Goal: Task Accomplishment & Management: Use online tool/utility

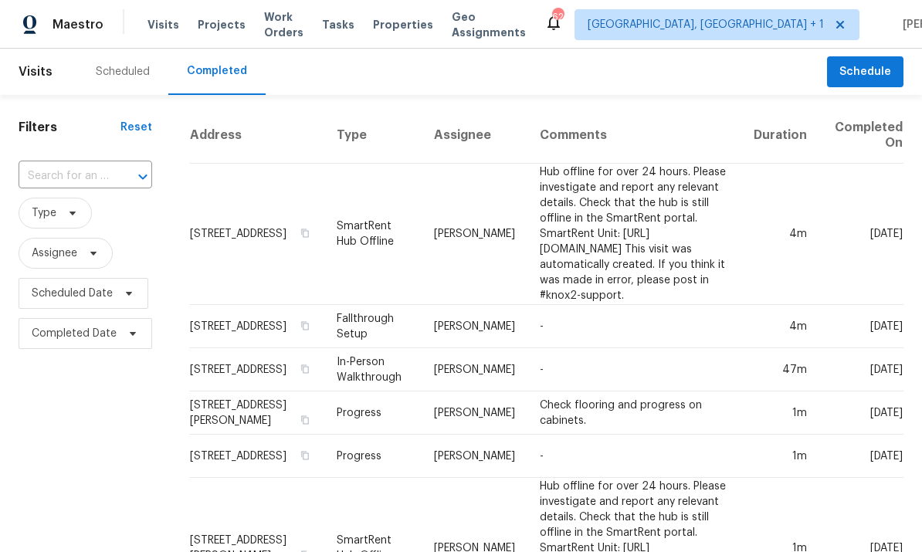
click at [207, 25] on span "Projects" at bounding box center [222, 24] width 48 height 15
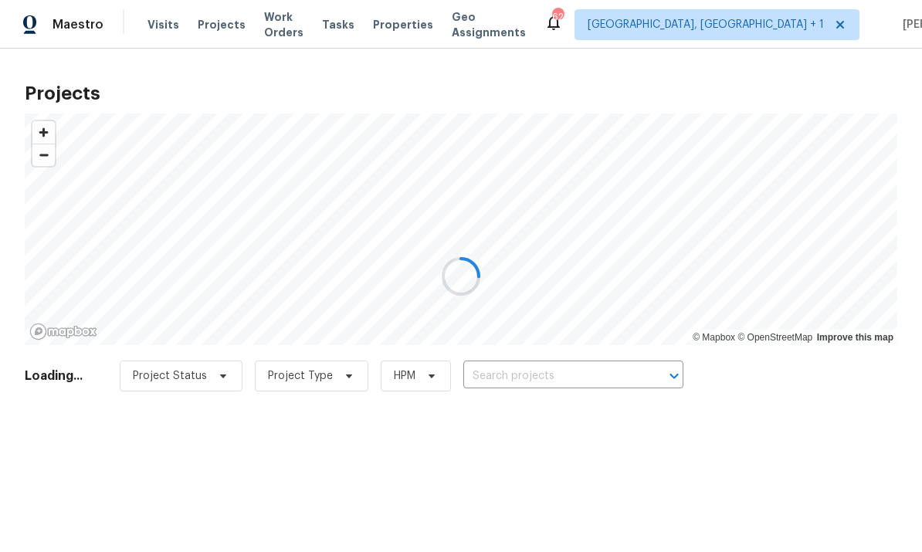
click at [520, 389] on div at bounding box center [461, 276] width 922 height 552
click at [519, 389] on div at bounding box center [461, 276] width 922 height 552
click at [523, 384] on div at bounding box center [461, 276] width 922 height 552
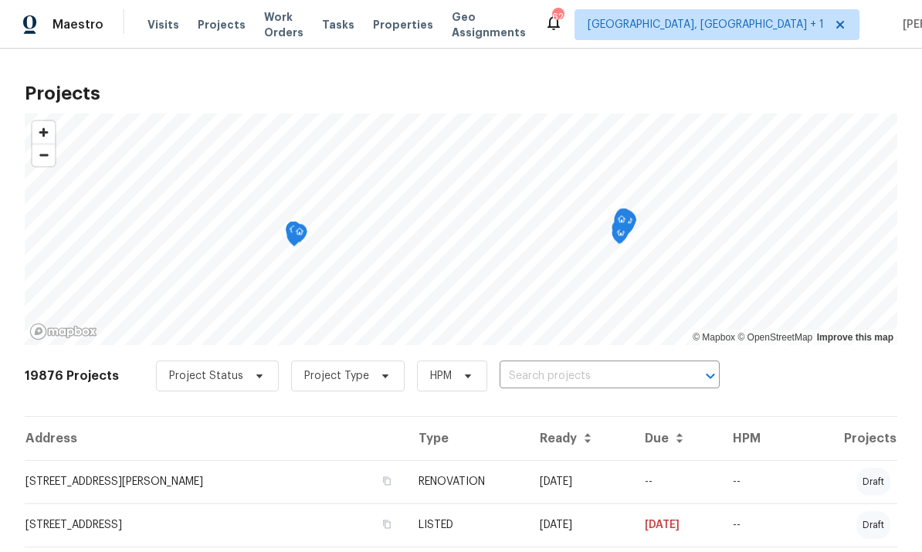
click at [512, 369] on input "text" at bounding box center [588, 377] width 177 height 24
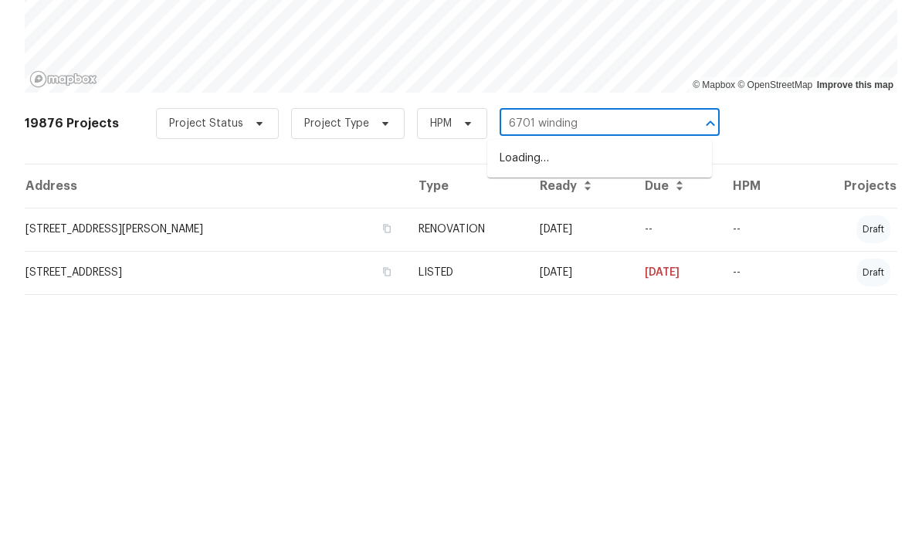
type input "6701 winding"
click at [599, 399] on li "[STREET_ADDRESS]" at bounding box center [599, 411] width 225 height 25
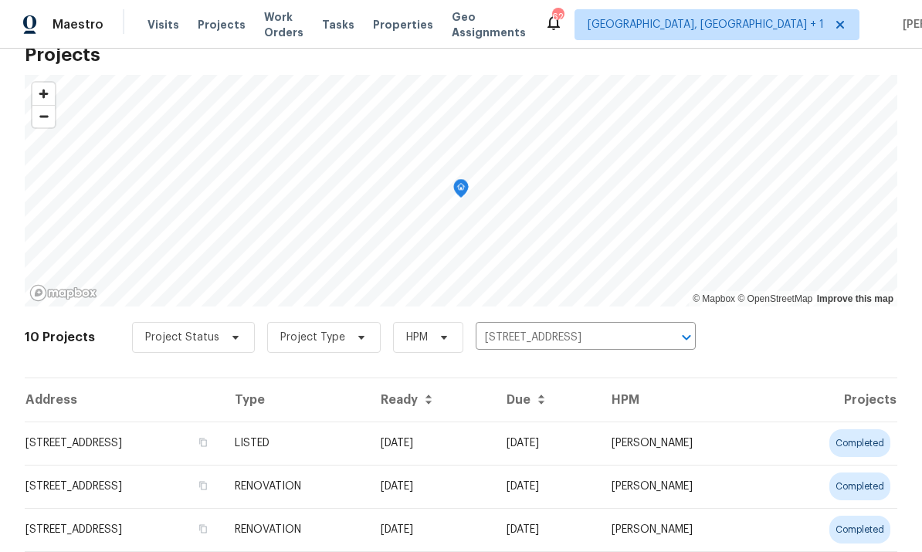
scroll to position [41, 0]
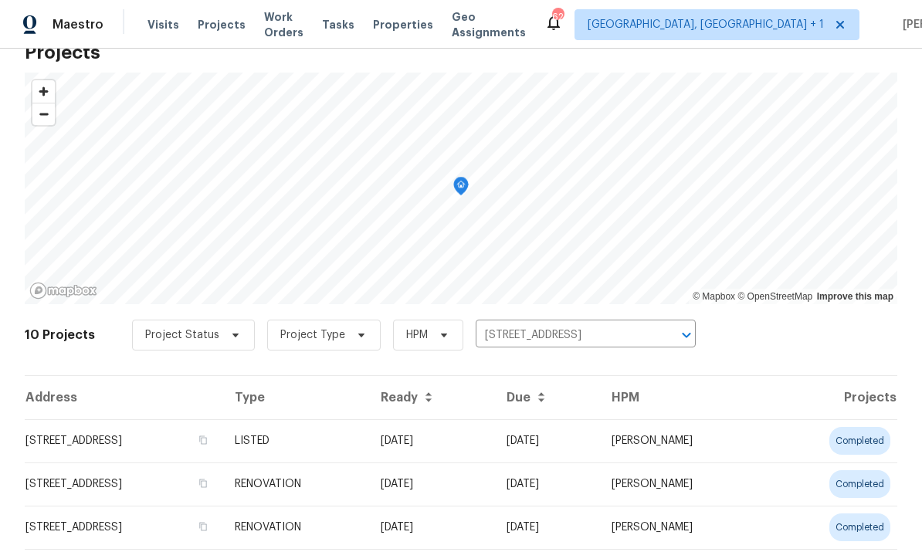
click at [182, 438] on td "[STREET_ADDRESS]" at bounding box center [124, 440] width 198 height 43
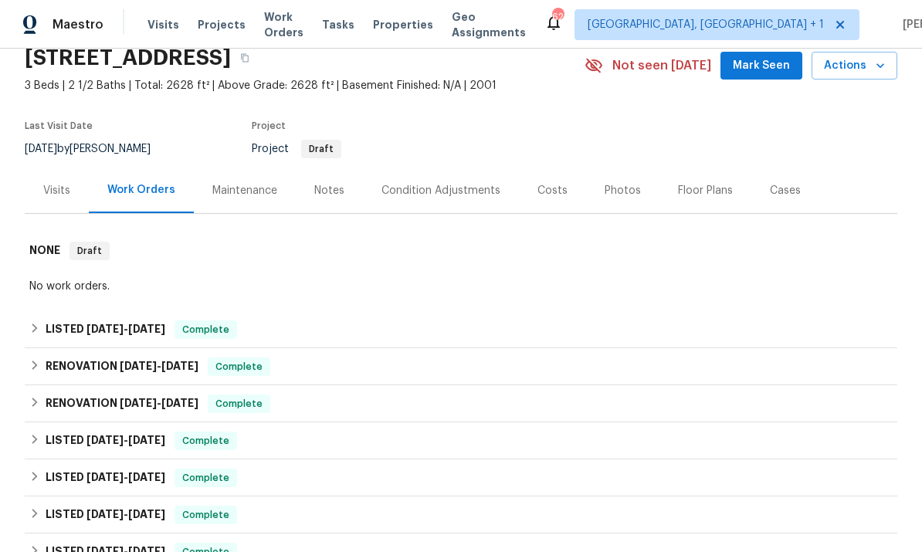
scroll to position [83, 0]
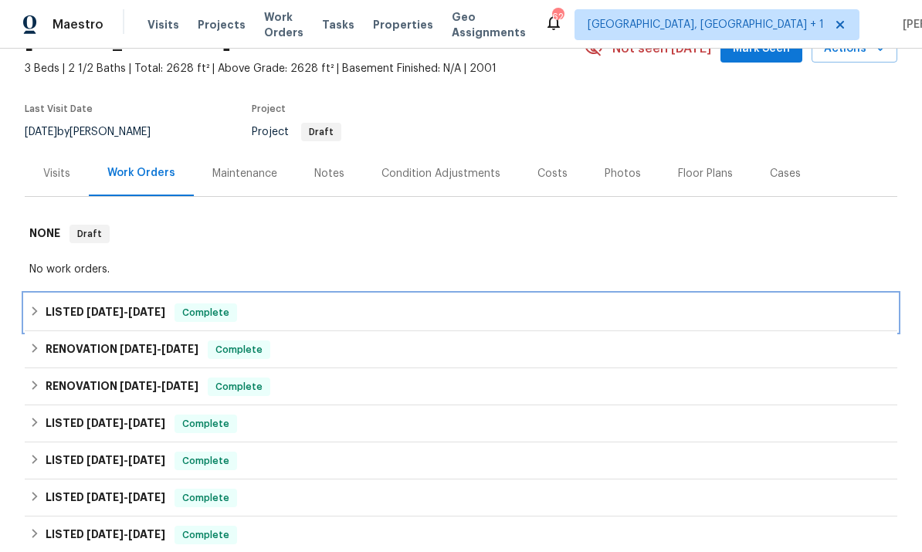
click at [195, 320] on span "Complete" at bounding box center [205, 312] width 59 height 15
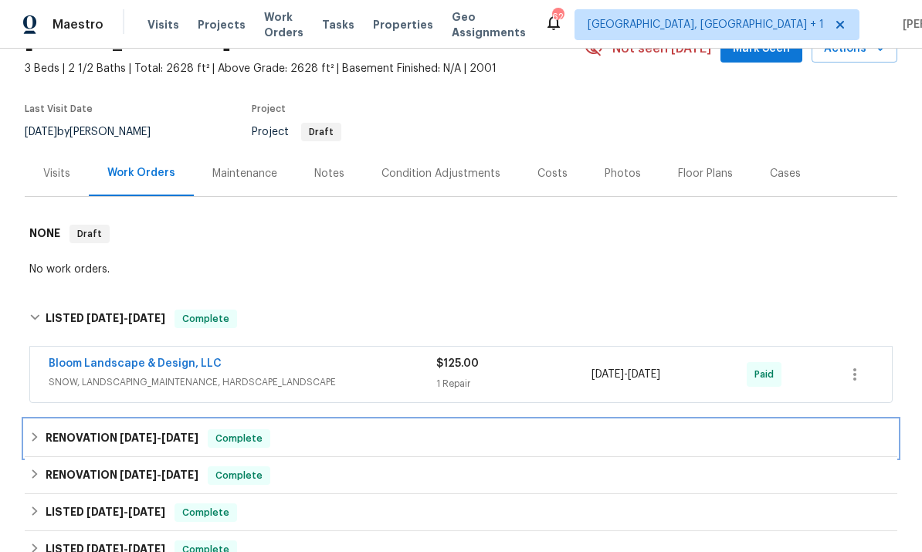
click at [196, 441] on span "7/16/25" at bounding box center [179, 438] width 37 height 11
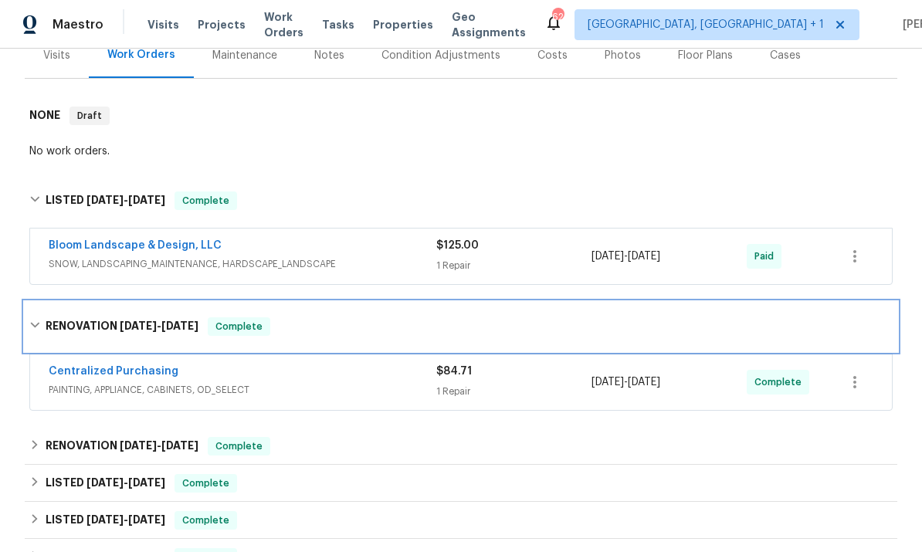
scroll to position [202, 0]
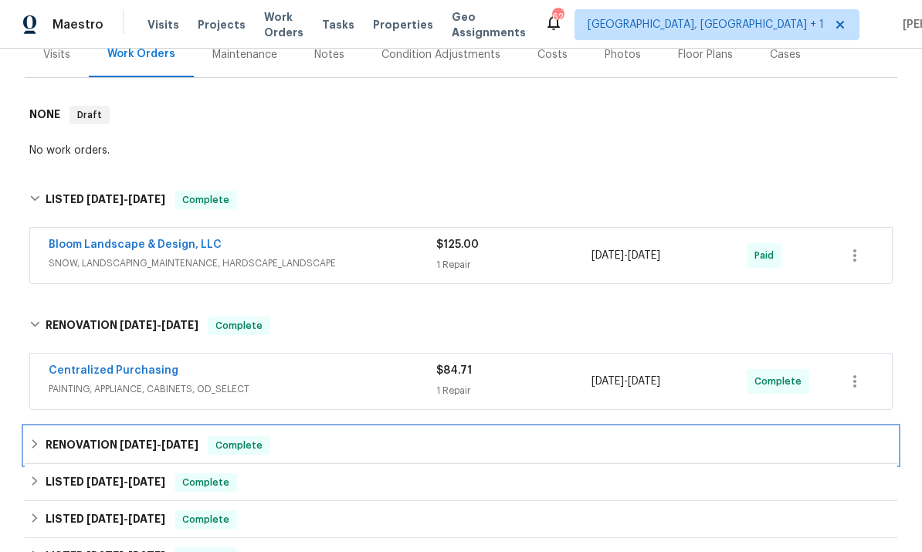
click at [201, 444] on div "RENOVATION 7/8/25 - 7/8/25 Complete" at bounding box center [461, 445] width 864 height 19
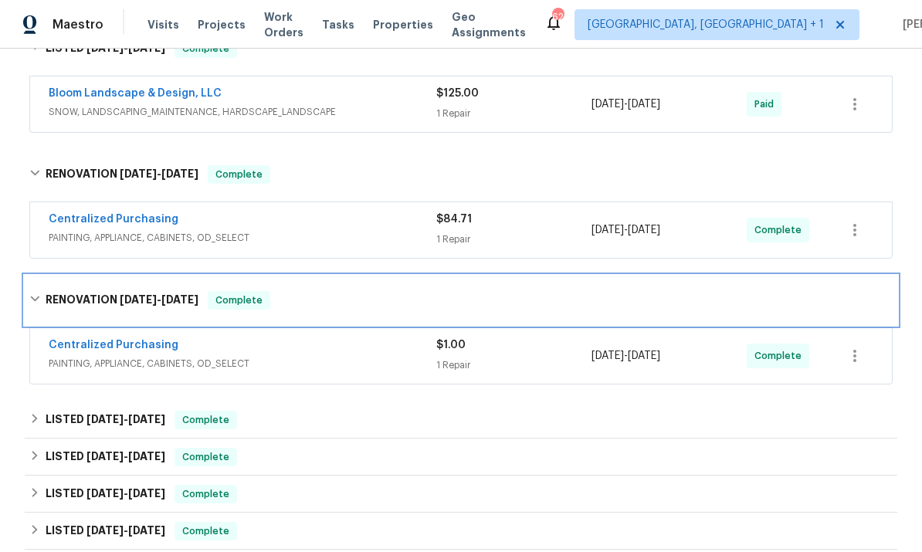
scroll to position [353, 0]
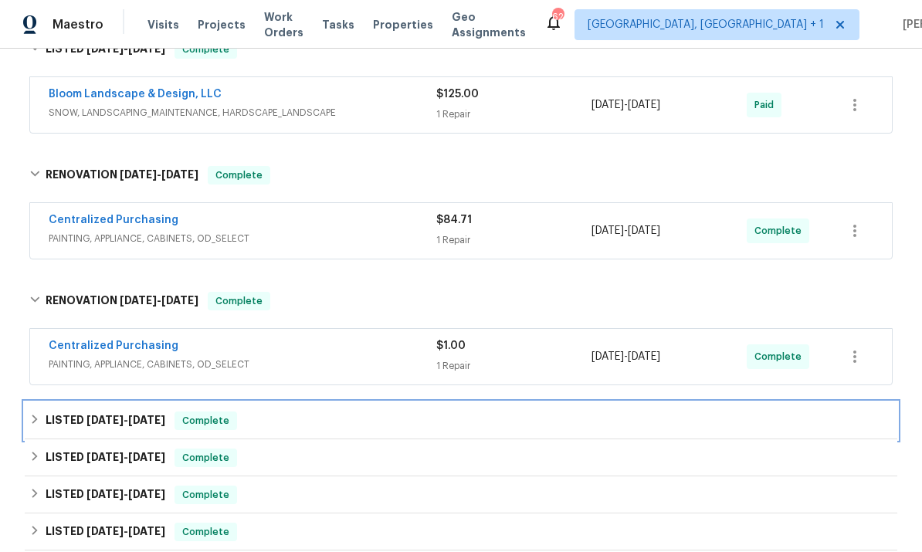
click at [179, 422] on span "Complete" at bounding box center [205, 420] width 59 height 15
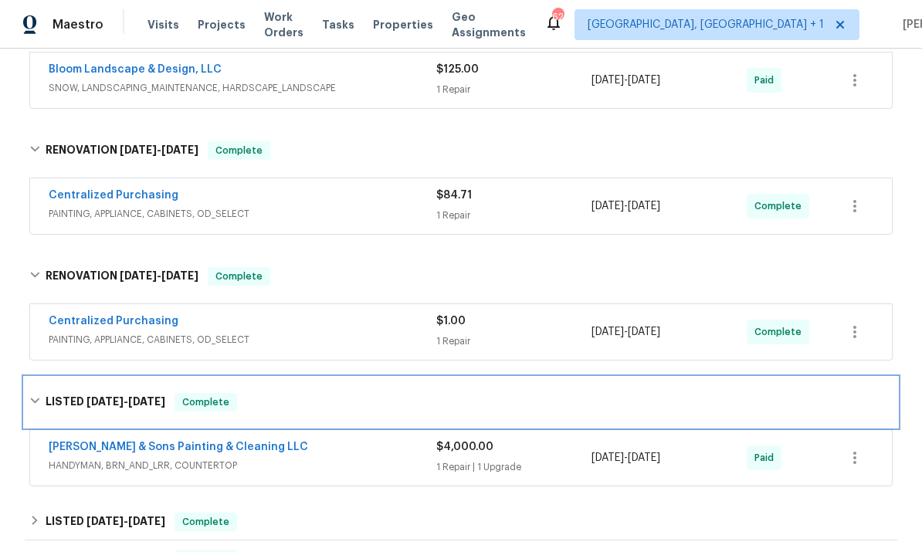
scroll to position [389, 0]
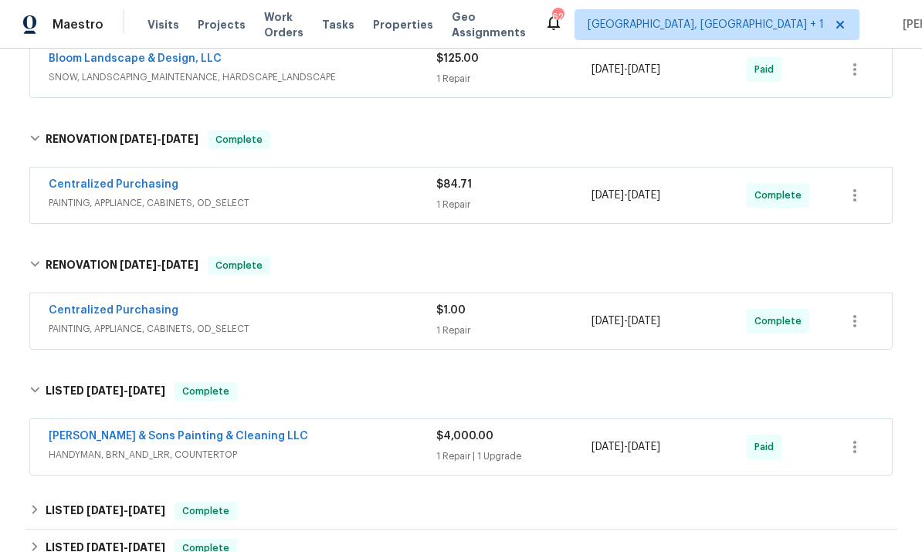
click at [203, 431] on link "Hodge & Sons Painting & Cleaning LLC" at bounding box center [179, 436] width 260 height 11
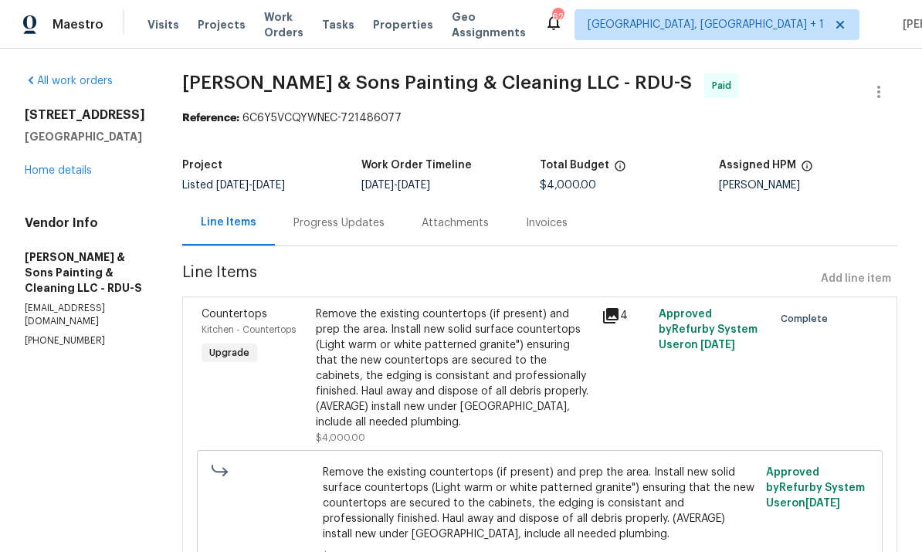
click at [77, 176] on link "Home details" at bounding box center [58, 170] width 67 height 11
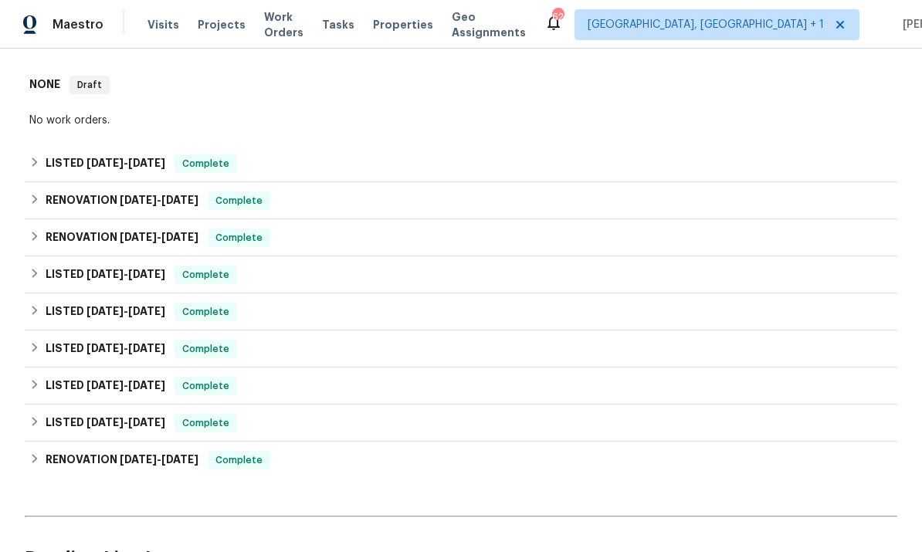
scroll to position [290, 0]
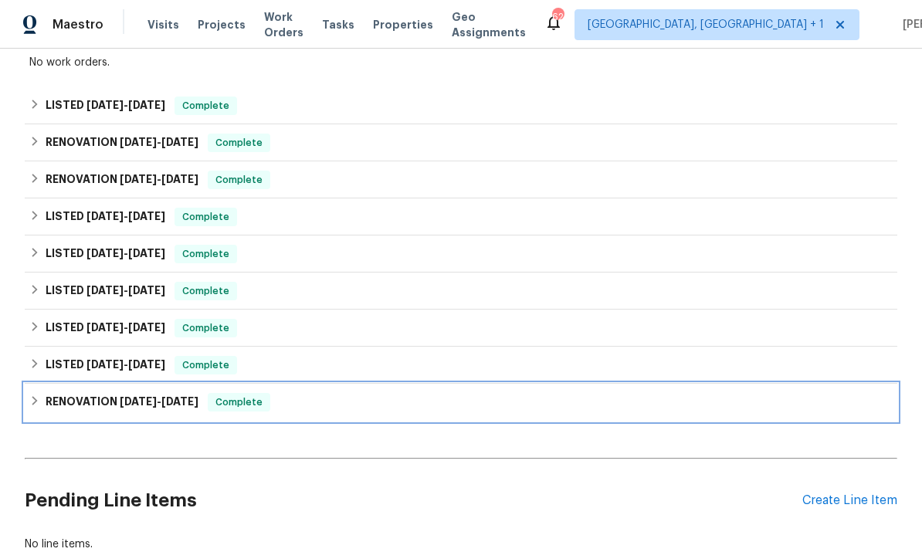
click at [198, 409] on h6 "RENOVATION 11/18/24 - 12/13/24" at bounding box center [122, 402] width 153 height 19
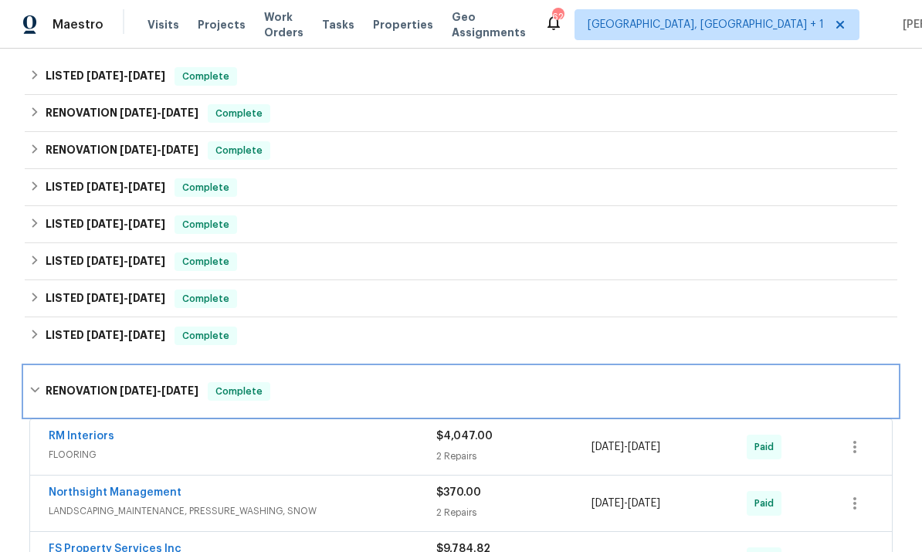
scroll to position [342, 0]
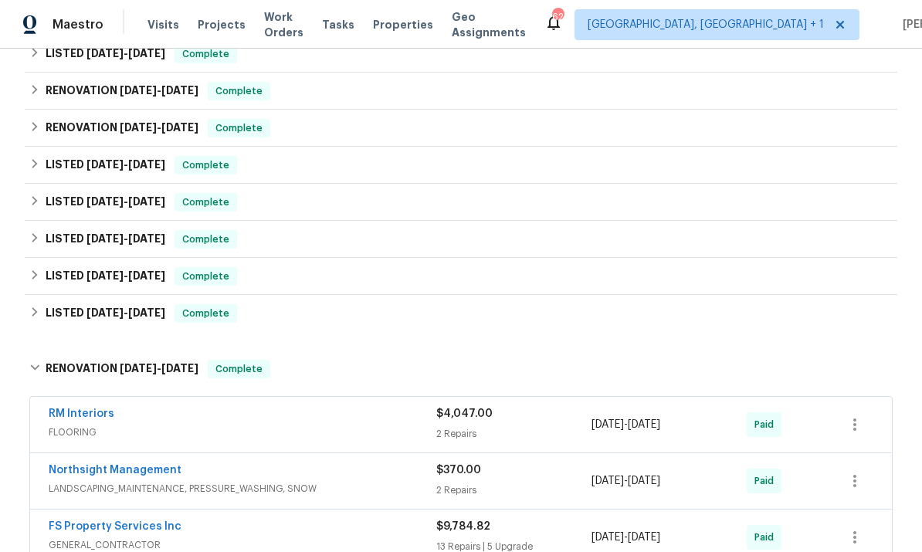
click at [90, 418] on link "RM Interiors" at bounding box center [82, 414] width 66 height 11
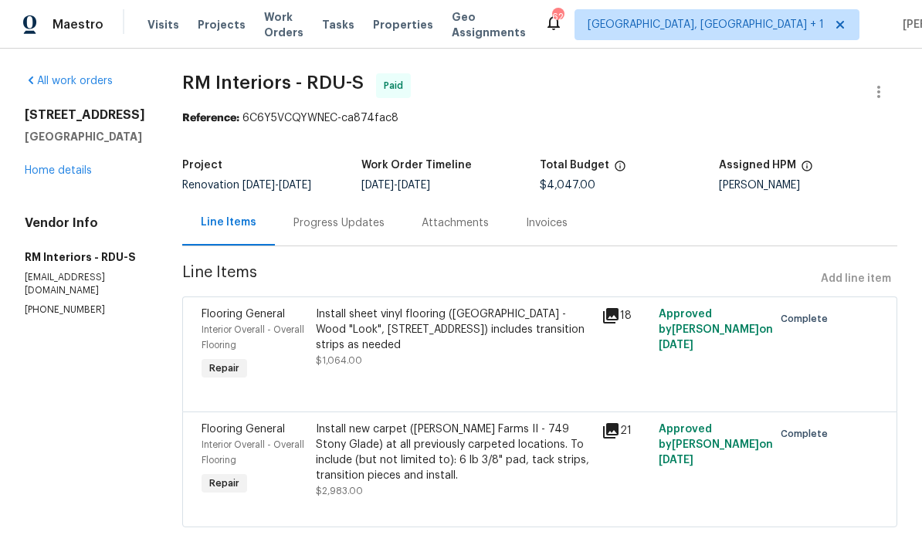
click at [617, 322] on icon at bounding box center [611, 316] width 19 height 19
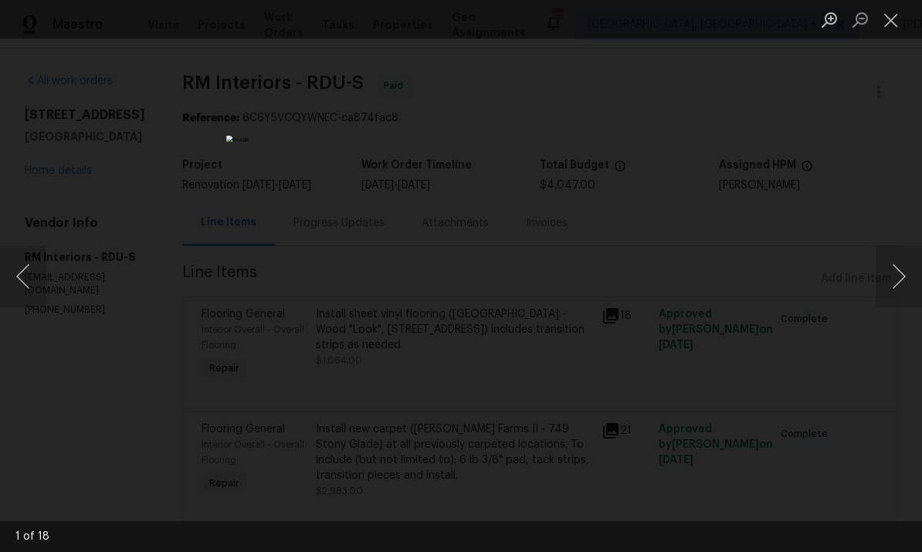
click at [899, 283] on button "Next image" at bounding box center [899, 277] width 46 height 62
click at [891, 221] on div "Lightbox" at bounding box center [461, 276] width 922 height 552
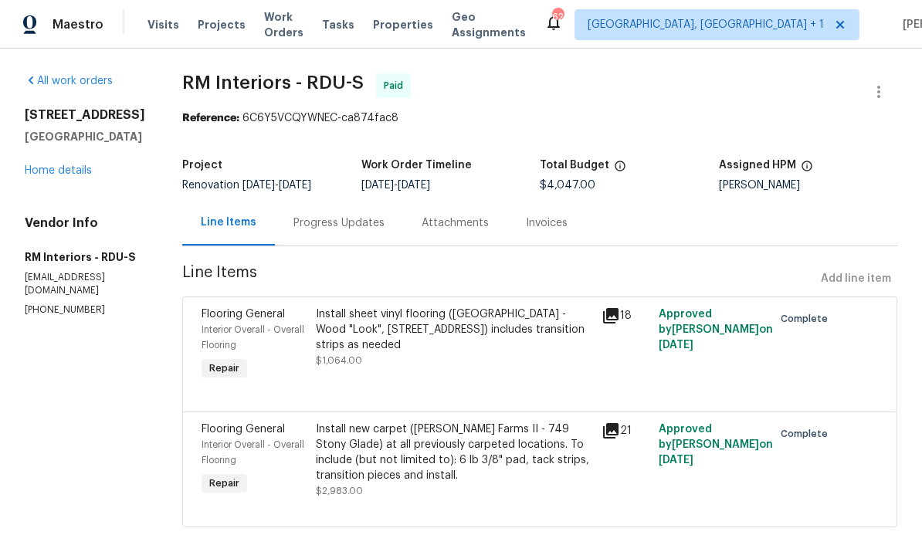
click at [523, 459] on div "Install new carpet (Abshire Farms II - 749 Stony Glade) at all previously carpe…" at bounding box center [454, 453] width 277 height 62
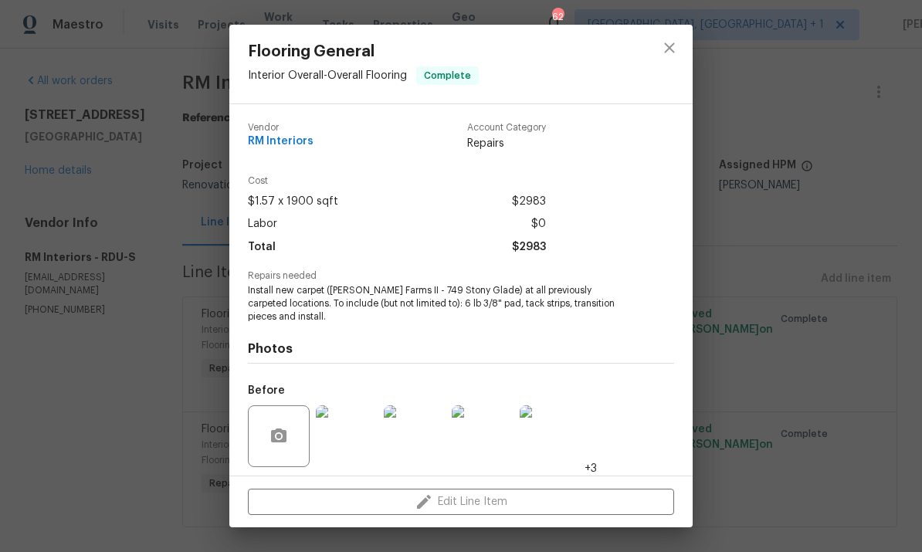
click at [904, 229] on div "Flooring General Interior Overall - Overall Flooring Complete Vendor RM Interio…" at bounding box center [461, 276] width 922 height 552
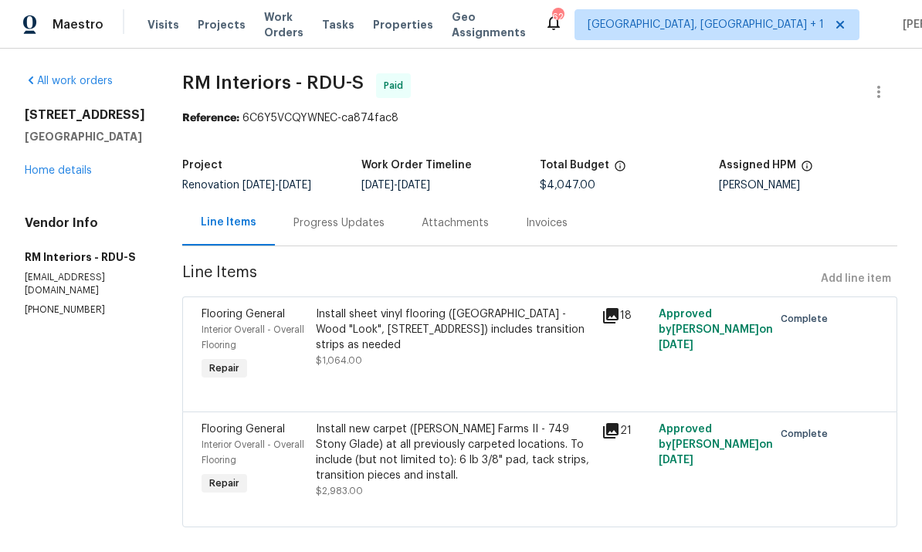
click at [524, 336] on div "Install sheet vinyl flooring (Sugar Valley - Wood "Look", 565 Beacon Hill) incl…" at bounding box center [454, 330] width 277 height 46
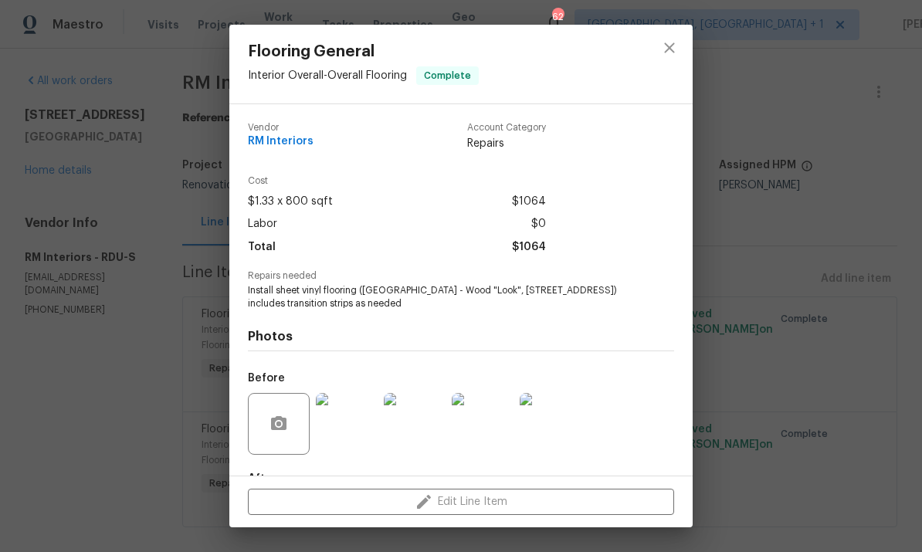
click at [355, 432] on img at bounding box center [347, 424] width 62 height 62
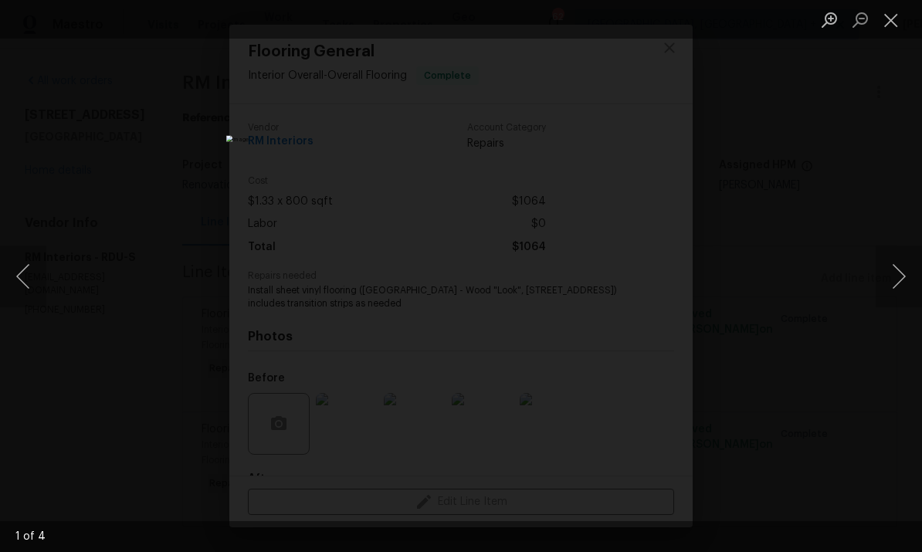
click at [914, 204] on div "Lightbox" at bounding box center [461, 276] width 922 height 552
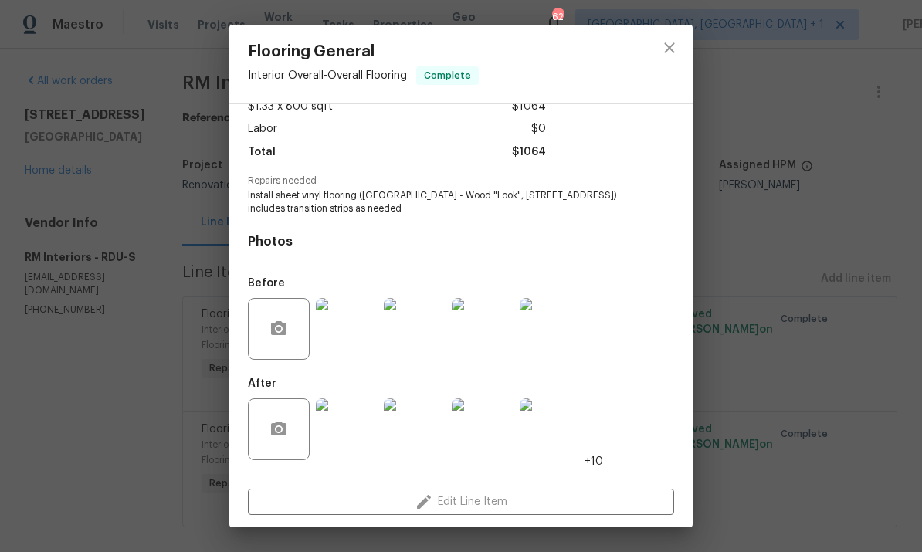
scroll to position [98, 0]
click at [660, 53] on button "close" at bounding box center [669, 47] width 37 height 37
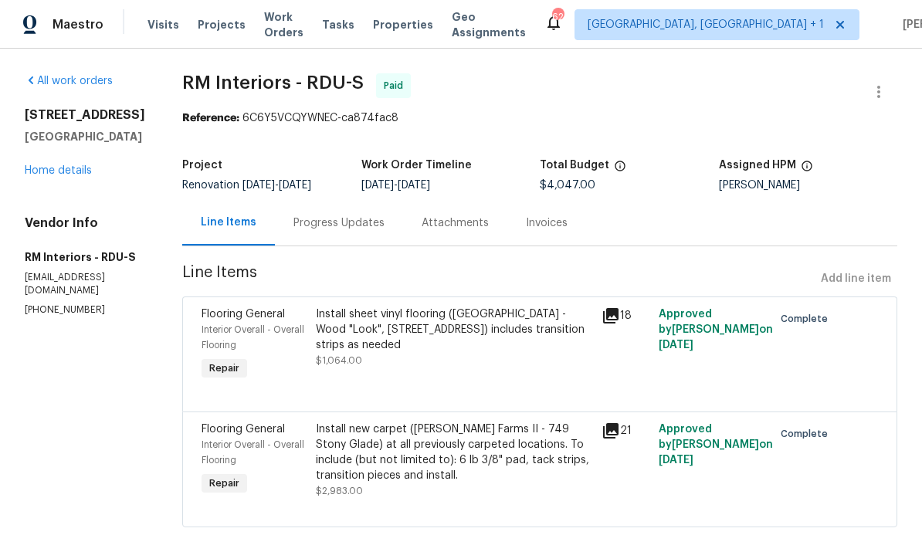
click at [65, 204] on div "All work orders 6701 Winding Arch Dr Durham, NC 27713 Home details Vendor Info …" at bounding box center [85, 194] width 120 height 243
click at [73, 176] on link "Home details" at bounding box center [58, 170] width 67 height 11
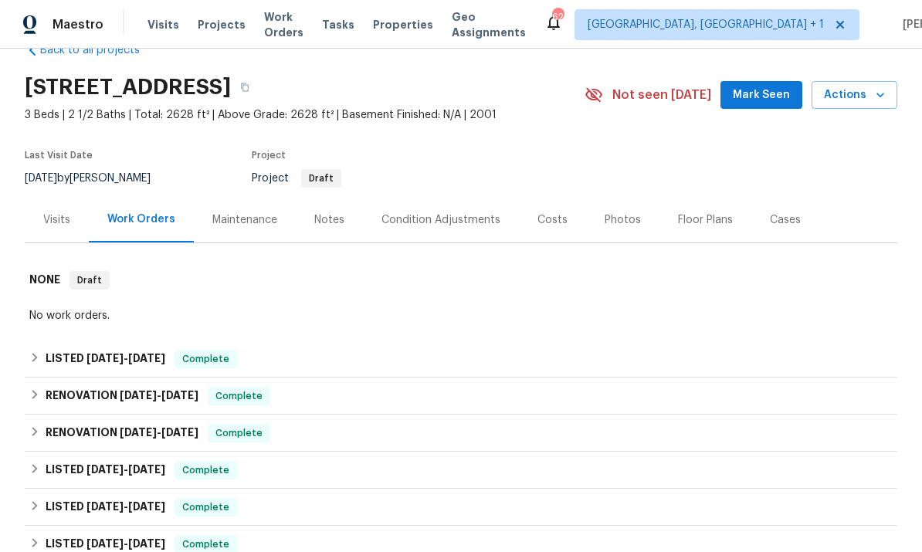
scroll to position [22, 0]
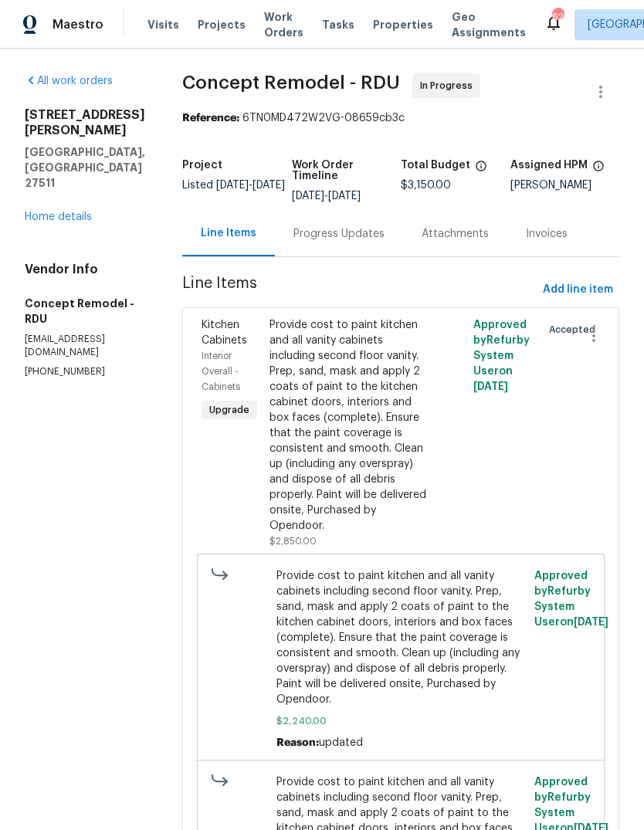
click at [644, 126] on html "Maestro Visits Projects Work Orders Tasks Properties Geo Assignments 62 Albuque…" at bounding box center [322, 415] width 644 height 830
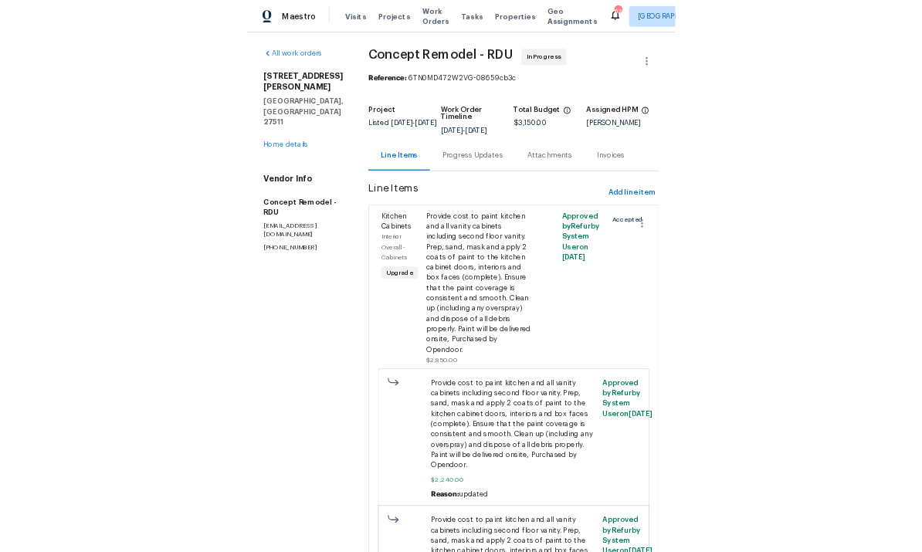
scroll to position [15, 0]
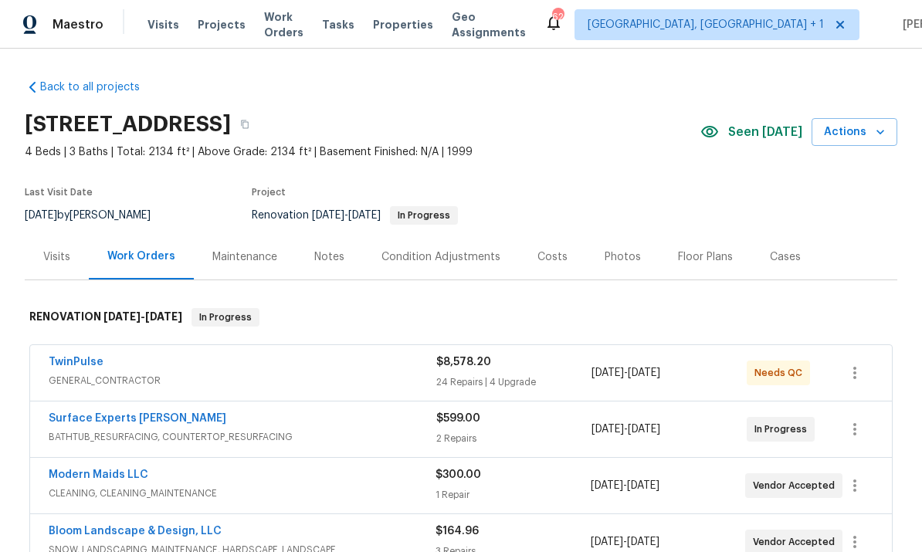
click at [109, 361] on div "TwinPulse" at bounding box center [243, 364] width 388 height 19
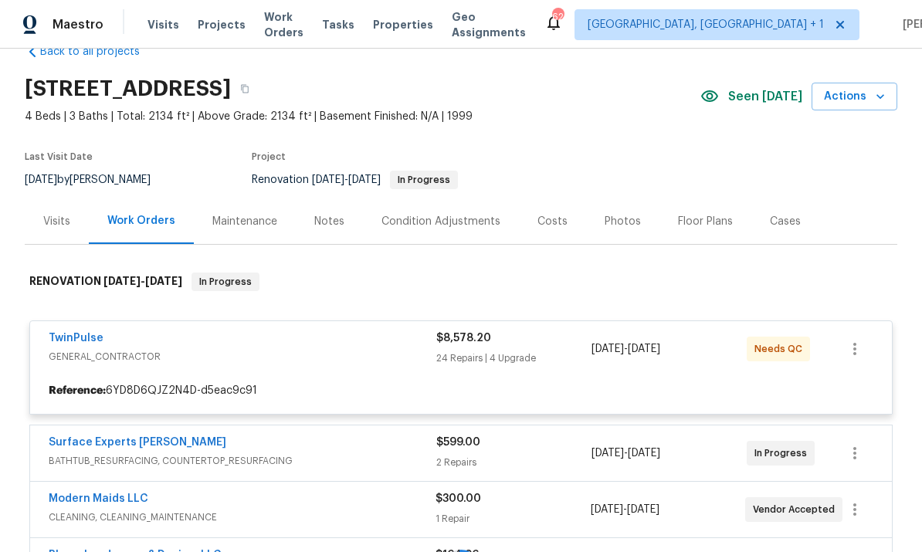
scroll to position [37, 0]
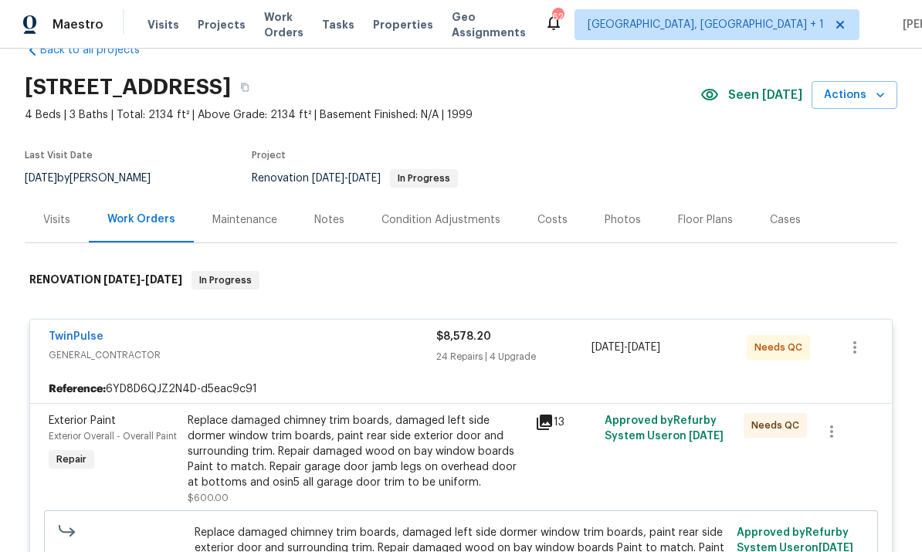
click at [99, 336] on link "TwinPulse" at bounding box center [76, 336] width 55 height 11
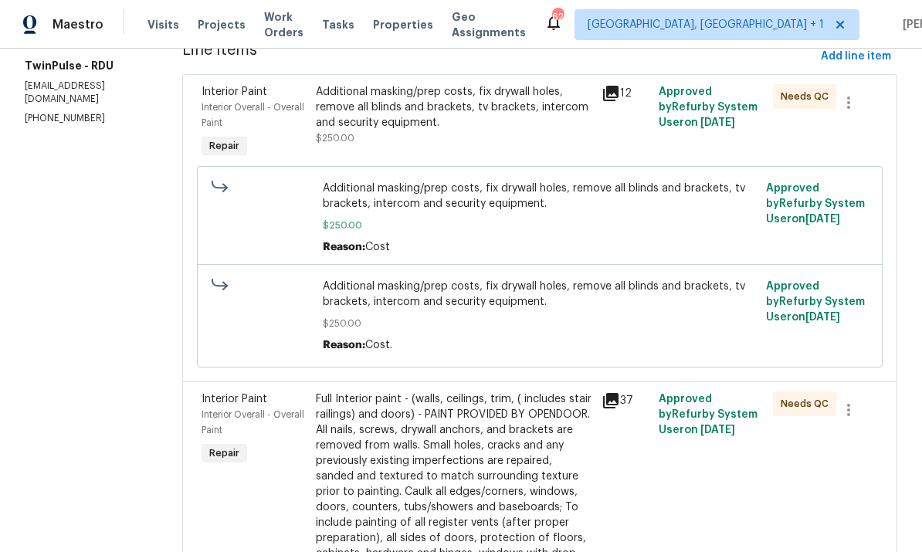
scroll to position [251, 0]
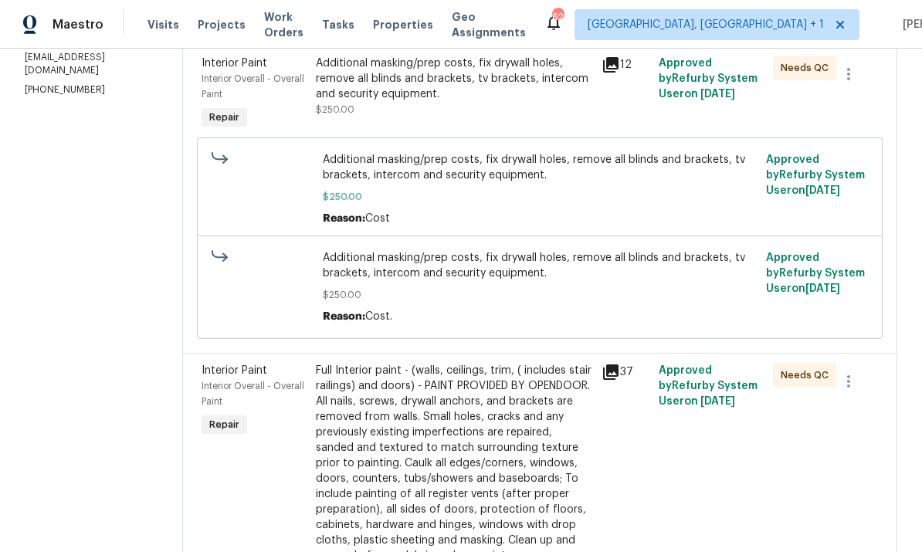
click at [514, 76] on div "Additional masking/prep costs, fix drywall holes, remove all blinds and bracket…" at bounding box center [454, 79] width 277 height 46
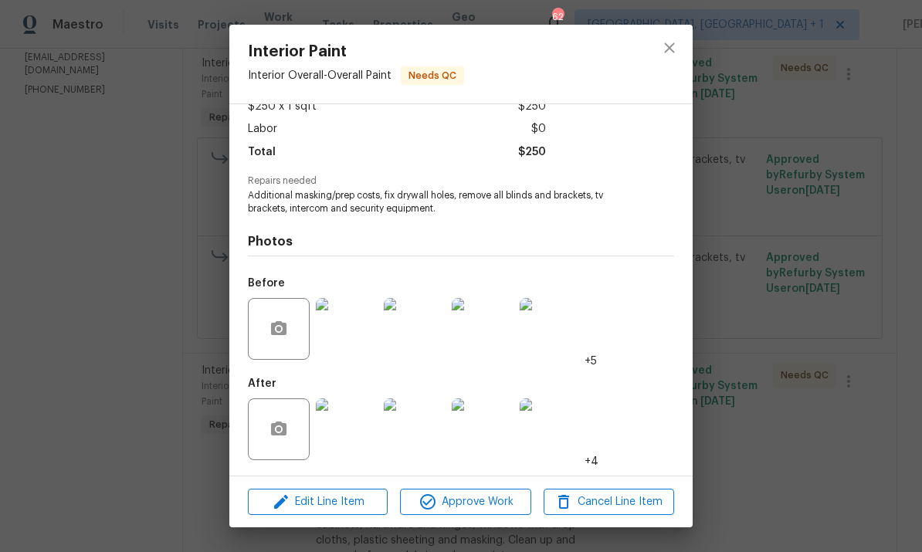
scroll to position [98, 0]
click at [355, 425] on img at bounding box center [347, 430] width 62 height 62
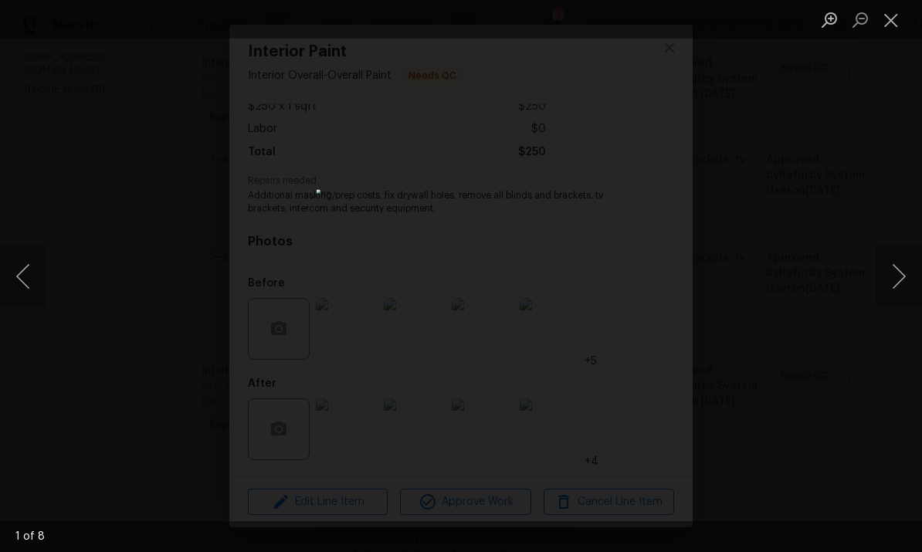
click at [894, 282] on button "Next image" at bounding box center [899, 277] width 46 height 62
click at [895, 279] on button "Next image" at bounding box center [899, 277] width 46 height 62
click at [896, 280] on button "Next image" at bounding box center [899, 277] width 46 height 62
click at [899, 280] on button "Next image" at bounding box center [899, 277] width 46 height 62
click at [898, 385] on div "Lightbox" at bounding box center [461, 276] width 922 height 552
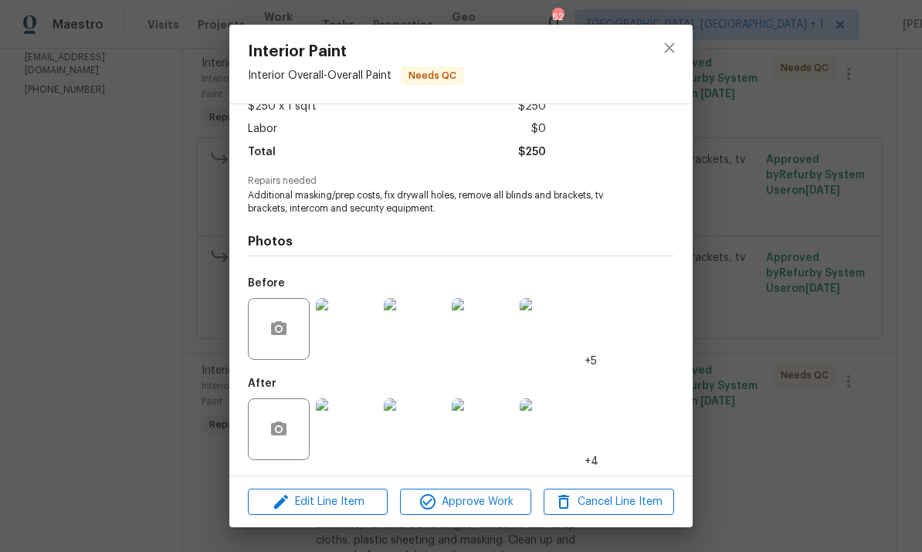
click at [879, 211] on div "Interior Paint Interior Overall - Overall Paint Needs QC Vendor TwinPulse Accou…" at bounding box center [461, 276] width 922 height 552
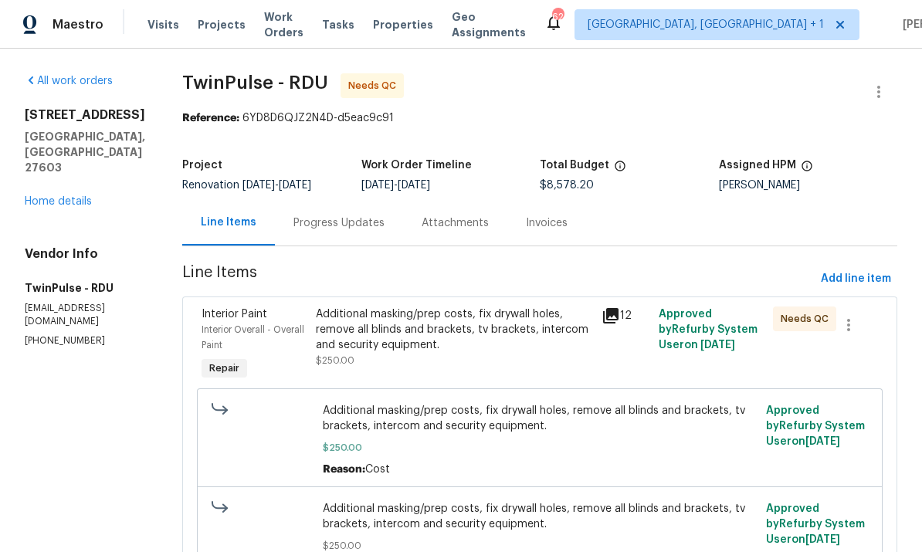
scroll to position [0, 0]
click at [335, 219] on div "Progress Updates" at bounding box center [339, 222] width 91 height 15
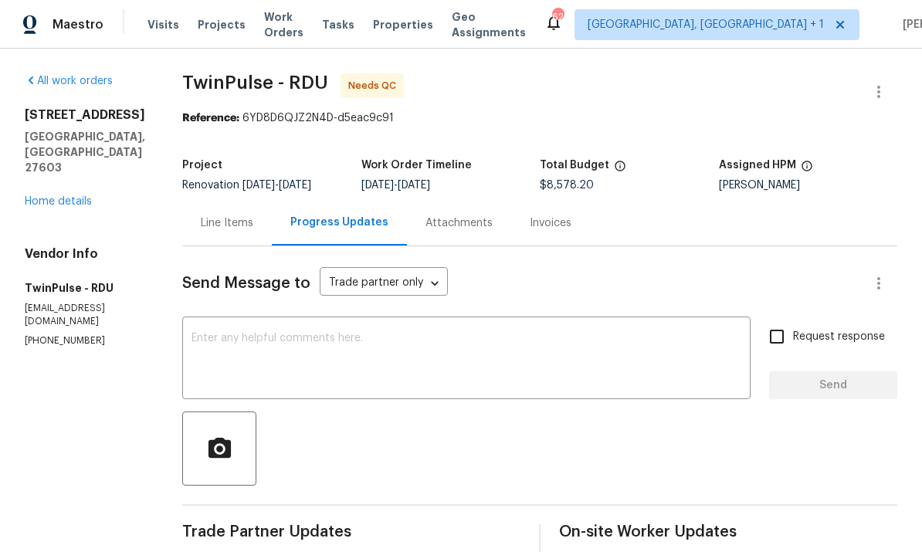
click at [63, 196] on link "Home details" at bounding box center [58, 201] width 67 height 11
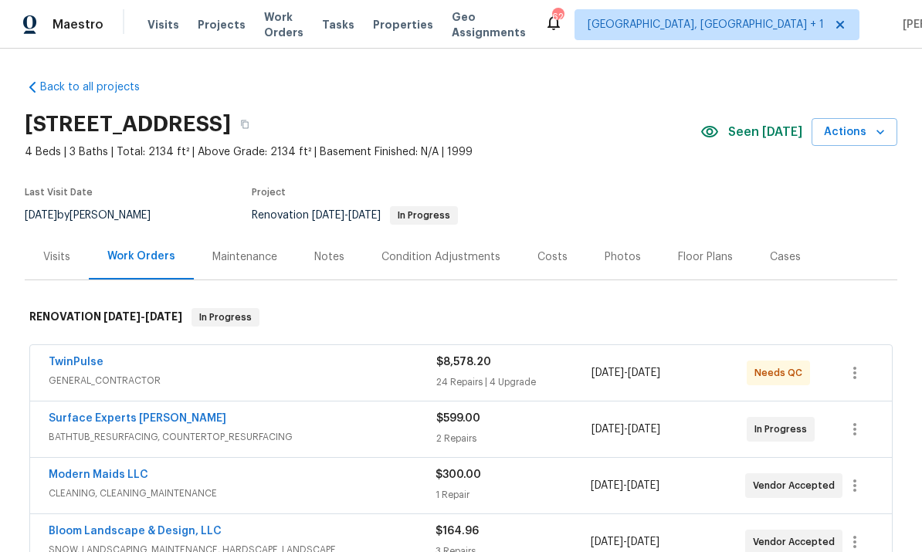
scroll to position [2, 0]
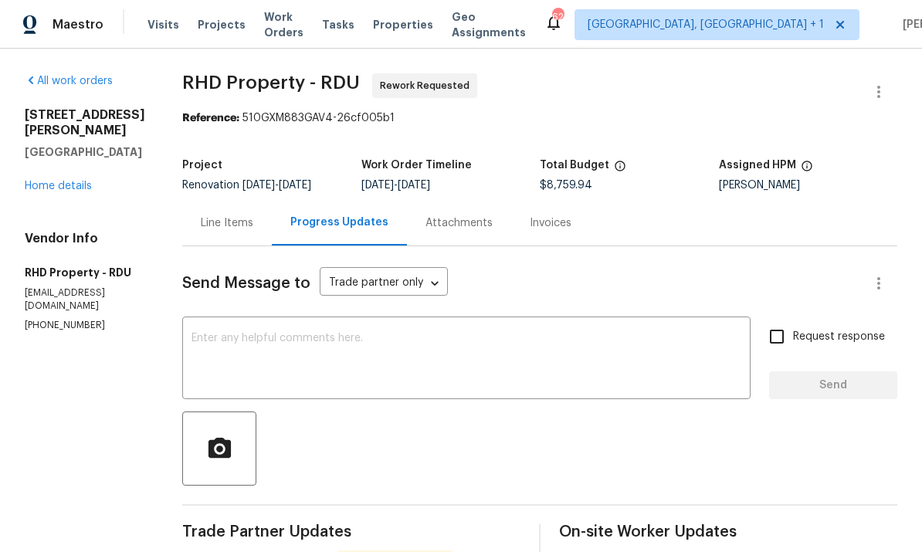
click at [73, 181] on link "Home details" at bounding box center [58, 186] width 67 height 11
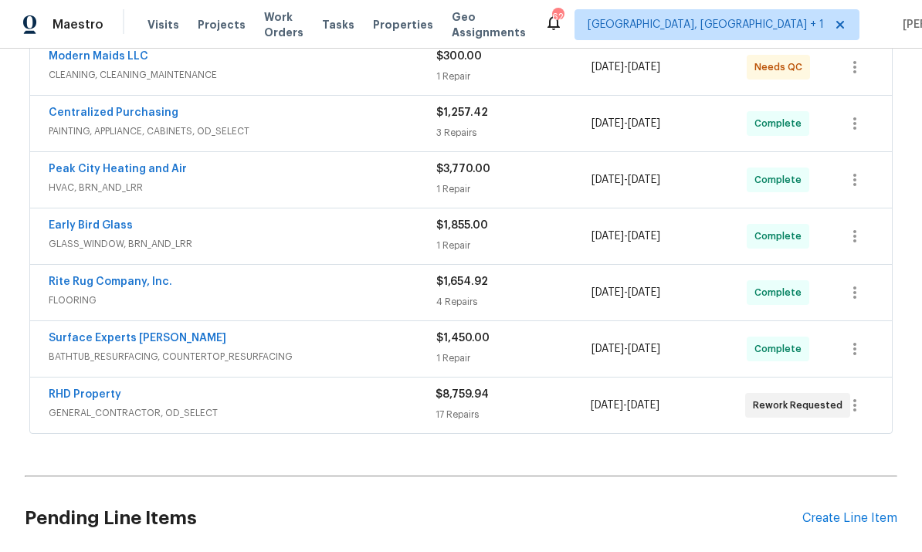
scroll to position [389, 0]
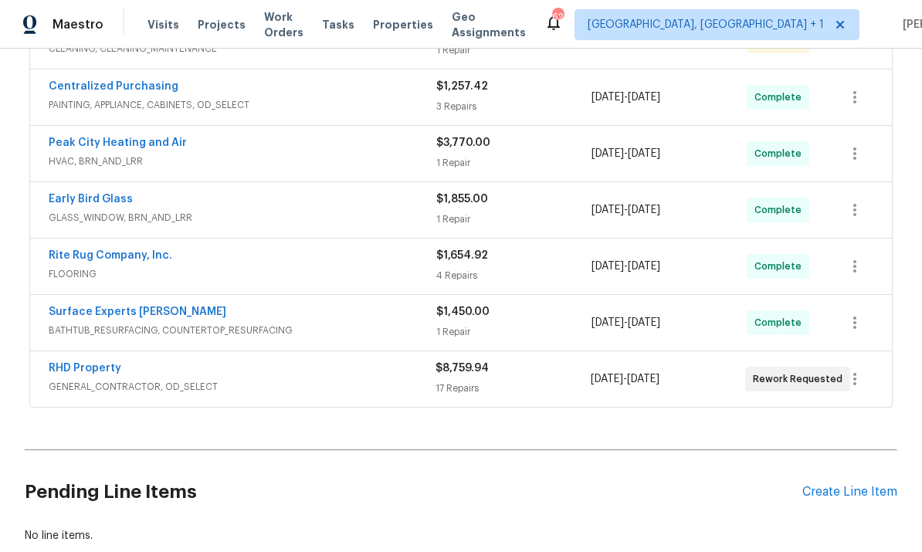
click at [112, 372] on link "RHD Property" at bounding box center [85, 368] width 73 height 11
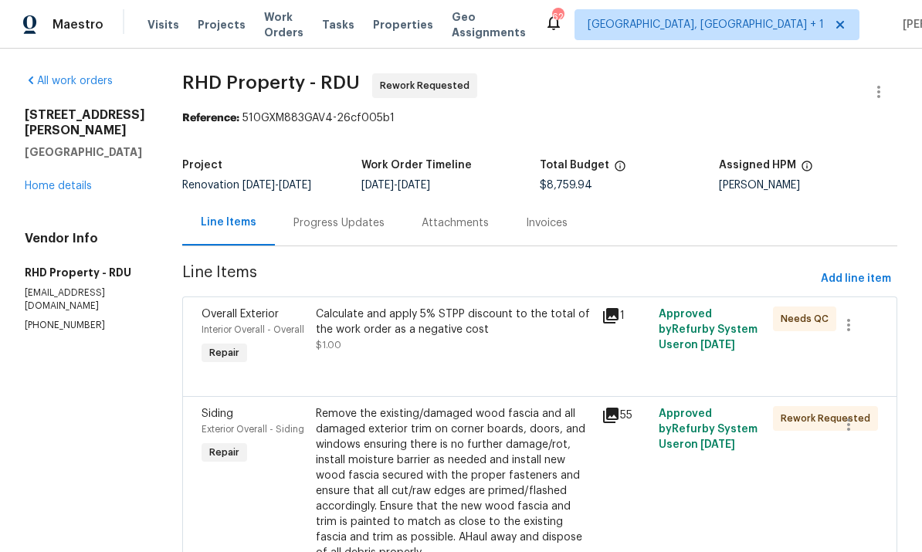
click at [372, 215] on div "Progress Updates" at bounding box center [339, 223] width 128 height 46
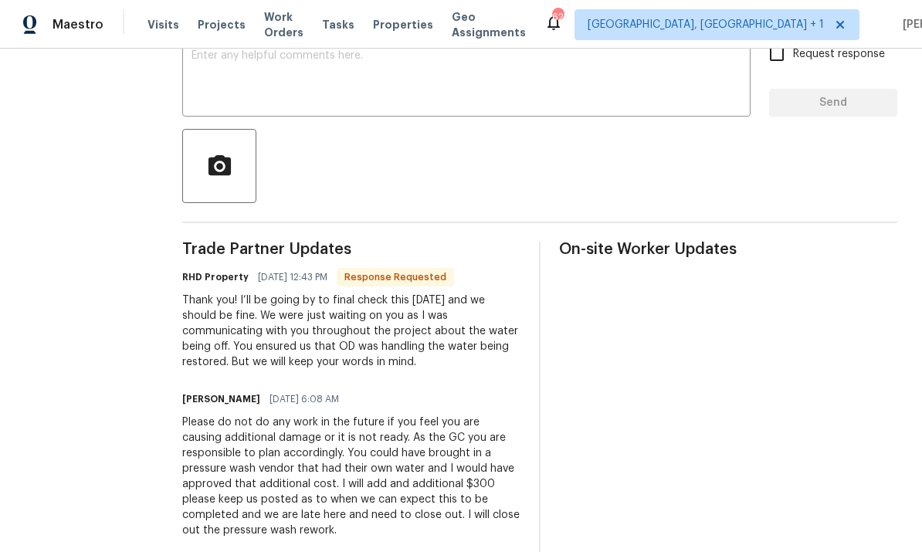
scroll to position [290, 0]
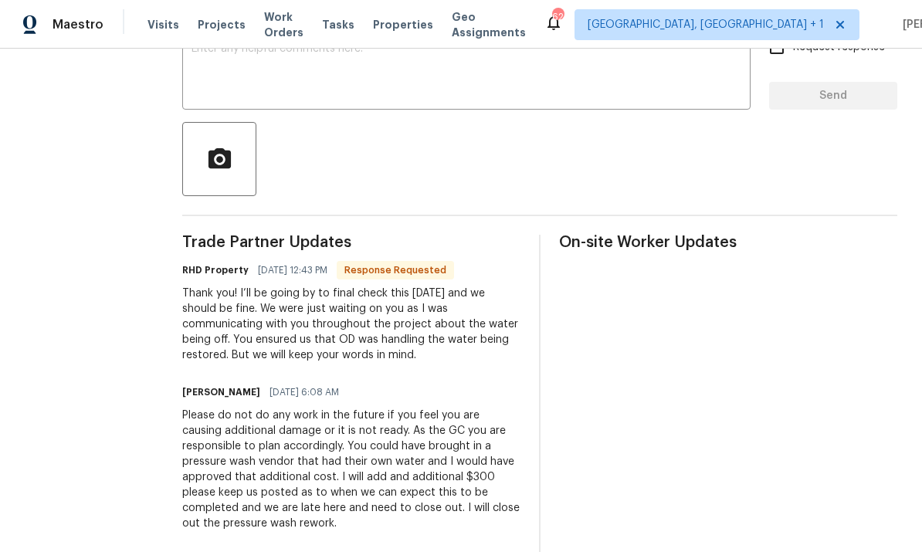
click at [277, 69] on textarea at bounding box center [467, 70] width 550 height 54
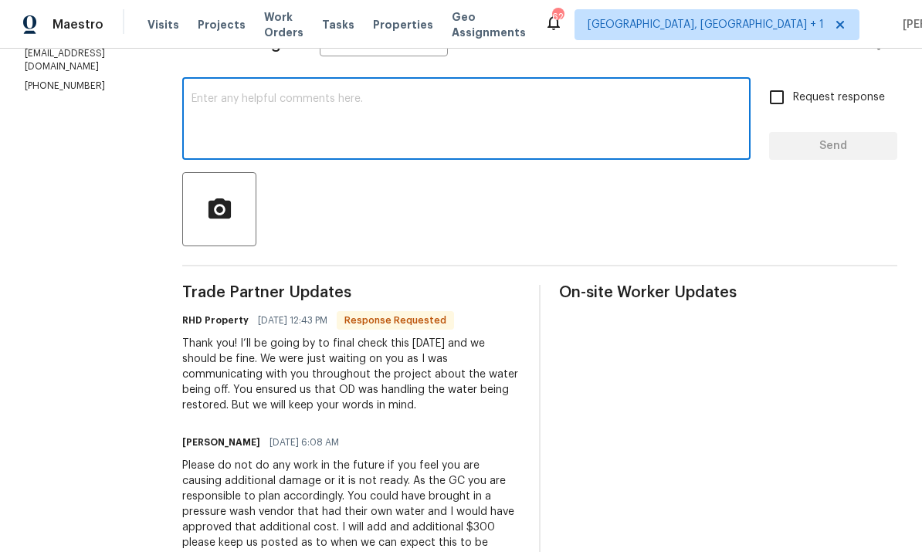
scroll to position [236, 0]
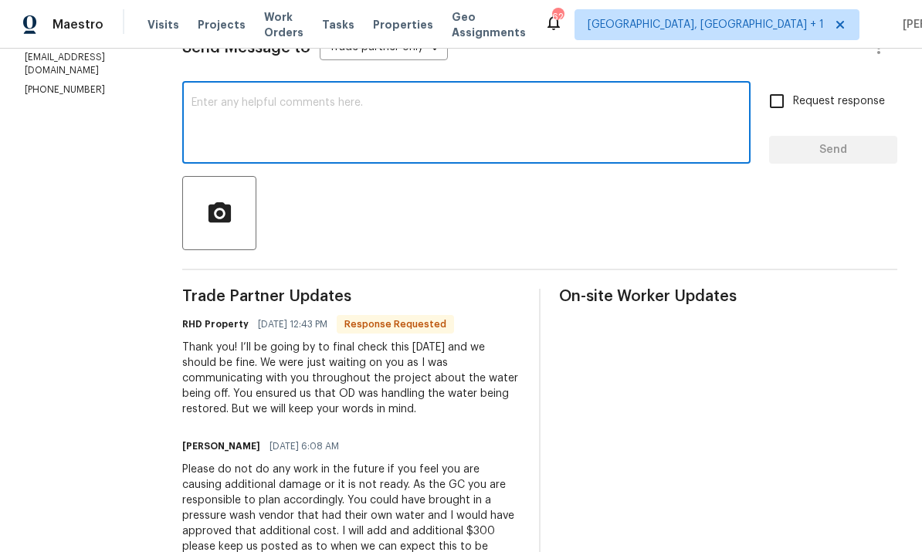
click at [236, 101] on textarea at bounding box center [467, 124] width 550 height 54
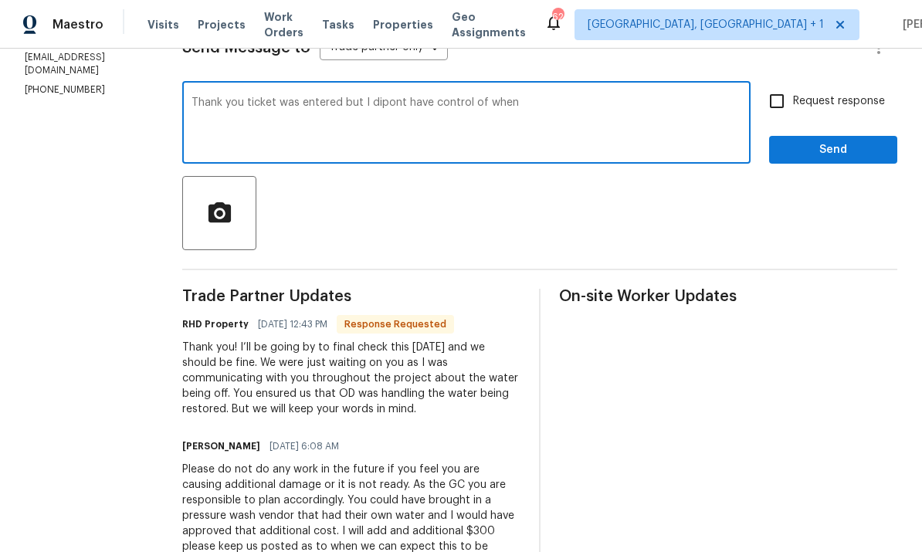
click at [550, 112] on textarea "Thank you ticket was entered but I dipont have control of when" at bounding box center [467, 124] width 550 height 54
click at [501, 100] on textarea "Thank you ticket was entered but when we disvovereci5 was off" at bounding box center [467, 124] width 550 height 54
click at [562, 111] on textarea "Thank you ticket was entered but when we discovered itvwas off" at bounding box center [467, 124] width 550 height 54
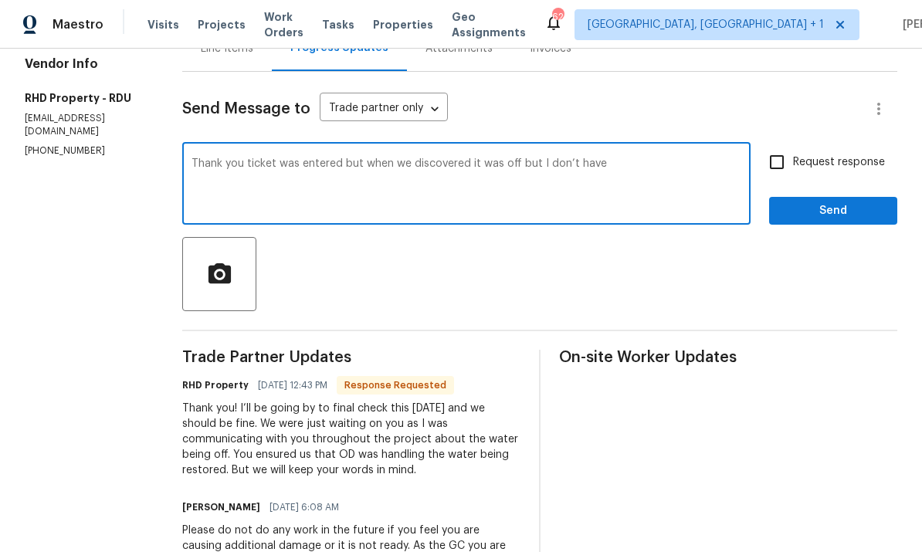
scroll to position [145, 0]
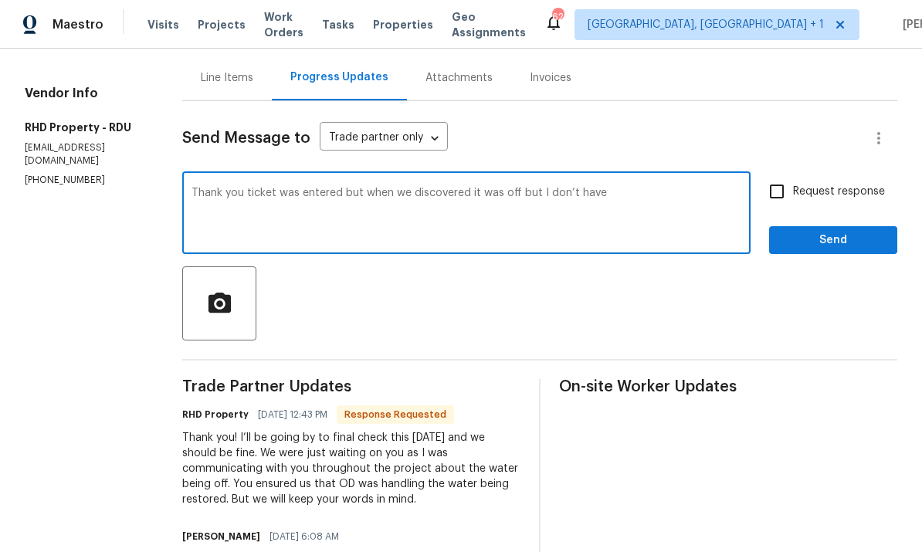
click at [634, 203] on textarea "Thank you ticket was entered but when we discovered it was off but I don’t have" at bounding box center [467, 215] width 550 height 54
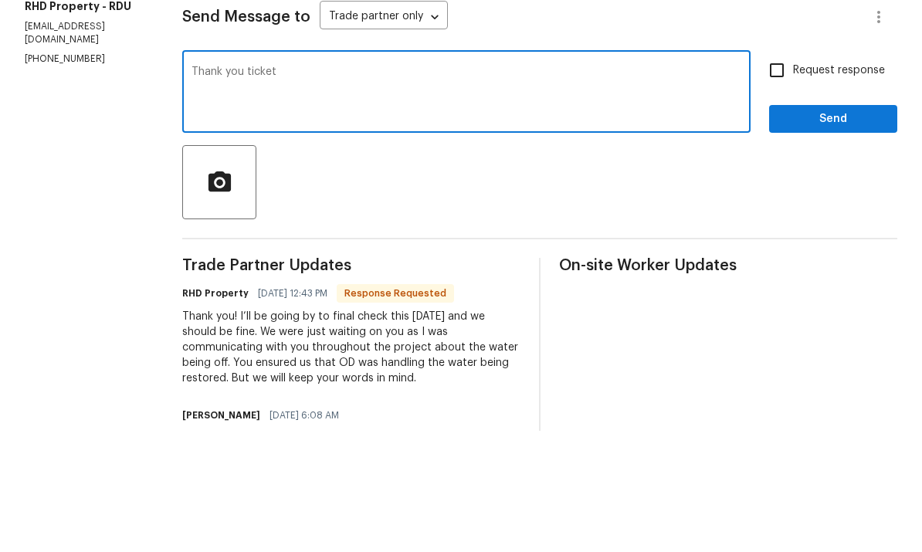
type textarea "Thank"
type textarea "T"
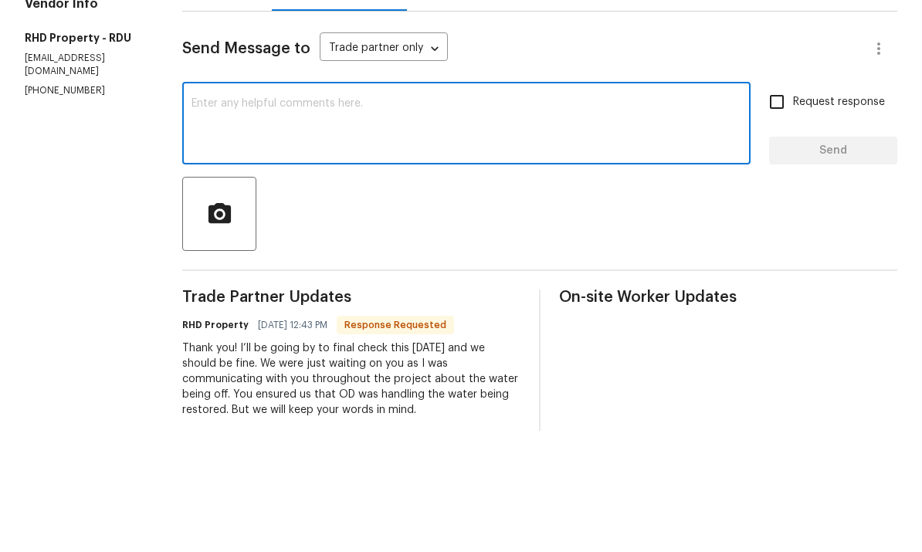
scroll to position [102, 0]
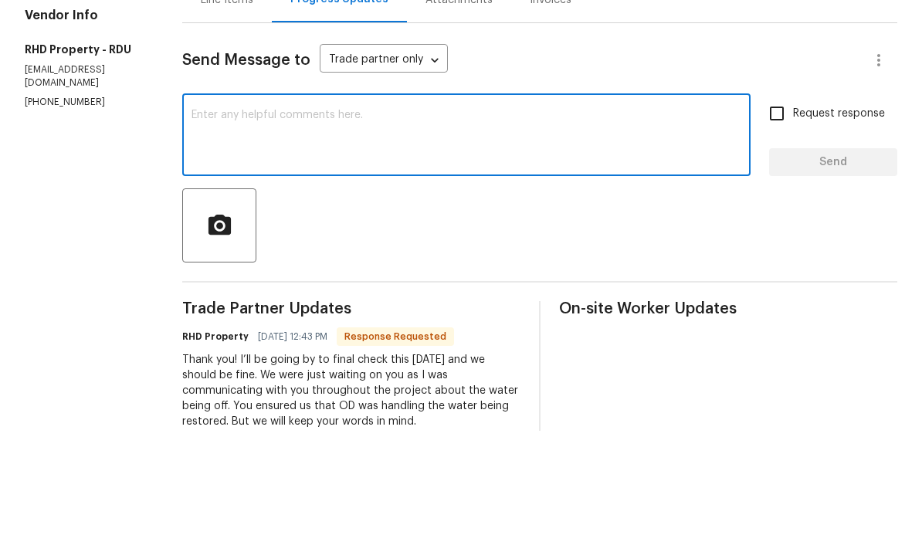
type textarea "L"
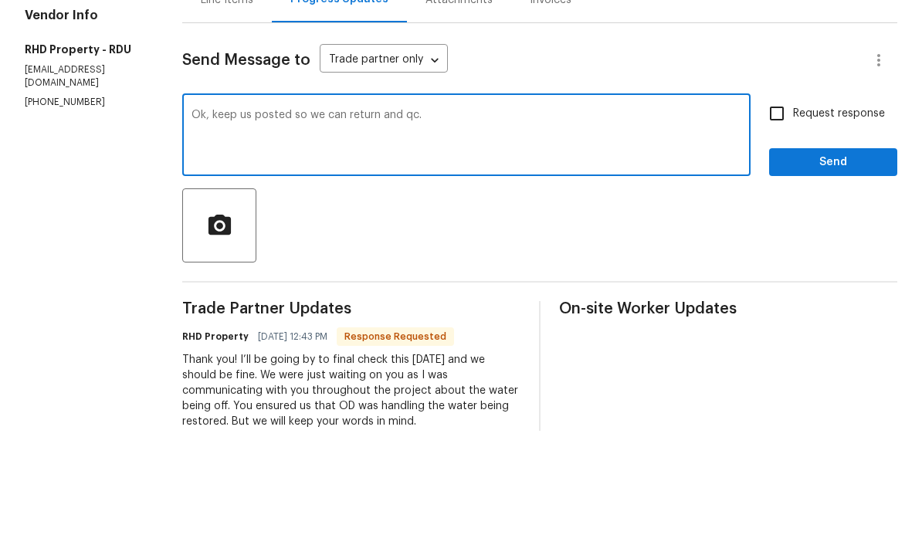
type textarea "Ok, keep us posted so we can return and qc."
click at [779, 219] on input "Request response" at bounding box center [777, 235] width 32 height 32
checkbox input "true"
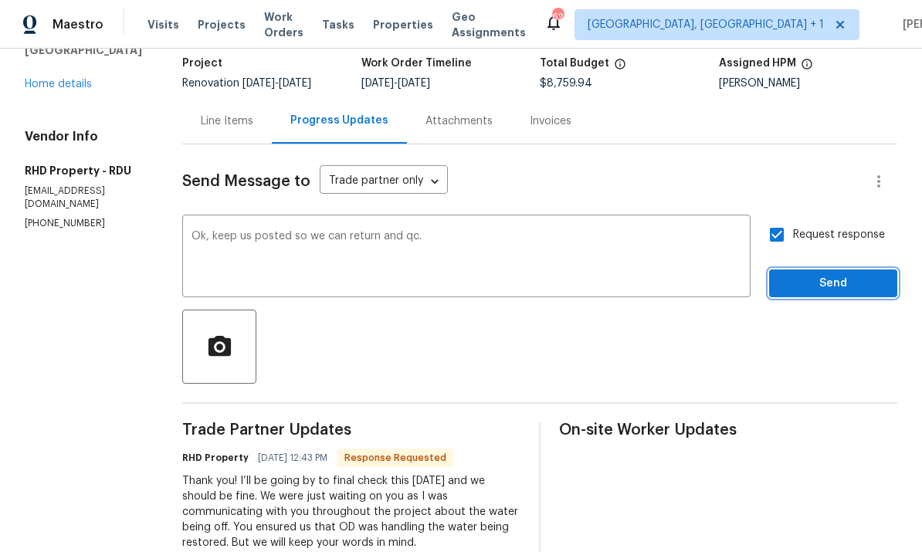
click at [819, 274] on span "Send" at bounding box center [833, 283] width 103 height 19
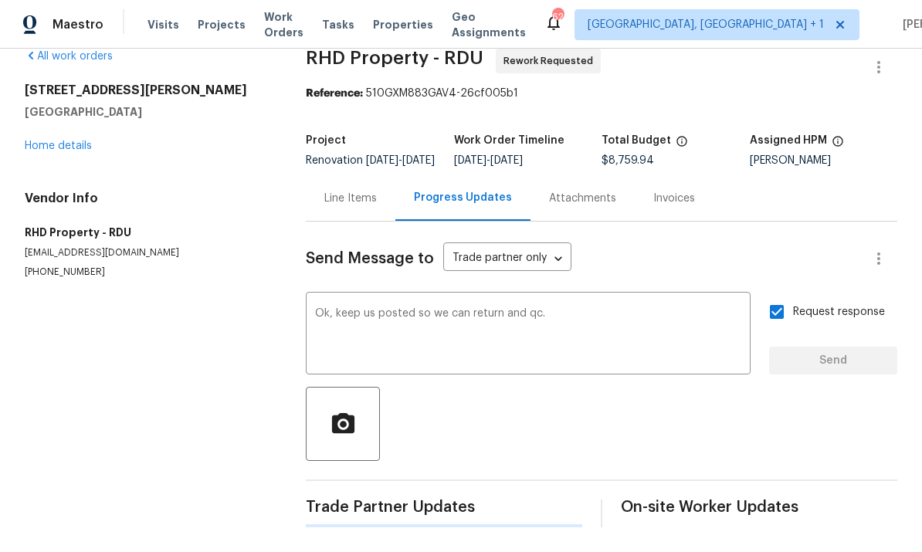
scroll to position [0, 0]
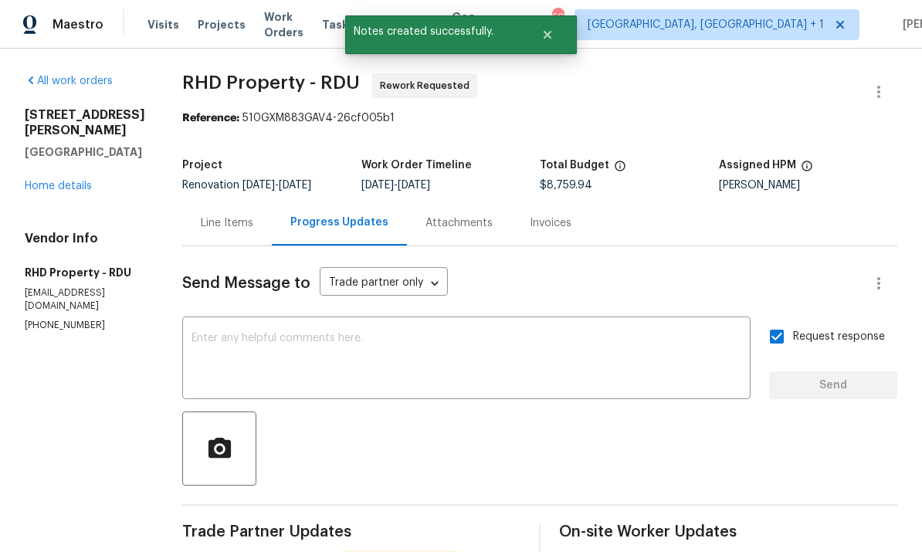
click at [62, 181] on link "Home details" at bounding box center [58, 186] width 67 height 11
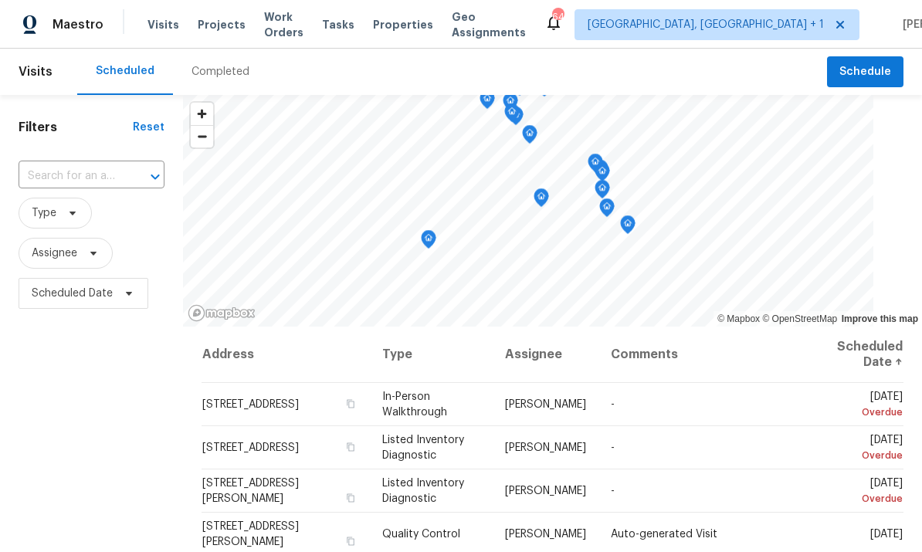
click at [117, 75] on div "Scheduled" at bounding box center [125, 70] width 59 height 15
click at [90, 176] on input "text" at bounding box center [70, 177] width 103 height 24
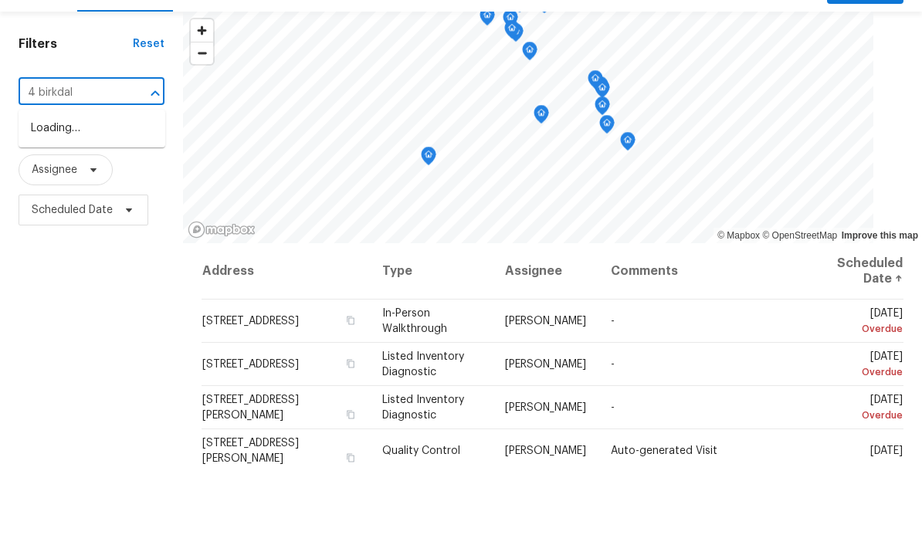
type input "4 birkdale"
click at [100, 199] on li "4 Birkdale Ct, Durham, NC 27713" at bounding box center [92, 211] width 147 height 25
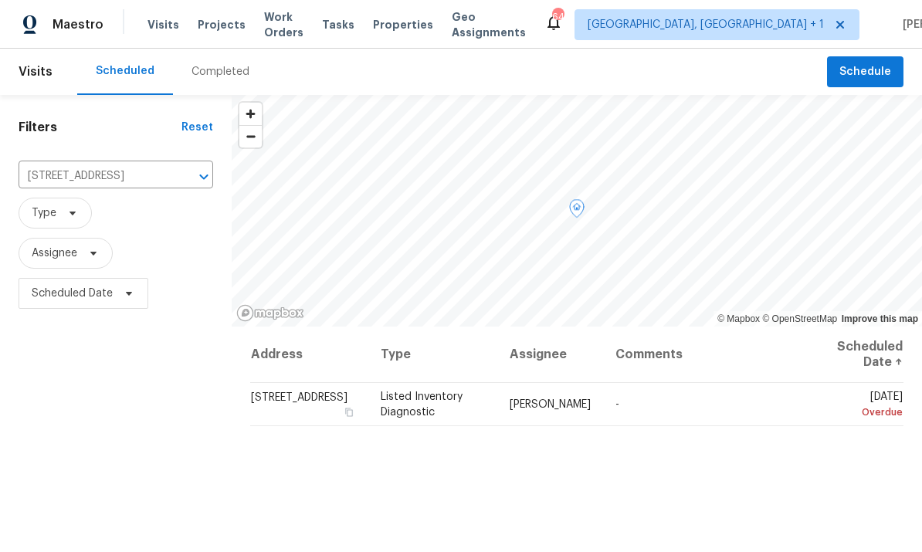
click at [349, 414] on td "4 Birkdale Ct, Durham, NC 27713" at bounding box center [309, 404] width 118 height 43
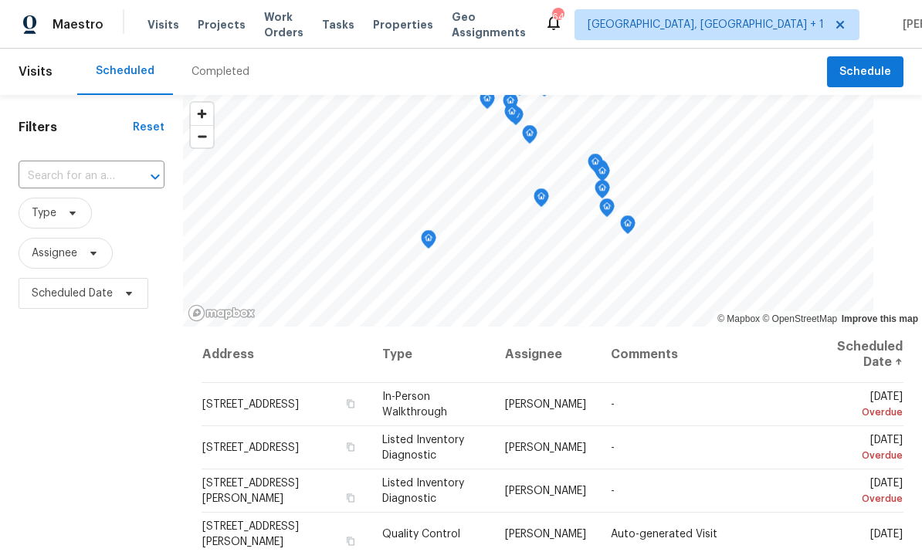
click at [147, 182] on icon "Open" at bounding box center [155, 177] width 19 height 19
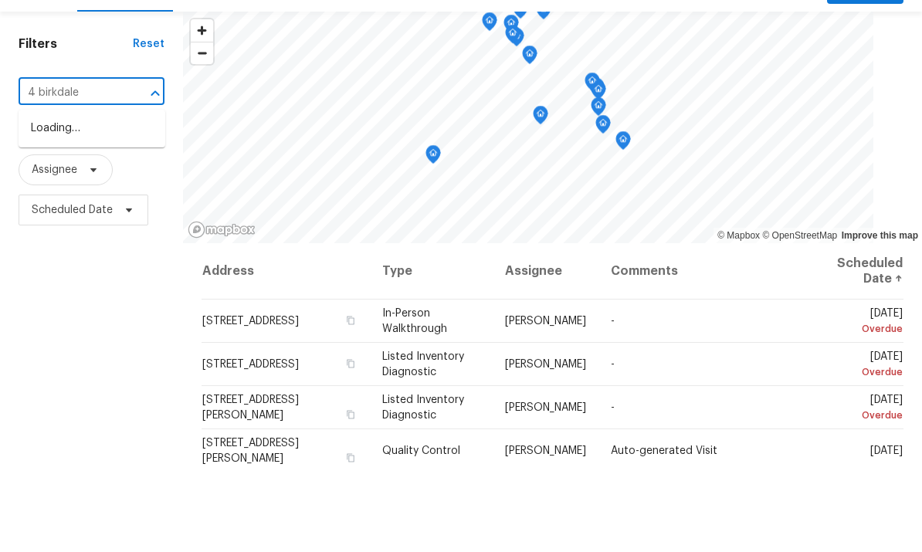
type input "4 birkdale"
click at [124, 199] on li "[STREET_ADDRESS]" at bounding box center [92, 211] width 147 height 25
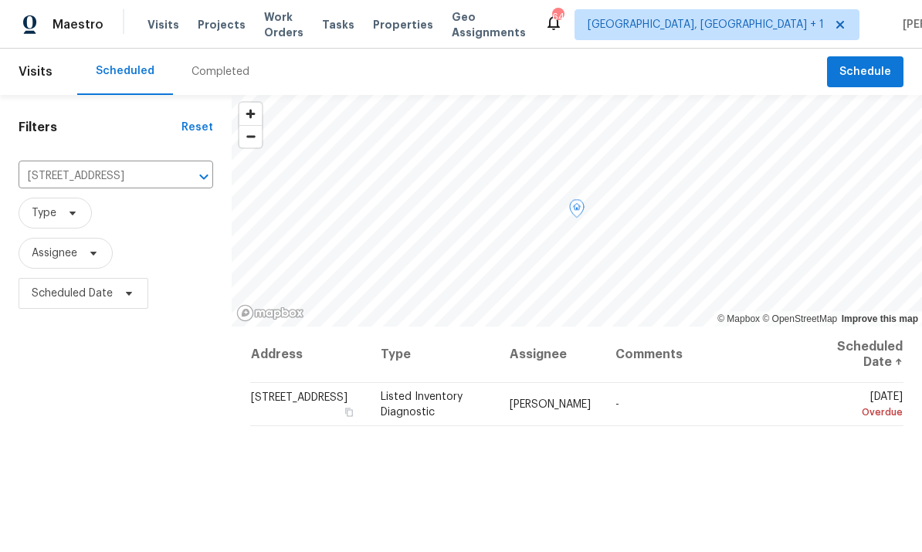
click at [0, 0] on icon at bounding box center [0, 0] width 0 height 0
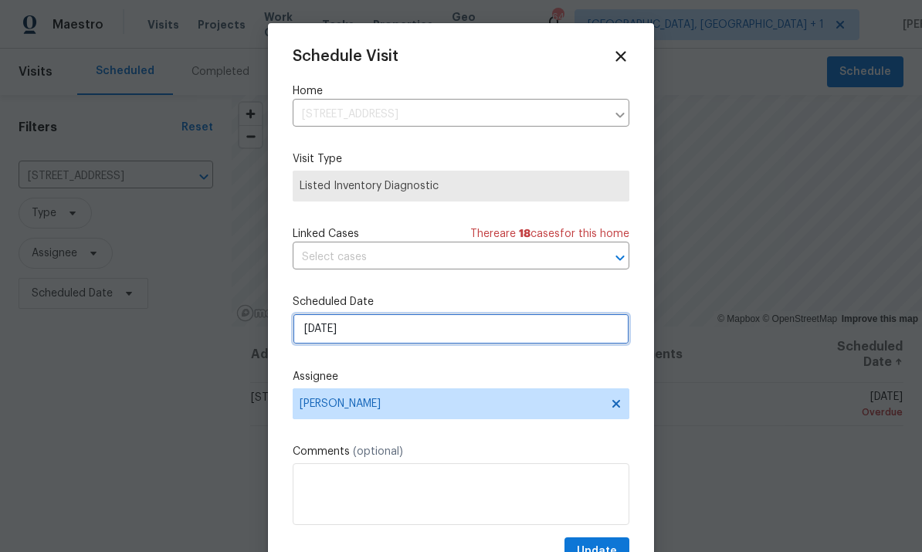
click at [489, 329] on input "[DATE]" at bounding box center [461, 329] width 337 height 31
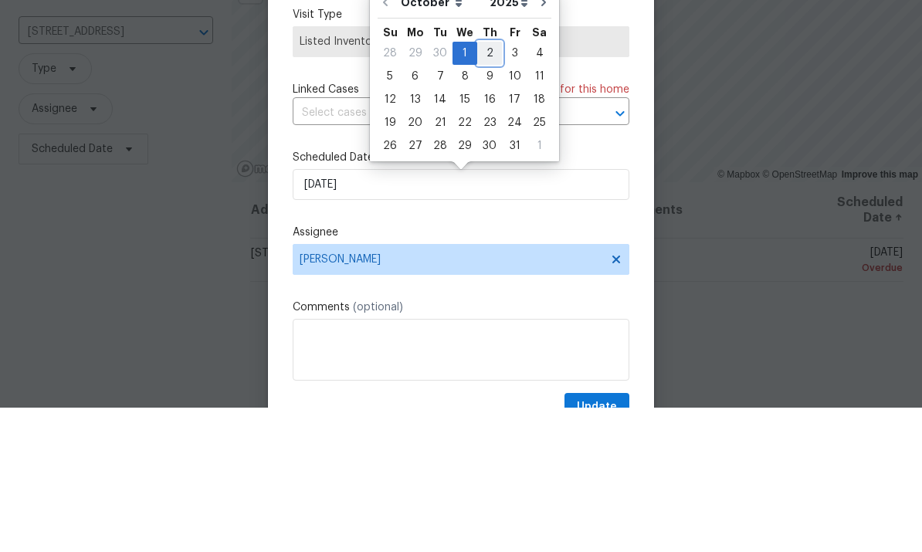
click at [490, 187] on div "2" at bounding box center [489, 198] width 25 height 22
type input "[DATE]"
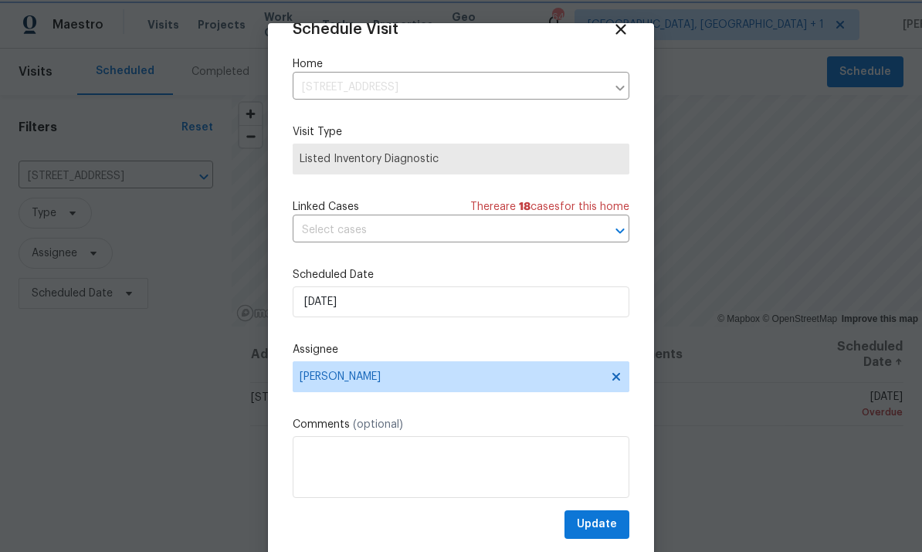
scroll to position [30, 0]
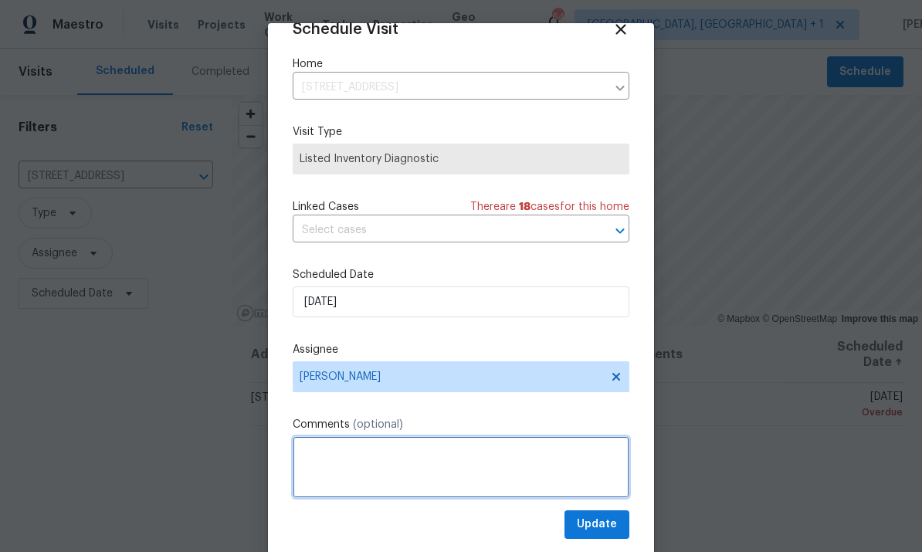
click at [604, 497] on textarea at bounding box center [461, 467] width 337 height 62
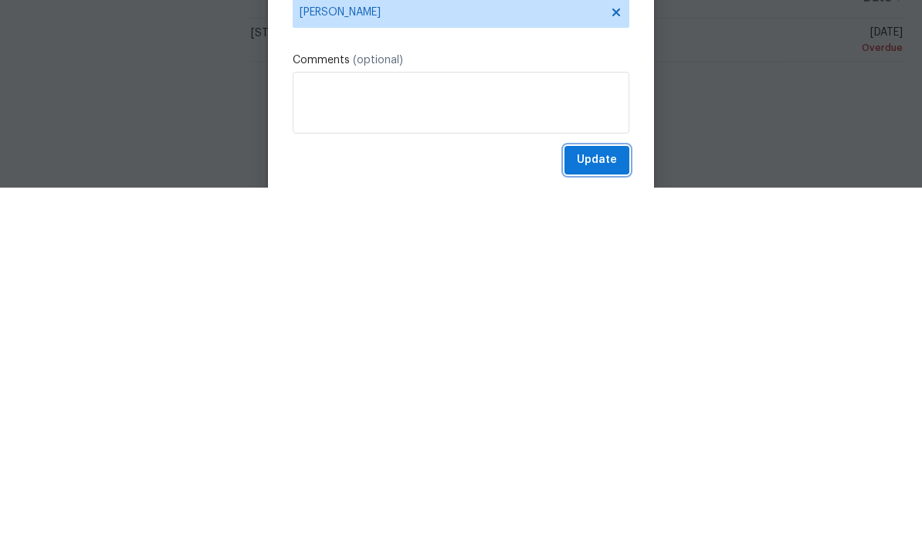
click at [587, 515] on span "Update" at bounding box center [597, 524] width 40 height 19
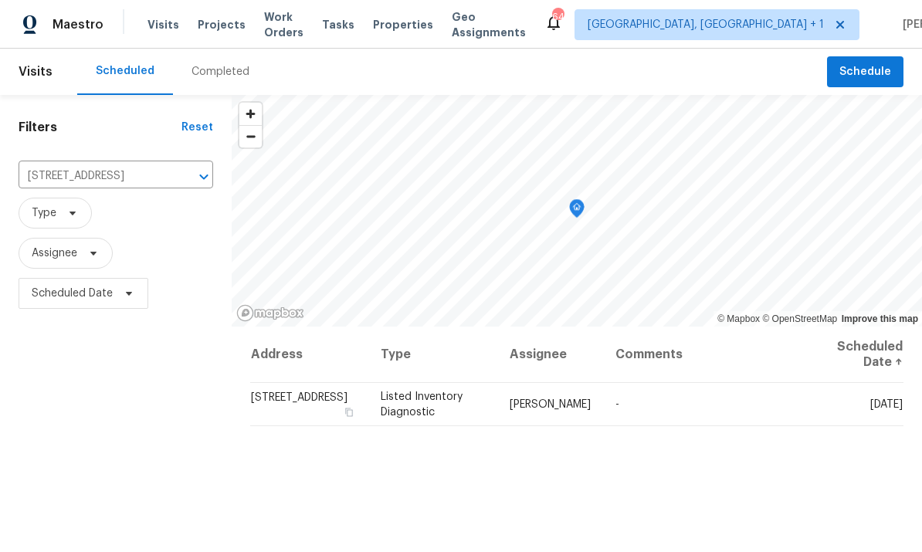
click at [178, 169] on icon "Clear" at bounding box center [183, 176] width 15 height 15
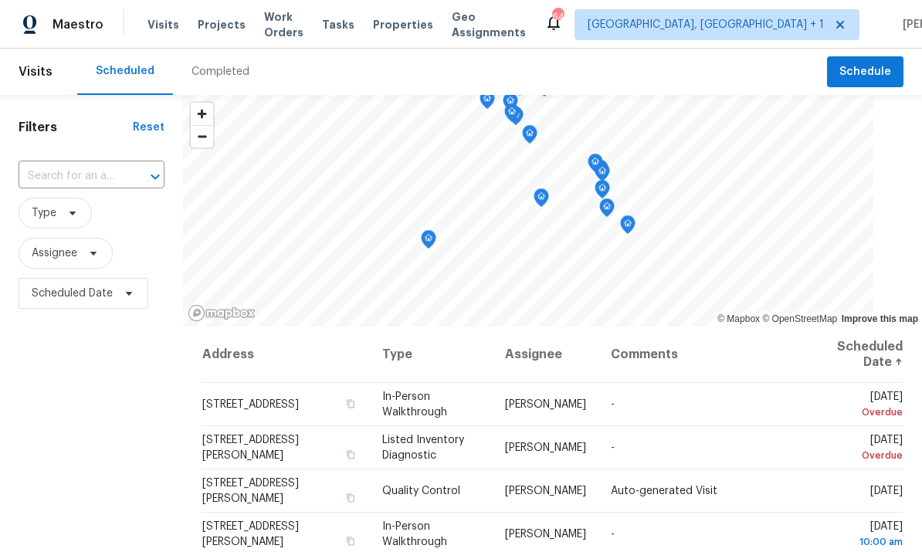
click at [70, 173] on input "text" at bounding box center [70, 177] width 103 height 24
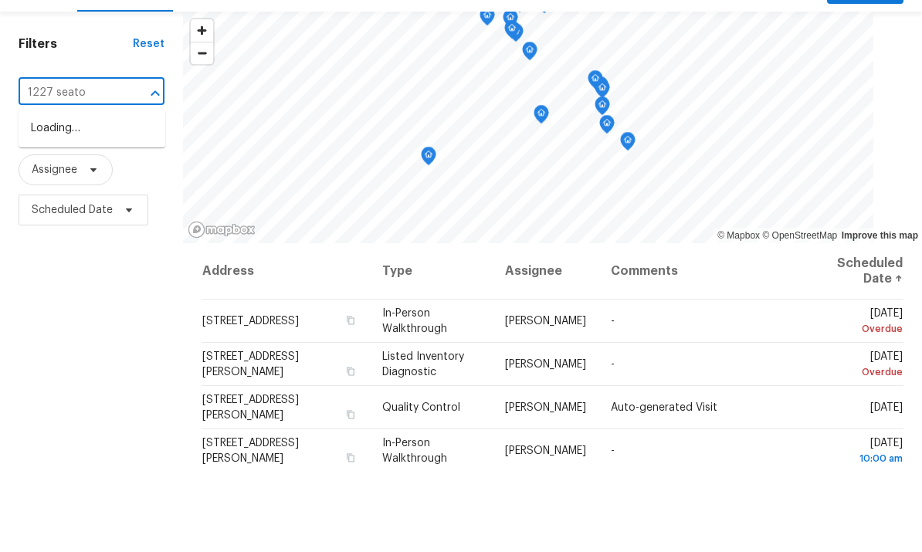
type input "1227 [PERSON_NAME]"
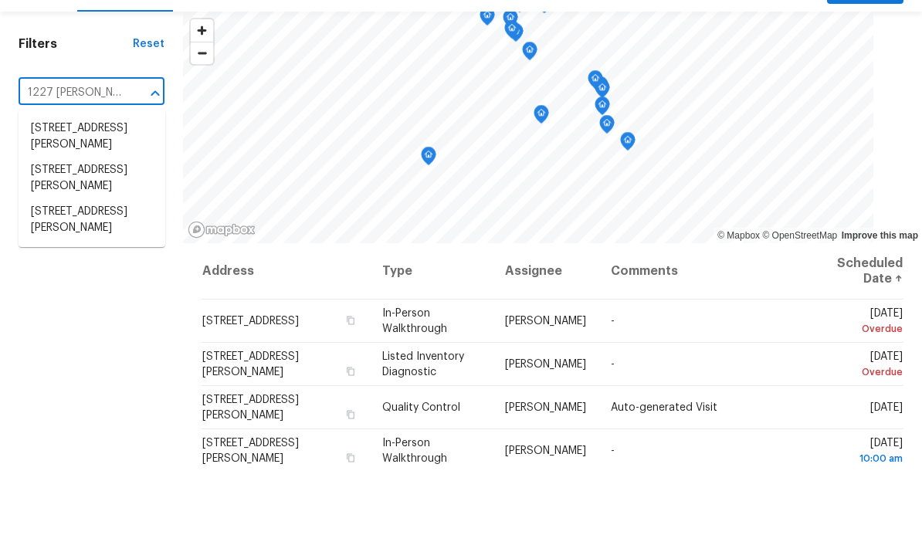
scroll to position [58, 0]
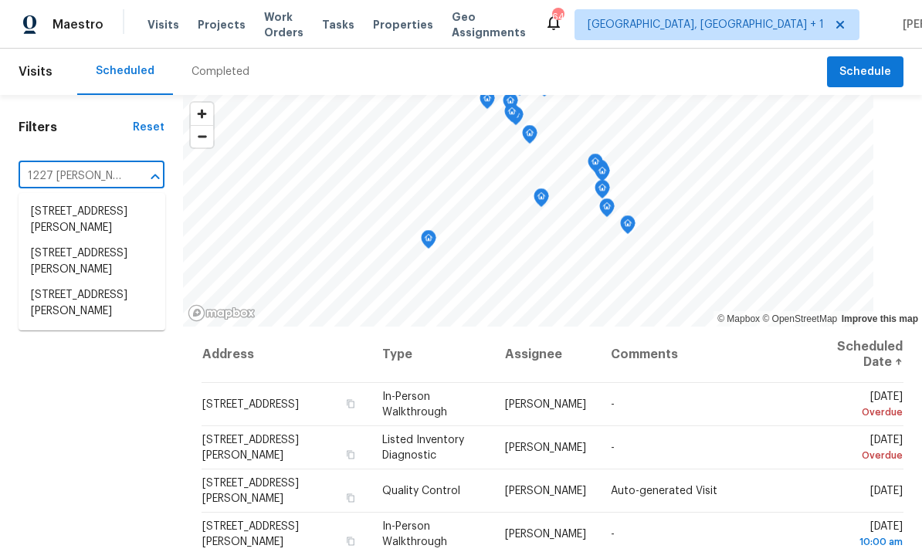
click at [134, 283] on li "[STREET_ADDRESS][PERSON_NAME]" at bounding box center [92, 304] width 147 height 42
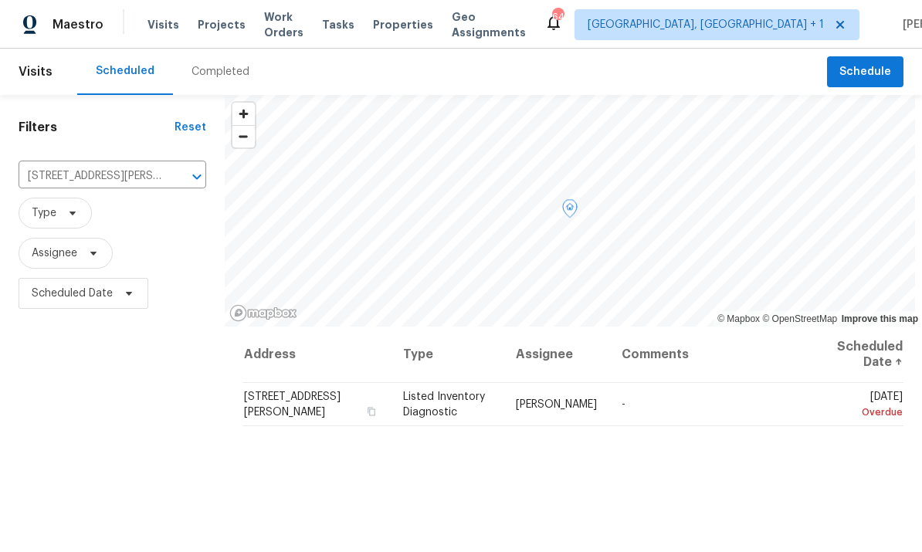
click at [0, 0] on icon at bounding box center [0, 0] width 0 height 0
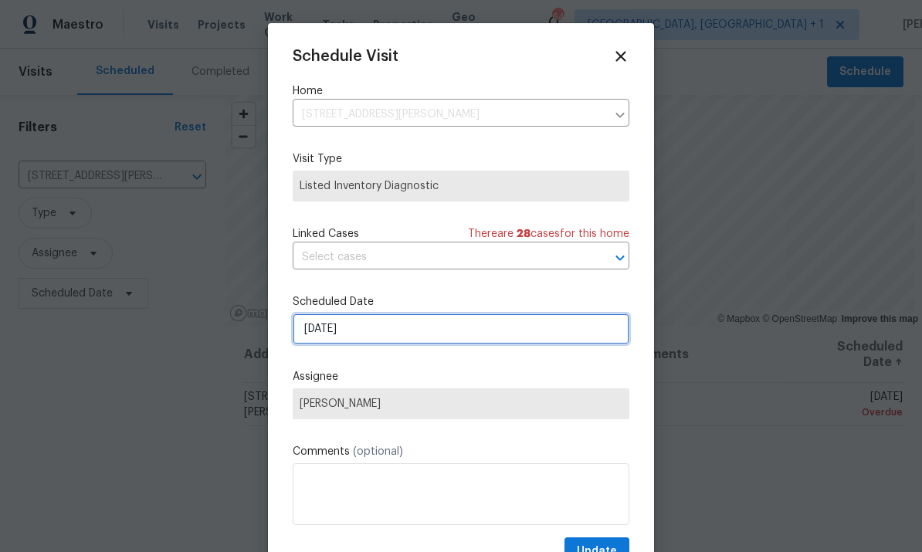
click at [573, 334] on input "[DATE]" at bounding box center [461, 329] width 337 height 31
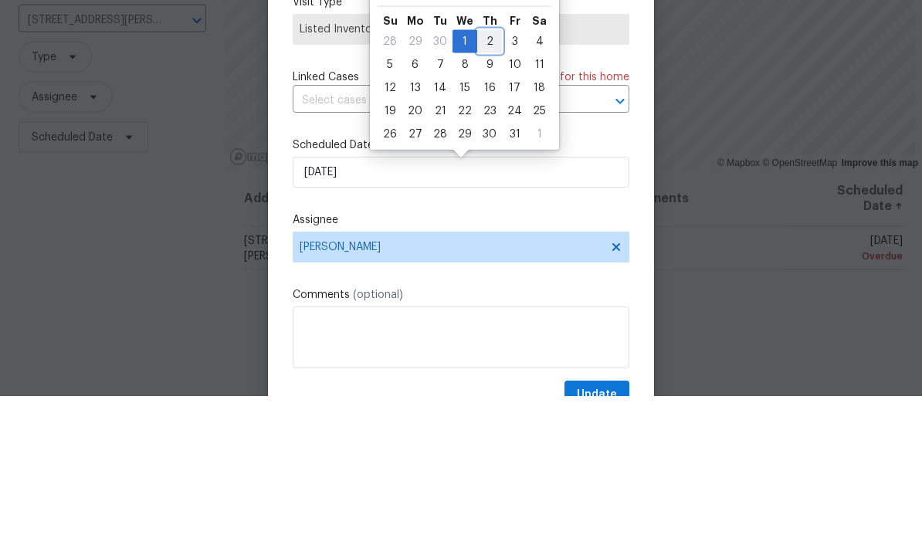
click at [485, 187] on div "2" at bounding box center [489, 198] width 25 height 22
type input "[DATE]"
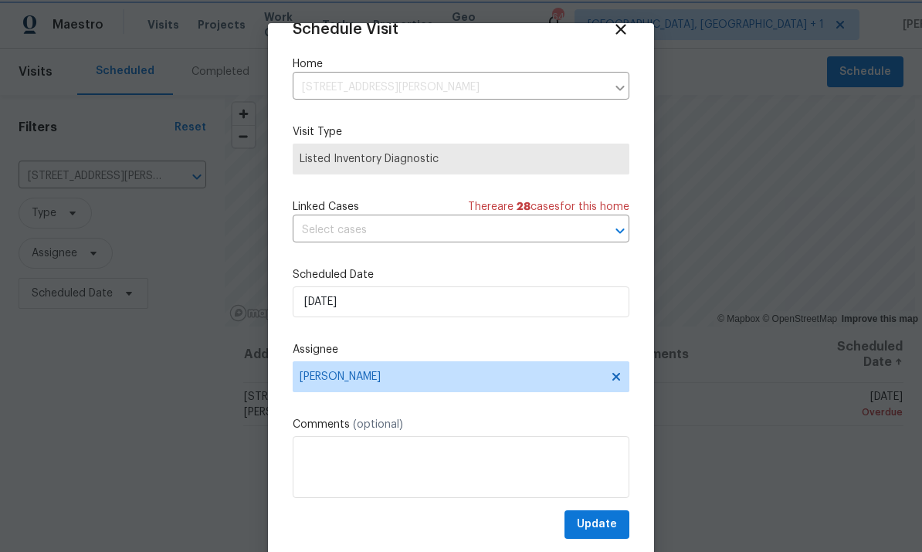
scroll to position [30, 0]
click at [599, 531] on span "Update" at bounding box center [597, 524] width 40 height 19
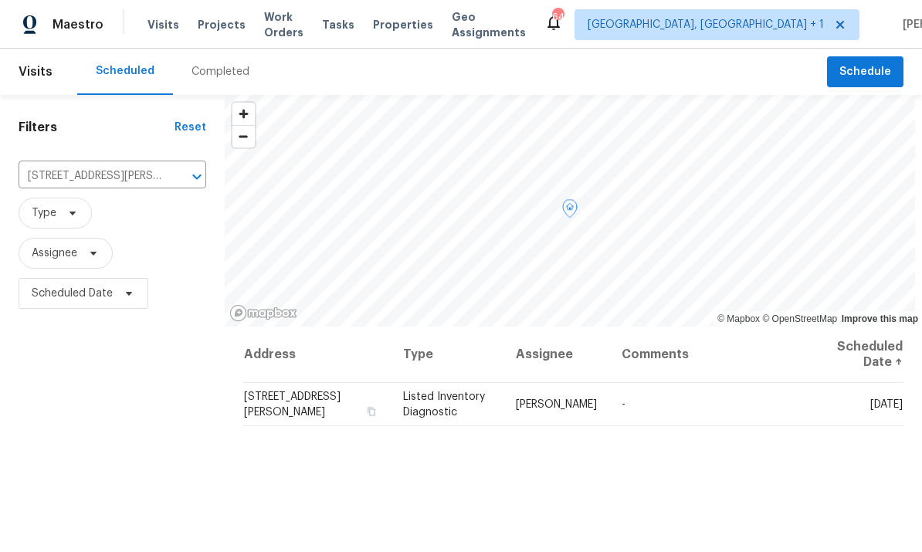
click at [0, 0] on span at bounding box center [0, 0] width 0 height 0
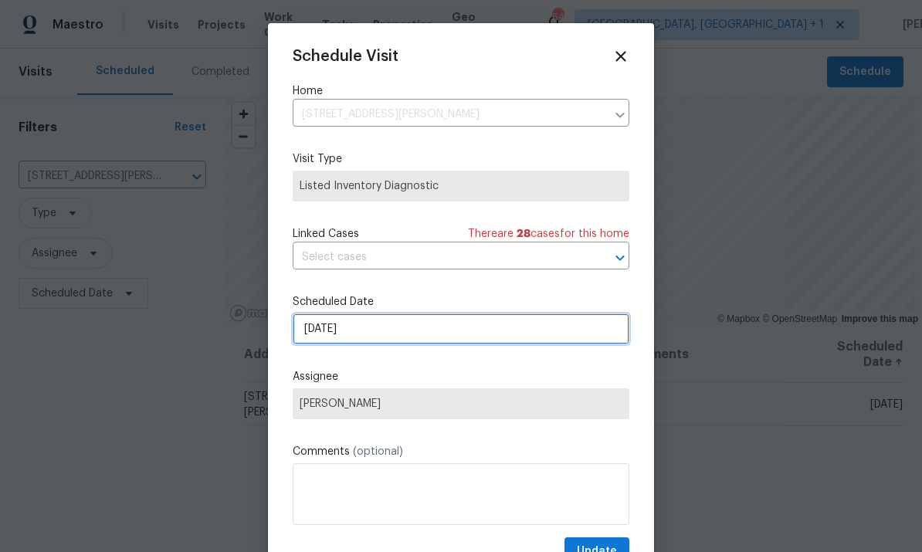
click at [463, 327] on input "[DATE]" at bounding box center [461, 329] width 337 height 31
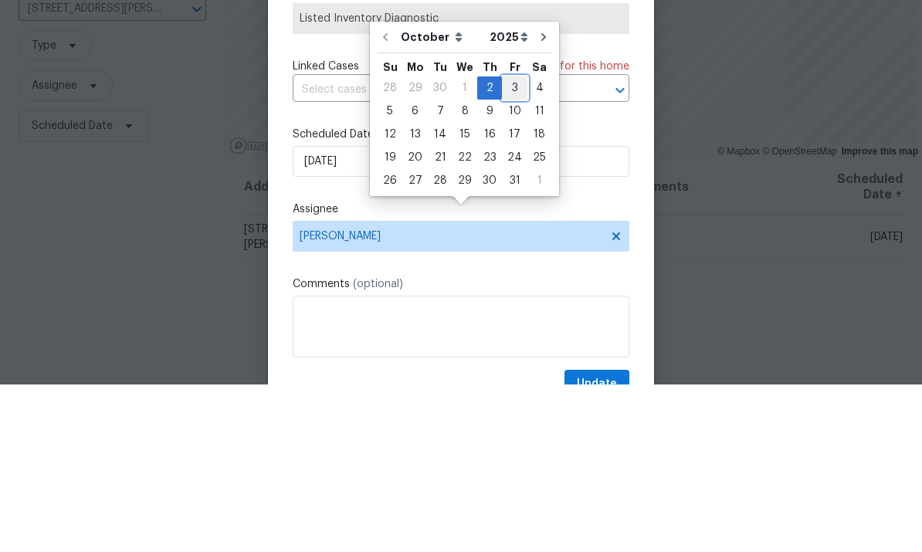
click at [512, 245] on div "3" at bounding box center [514, 256] width 25 height 22
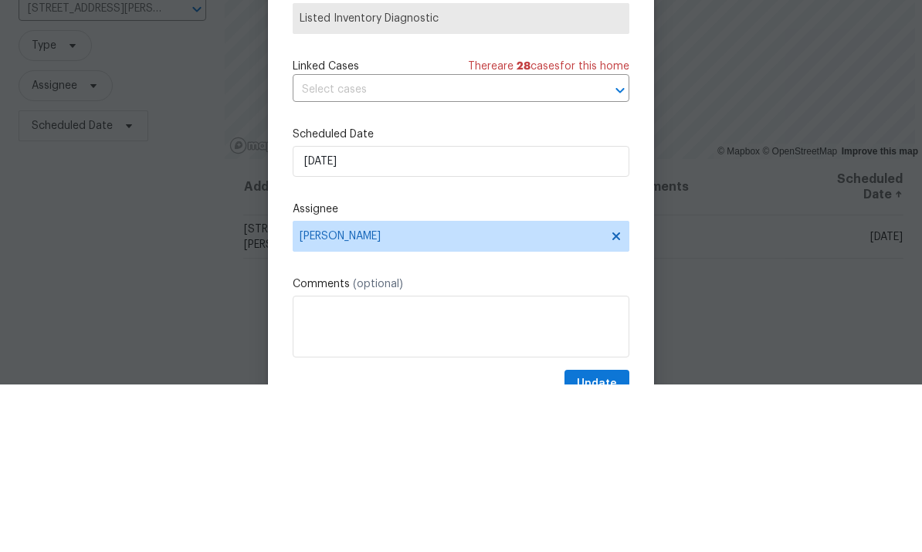
type input "[DATE]"
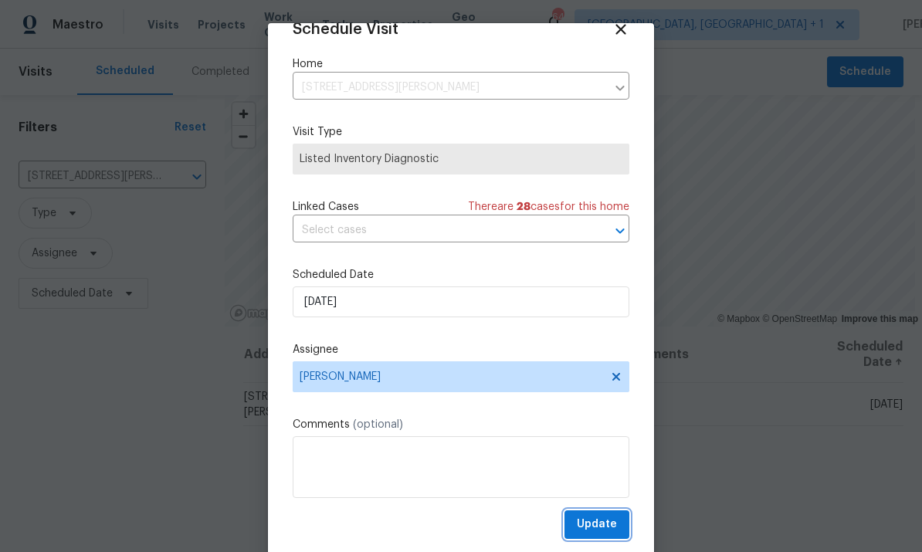
click at [602, 523] on span "Update" at bounding box center [597, 524] width 40 height 19
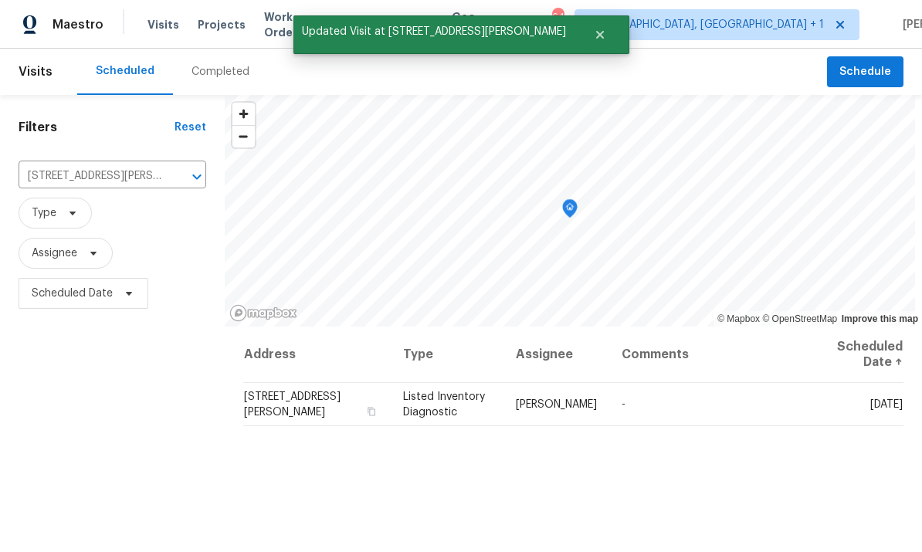
click at [157, 165] on input "[STREET_ADDRESS][PERSON_NAME]" at bounding box center [91, 177] width 144 height 24
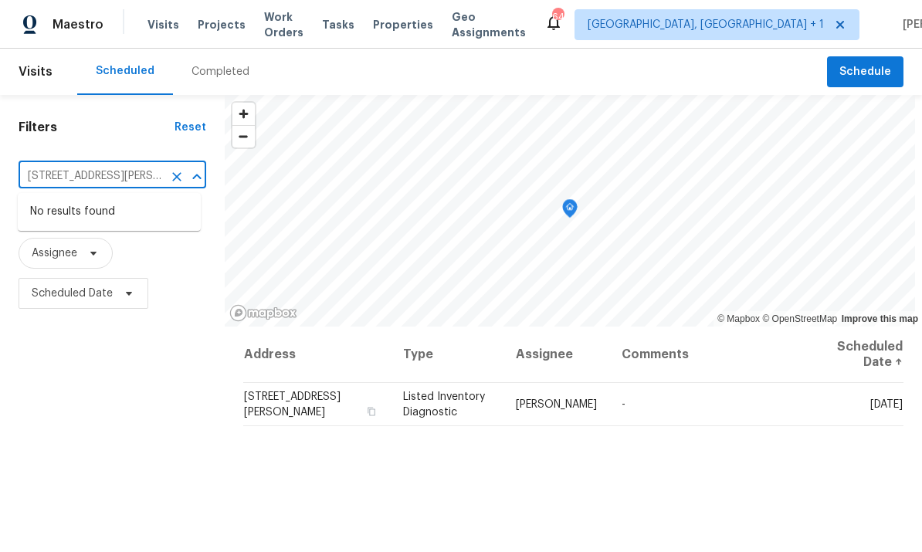
click at [174, 169] on icon "Clear" at bounding box center [176, 176] width 15 height 15
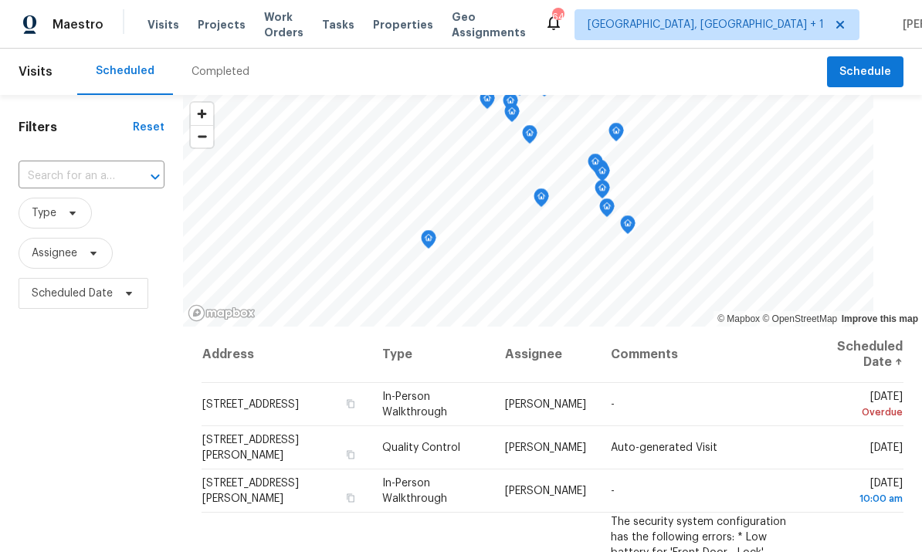
click at [87, 172] on input "text" at bounding box center [70, 177] width 103 height 24
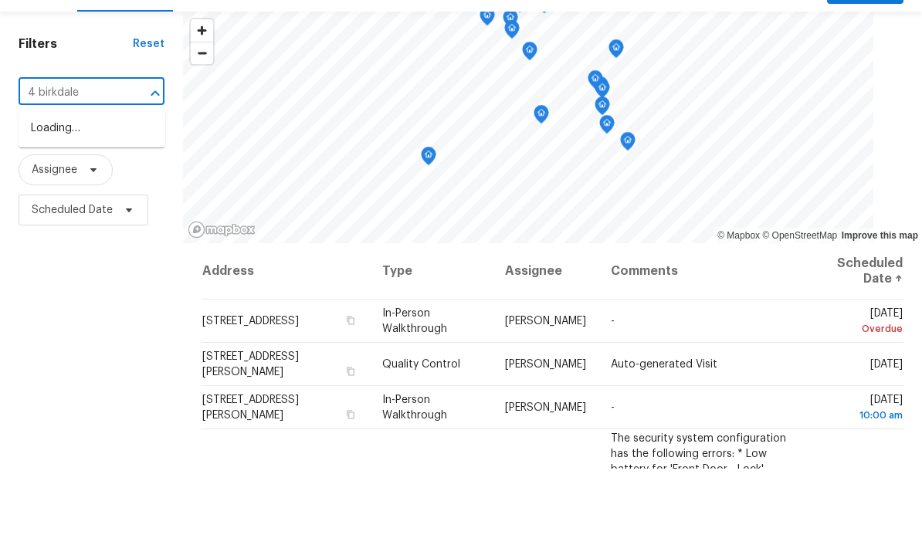
type input "4 birkdale"
click at [106, 199] on li "[STREET_ADDRESS]" at bounding box center [92, 211] width 147 height 25
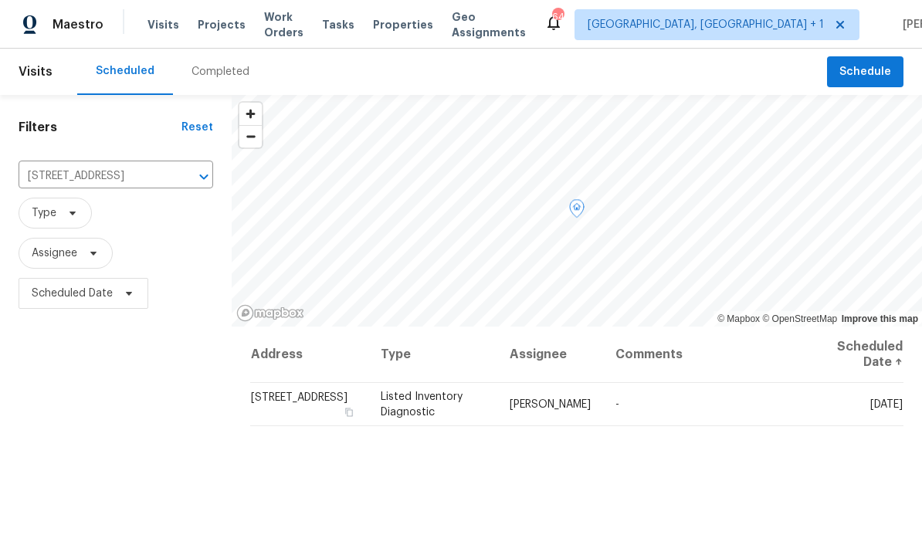
click at [0, 0] on icon at bounding box center [0, 0] width 0 height 0
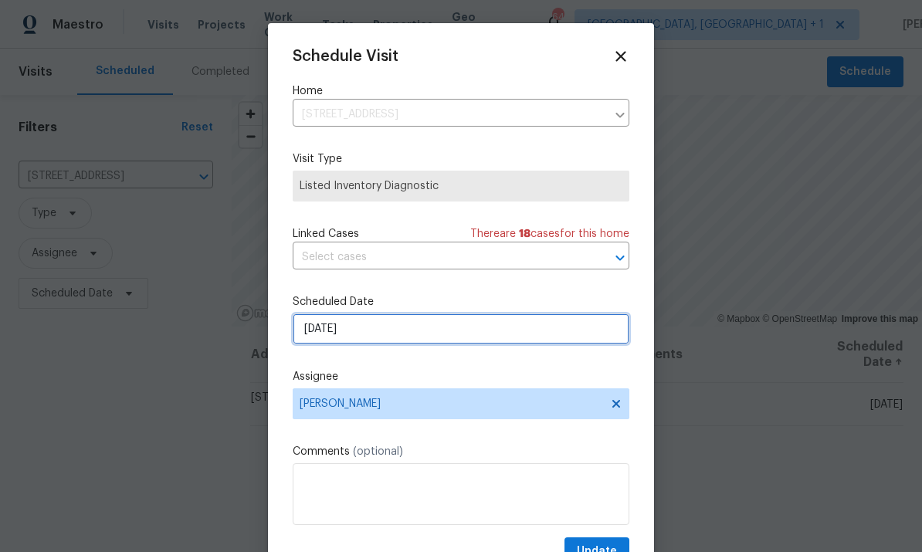
click at [548, 337] on input "[DATE]" at bounding box center [461, 329] width 337 height 31
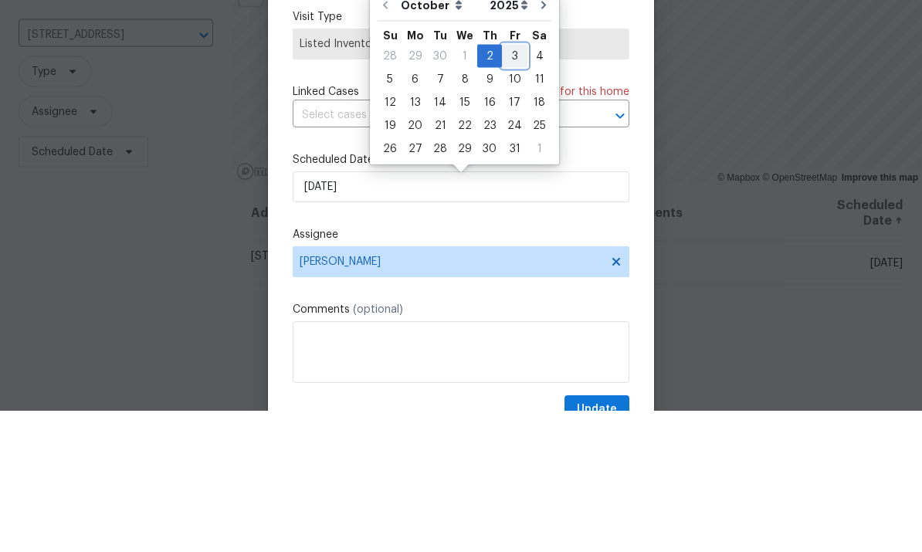
click at [510, 187] on div "3" at bounding box center [514, 198] width 25 height 22
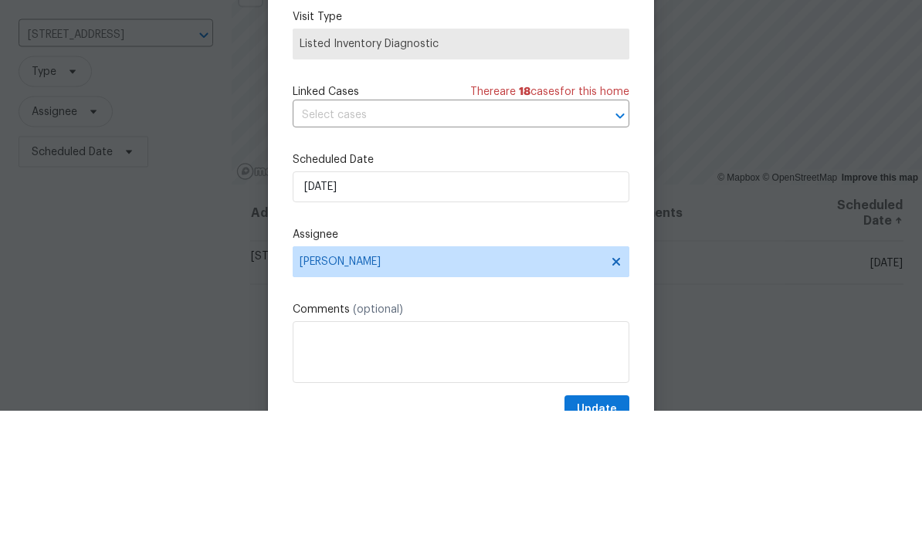
type input "[DATE]"
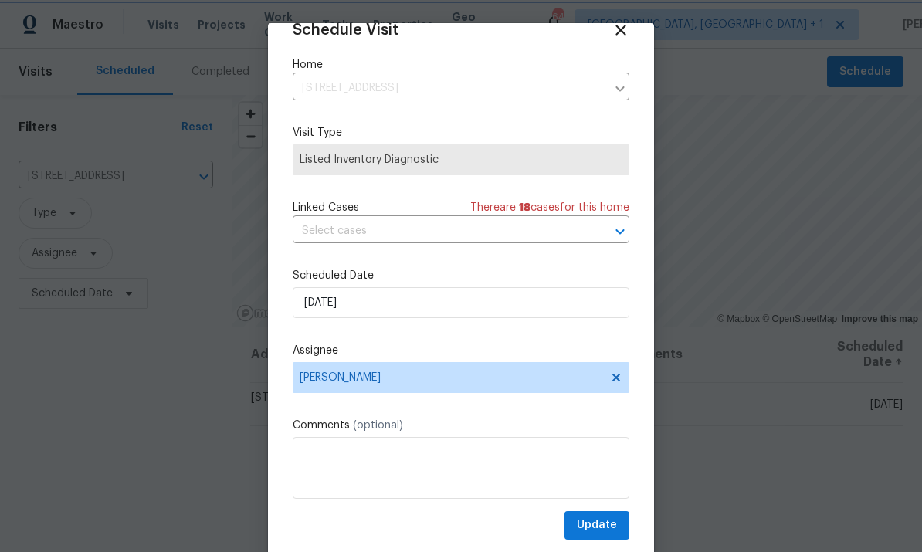
scroll to position [28, 0]
click at [596, 529] on span "Update" at bounding box center [597, 524] width 40 height 19
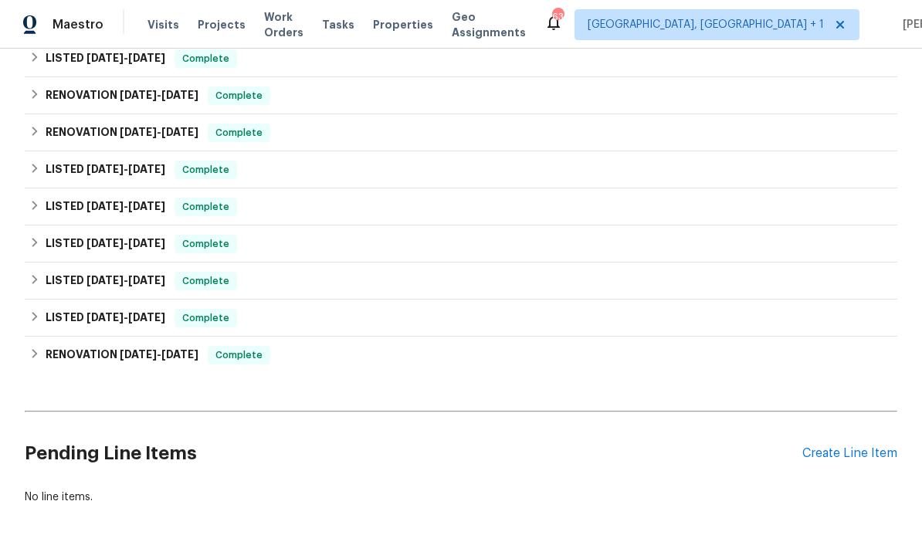
scroll to position [337, 0]
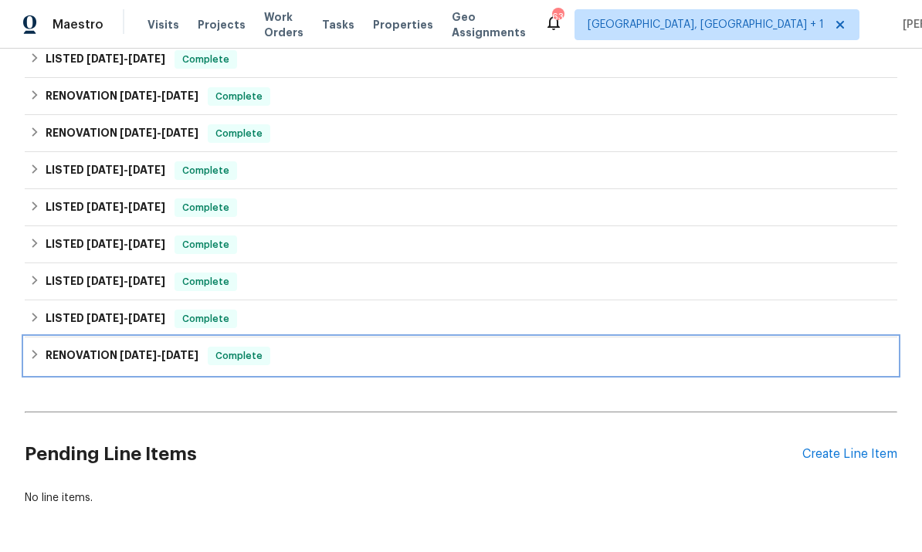
click at [116, 355] on h6 "RENOVATION 11/18/24 - 12/13/24" at bounding box center [122, 356] width 153 height 19
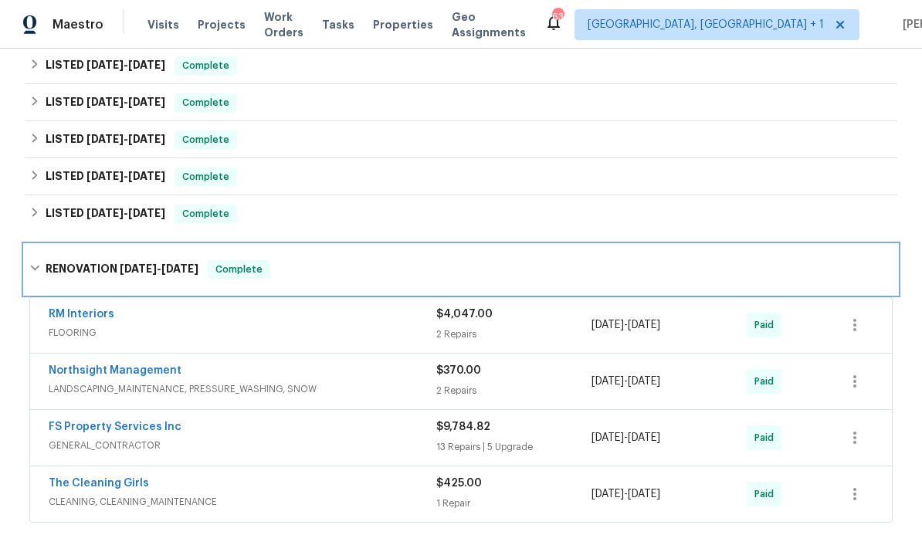
scroll to position [470, 0]
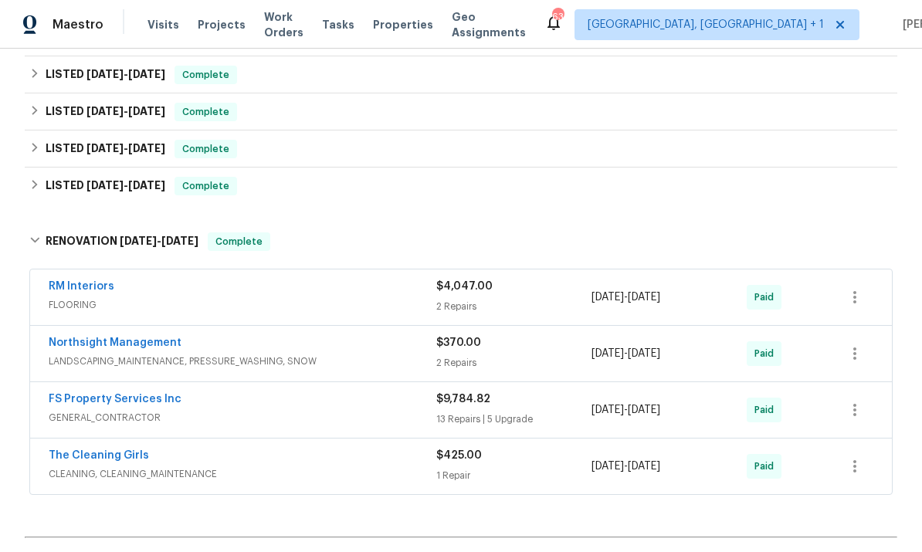
click at [97, 291] on link "RM Interiors" at bounding box center [82, 286] width 66 height 11
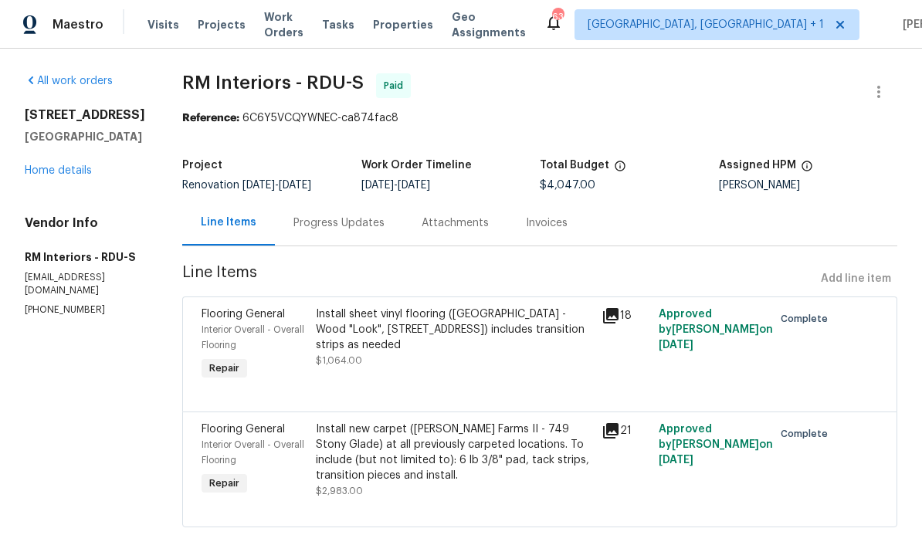
scroll to position [22, 0]
click at [72, 153] on div "6701 Winding Arch Dr Durham, NC 27713 Home details" at bounding box center [85, 142] width 120 height 71
click at [70, 169] on link "Home details" at bounding box center [58, 170] width 67 height 11
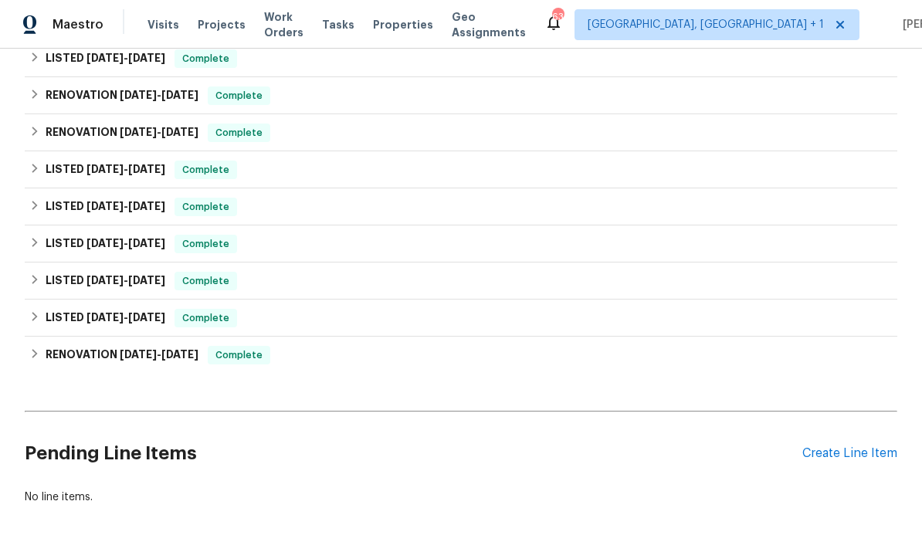
scroll to position [337, 0]
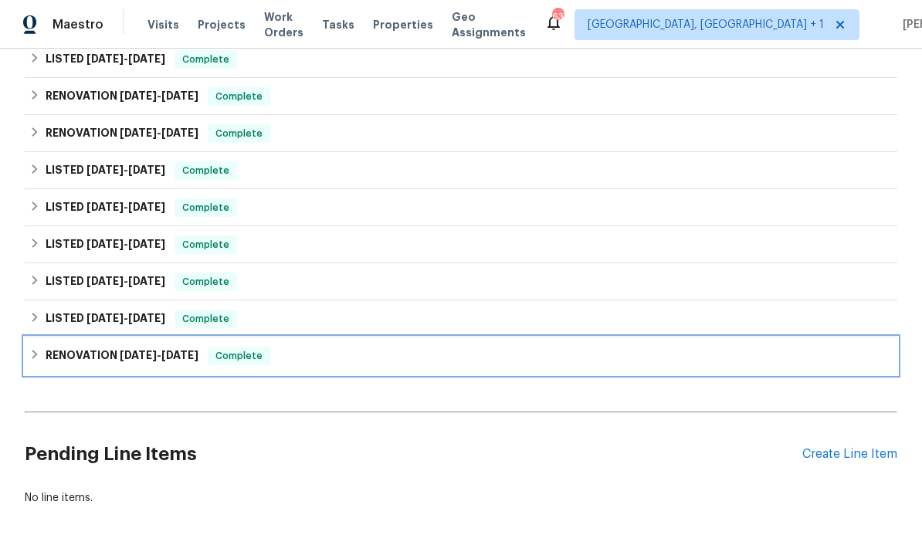
click at [168, 350] on span "11/18/24 - 12/13/24" at bounding box center [159, 355] width 79 height 11
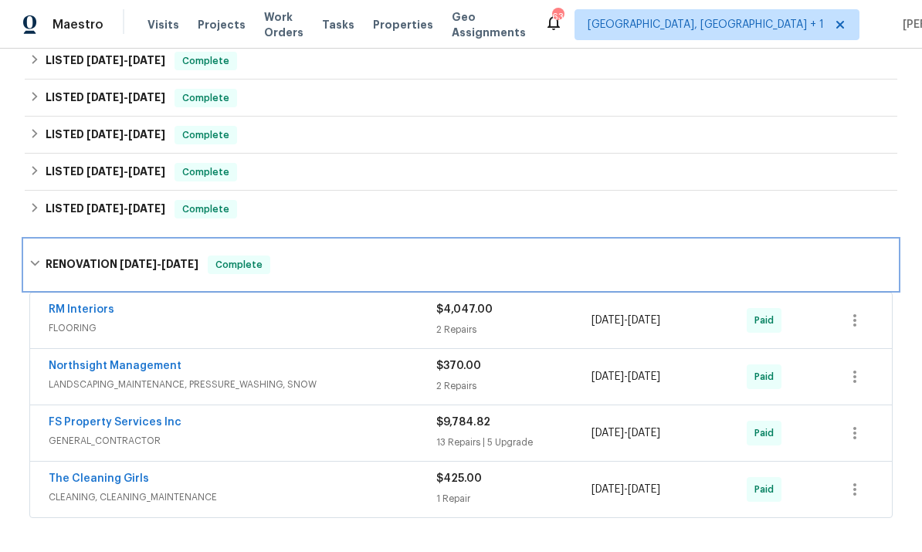
scroll to position [450, 0]
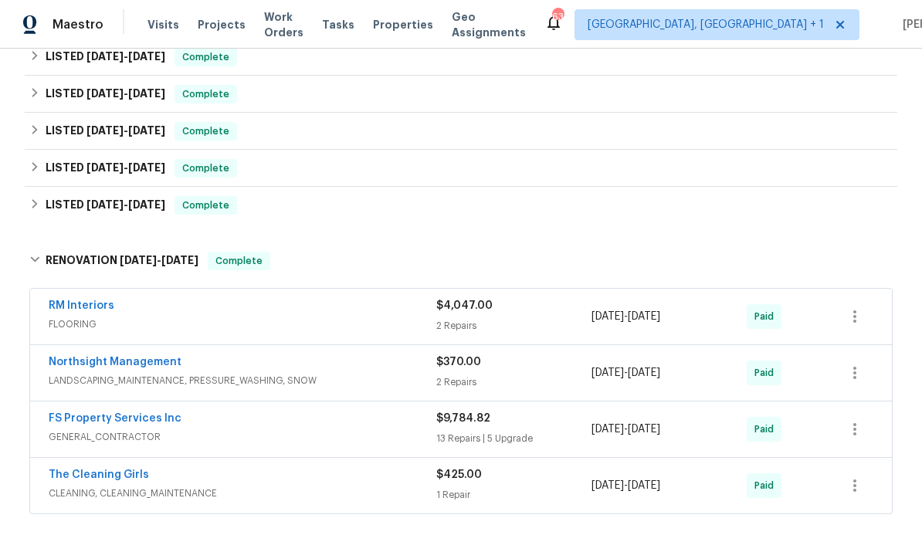
click at [146, 413] on link "FS Property Services Inc" at bounding box center [115, 418] width 133 height 11
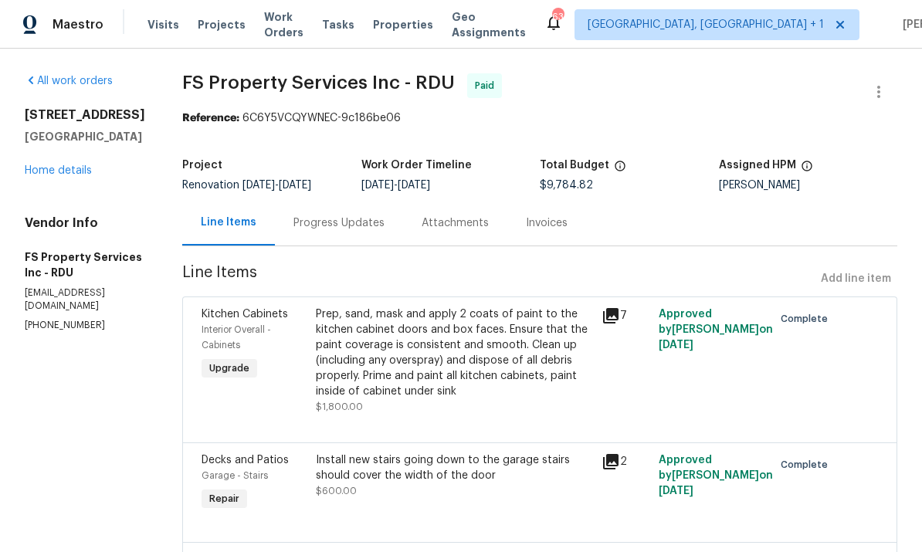
click at [70, 172] on link "Home details" at bounding box center [58, 170] width 67 height 11
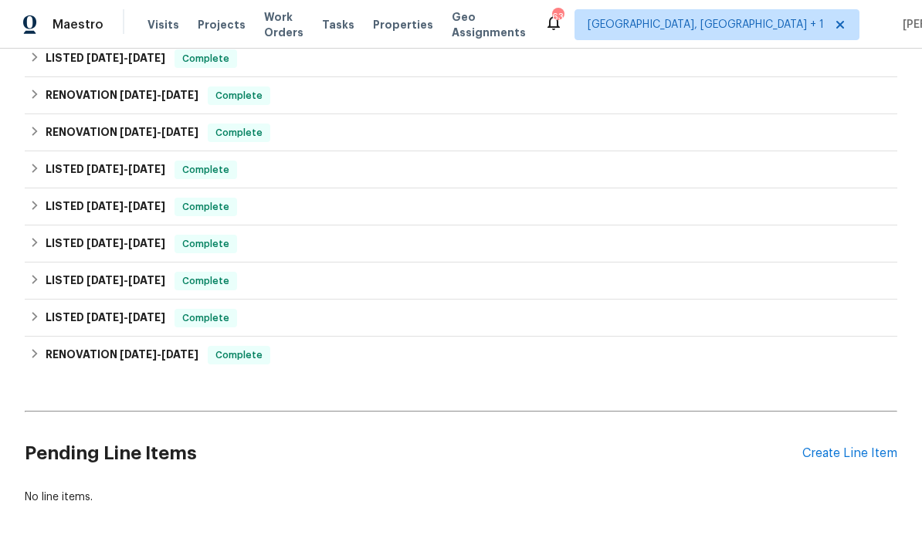
scroll to position [337, 0]
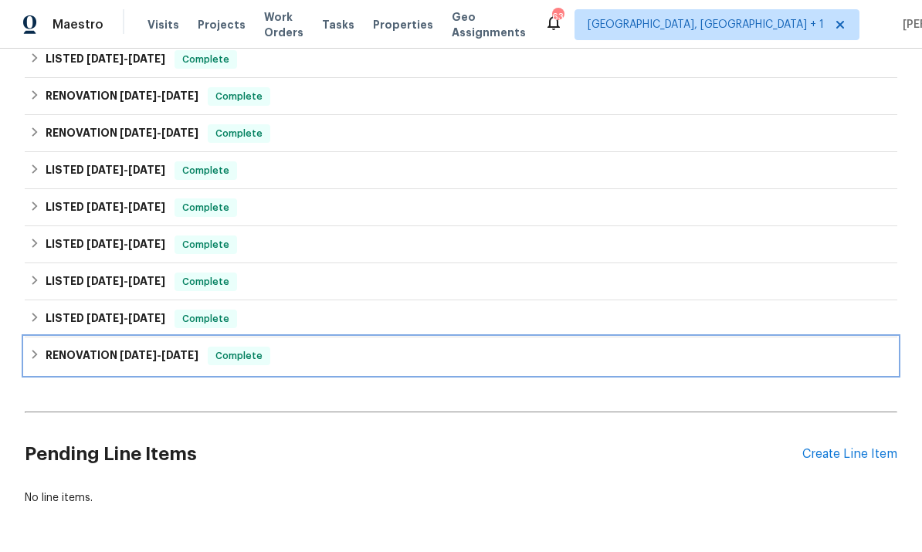
click at [157, 357] on span "[DATE]" at bounding box center [138, 355] width 37 height 11
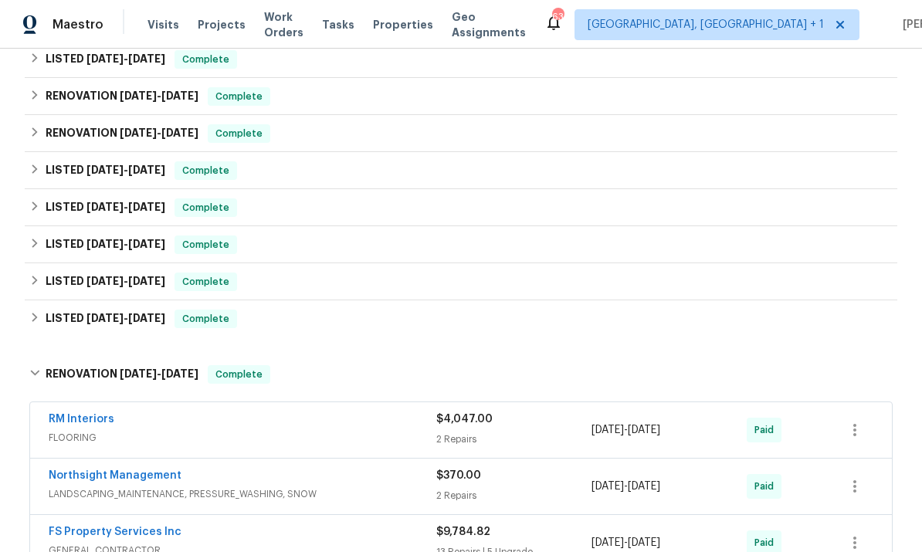
click at [97, 422] on link "RM Interiors" at bounding box center [82, 419] width 66 height 11
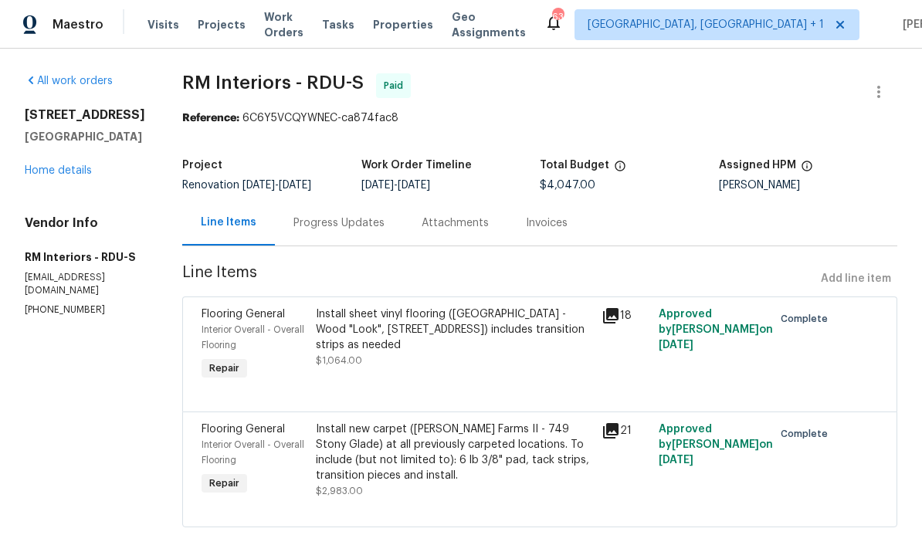
scroll to position [22, 0]
click at [343, 200] on div "Progress Updates" at bounding box center [339, 223] width 128 height 46
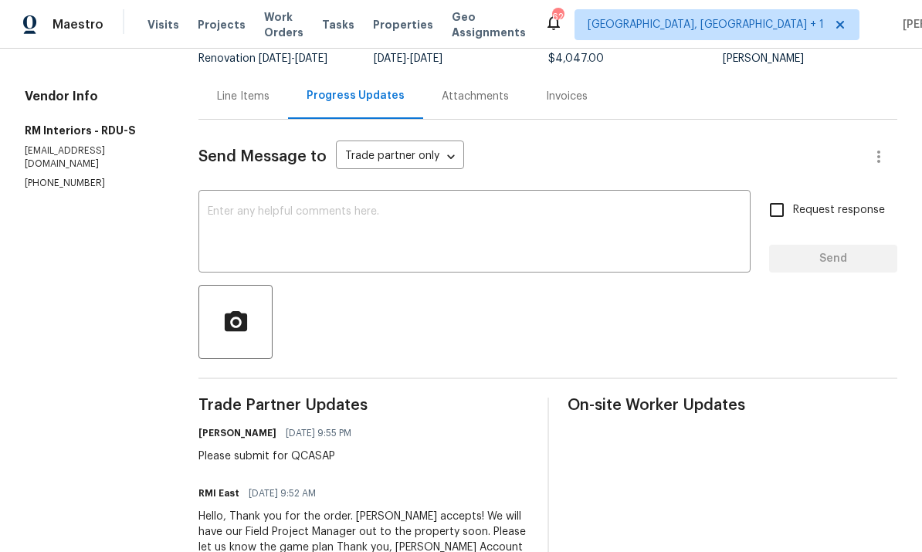
click at [265, 104] on div "Line Items" at bounding box center [243, 96] width 53 height 15
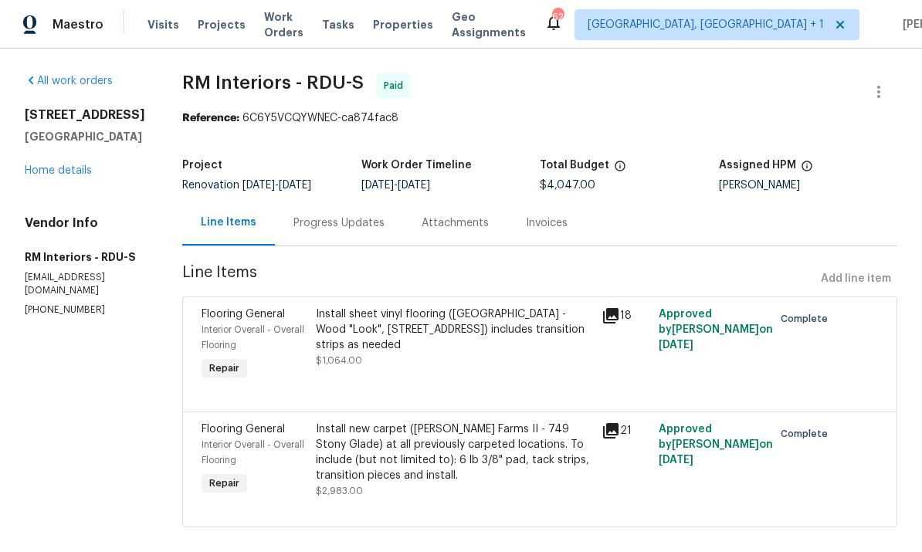
click at [614, 321] on icon at bounding box center [610, 315] width 15 height 15
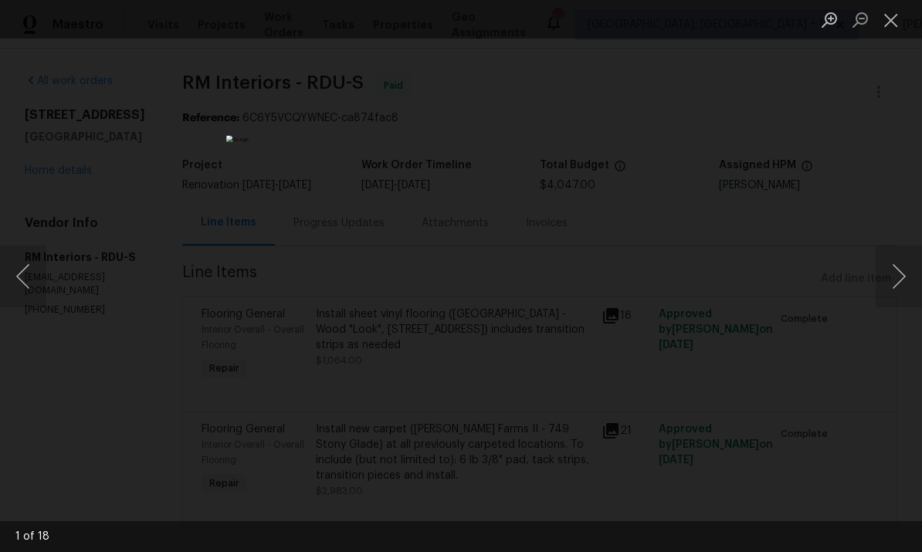
click at [894, 273] on button "Next image" at bounding box center [899, 277] width 46 height 62
click at [895, 277] on button "Next image" at bounding box center [899, 277] width 46 height 62
click at [887, 280] on button "Next image" at bounding box center [899, 277] width 46 height 62
click at [894, 277] on button "Next image" at bounding box center [899, 277] width 46 height 62
click at [898, 277] on button "Next image" at bounding box center [899, 277] width 46 height 62
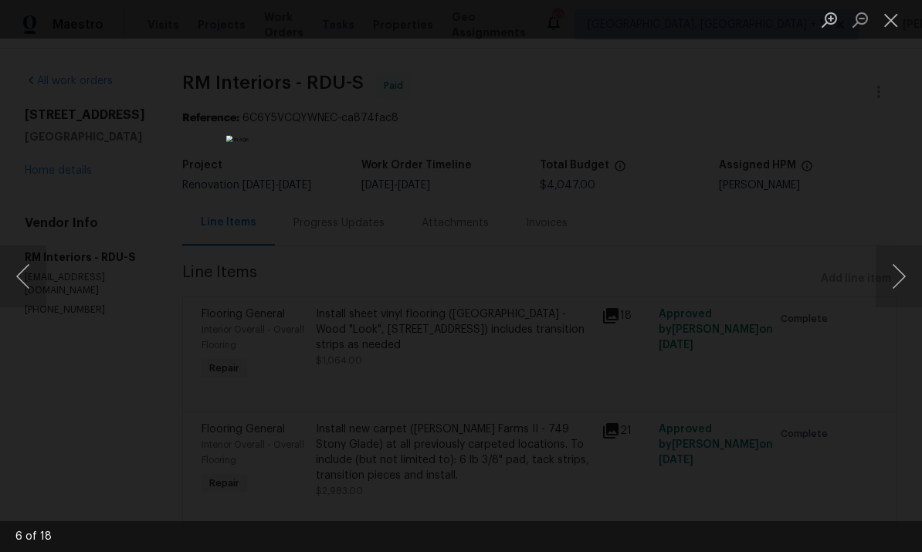
click at [899, 267] on button "Next image" at bounding box center [899, 277] width 46 height 62
click at [899, 266] on button "Next image" at bounding box center [899, 277] width 46 height 62
click at [905, 270] on button "Next image" at bounding box center [899, 277] width 46 height 62
click at [910, 270] on button "Next image" at bounding box center [899, 277] width 46 height 62
click at [906, 267] on button "Next image" at bounding box center [899, 277] width 46 height 62
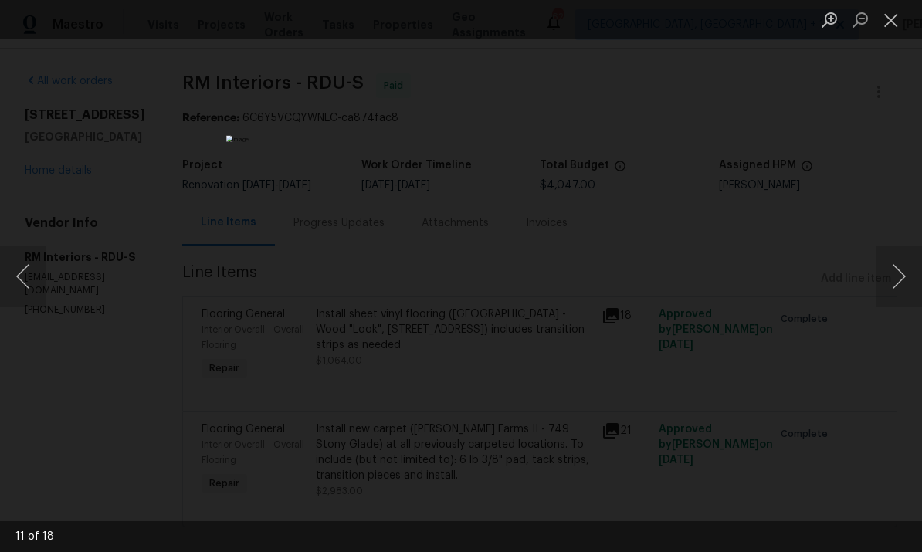
click at [906, 270] on button "Next image" at bounding box center [899, 277] width 46 height 62
click at [909, 267] on button "Next image" at bounding box center [899, 277] width 46 height 62
click at [911, 263] on button "Next image" at bounding box center [899, 277] width 46 height 62
click at [911, 267] on button "Next image" at bounding box center [899, 277] width 46 height 62
click at [904, 266] on button "Next image" at bounding box center [899, 277] width 46 height 62
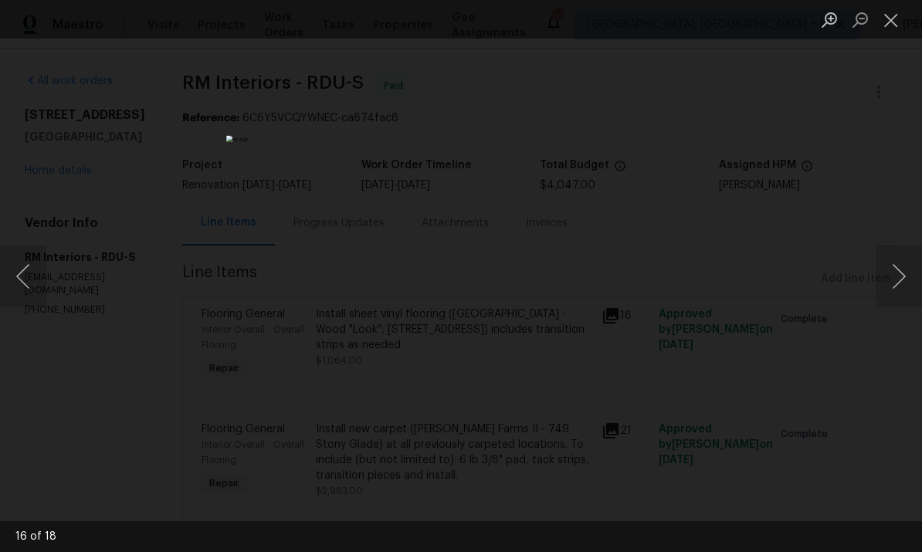
click at [903, 222] on div "Lightbox" at bounding box center [461, 276] width 922 height 552
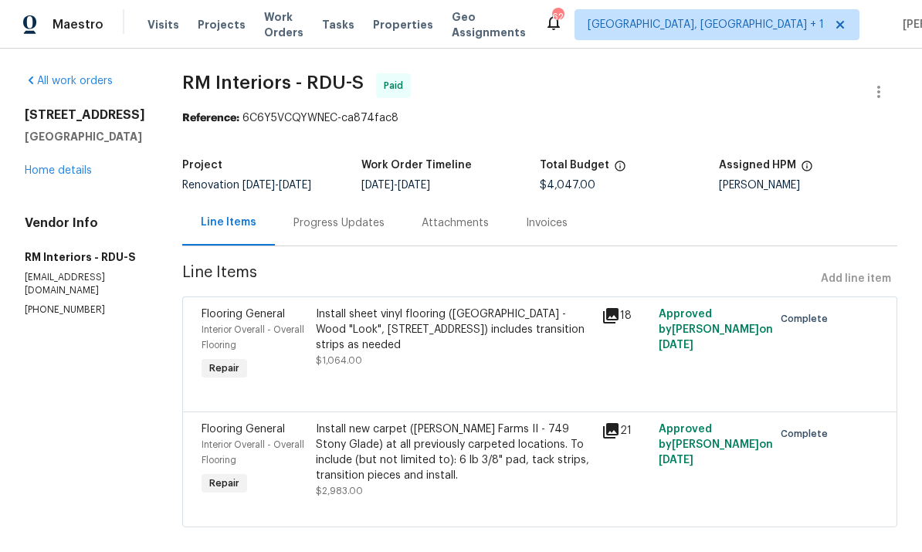
click at [82, 200] on div "All work orders 6701 Winding Arch Dr Durham, NC 27713 Home details Vendor Info …" at bounding box center [85, 194] width 120 height 243
click at [74, 176] on link "Home details" at bounding box center [58, 170] width 67 height 11
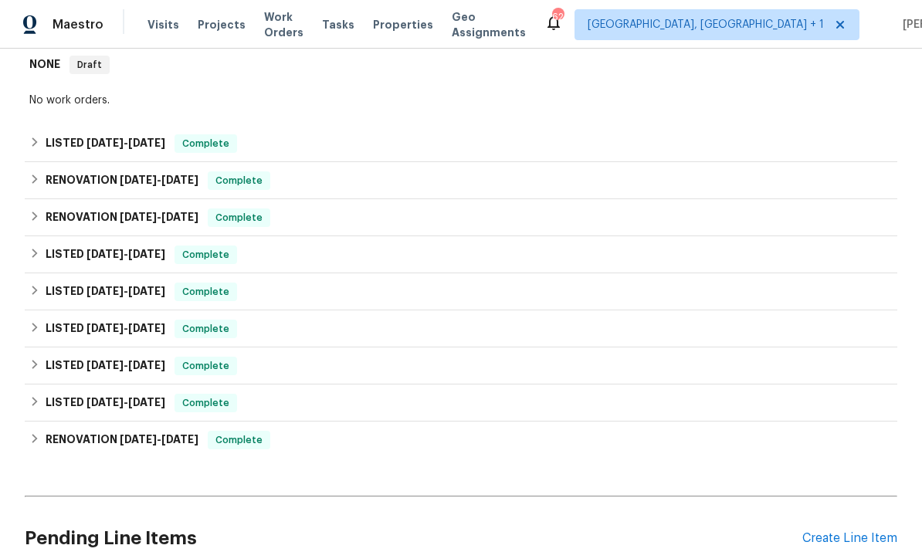
scroll to position [252, 0]
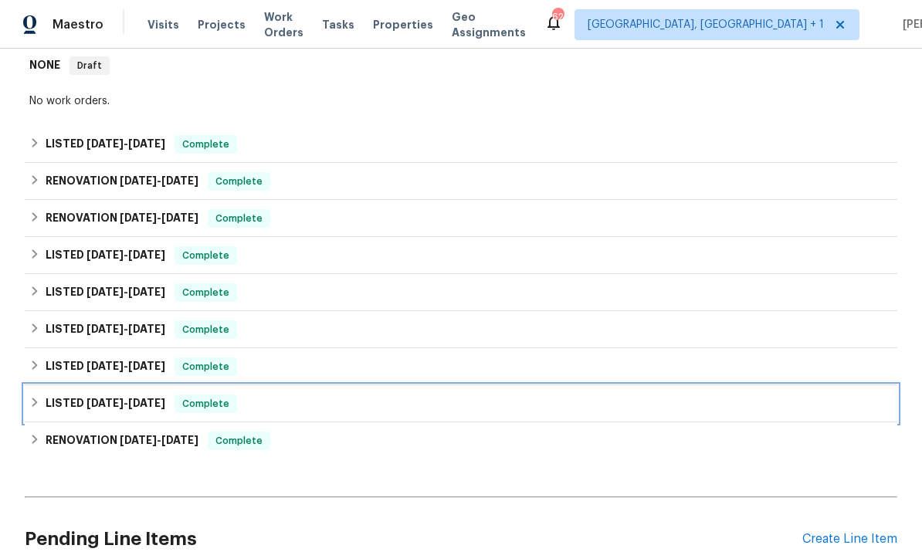
click at [165, 399] on span "[DATE]" at bounding box center [146, 403] width 37 height 11
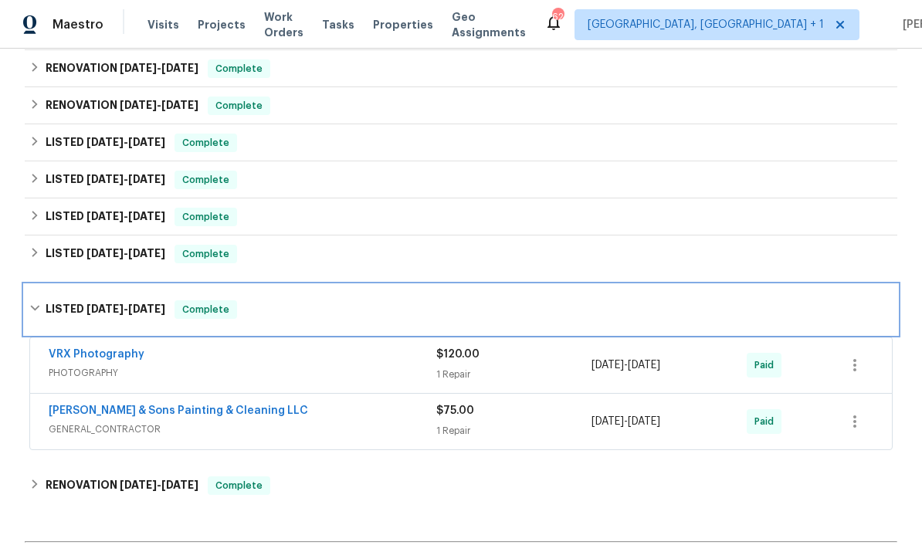
scroll to position [355, 0]
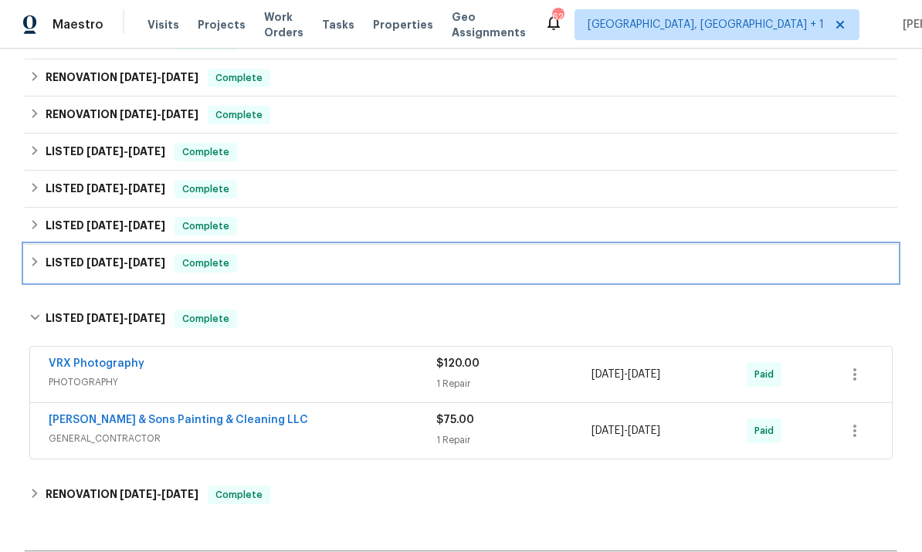
click at [138, 263] on span "[DATE]" at bounding box center [146, 262] width 37 height 11
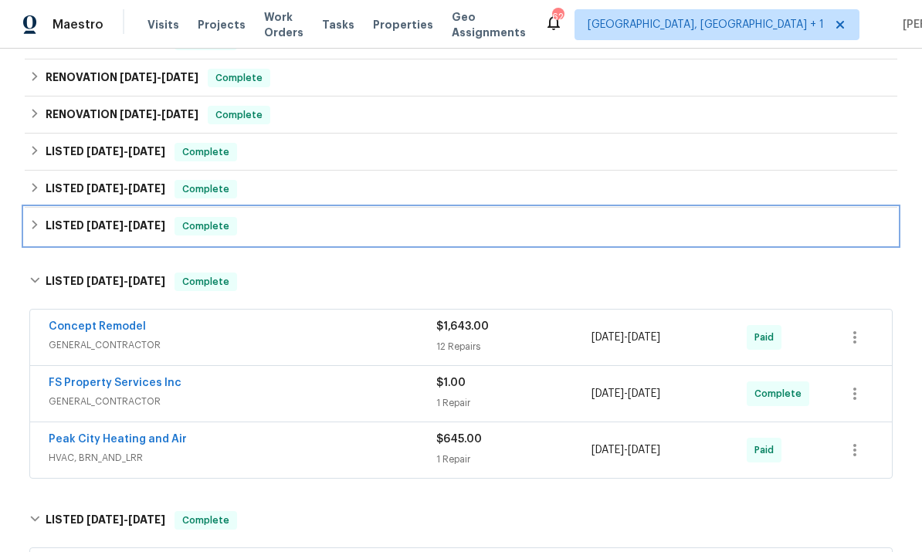
click at [115, 222] on span "[DATE]" at bounding box center [105, 225] width 37 height 11
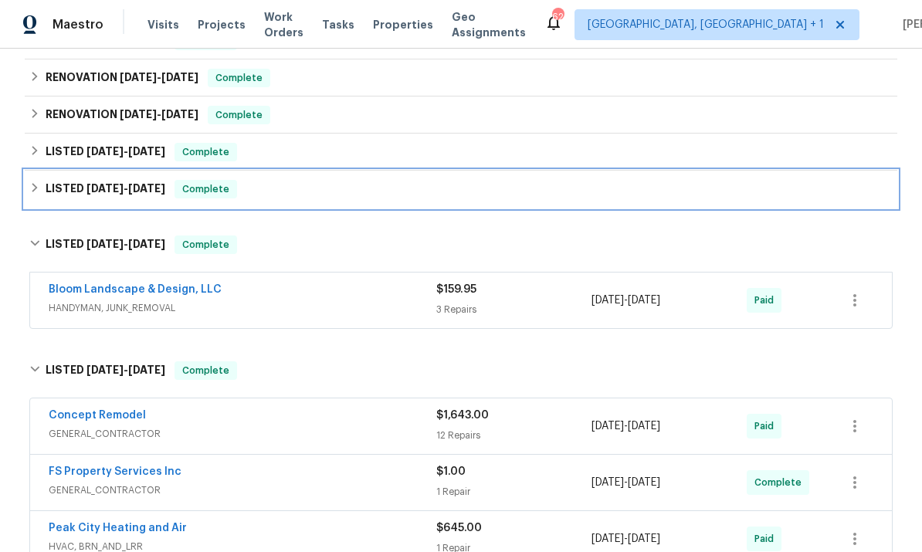
click at [138, 192] on span "[DATE]" at bounding box center [146, 188] width 37 height 11
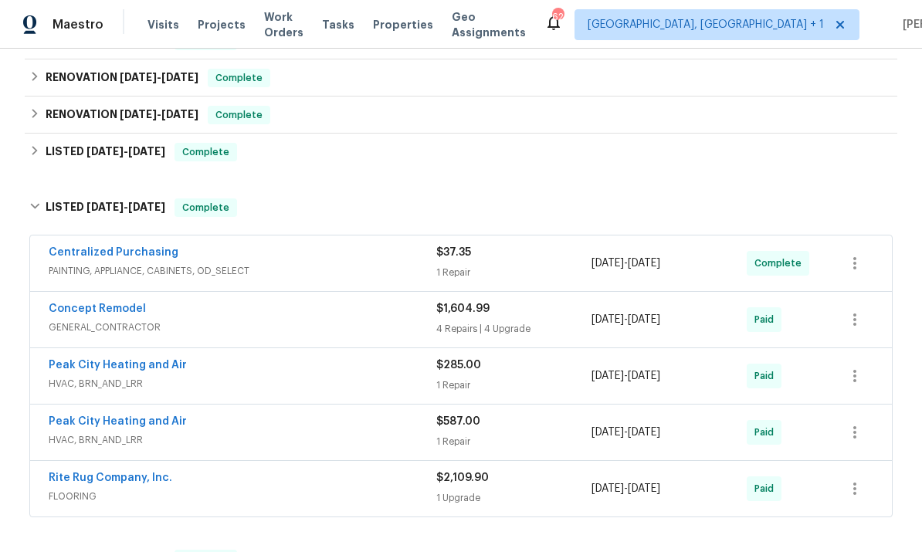
click at [149, 483] on link "Rite Rug Company, Inc." at bounding box center [111, 478] width 124 height 11
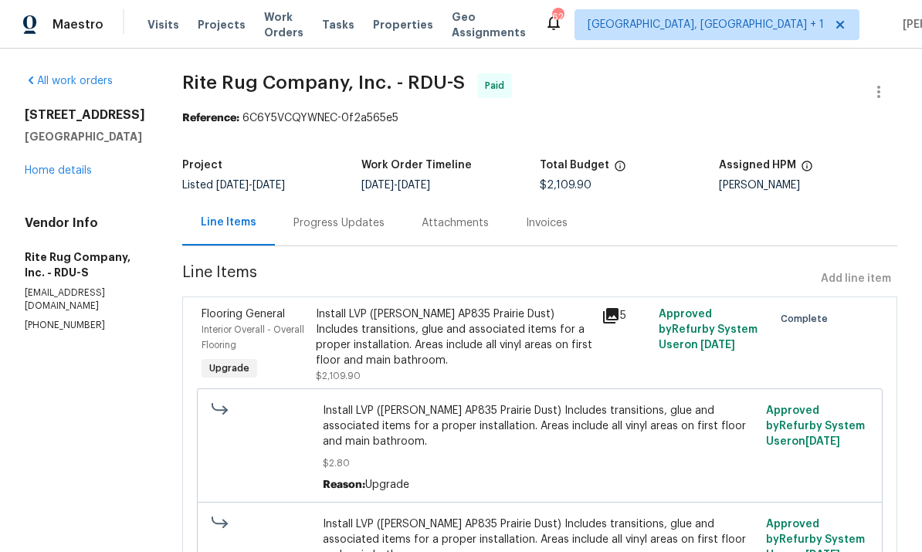
click at [354, 224] on div "Progress Updates" at bounding box center [339, 222] width 91 height 15
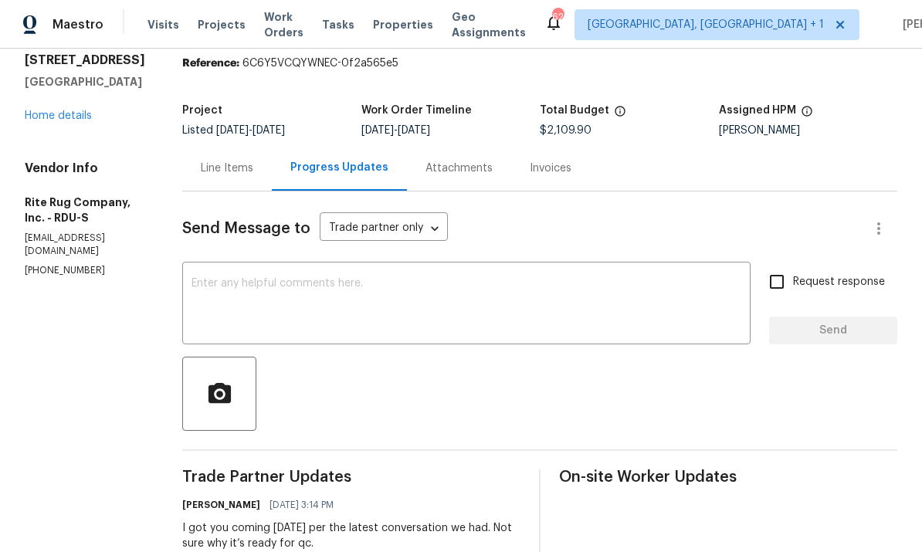
scroll to position [33, 0]
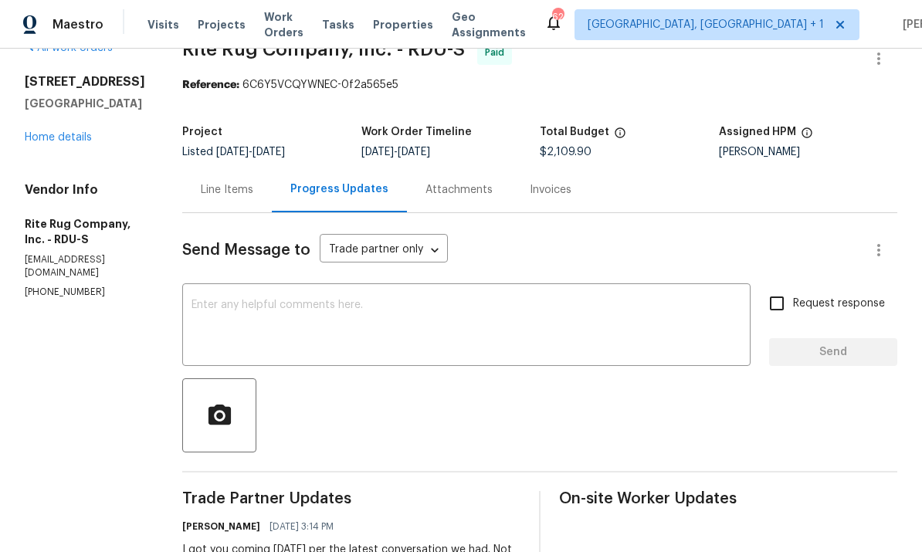
click at [232, 182] on div "Line Items" at bounding box center [227, 189] width 53 height 15
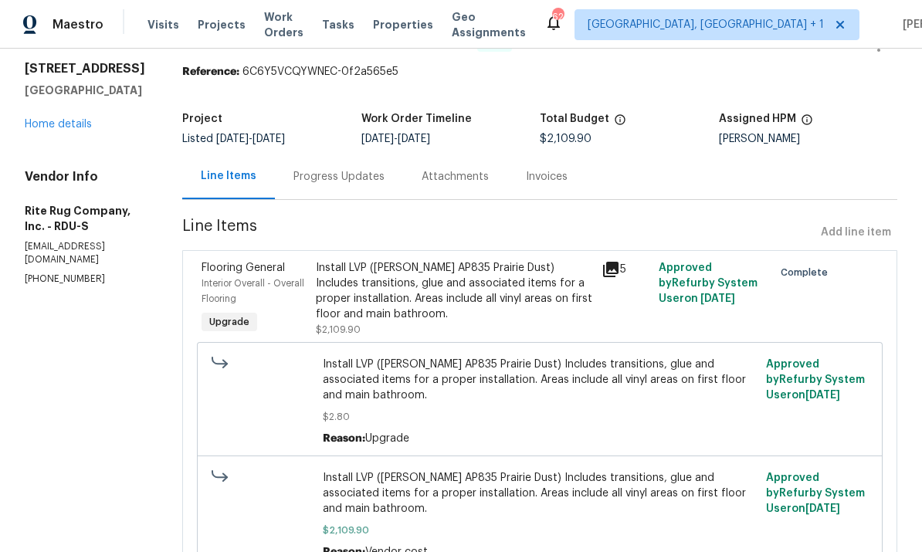
scroll to position [51, 0]
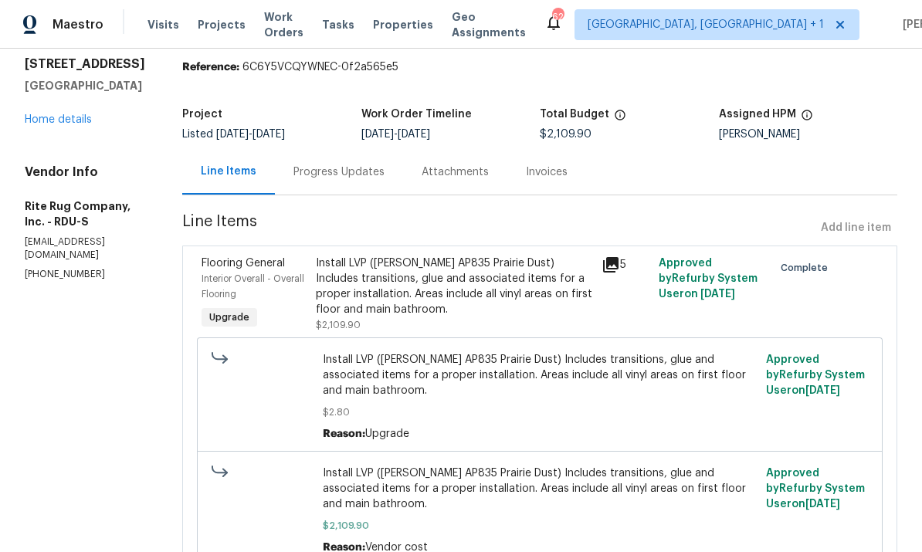
click at [616, 257] on icon at bounding box center [610, 264] width 15 height 15
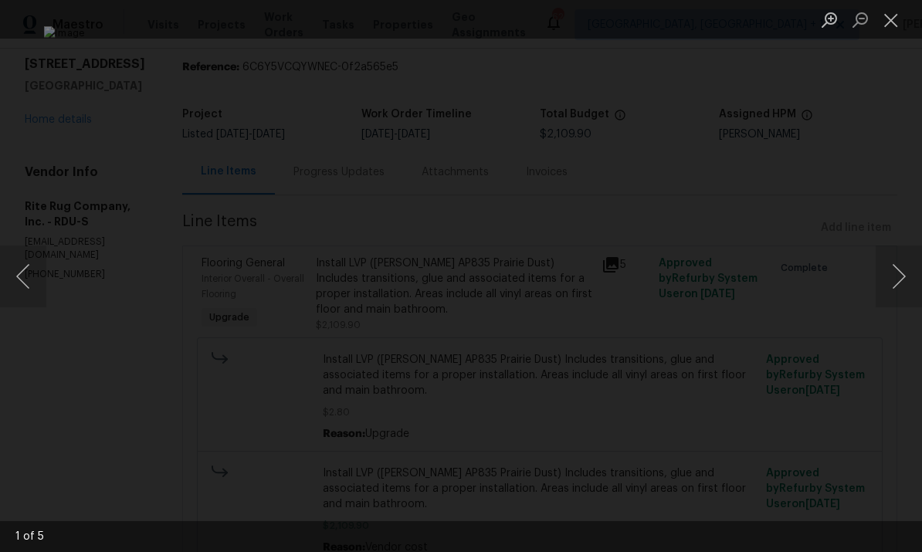
click at [900, 267] on button "Next image" at bounding box center [899, 277] width 46 height 62
click at [901, 270] on button "Next image" at bounding box center [899, 277] width 46 height 62
click at [893, 215] on div "Lightbox" at bounding box center [461, 276] width 922 height 552
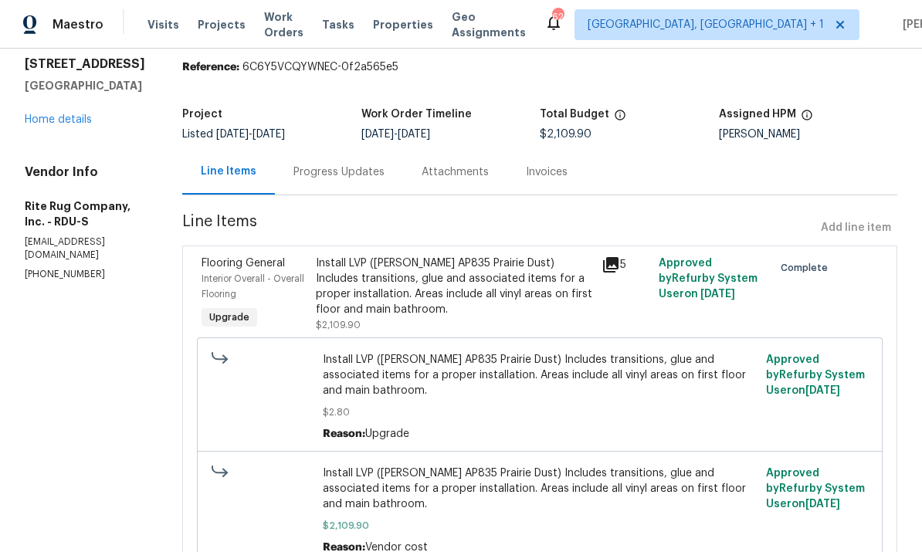
click at [69, 114] on link "Home details" at bounding box center [58, 119] width 67 height 11
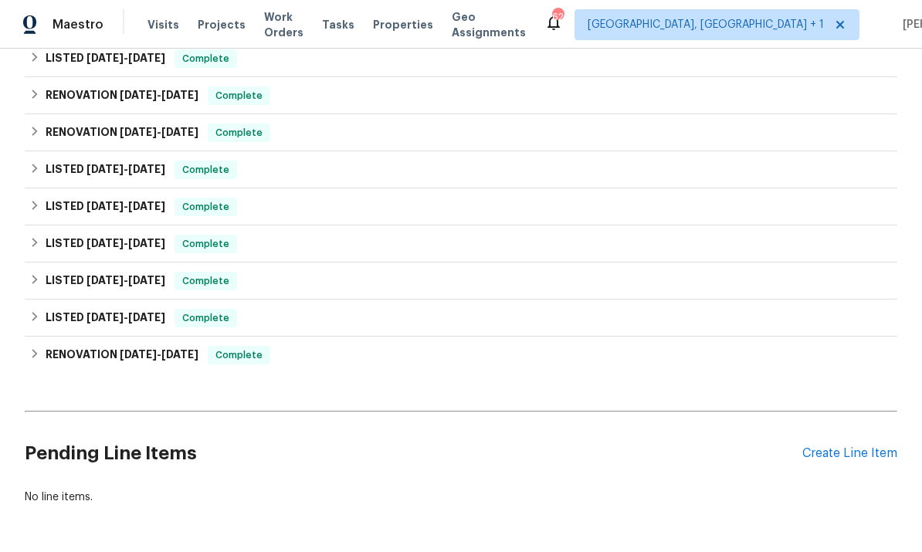
scroll to position [337, 0]
click at [865, 447] on div "Create Line Item" at bounding box center [850, 454] width 95 height 15
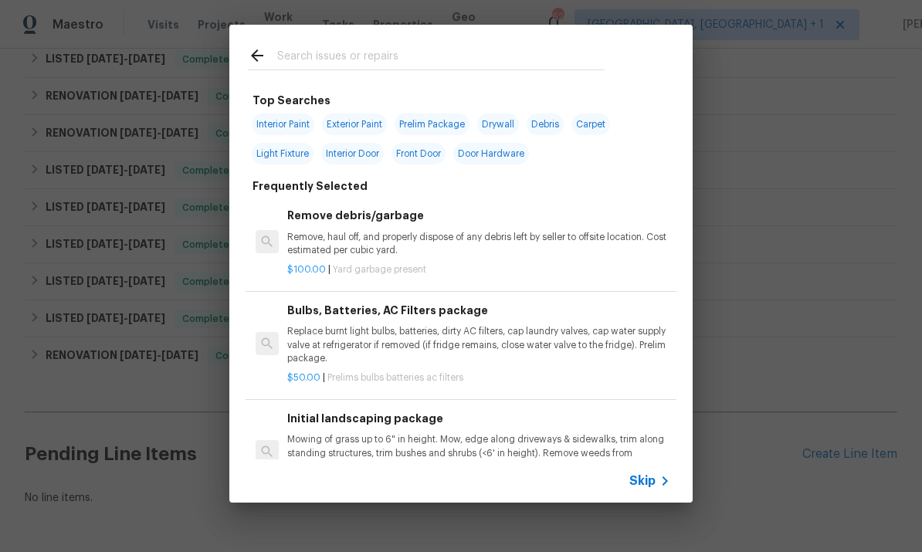
click at [373, 56] on input "text" at bounding box center [440, 57] width 327 height 23
click at [372, 56] on input "text" at bounding box center [440, 57] width 327 height 23
click at [314, 54] on input "text" at bounding box center [440, 57] width 327 height 23
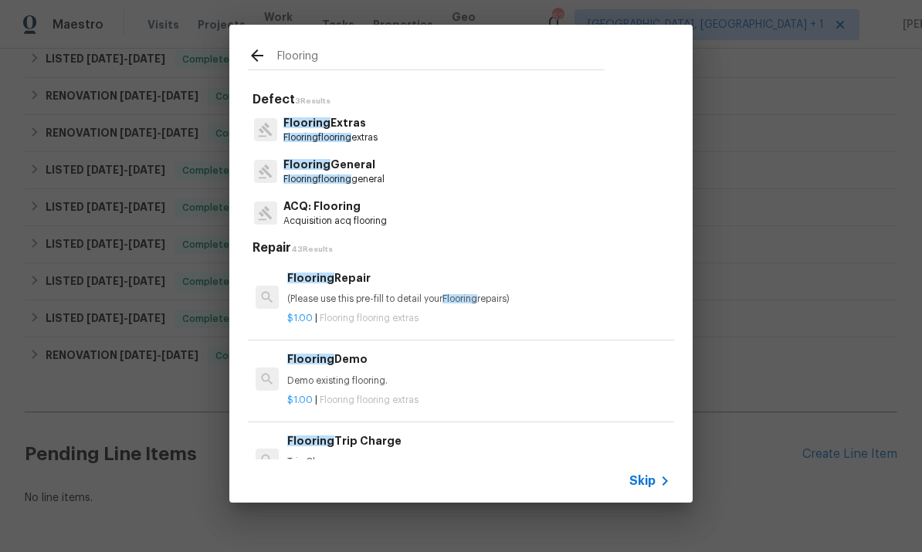
type input "Flooring"
click at [812, 236] on div "Flooring Defect 3 Results Flooring Extras Flooring flooring extras Flooring Gen…" at bounding box center [461, 264] width 922 height 528
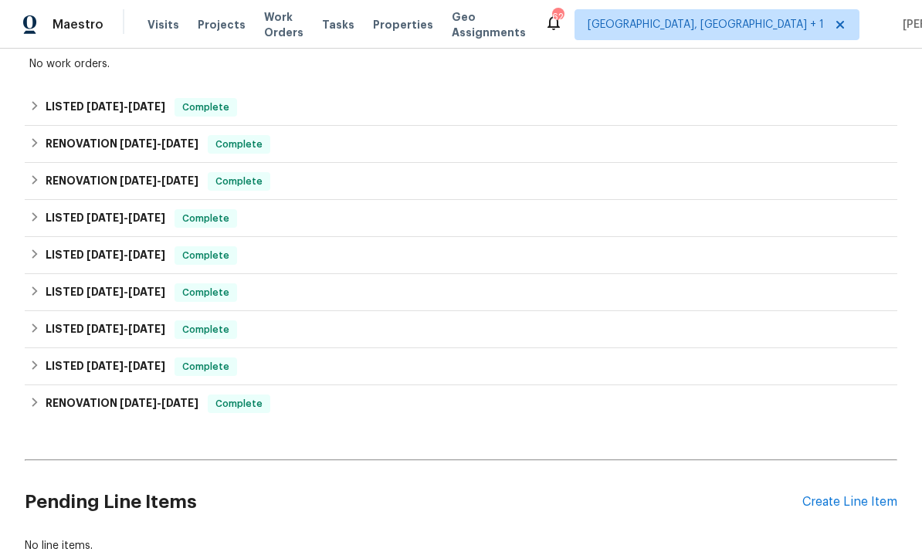
scroll to position [283, 0]
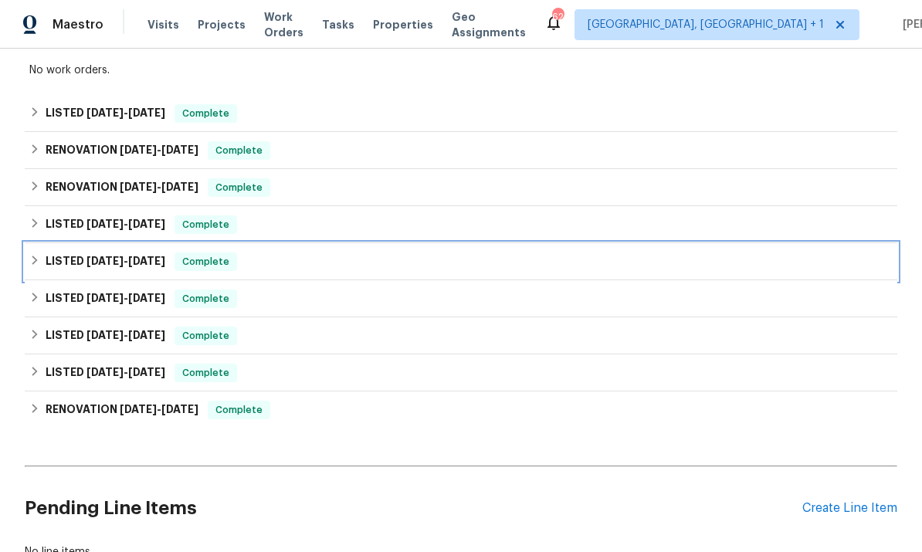
click at [161, 277] on div "LISTED 7/7/25 - 7/17/25 Complete" at bounding box center [461, 261] width 873 height 37
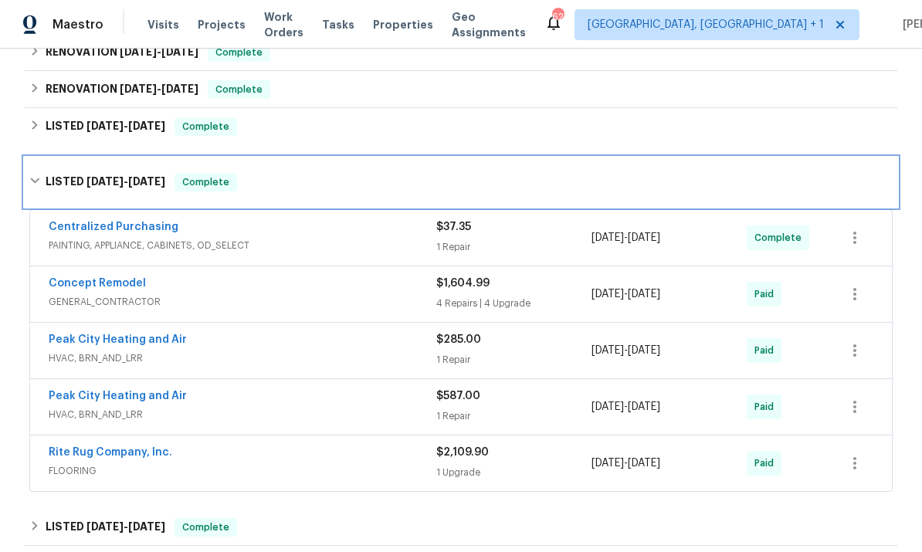
scroll to position [378, 0]
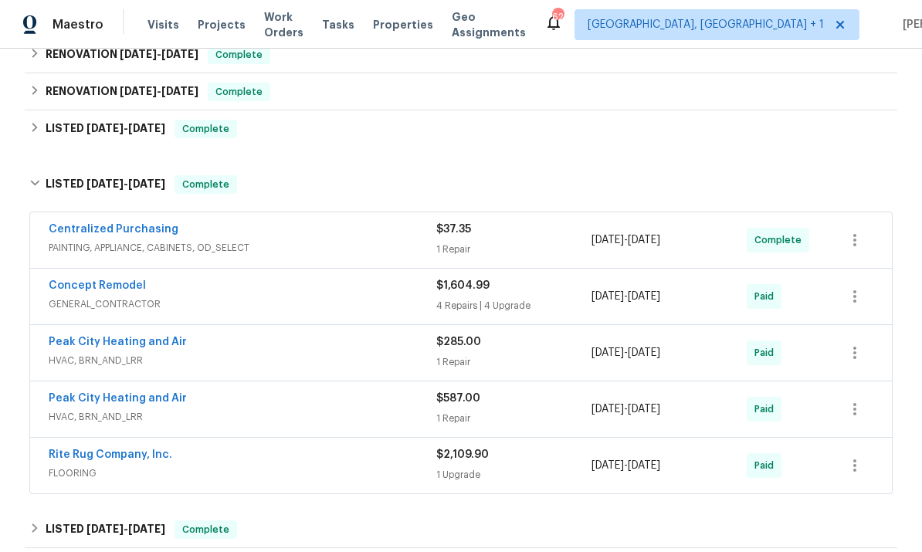
click at [146, 458] on link "Rite Rug Company, Inc." at bounding box center [111, 455] width 124 height 11
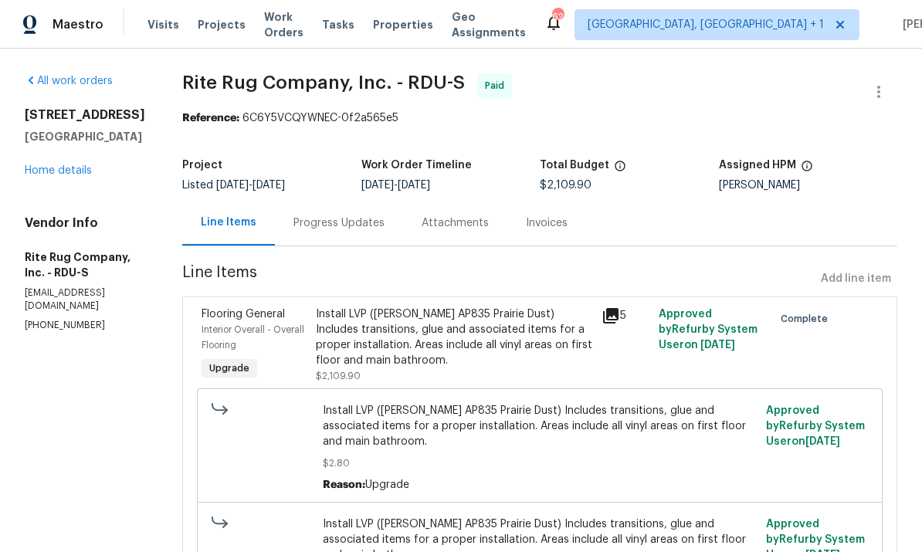
click at [66, 167] on link "Home details" at bounding box center [58, 170] width 67 height 11
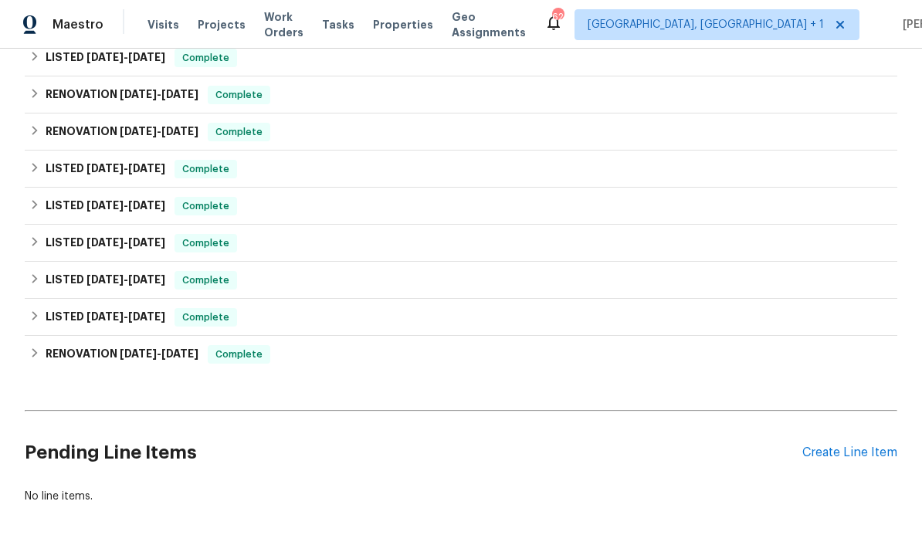
scroll to position [337, 0]
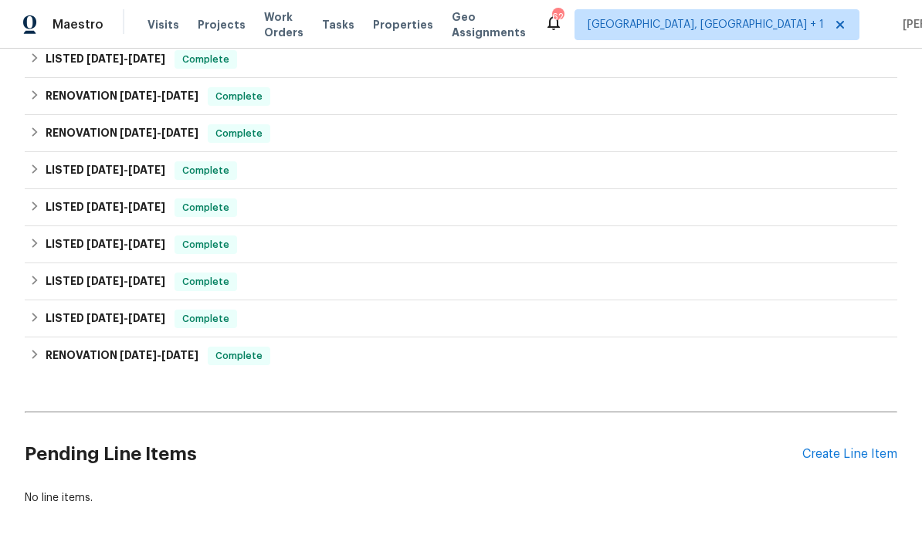
click at [839, 457] on div "Create Line Item" at bounding box center [850, 454] width 95 height 15
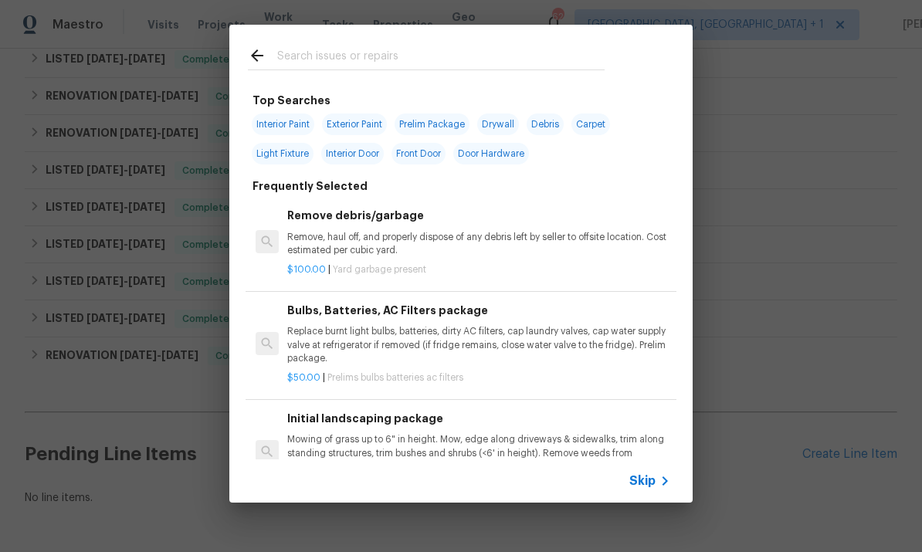
click at [339, 63] on input "text" at bounding box center [440, 57] width 327 height 23
type input "Flooring"
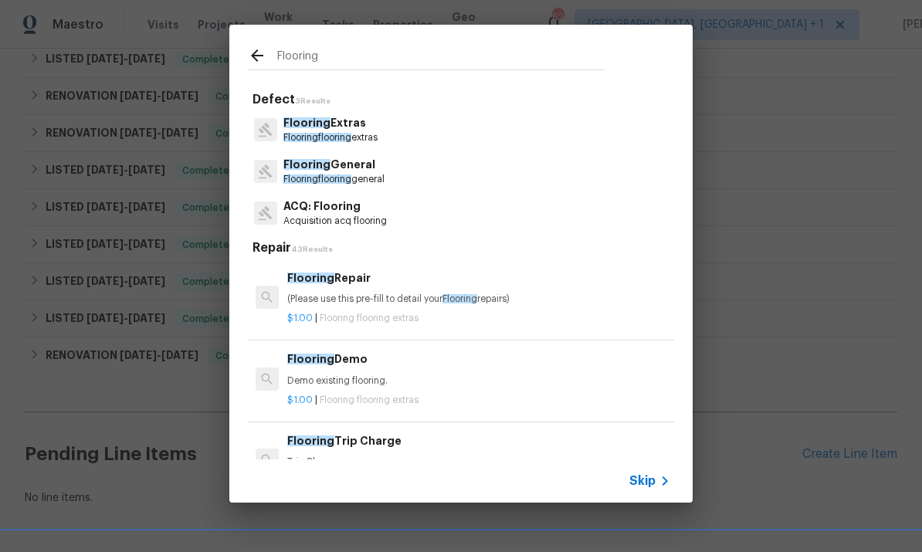
click at [353, 165] on p "Flooring General" at bounding box center [333, 165] width 101 height 16
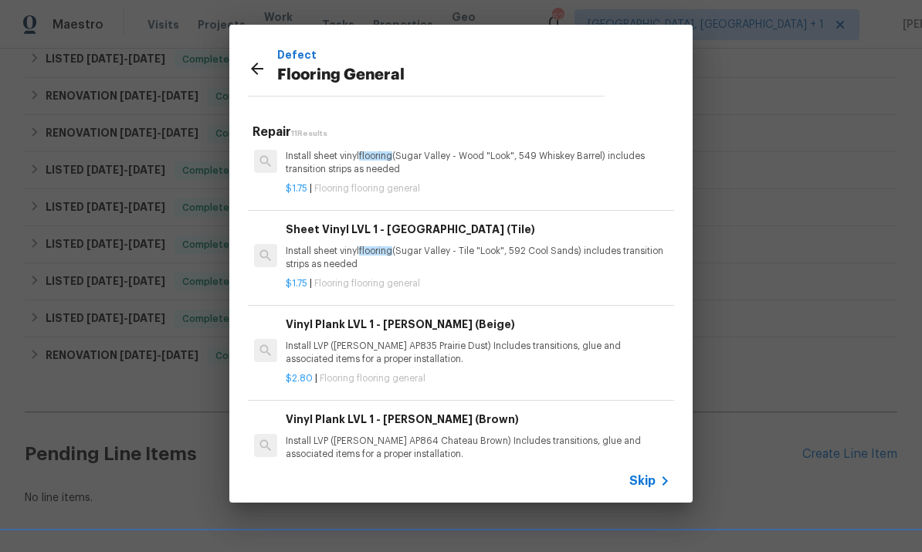
scroll to position [124, 2]
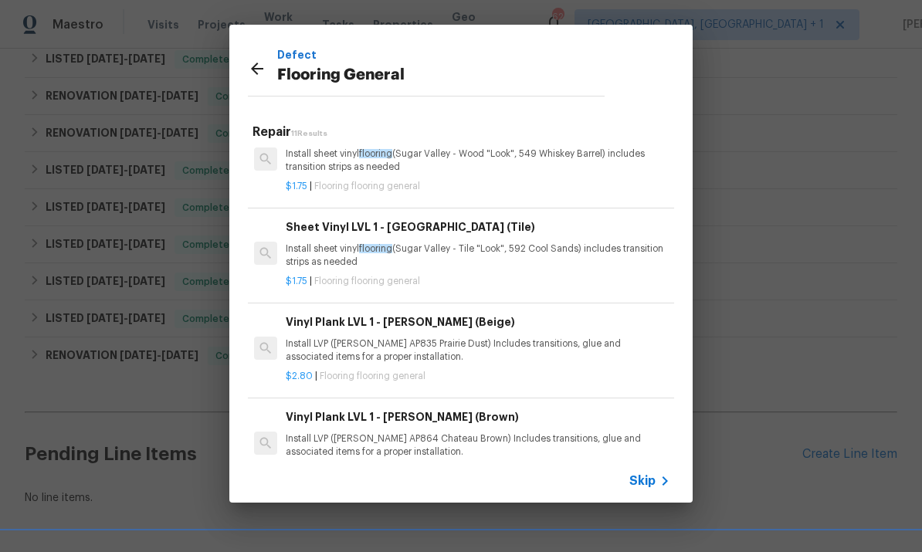
click at [408, 332] on div "Vinyl Plank LVL 1 - Knighton (Beige) Install LVP (Knighton AP835 Prairie Dust) …" at bounding box center [477, 339] width 383 height 50
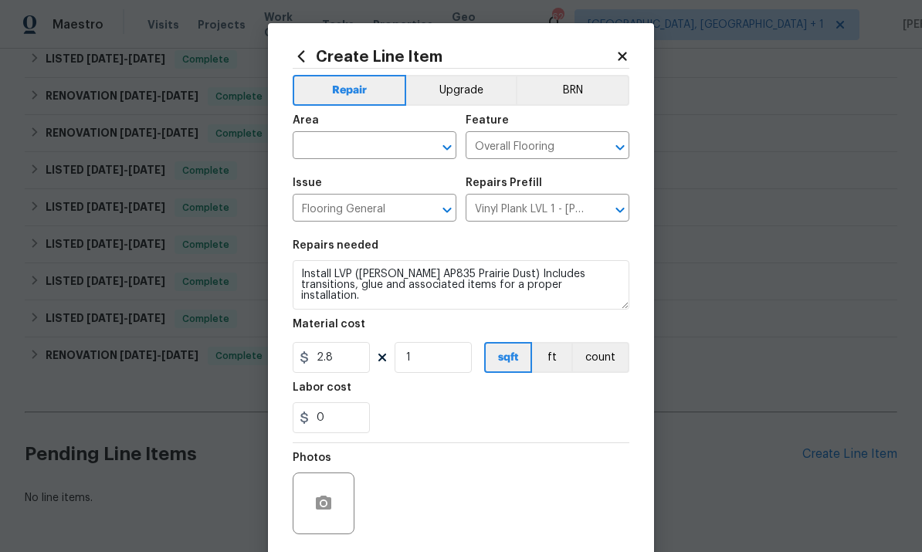
click at [346, 143] on input "text" at bounding box center [353, 147] width 120 height 24
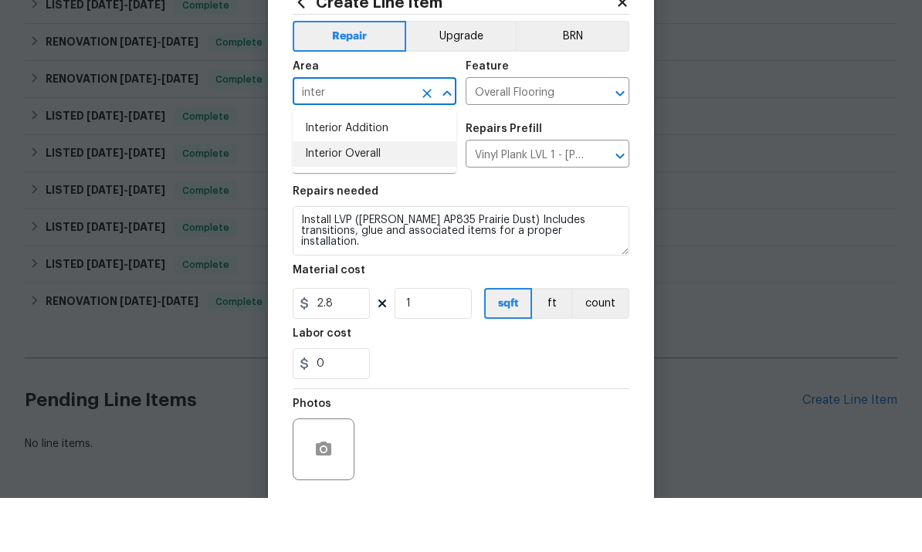
click at [363, 195] on li "Interior Overall" at bounding box center [375, 207] width 164 height 25
type input "Interior Overall"
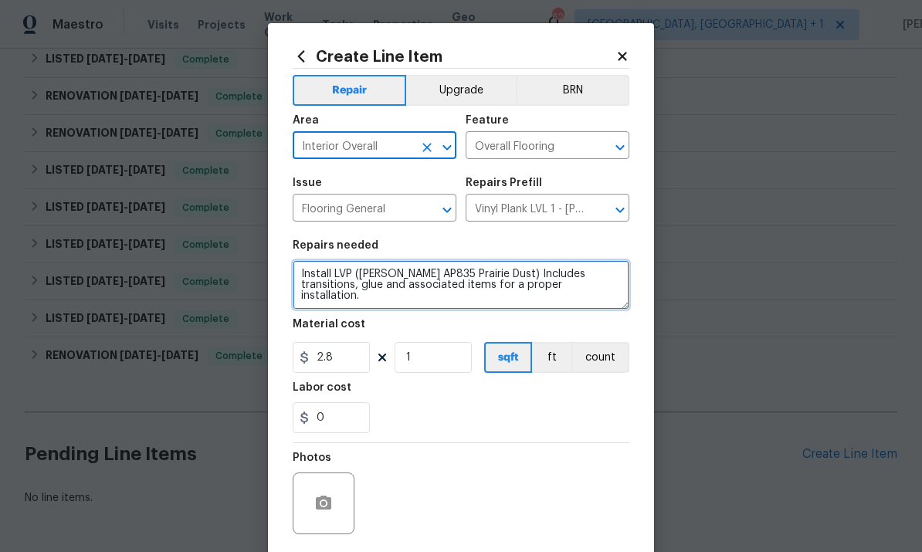
click at [294, 277] on textarea "Install LVP (Knighton AP835 Prairie Dust) Includes transitions, glue and associ…" at bounding box center [461, 284] width 337 height 49
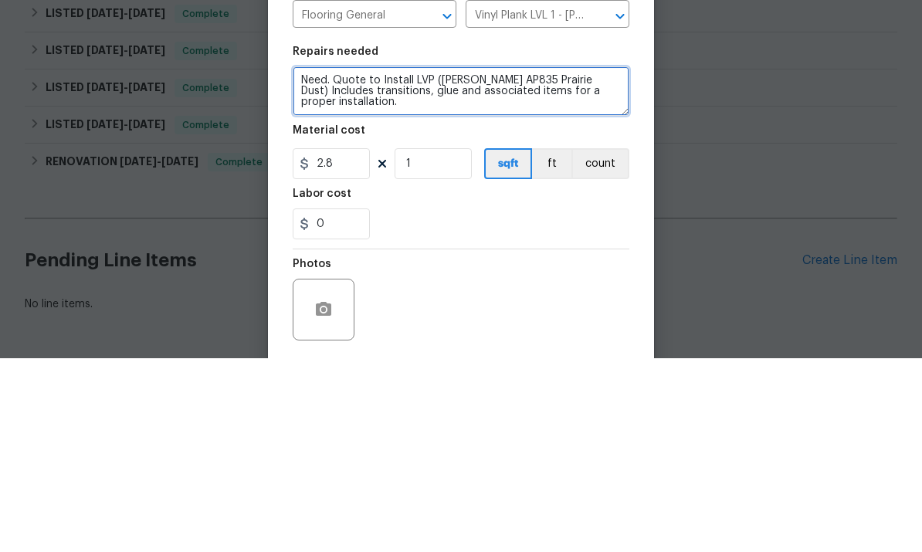
click at [432, 260] on textarea "Need. Quote to Install LVP (Knighton AP835 Prairie Dust) Includes transitions, …" at bounding box center [461, 284] width 337 height 49
click at [593, 260] on textarea "Need. Quote to Install LVP (Knighton AP835 Prairie Dust) Includes transitions, …" at bounding box center [461, 284] width 337 height 49
click at [468, 260] on textarea "Need. Quote to Install LVP (Knighton AP835 Prairie Dust) throughout the first f…" at bounding box center [461, 284] width 337 height 49
click at [480, 260] on textarea "Need. Quote to Install LVP (Knighton AP835 Prairie Dust) throughout the first f…" at bounding box center [461, 284] width 337 height 49
click at [558, 260] on textarea "Need. Quote to Install LVP (Knighton AP835 Prairie Dust) throughout the first f…" at bounding box center [461, 284] width 337 height 49
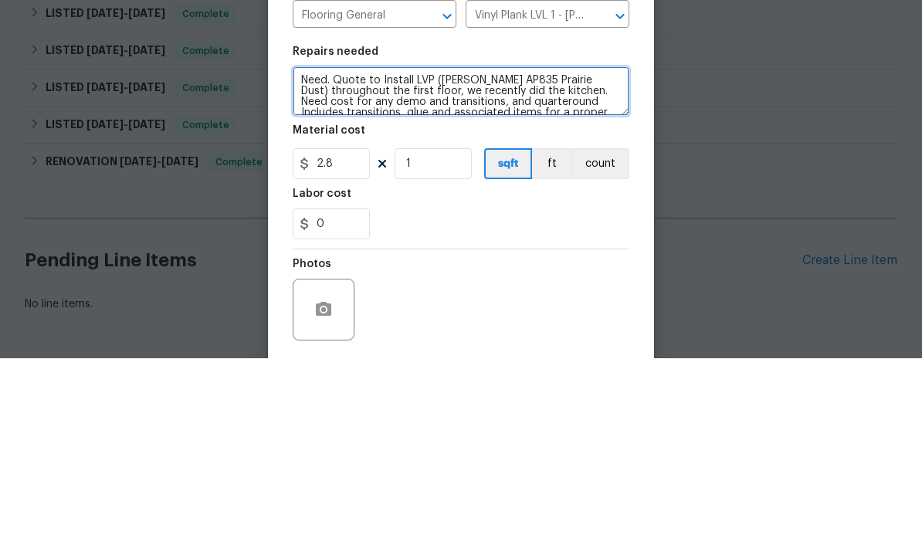
click at [568, 260] on textarea "Need. Quote to Install LVP (Knighton AP835 Prairie Dust) throughout the first f…" at bounding box center [461, 284] width 337 height 49
click at [589, 260] on textarea "Need. Quote to Install LVP (Knighton AP835 Prairie Dust) throughout the first f…" at bounding box center [461, 284] width 337 height 49
click at [565, 260] on textarea "Need. Quote to Install LVP (Knighton AP835 Prairie Dust) throughout the first f…" at bounding box center [461, 284] width 337 height 49
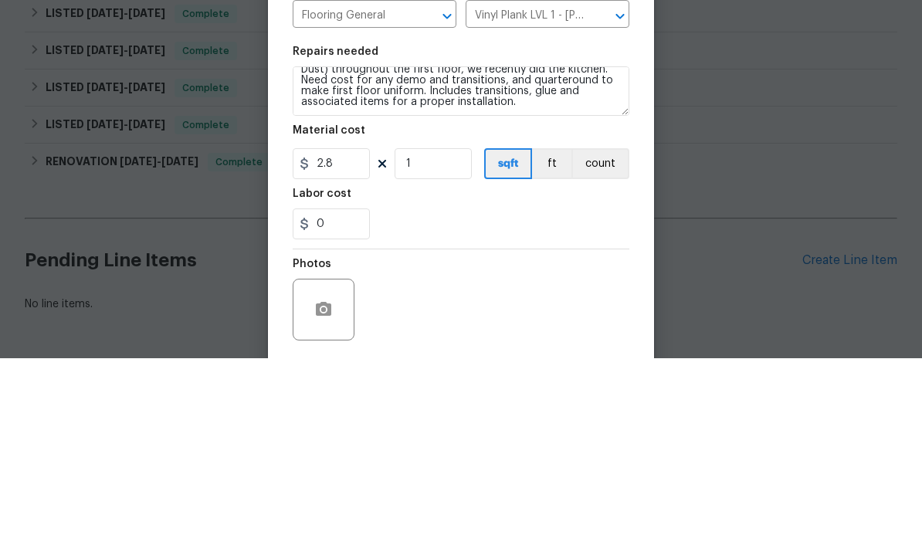
scroll to position [58, 0]
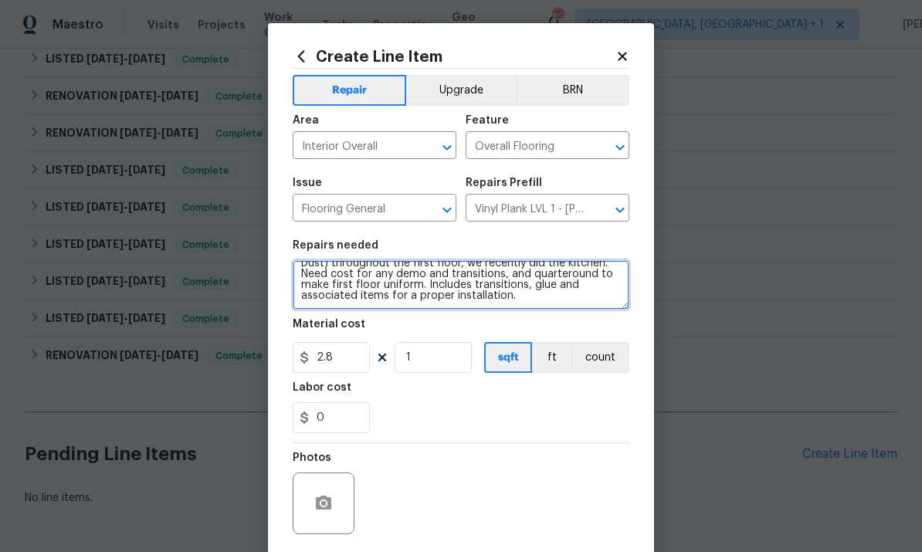
type textarea "Need. Quote to Install LVP ([PERSON_NAME] AP835 Prairie Dust) throughout the fi…"
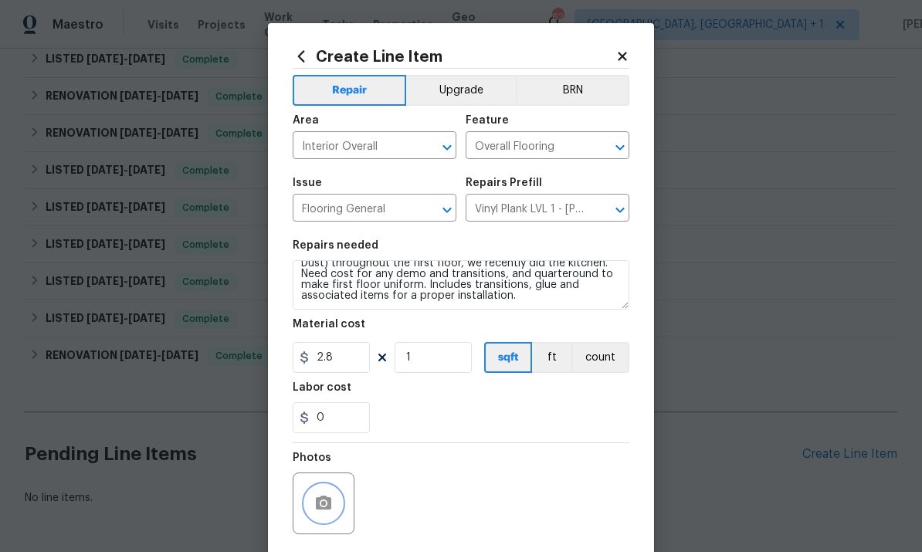
click at [324, 510] on icon "button" at bounding box center [323, 503] width 15 height 14
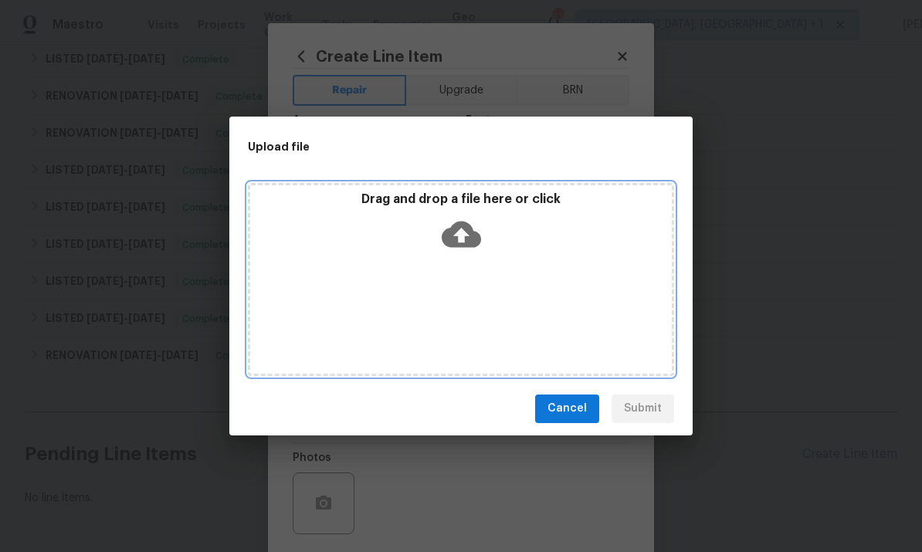
click at [464, 242] on icon at bounding box center [461, 234] width 39 height 39
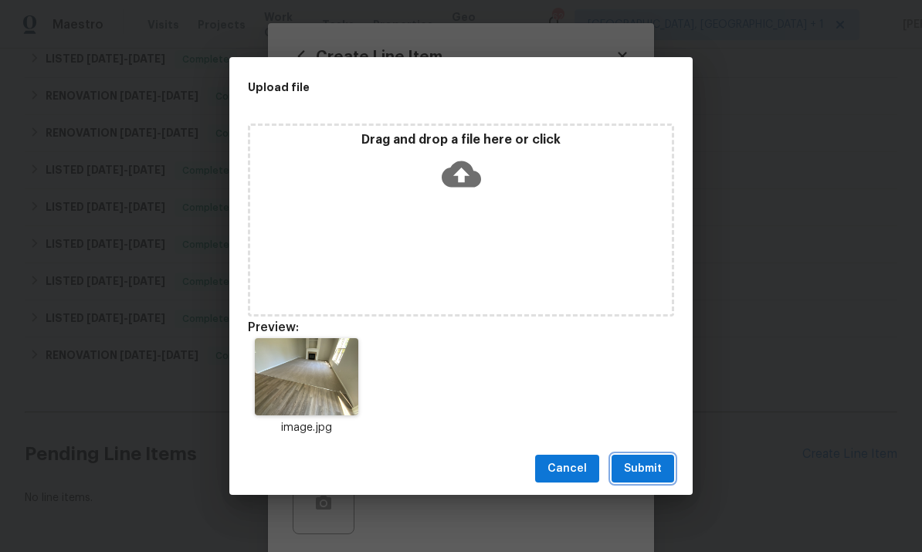
click at [636, 468] on span "Submit" at bounding box center [643, 469] width 38 height 19
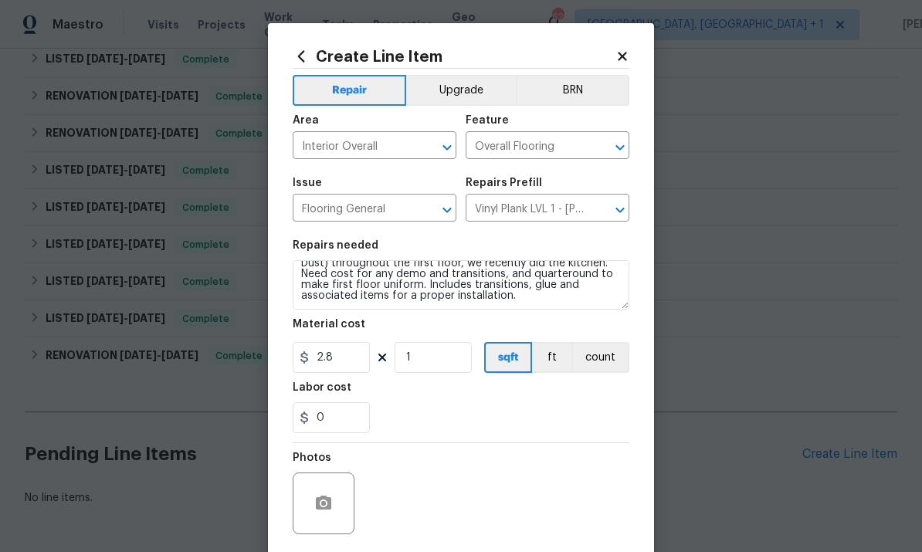
click at [327, 484] on div at bounding box center [324, 504] width 62 height 62
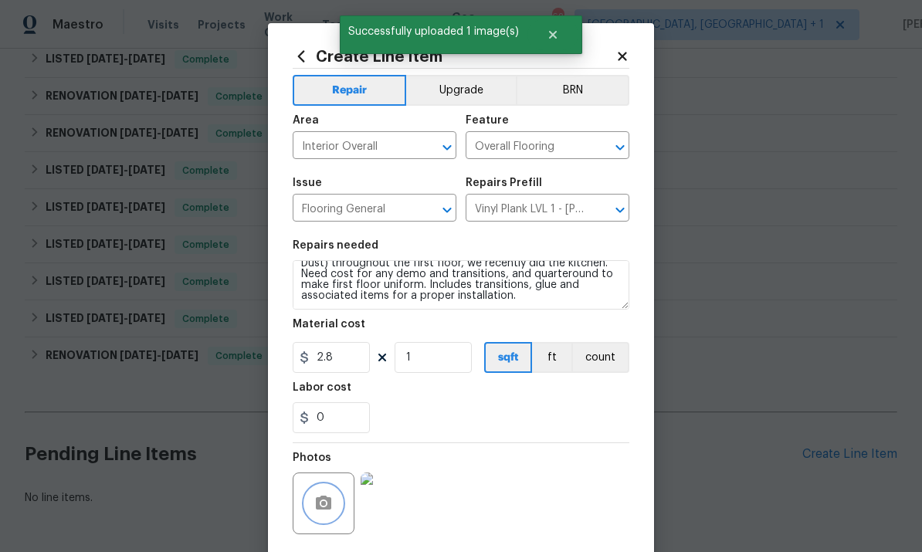
click at [321, 499] on icon "button" at bounding box center [323, 503] width 19 height 19
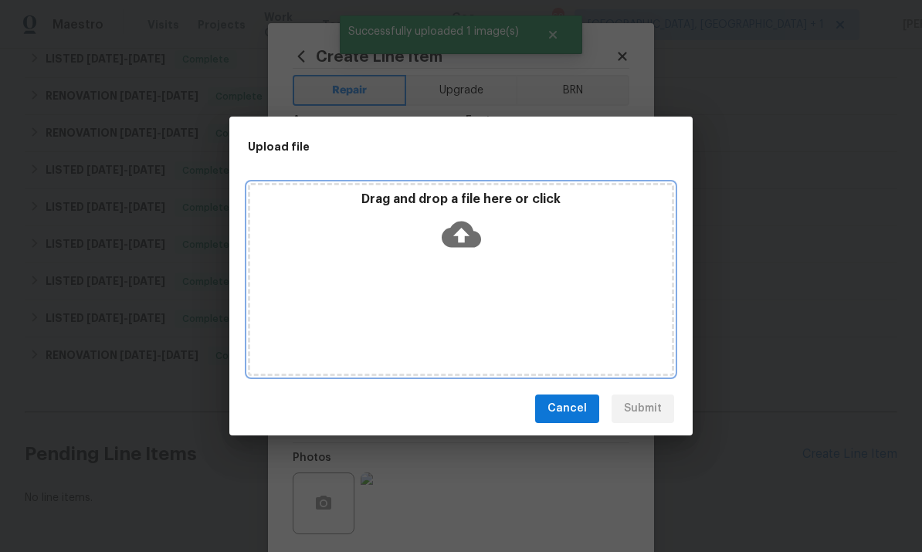
click at [471, 236] on icon at bounding box center [461, 234] width 39 height 26
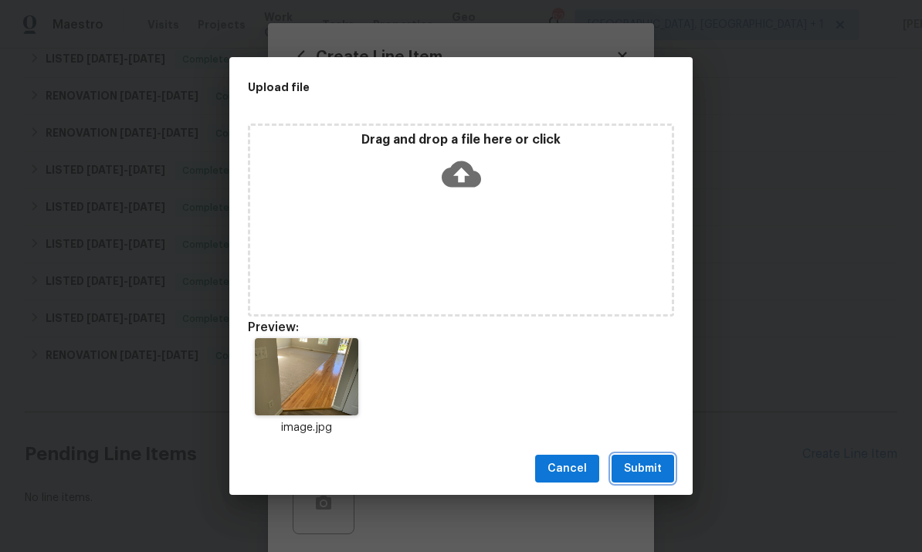
click at [640, 472] on span "Submit" at bounding box center [643, 469] width 38 height 19
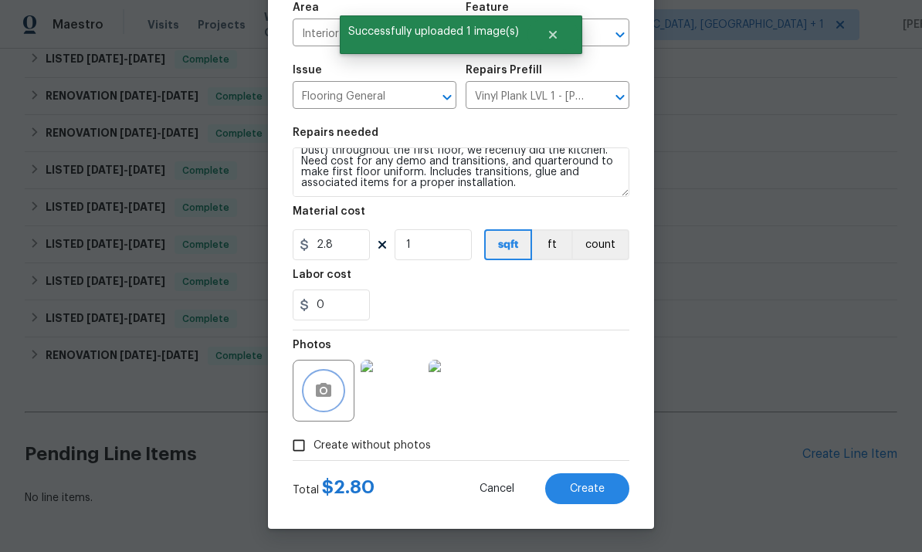
scroll to position [116, 0]
click at [596, 498] on button "Create" at bounding box center [587, 488] width 84 height 31
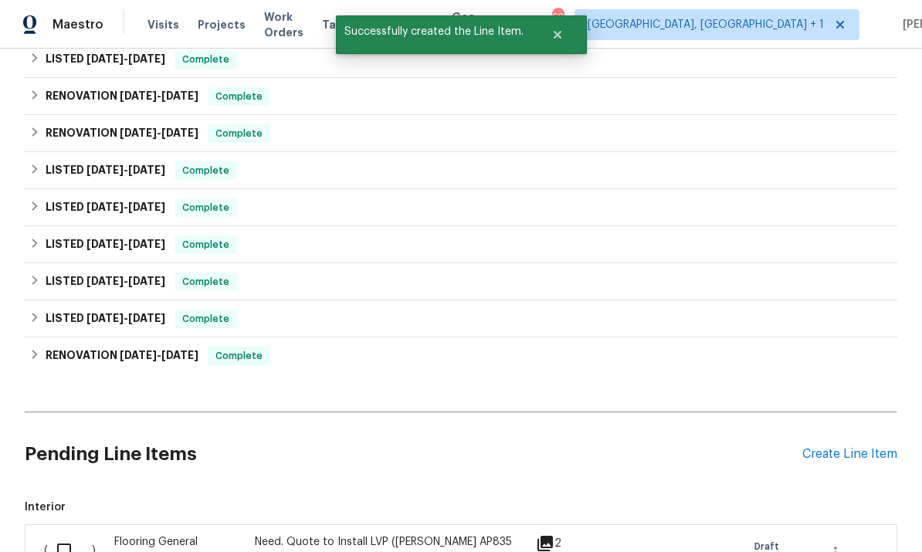
click at [834, 447] on div "Create Line Item" at bounding box center [850, 454] width 95 height 15
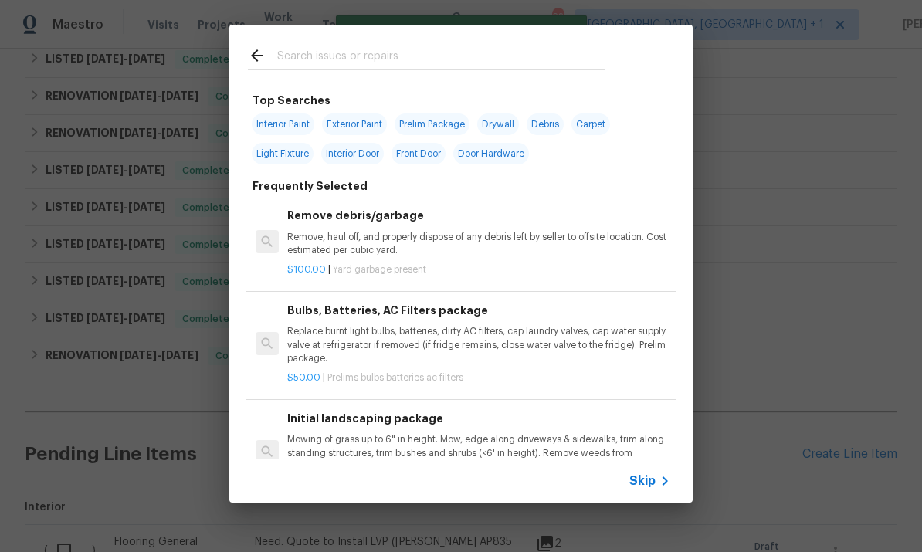
click at [308, 53] on input "text" at bounding box center [440, 57] width 327 height 23
type input "Light"
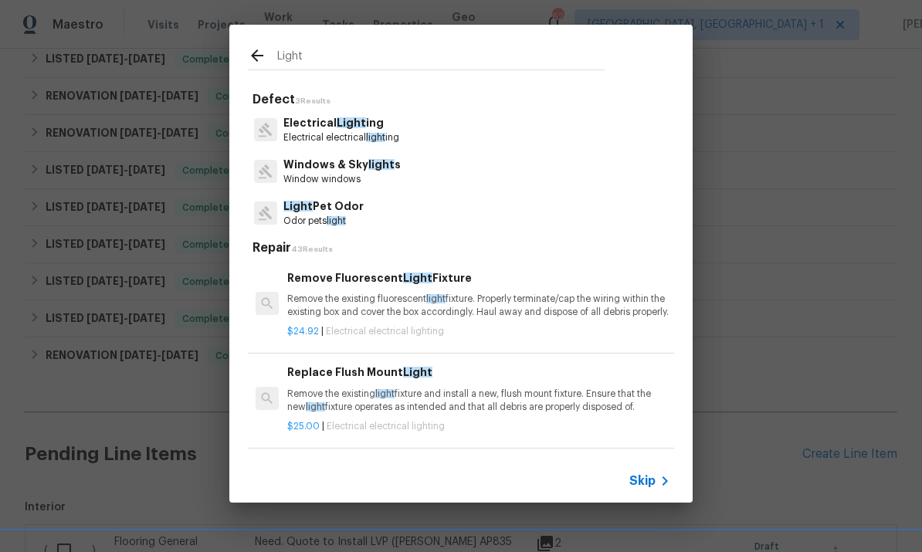
click at [348, 128] on span "Light" at bounding box center [351, 122] width 29 height 11
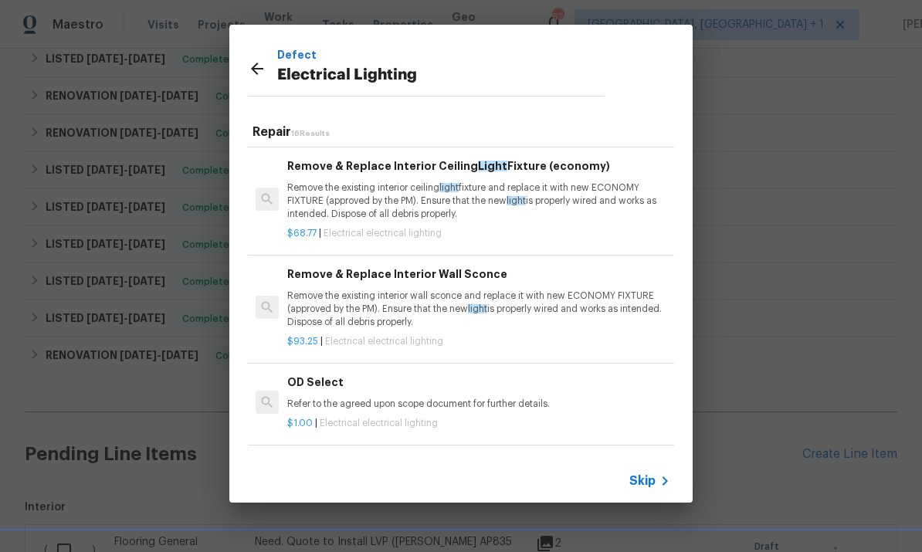
scroll to position [1255, 0]
click at [331, 456] on h6 "Add a Task" at bounding box center [478, 464] width 383 height 17
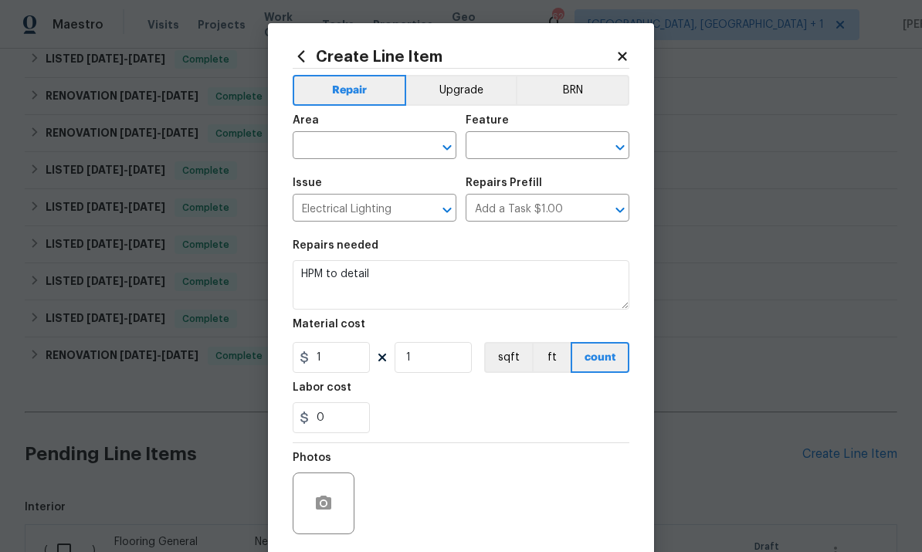
click at [365, 148] on input "text" at bounding box center [353, 147] width 120 height 24
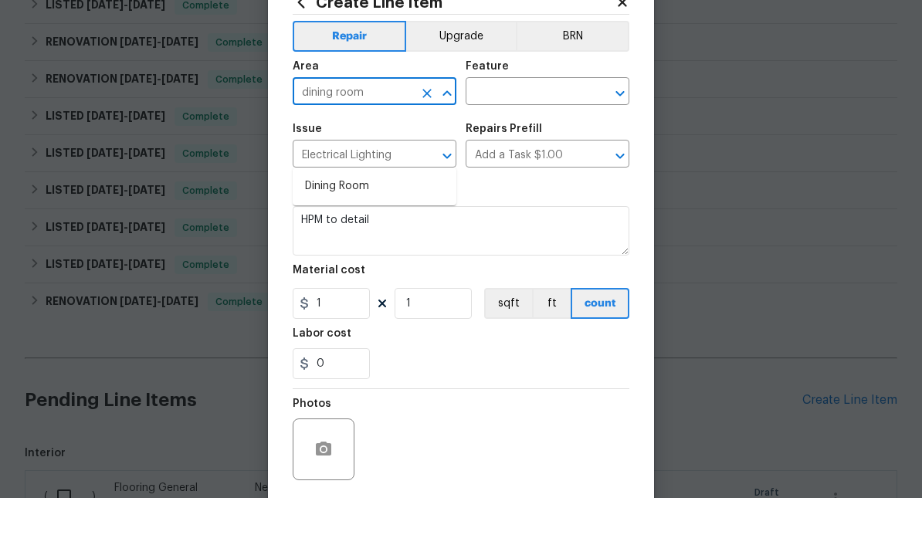
click at [342, 228] on li "Dining Room" at bounding box center [375, 240] width 164 height 25
type input "Dining Room"
click at [509, 135] on input "text" at bounding box center [526, 147] width 120 height 24
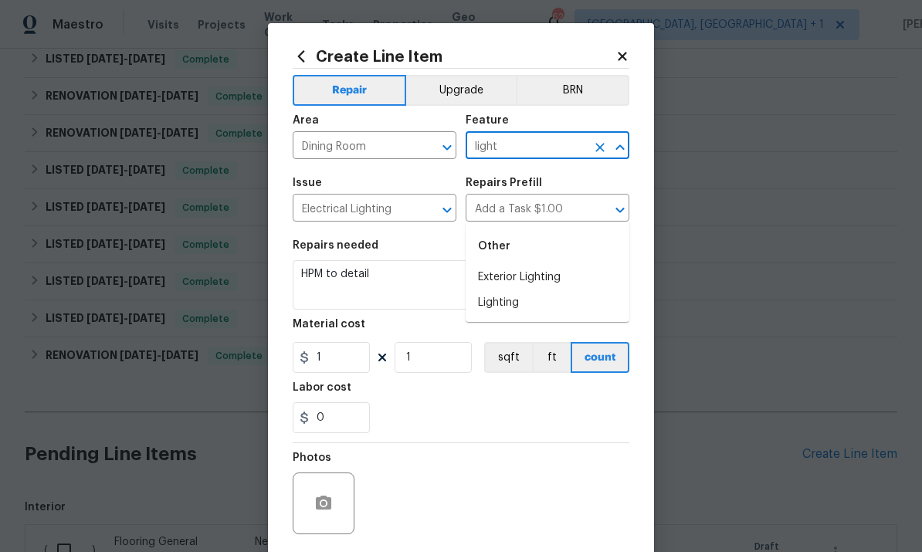
click at [496, 290] on li "Lighting" at bounding box center [548, 302] width 164 height 25
type input "Lighting"
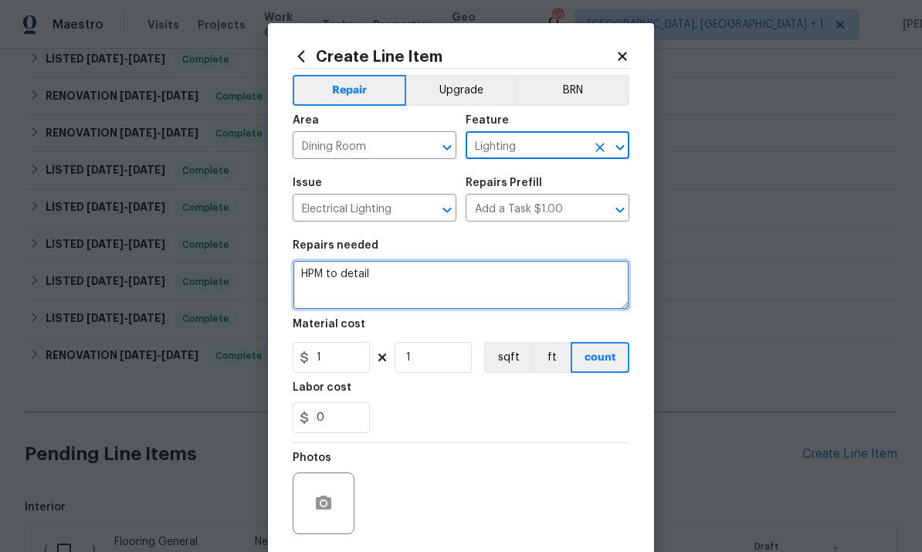
click at [390, 282] on textarea "HPM to detail" at bounding box center [461, 284] width 337 height 49
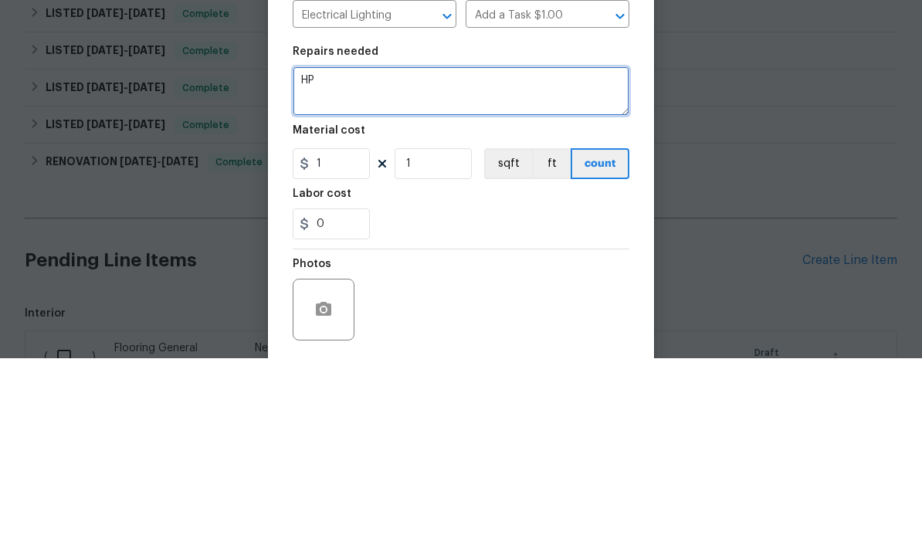
type textarea "H"
type textarea "J"
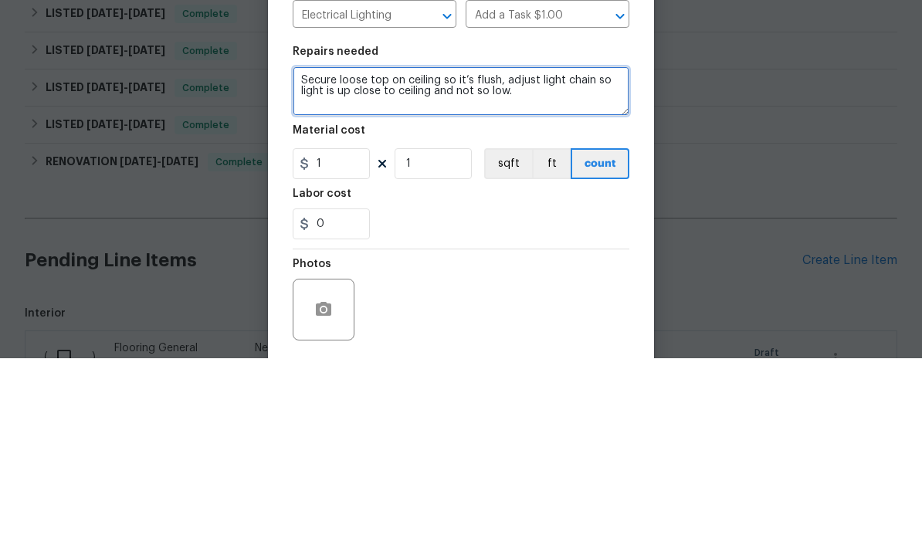
type textarea "Secure loose top on ceiling so it’s flush, adjust light chain so light is up cl…"
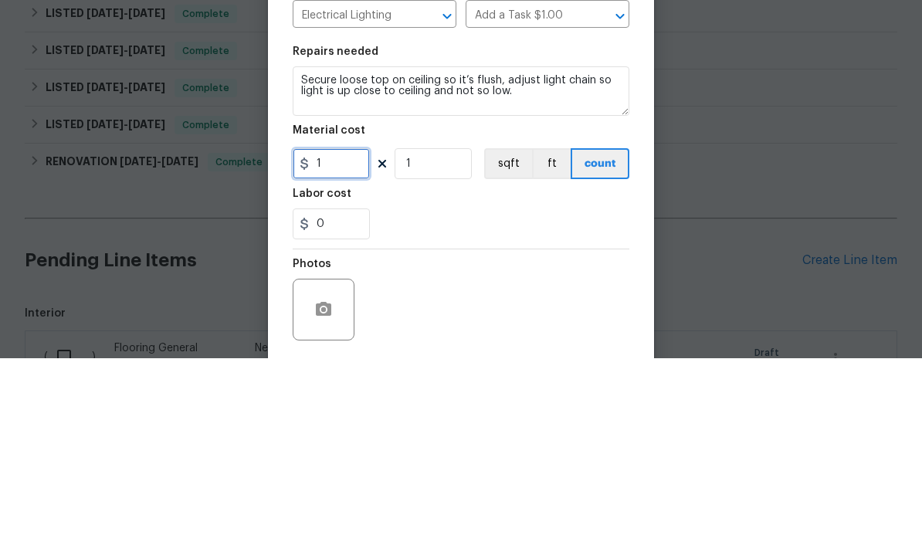
click at [335, 342] on input "1" at bounding box center [331, 357] width 77 height 31
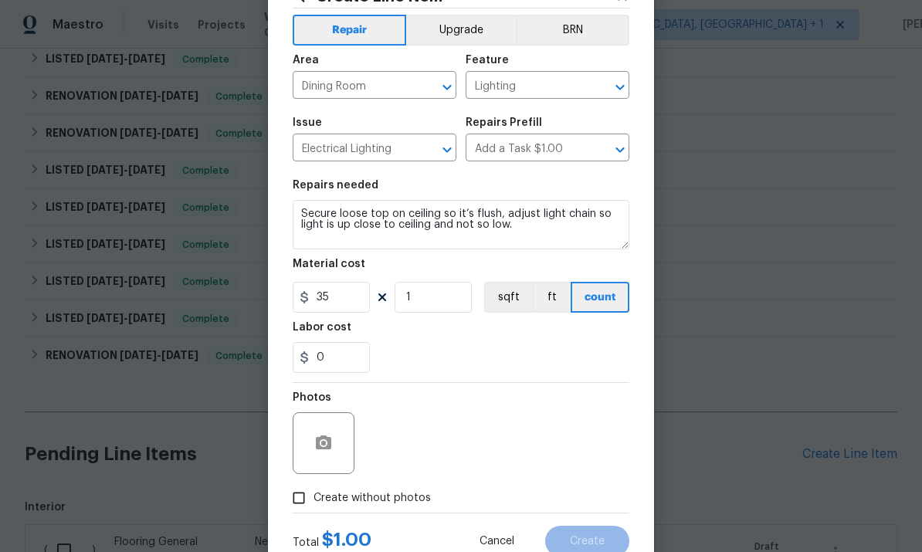
scroll to position [98, 0]
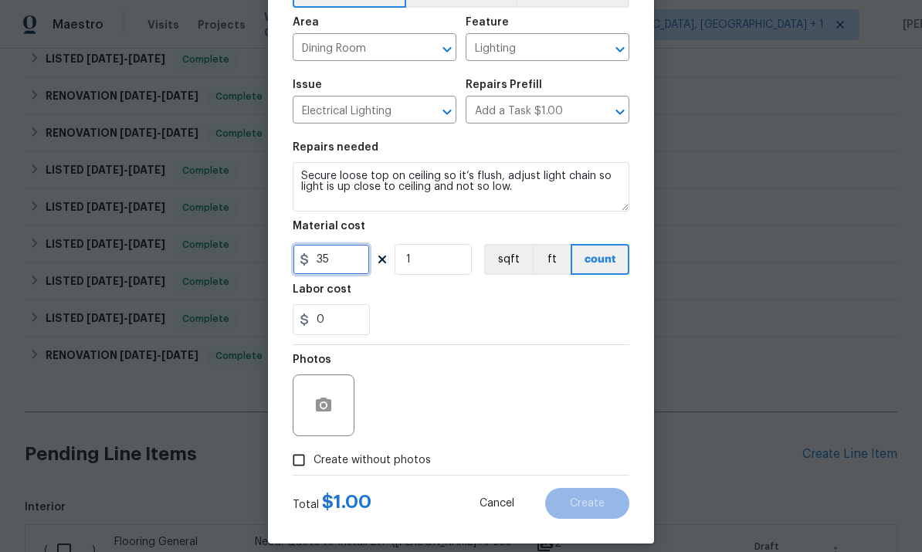
type input "35"
click at [314, 412] on icon "button" at bounding box center [323, 405] width 19 height 19
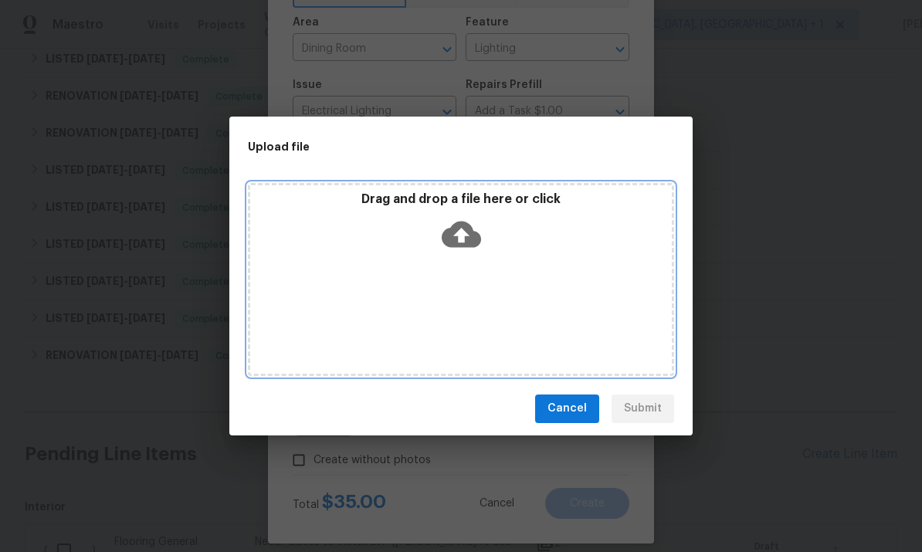
click at [457, 239] on icon at bounding box center [461, 234] width 39 height 26
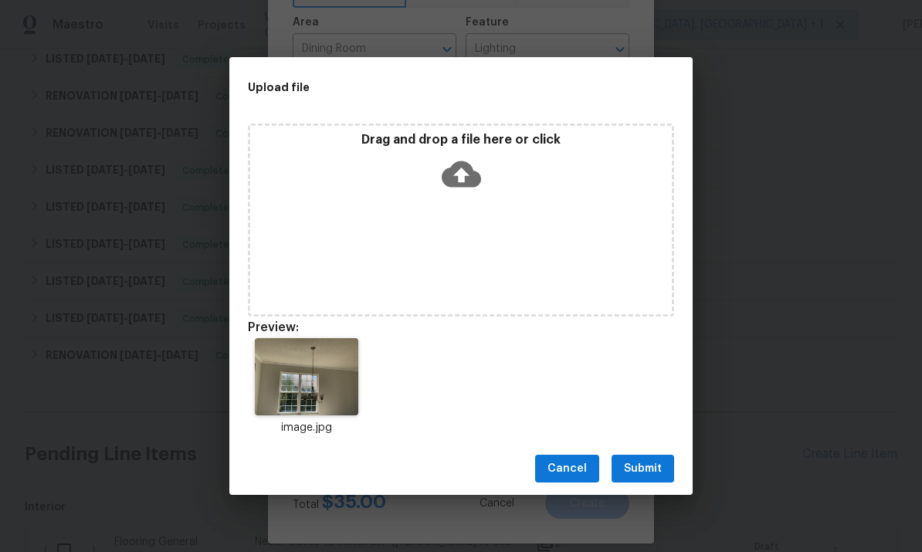
click at [670, 481] on button "Submit" at bounding box center [643, 469] width 63 height 29
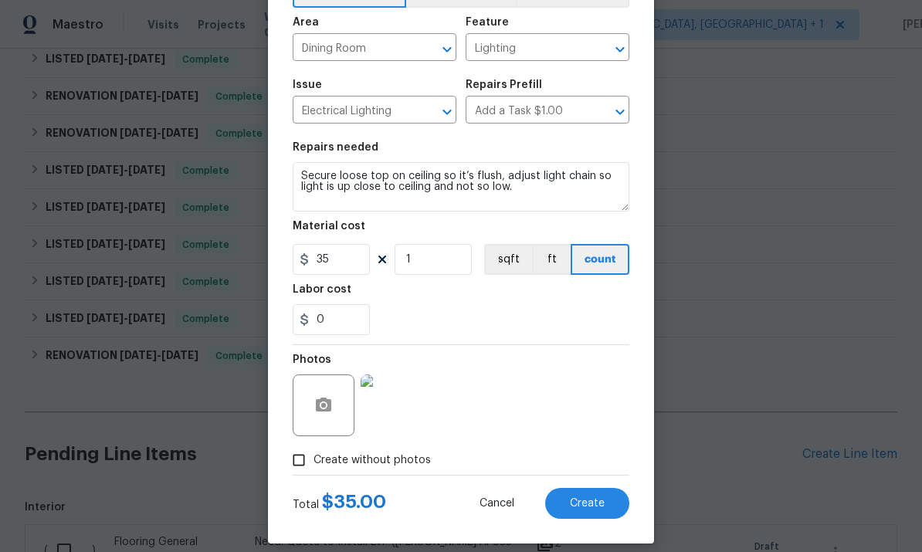
click at [577, 502] on span "Create" at bounding box center [587, 504] width 35 height 12
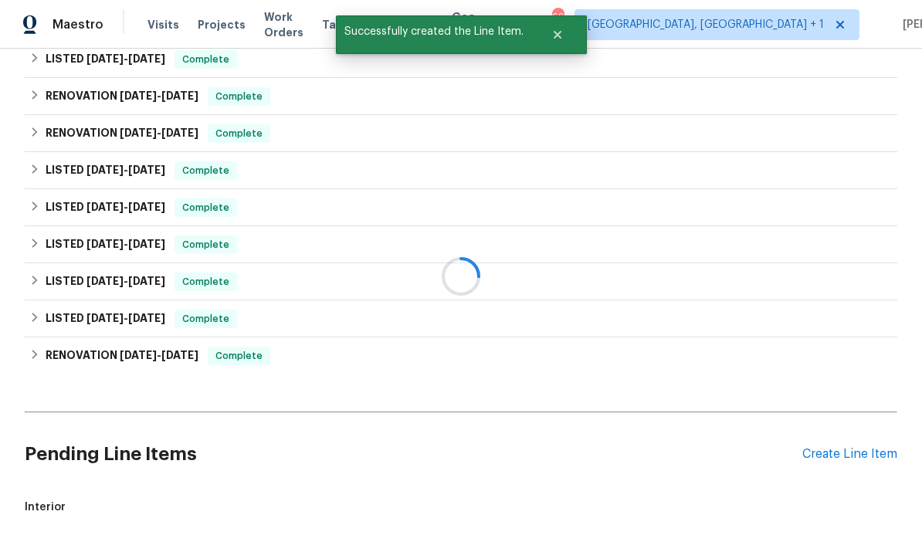
click at [857, 447] on div "Create Line Item" at bounding box center [850, 454] width 95 height 15
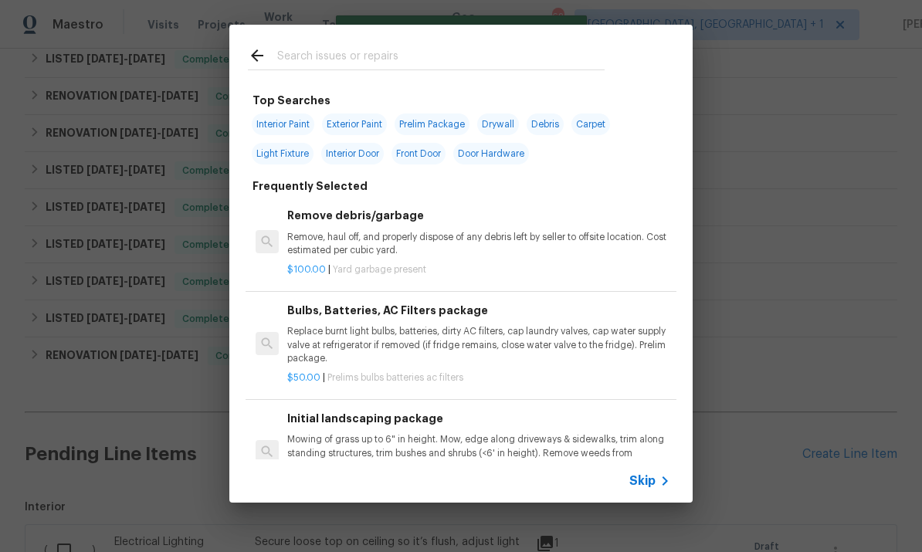
click at [343, 57] on input "text" at bounding box center [440, 57] width 327 height 23
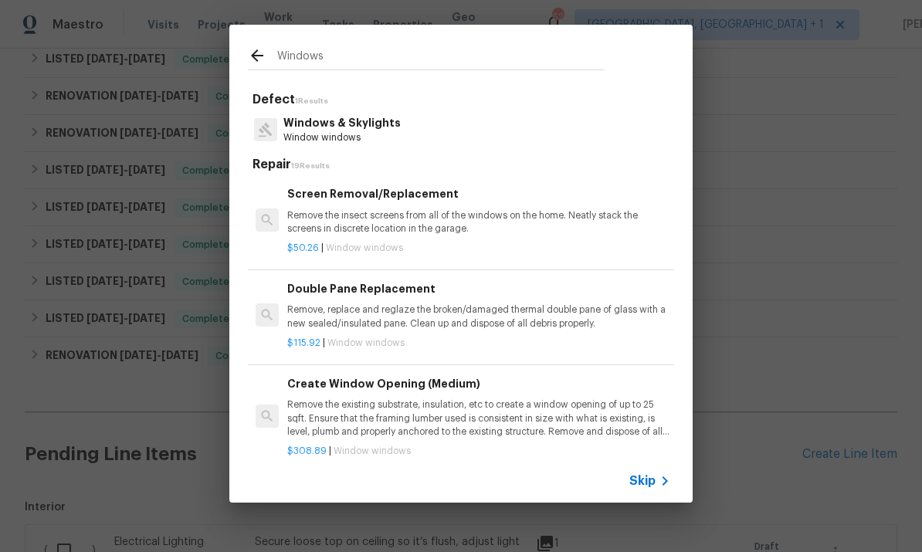
type input "Windows"
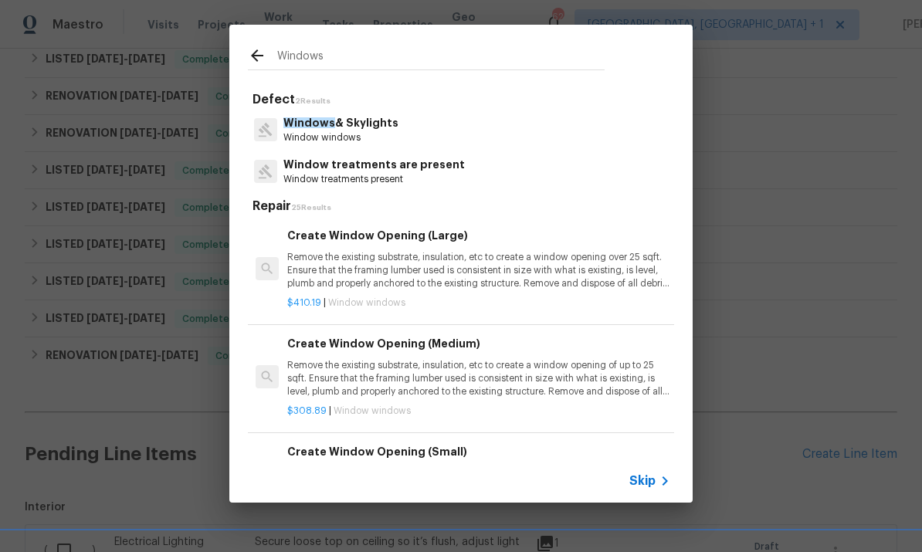
click at [353, 128] on p "Windows & Skylights" at bounding box center [340, 123] width 115 height 16
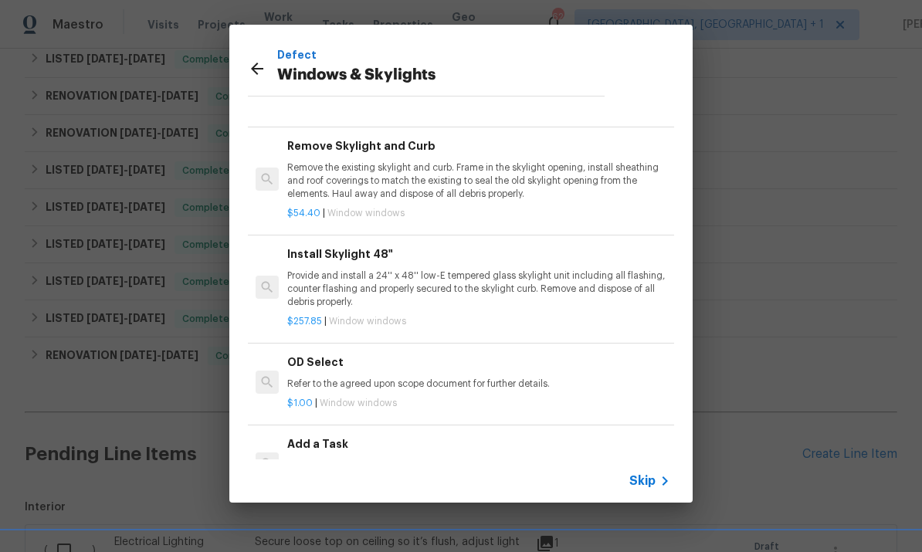
scroll to position [28, 0]
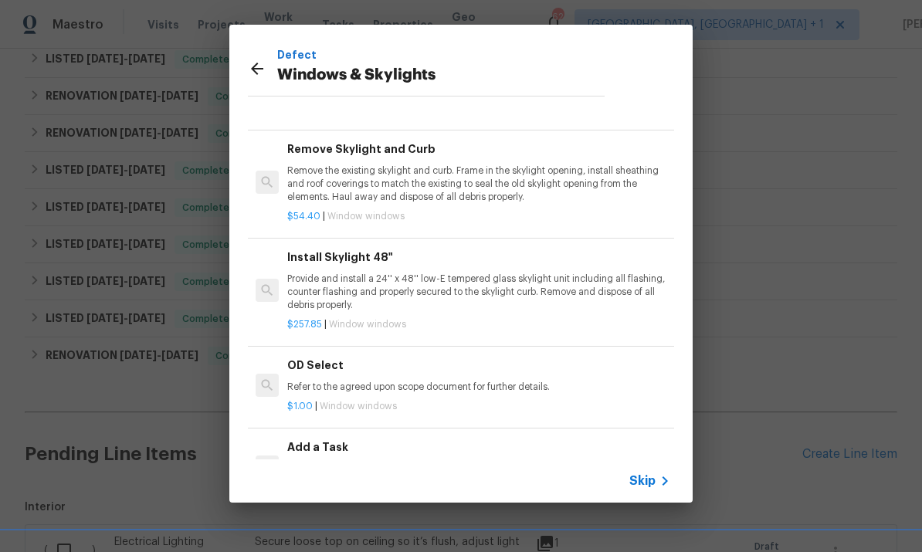
click at [330, 444] on h6 "Add a Task" at bounding box center [478, 447] width 383 height 17
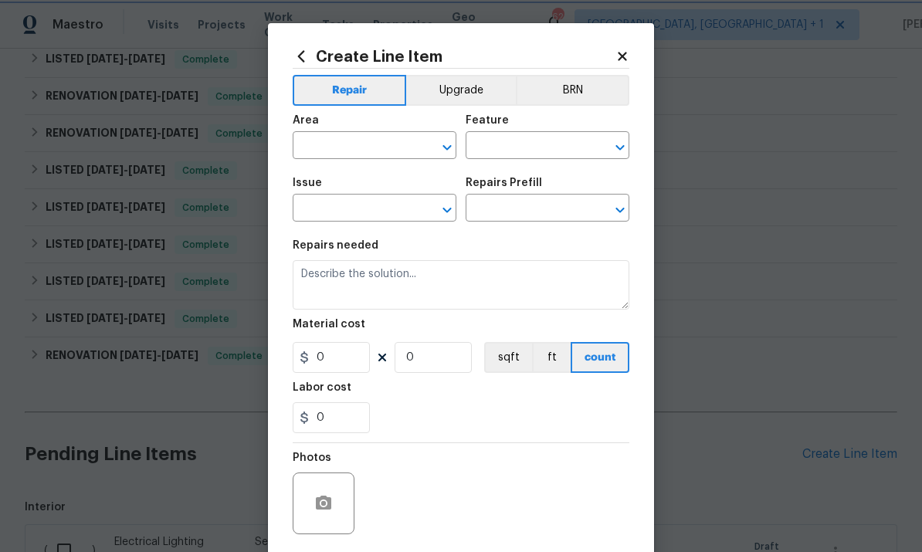
type input "Windows & Skylights"
type input "Add a Task $1.00"
type textarea "HPM to detail"
type input "1"
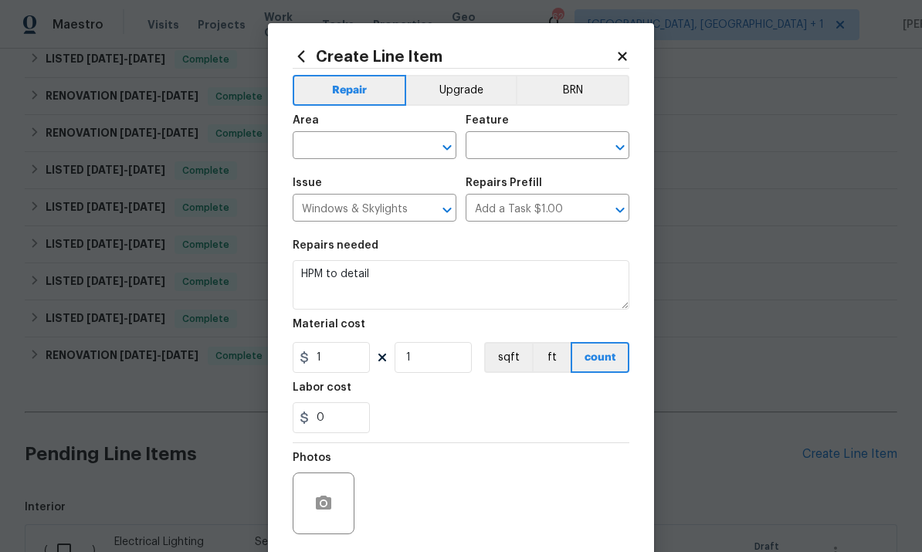
click at [347, 146] on input "text" at bounding box center [353, 147] width 120 height 24
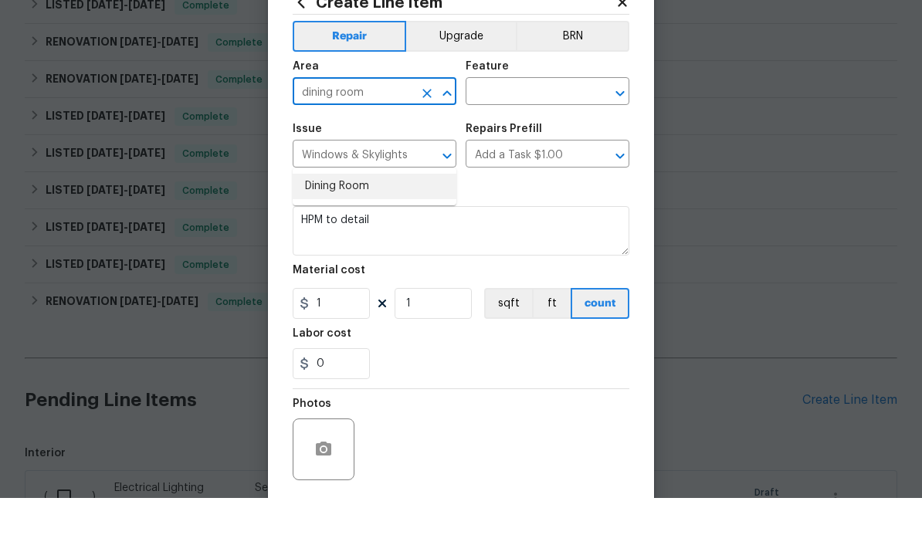
click at [356, 228] on li "Dining Room" at bounding box center [375, 240] width 164 height 25
type input "Dining Room"
click at [532, 135] on input "text" at bounding box center [526, 147] width 120 height 24
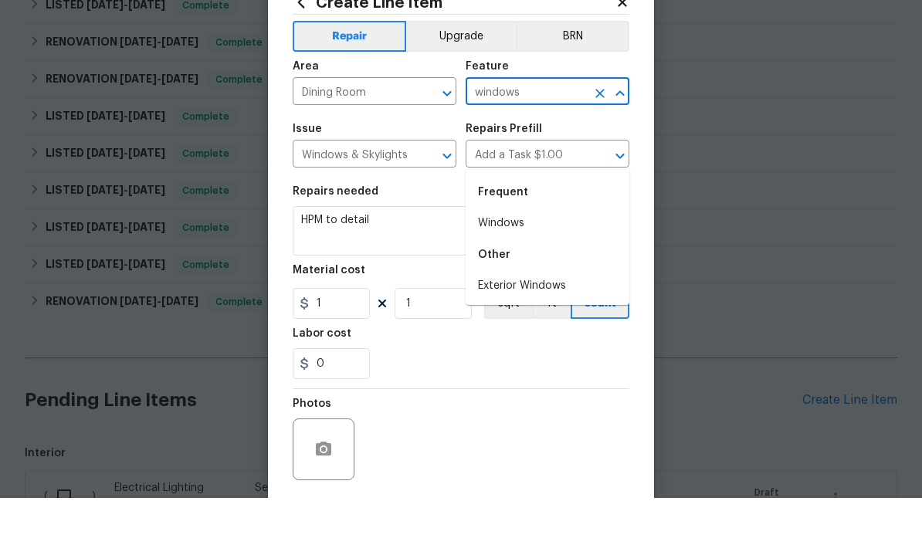
click at [511, 265] on li "Windows" at bounding box center [548, 277] width 164 height 25
type input "Windows"
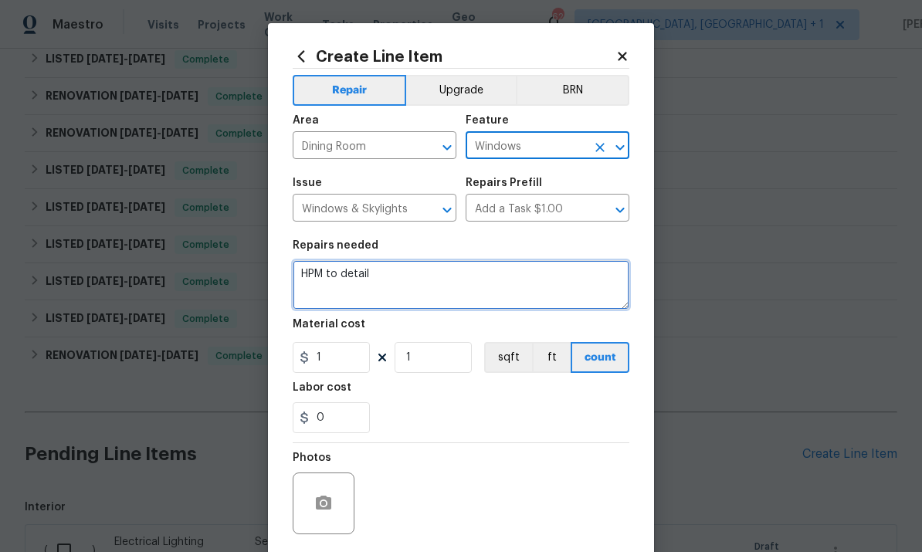
click at [399, 282] on textarea "HPM to detail" at bounding box center [461, 284] width 337 height 49
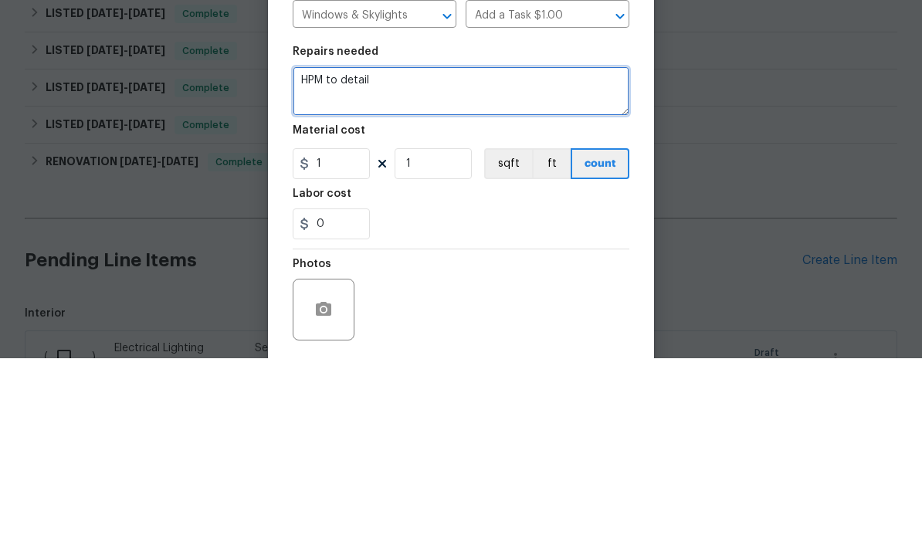
click at [399, 260] on textarea "HPM to detail" at bounding box center [461, 284] width 337 height 49
type textarea "H"
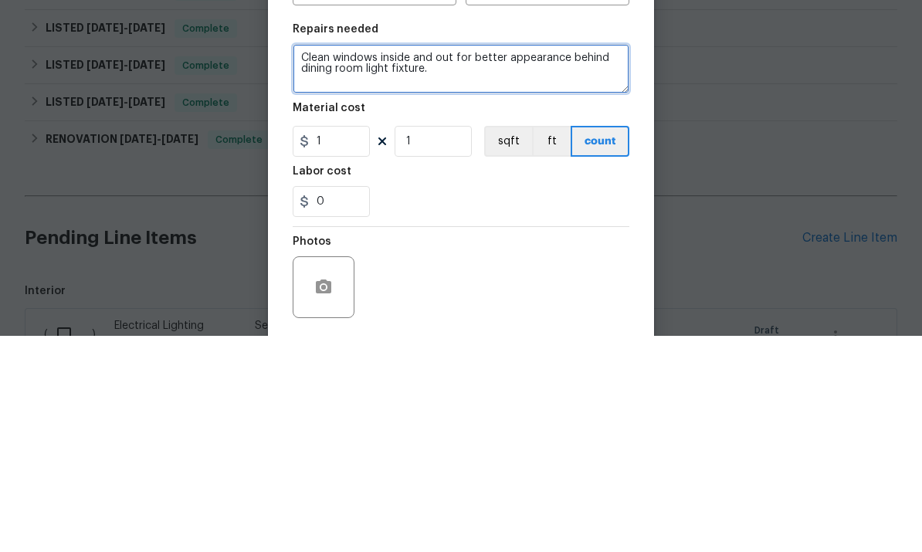
type textarea "Clean windows inside and out for better appearance behind dining room light fix…"
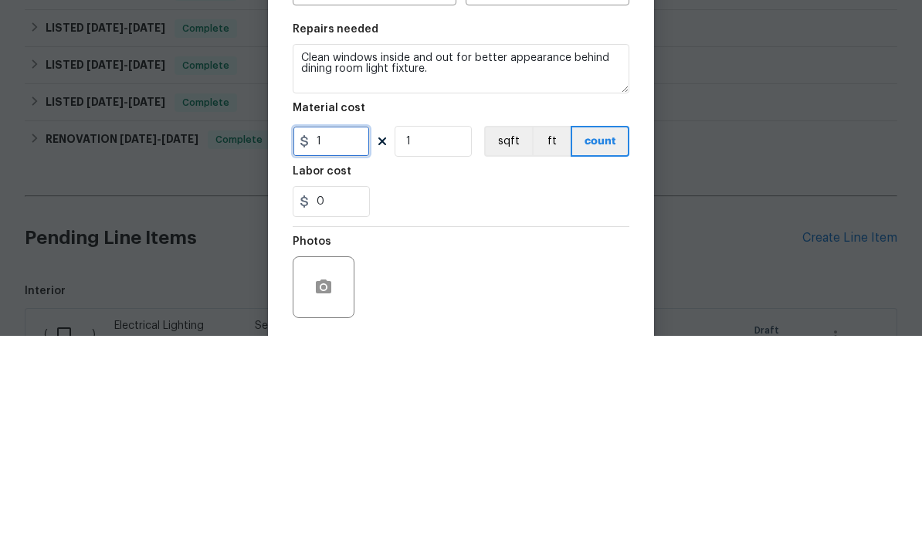
click at [334, 342] on input "1" at bounding box center [331, 357] width 77 height 31
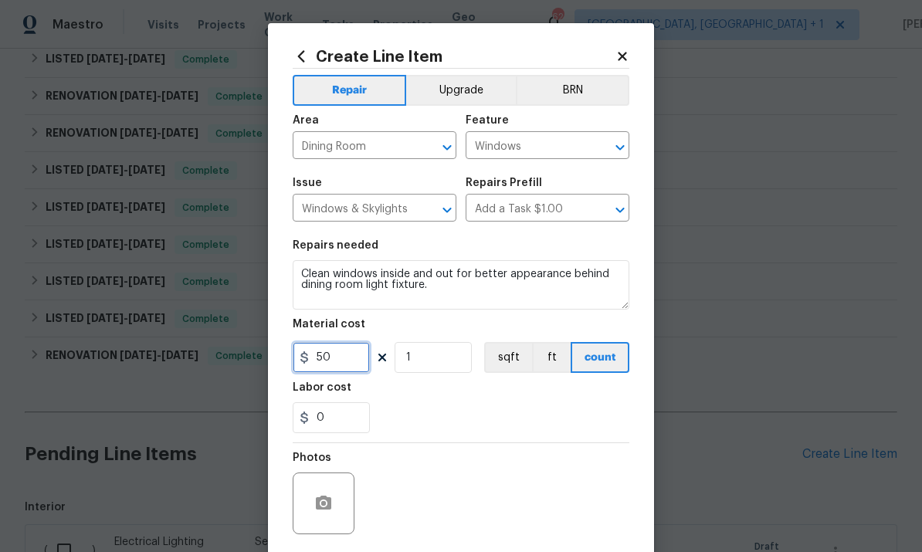
type input "50"
click at [334, 488] on div at bounding box center [324, 504] width 62 height 62
click at [337, 502] on button "button" at bounding box center [323, 503] width 37 height 37
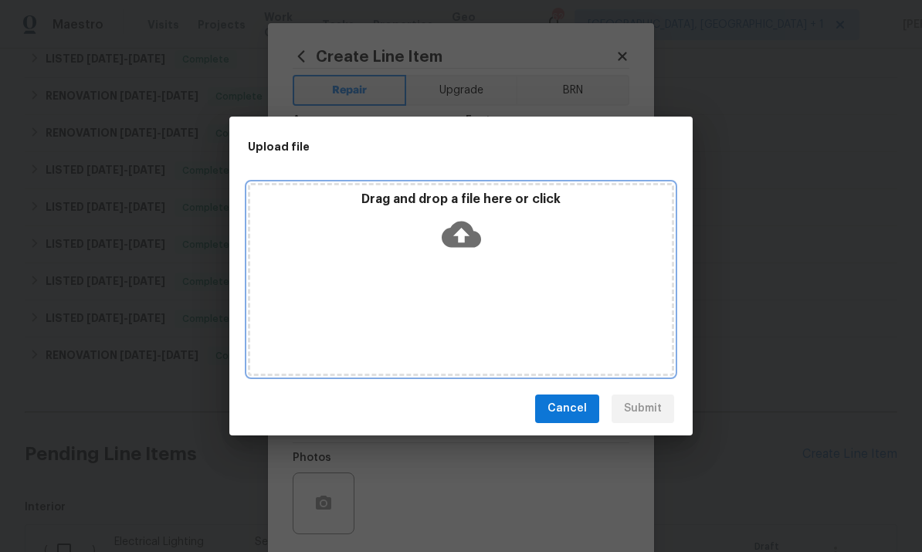
click at [460, 225] on icon at bounding box center [461, 234] width 39 height 26
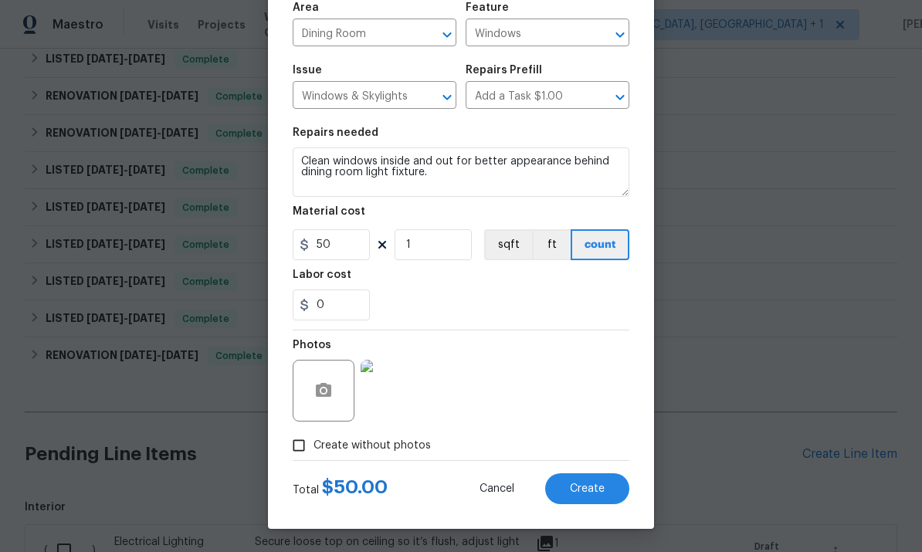
scroll to position [116, 0]
click at [603, 493] on span "Create" at bounding box center [587, 490] width 35 height 12
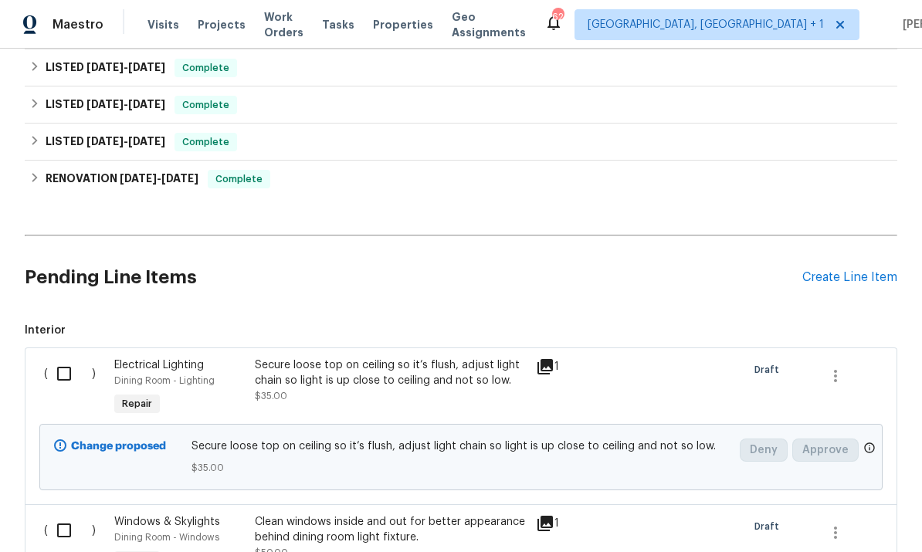
scroll to position [496, 0]
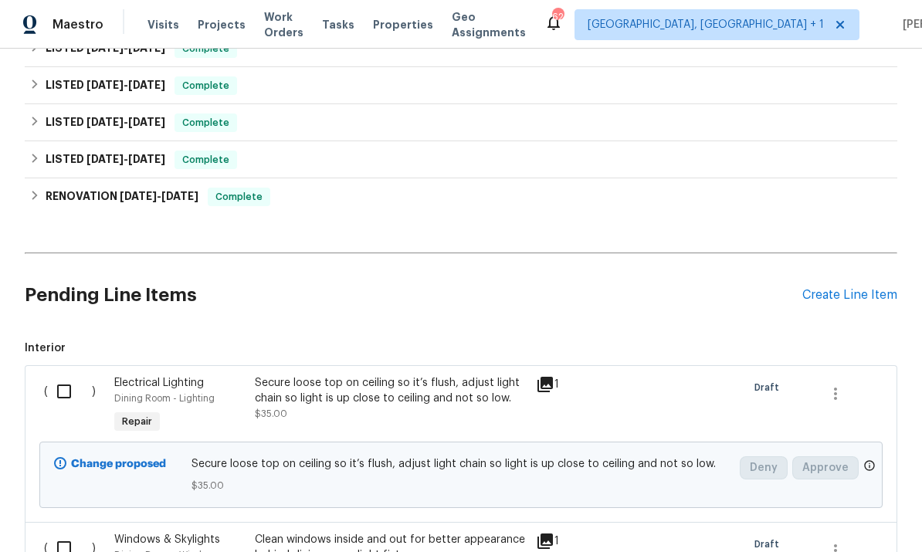
click at [830, 288] on div "Create Line Item" at bounding box center [850, 295] width 95 height 15
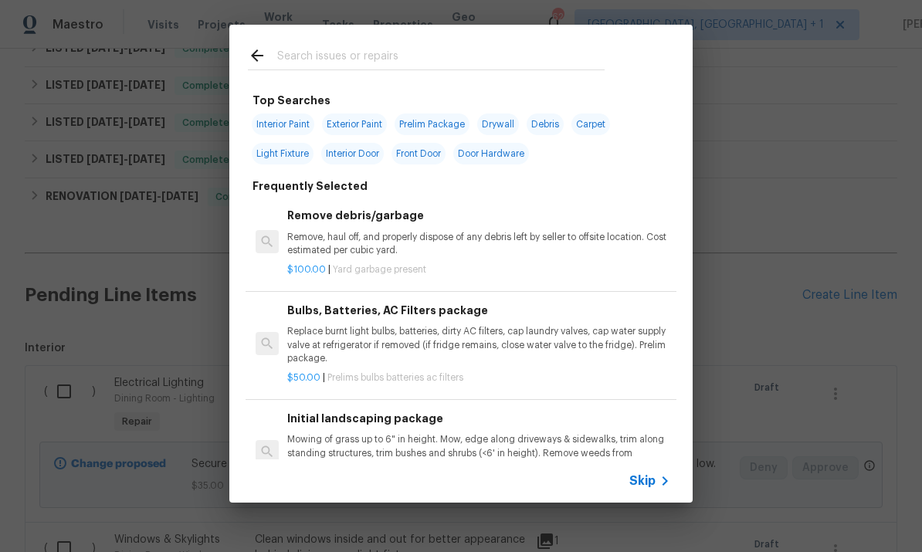
click at [337, 60] on input "text" at bounding box center [440, 57] width 327 height 23
type input "Toilet"
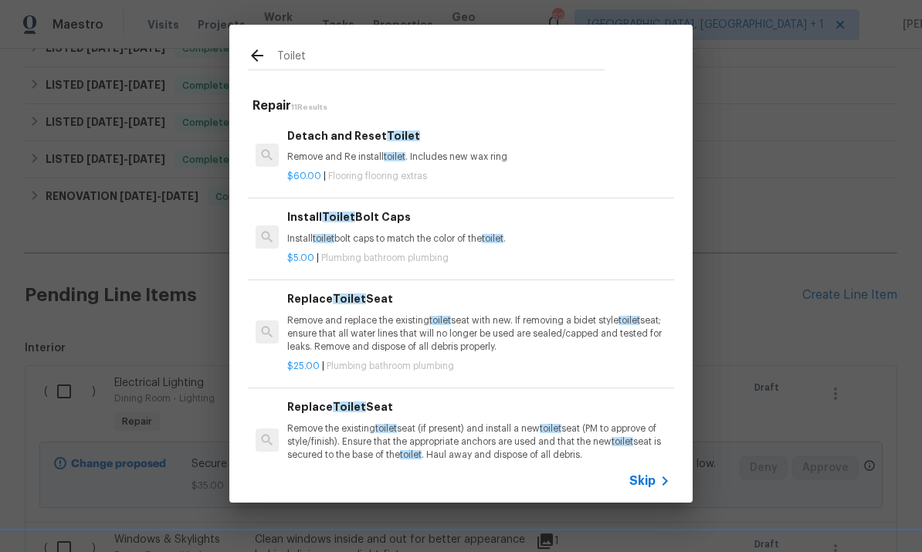
click at [365, 158] on p "Remove and Re install toilet . Includes new wax ring" at bounding box center [478, 157] width 383 height 13
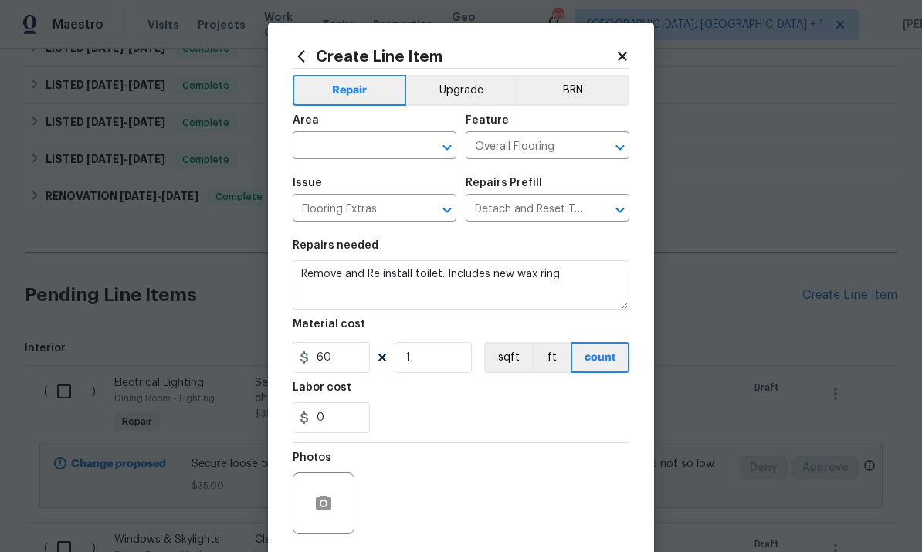
click at [346, 141] on input "text" at bounding box center [353, 147] width 120 height 24
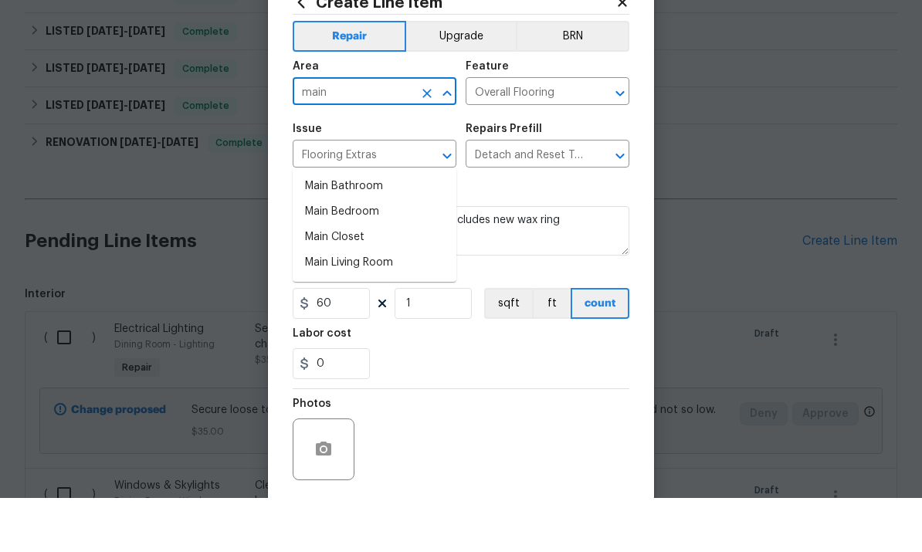
click at [355, 228] on li "Main Bathroom" at bounding box center [375, 240] width 164 height 25
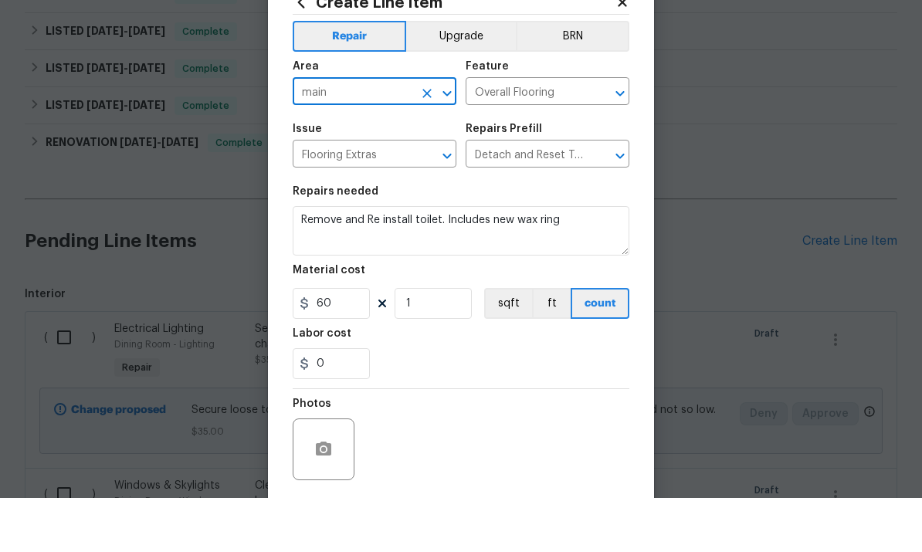
type input "Main Bathroom"
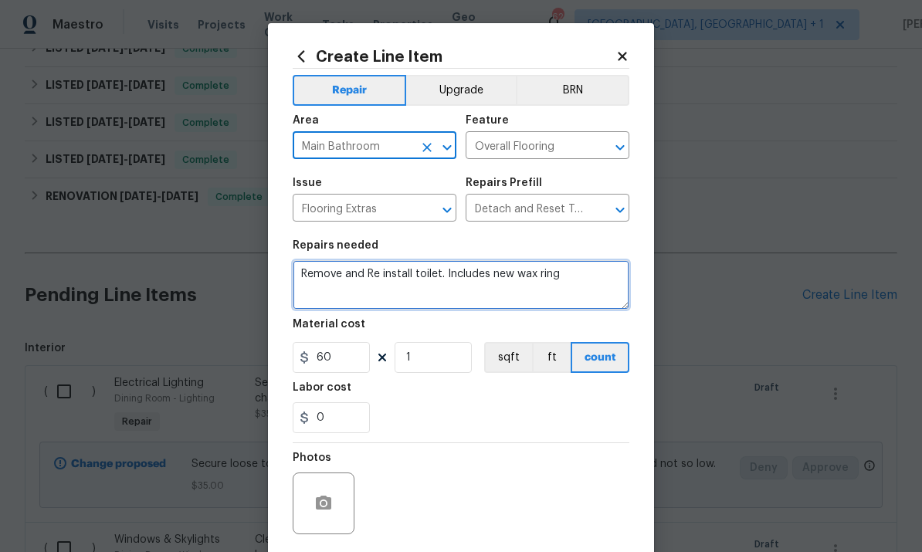
click at [585, 278] on textarea "Remove and Re install toilet. Includes new wax ring" at bounding box center [461, 284] width 337 height 49
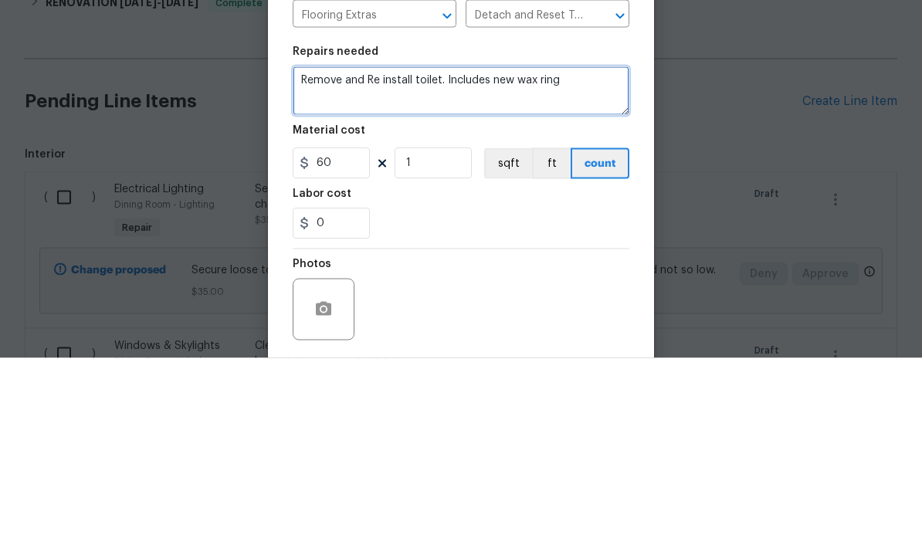
click at [443, 260] on textarea "Remove and Re install toilet. Includes new wax ring" at bounding box center [461, 284] width 337 height 49
click at [452, 260] on textarea "Remove and Re install toilet. Check for leaks at base Includes new wax ring" at bounding box center [461, 284] width 337 height 49
click at [450, 260] on textarea "Remove and Re install toilet. Check for leaks at base Includes new wax ring" at bounding box center [461, 284] width 337 height 49
click at [470, 260] on textarea "Remove and Re install toilet. Flush and test for proper operation, Check for le…" at bounding box center [461, 284] width 337 height 49
click at [426, 260] on textarea "Remove and Re install toilet. Flush and test for proper operation, Check for le…" at bounding box center [461, 284] width 337 height 49
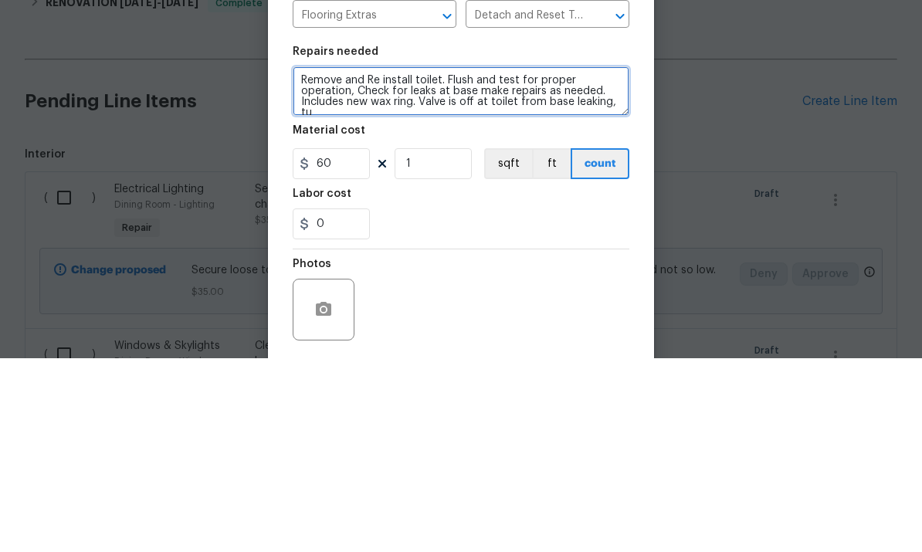
scroll to position [3, 0]
type textarea "Remove and Re install toilet. Flush and test for proper operation, Check for le…"
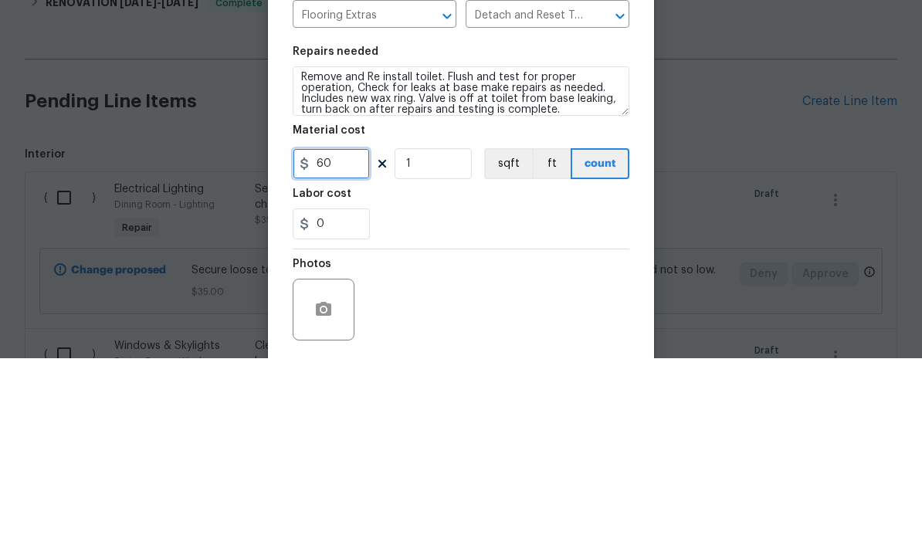
click at [350, 342] on input "60" at bounding box center [331, 357] width 77 height 31
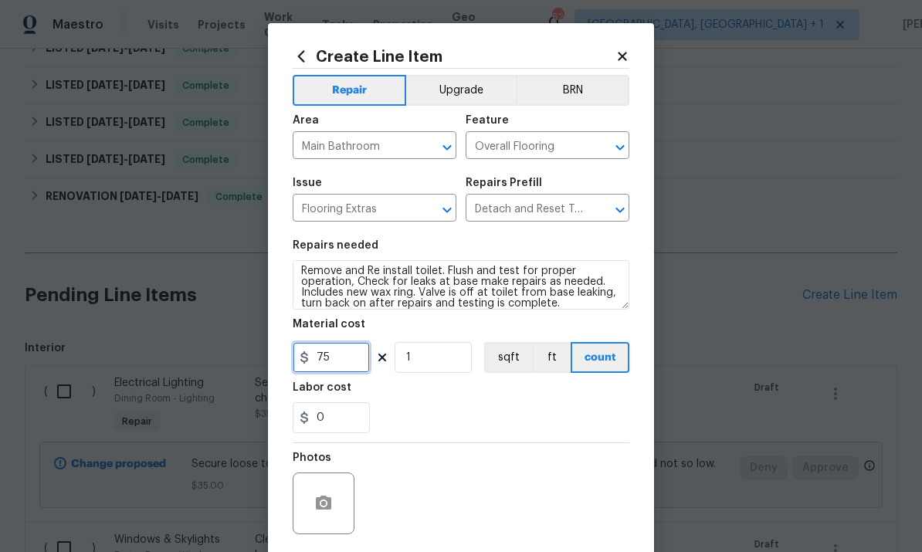
type input "75"
click at [327, 513] on icon "button" at bounding box center [323, 503] width 19 height 19
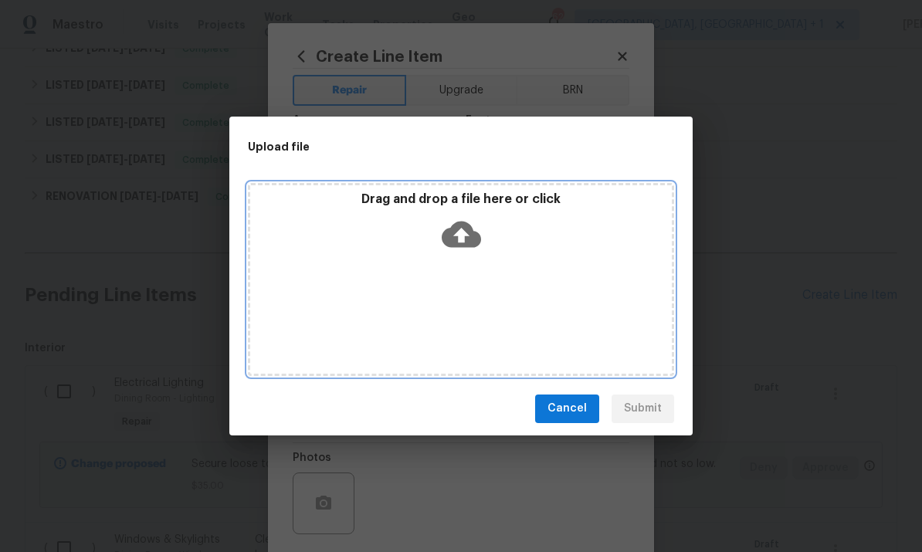
click at [447, 229] on icon at bounding box center [461, 234] width 39 height 26
click at [453, 240] on icon at bounding box center [461, 234] width 39 height 26
click at [467, 232] on icon at bounding box center [461, 234] width 39 height 26
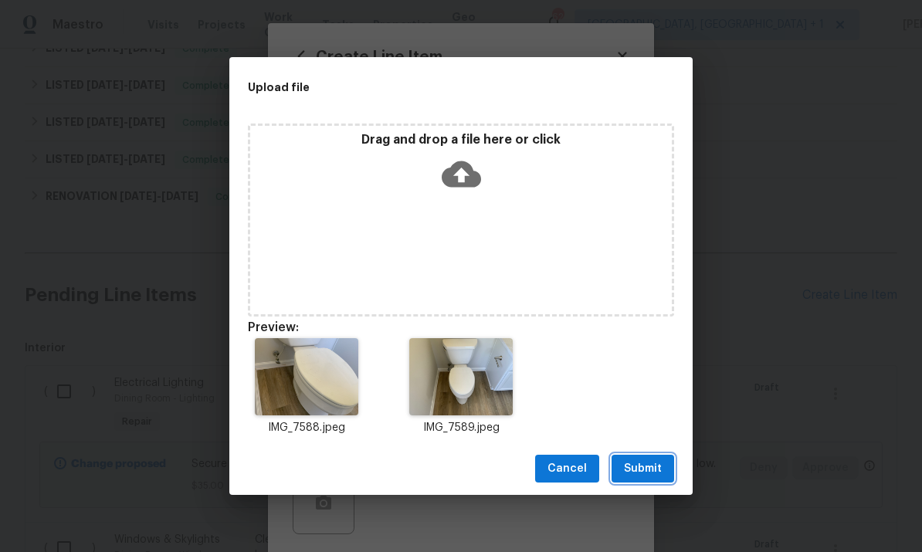
click at [667, 473] on button "Submit" at bounding box center [643, 469] width 63 height 29
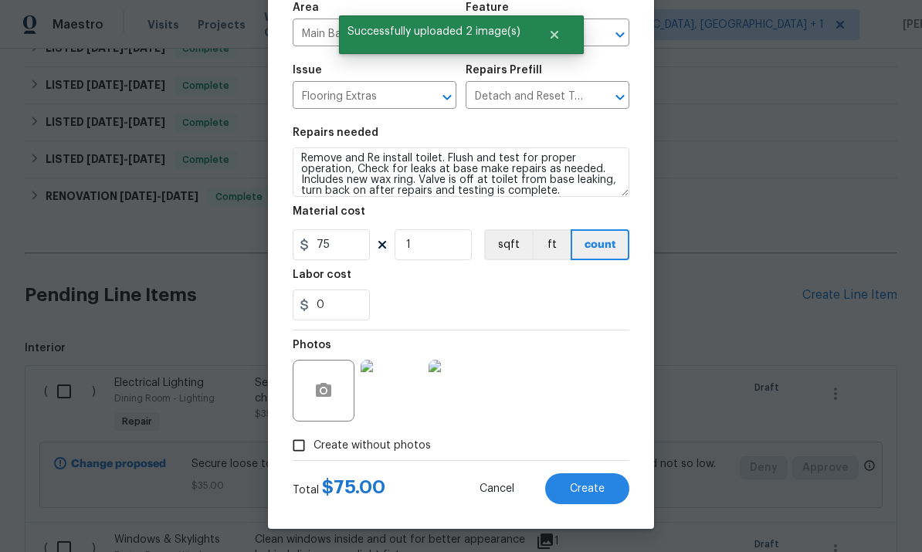
click at [595, 480] on button "Create" at bounding box center [587, 488] width 84 height 31
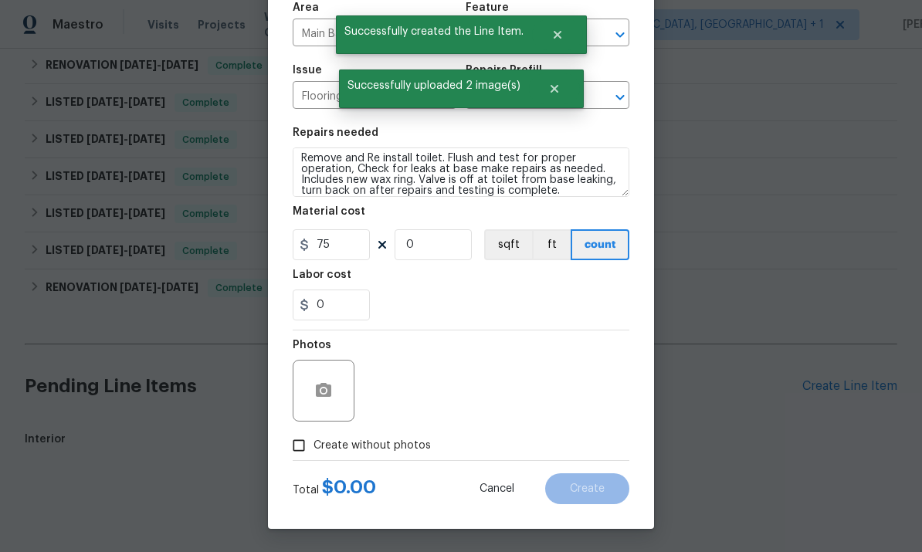
scroll to position [346, 0]
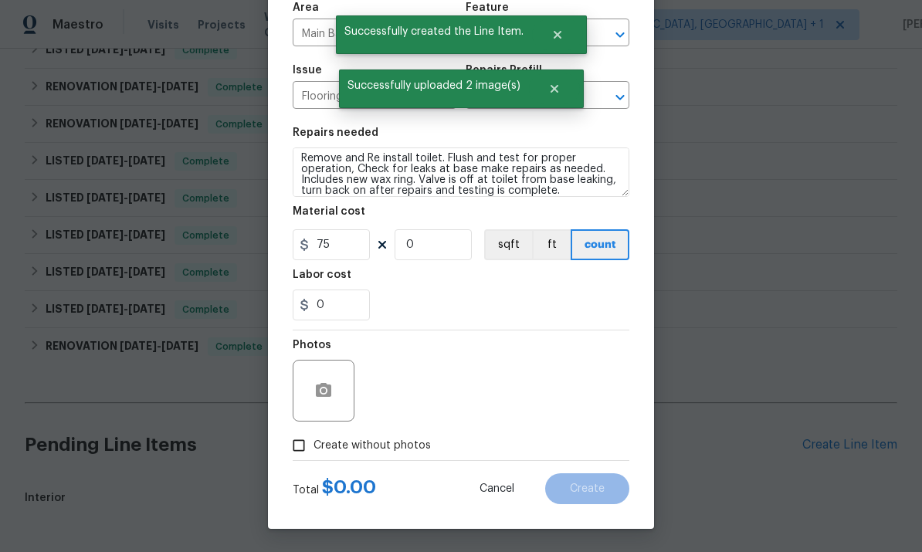
click at [587, 491] on div at bounding box center [461, 276] width 922 height 552
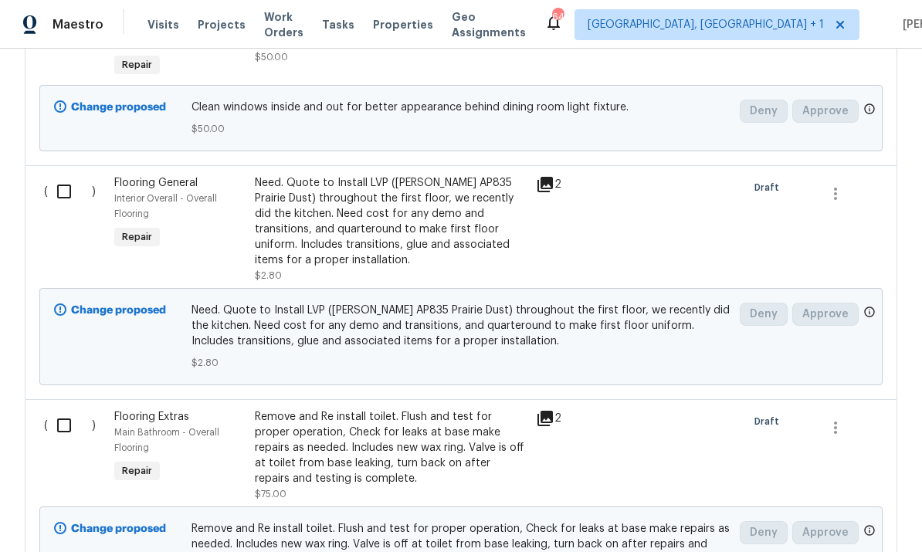
scroll to position [1010, 0]
click at [427, 409] on div "Remove and Re install toilet. Flush and test for proper operation, Check for le…" at bounding box center [391, 447] width 272 height 77
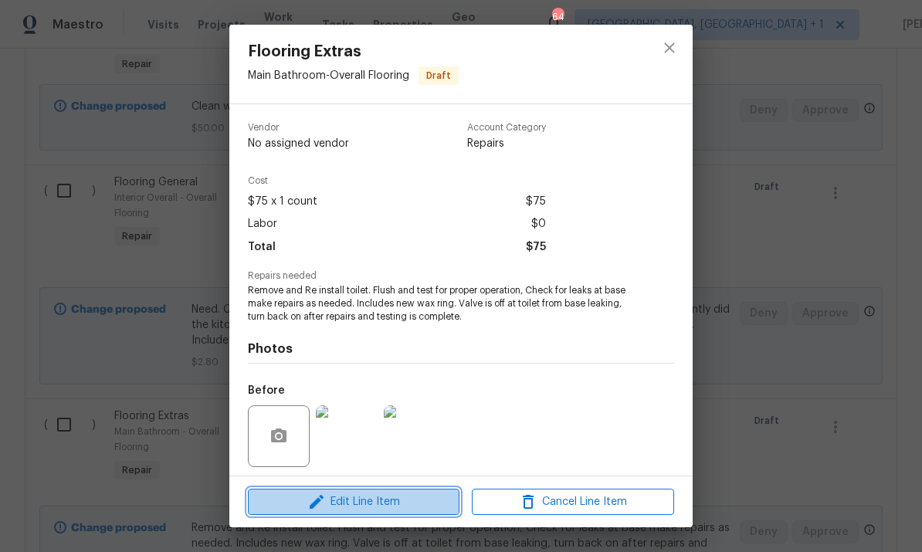
click at [402, 490] on button "Edit Line Item" at bounding box center [354, 502] width 212 height 27
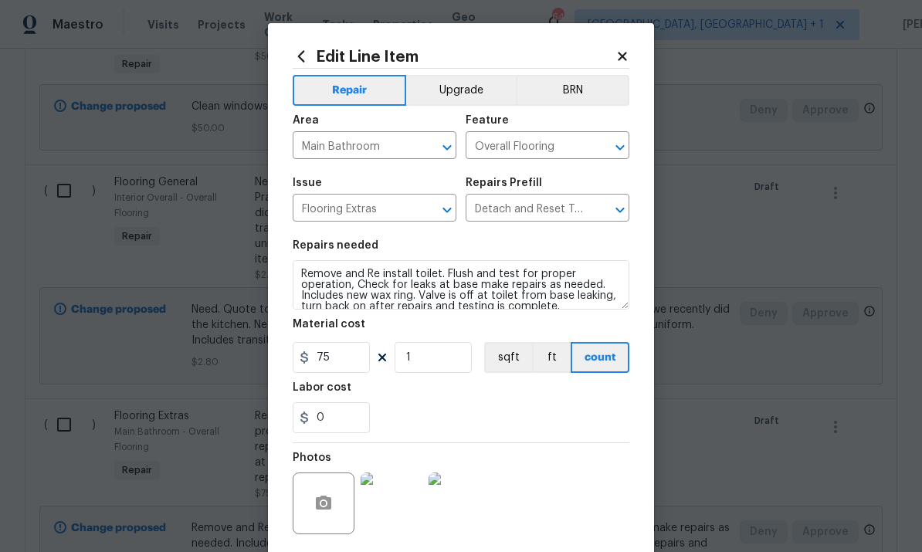
click at [536, 148] on input "Overall Flooring" at bounding box center [526, 147] width 120 height 24
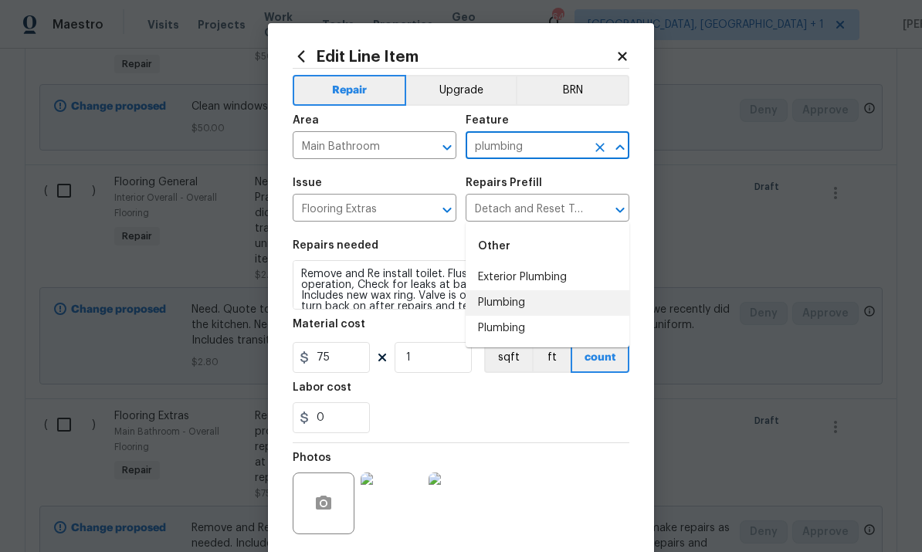
click at [518, 290] on li "Plumbing" at bounding box center [548, 302] width 164 height 25
type input "Plumbing"
click at [411, 206] on input "Flooring Extras" at bounding box center [353, 210] width 120 height 24
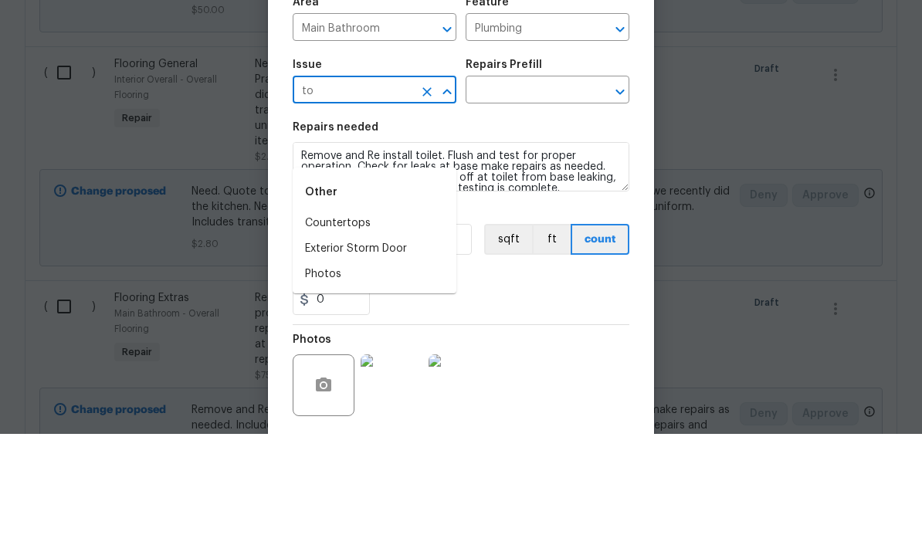
type input "t"
click at [382, 329] on li "Bathroom Plumbing" at bounding box center [375, 341] width 164 height 25
type input "Bathroom Plumbing"
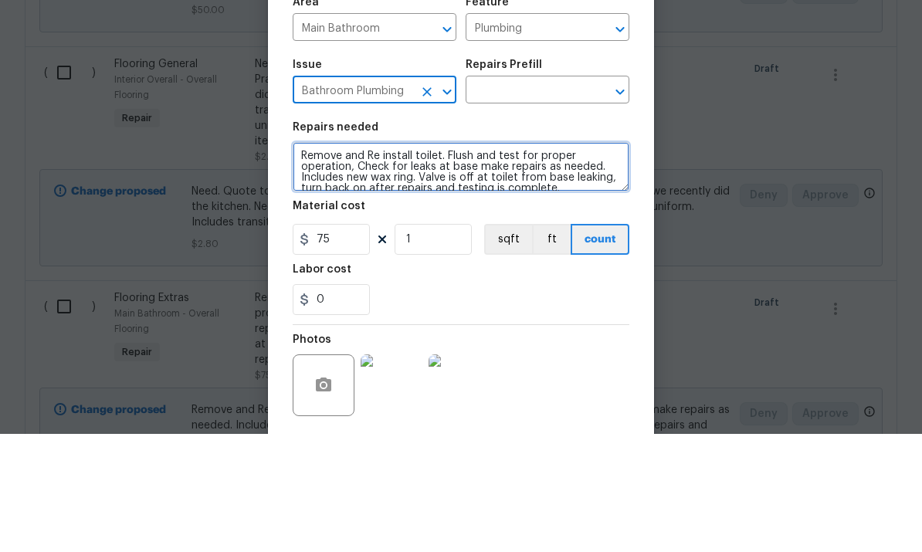
click at [382, 260] on textarea "Remove and Re install toilet. Flush and test for proper operation, Check for le…" at bounding box center [461, 284] width 337 height 49
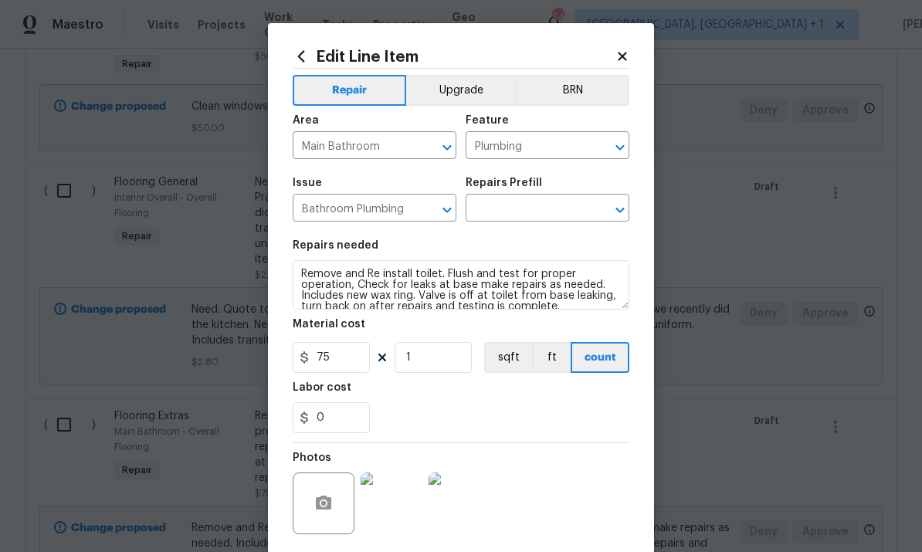
click at [548, 192] on div "Repairs Prefill" at bounding box center [548, 188] width 164 height 20
click at [548, 191] on div "Repairs Prefill" at bounding box center [548, 188] width 164 height 20
click at [534, 206] on input "text" at bounding box center [526, 210] width 120 height 24
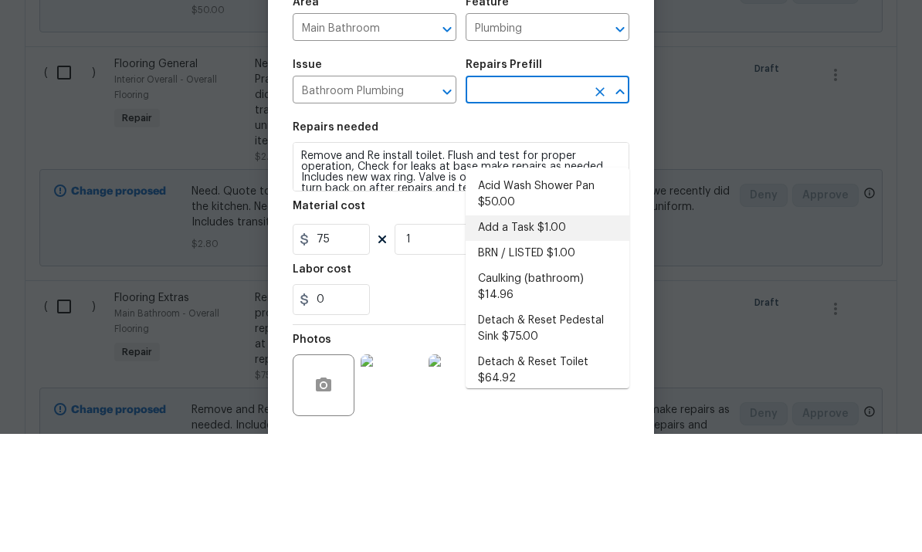
click at [558, 334] on li "Add a Task $1.00" at bounding box center [548, 346] width 164 height 25
type input "Add a Task $1.00"
type textarea "HPM to detail"
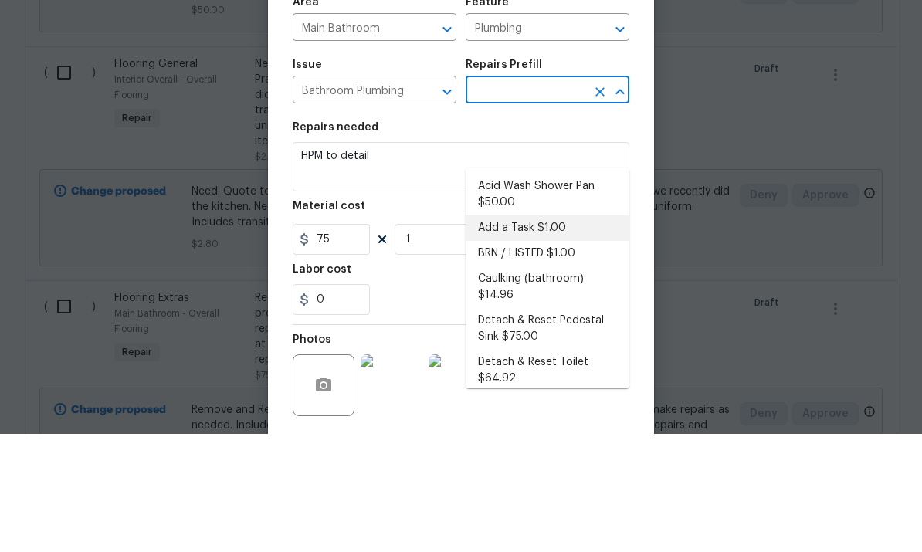
type input "Add a Task $1.00"
type input "1"
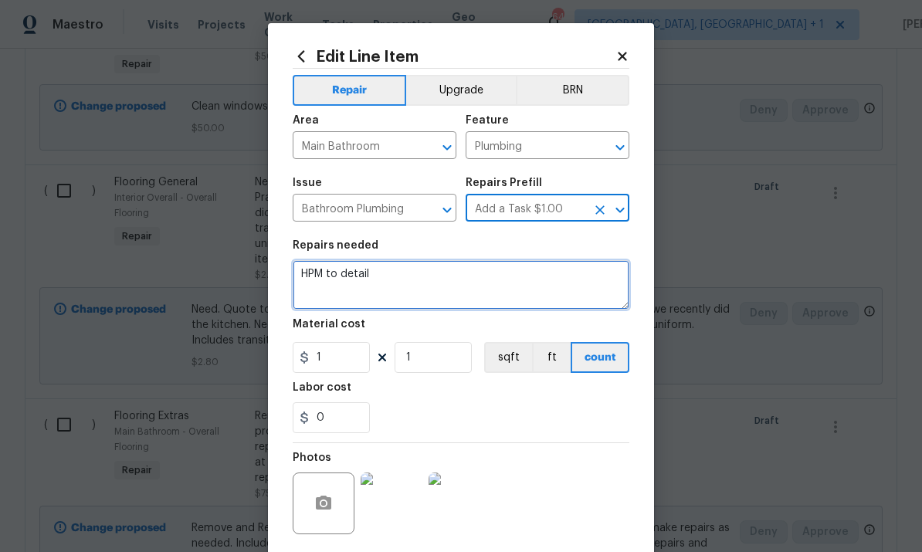
click at [408, 287] on textarea "HPM to detail" at bounding box center [461, 284] width 337 height 49
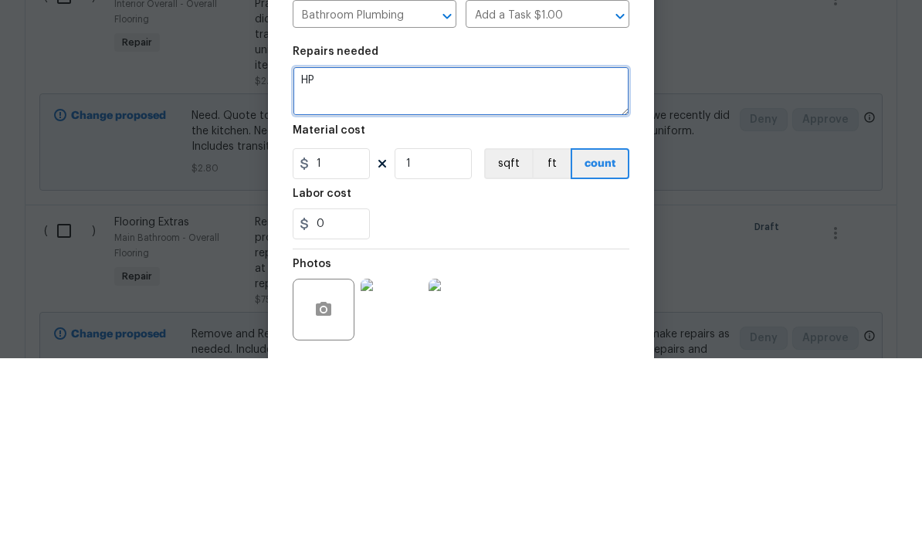
type textarea "H"
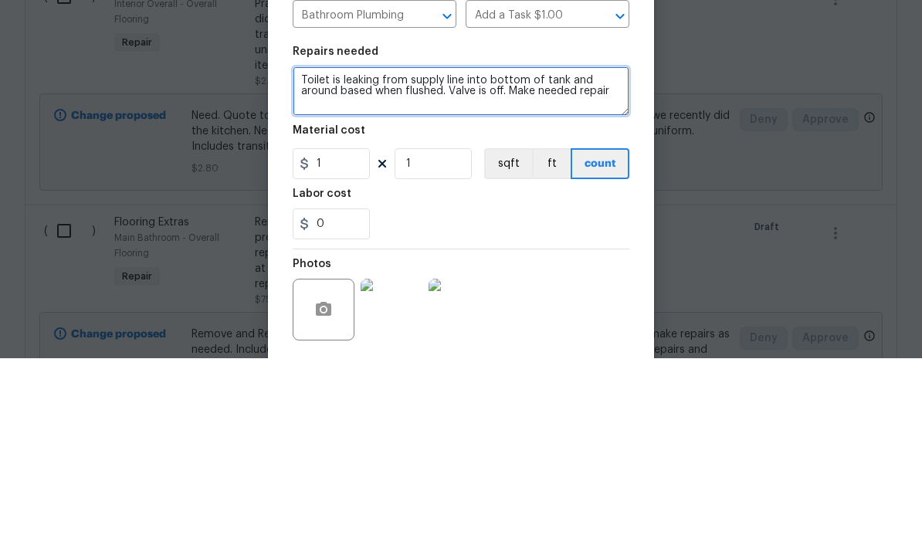
click at [512, 260] on textarea "Toilet is leaking from supply line into bottom of tank and around based when fl…" at bounding box center [461, 284] width 337 height 49
click at [443, 260] on textarea "Toilet is leaking from supply line into bottom of tank and around based when fl…" at bounding box center [461, 284] width 337 height 49
type textarea "Toilet is leaking from supply line into bottom of tank and around based when fl…"
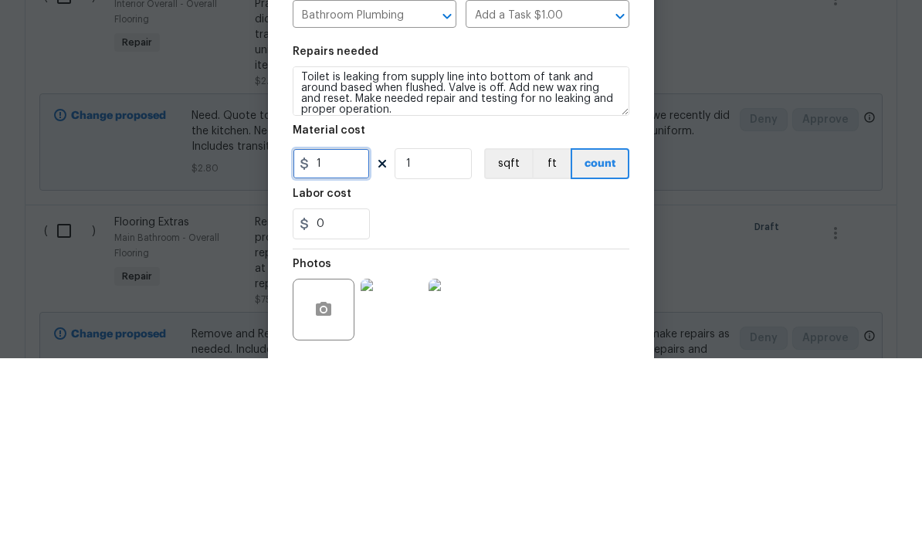
click at [342, 342] on input "1" at bounding box center [331, 357] width 77 height 31
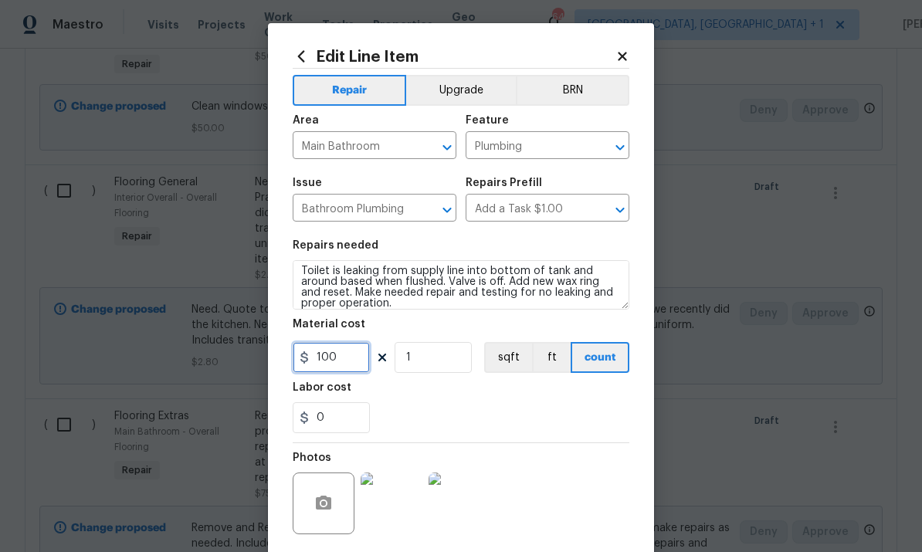
type input "100"
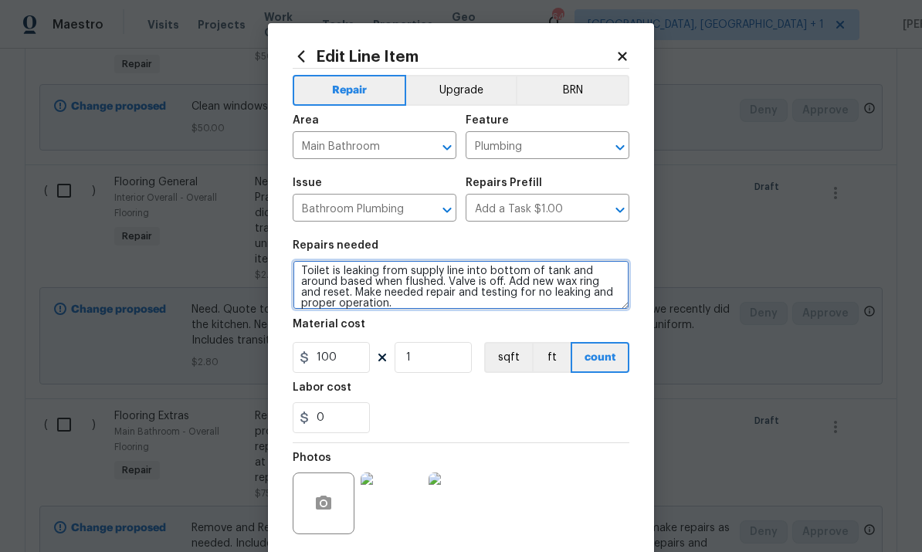
click at [484, 303] on textarea "Toilet is leaking from supply line into bottom of tank and around based when fl…" at bounding box center [461, 284] width 337 height 49
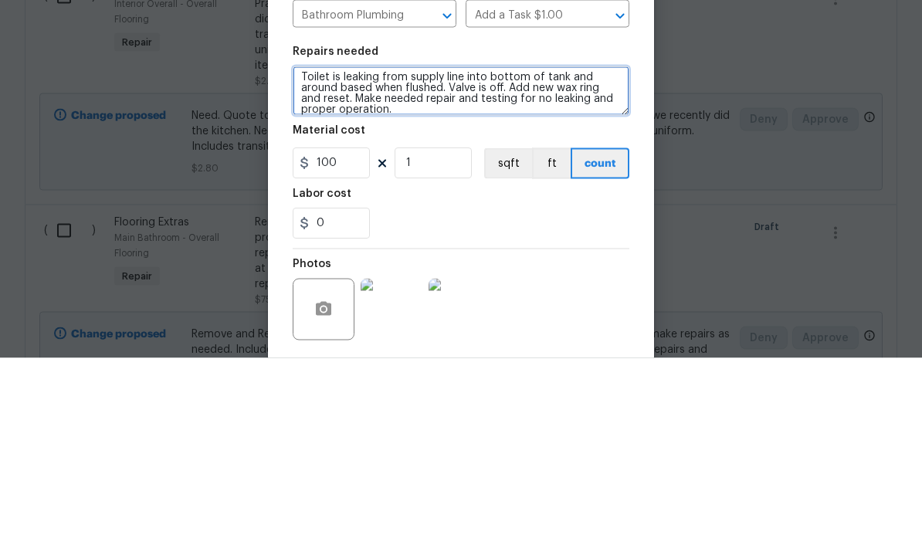
click at [485, 260] on textarea "Toilet is leaking from supply line into bottom of tank and around based when fl…" at bounding box center [461, 284] width 337 height 49
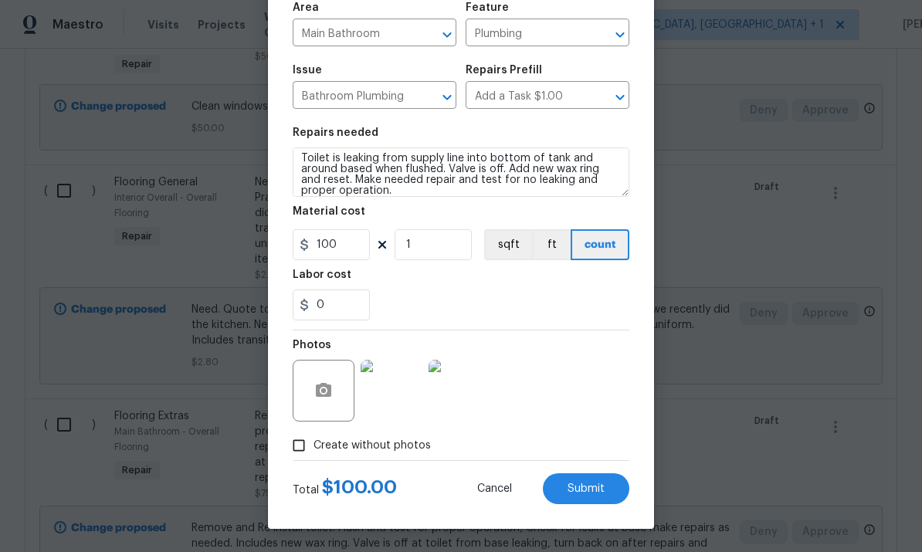
scroll to position [116, 0]
click at [595, 484] on span "Submit" at bounding box center [586, 490] width 37 height 12
type textarea "Remove and Re install toilet. Flush and test for proper operation, Check for le…"
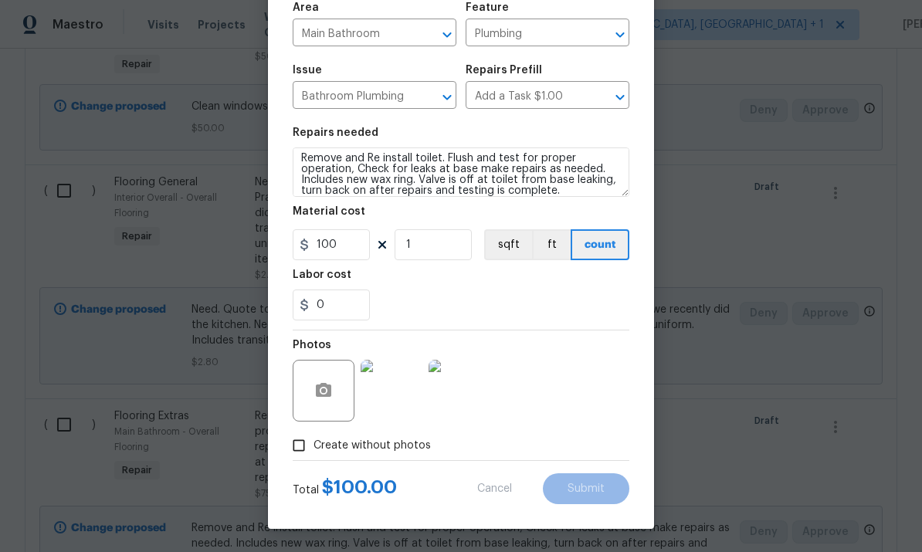
type input "75"
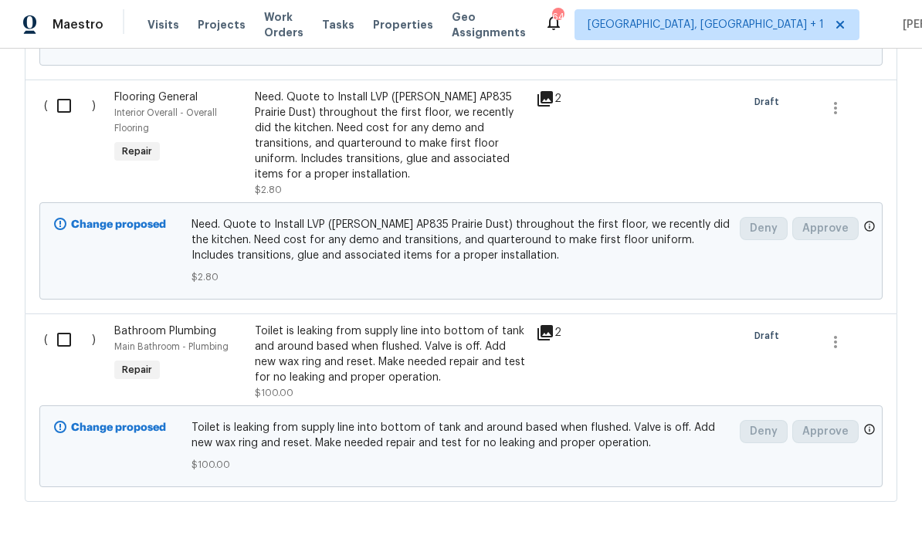
scroll to position [1094, 0]
click at [636, 471] on div "Back to all projects 6701 Winding Arch Dr, Durham, NC 27713 3 Beds | 2 1/2 Bath…" at bounding box center [461, 301] width 922 height 504
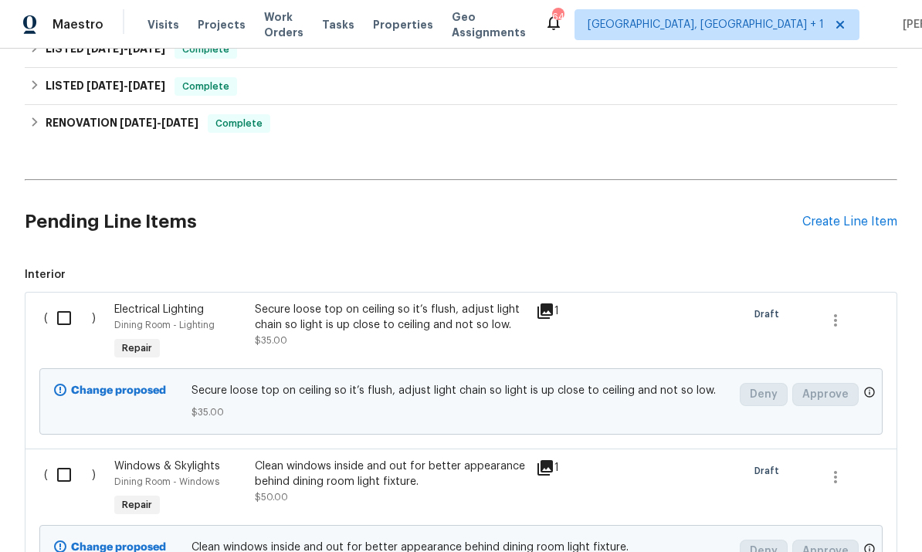
scroll to position [574, 0]
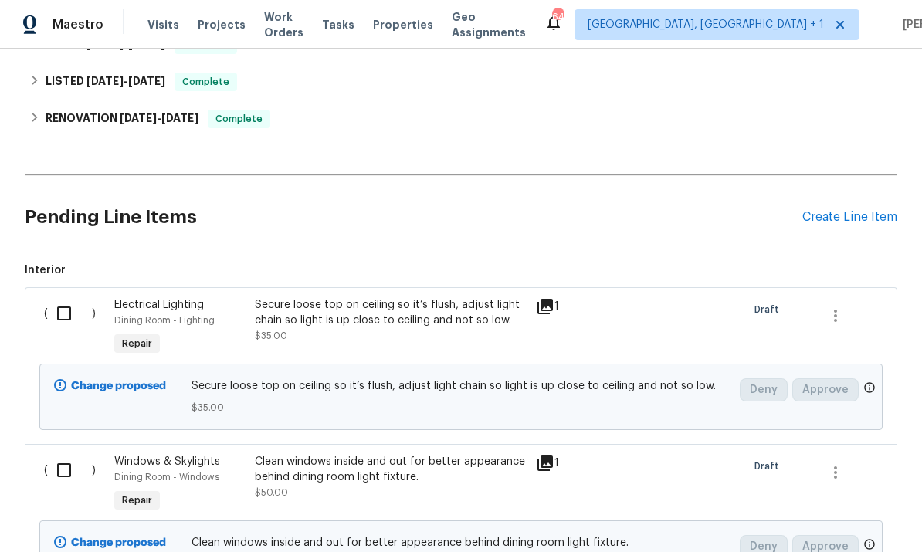
click at [845, 210] on div "Create Line Item" at bounding box center [850, 217] width 95 height 15
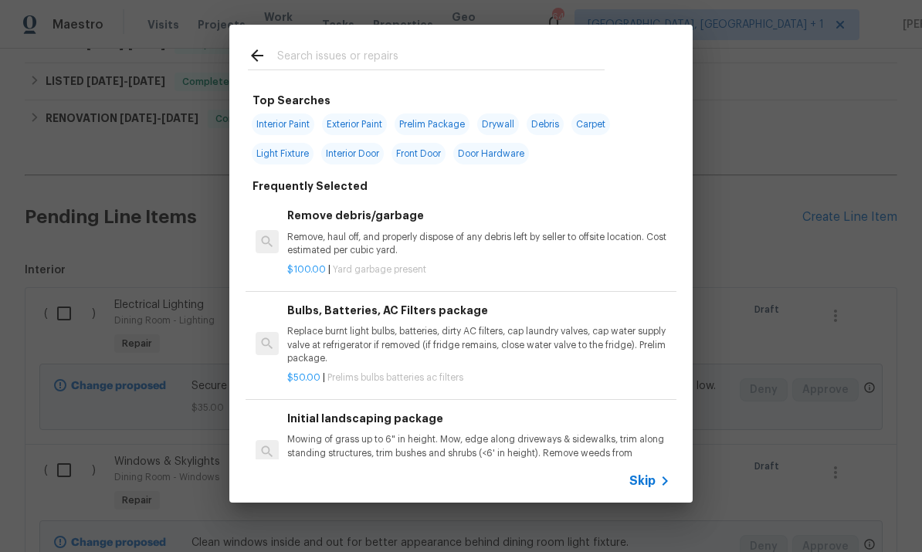
click at [317, 59] on input "text" at bounding box center [440, 57] width 327 height 23
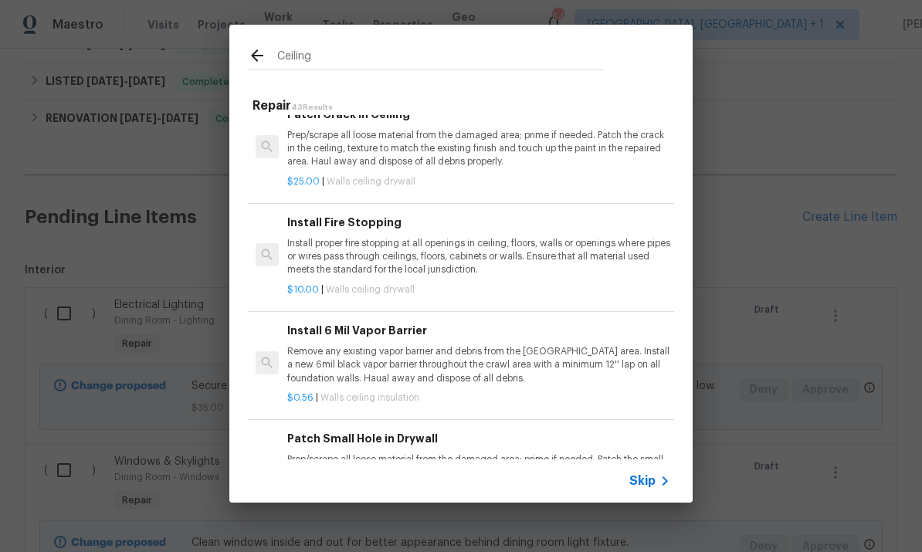
scroll to position [5, -1]
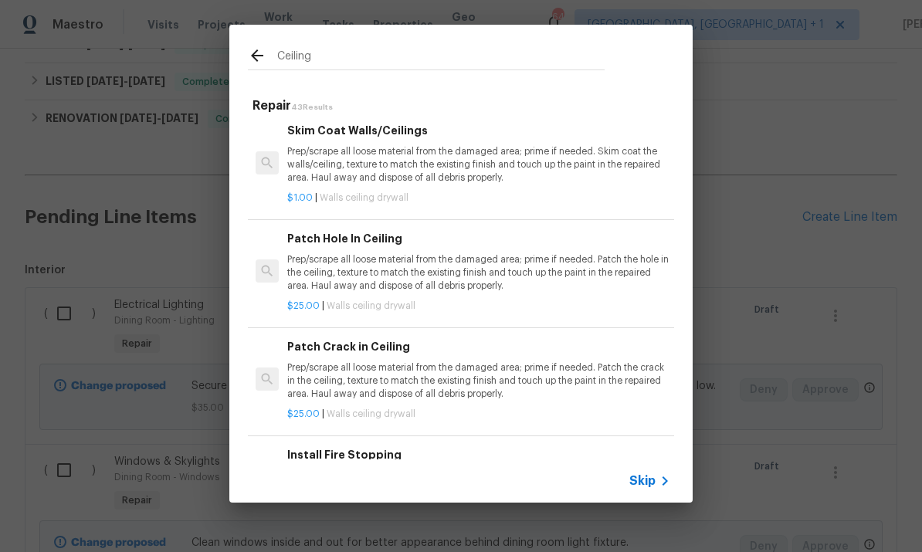
click at [317, 62] on input "Ceiling" at bounding box center [440, 57] width 327 height 23
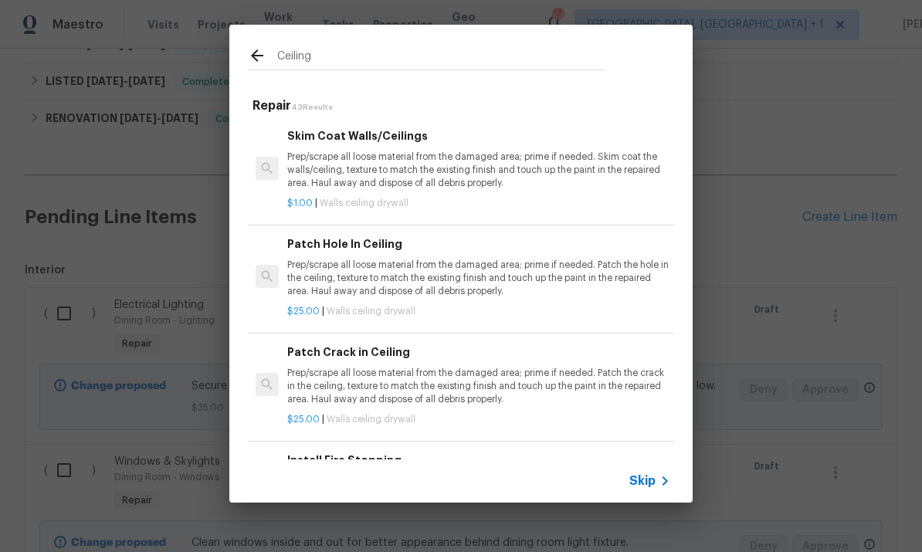
scroll to position [0, 0]
type input "C"
click at [331, 67] on input "Ceiling" at bounding box center [440, 57] width 327 height 23
type input "C"
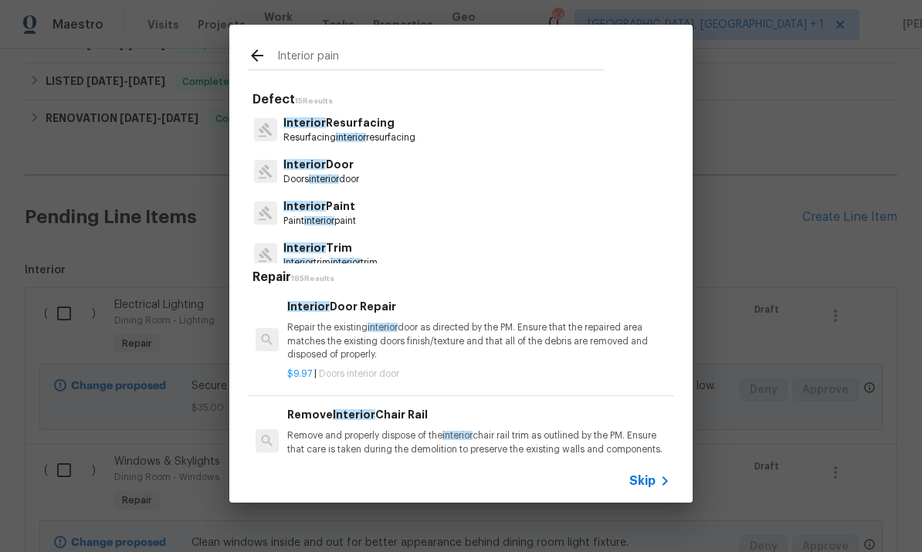
type input "Interior paint"
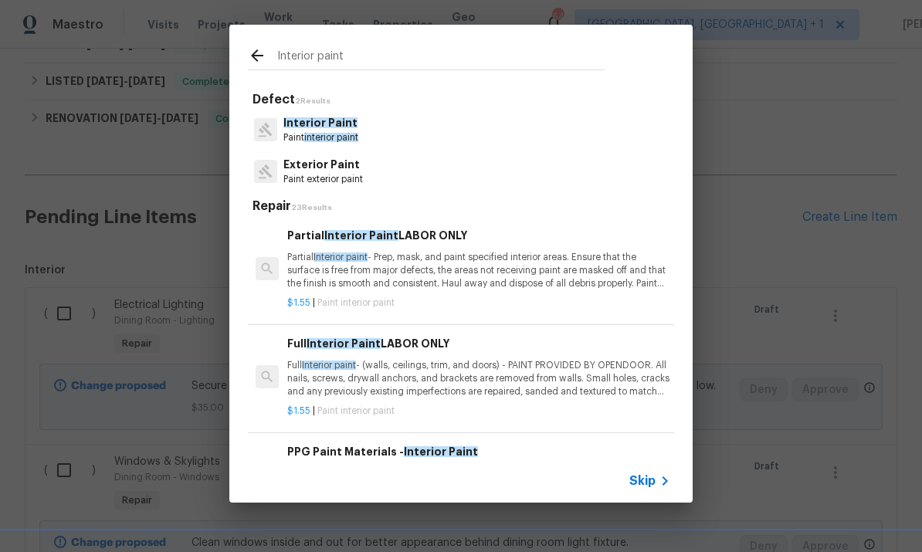
click at [328, 130] on p "Interior Paint" at bounding box center [320, 123] width 75 height 16
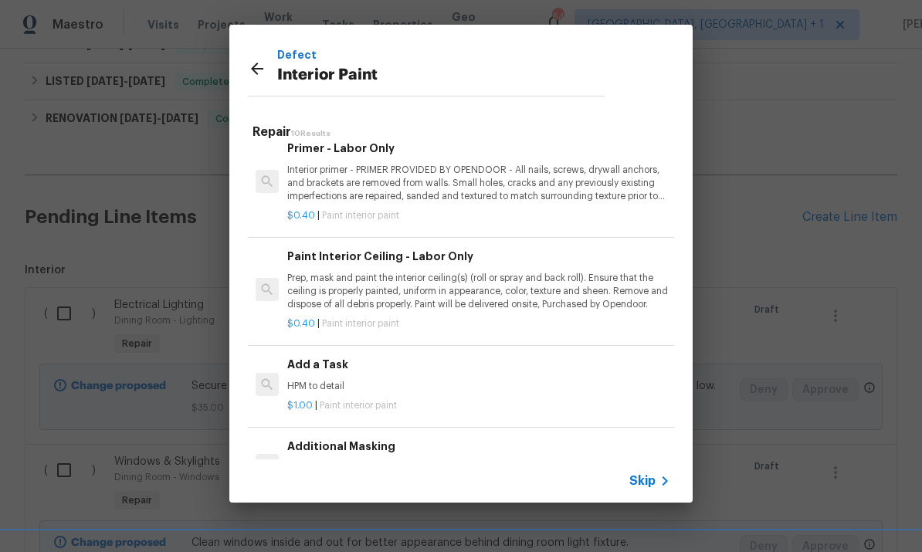
scroll to position [501, 0]
click at [339, 357] on h6 "Add a Task" at bounding box center [478, 364] width 383 height 17
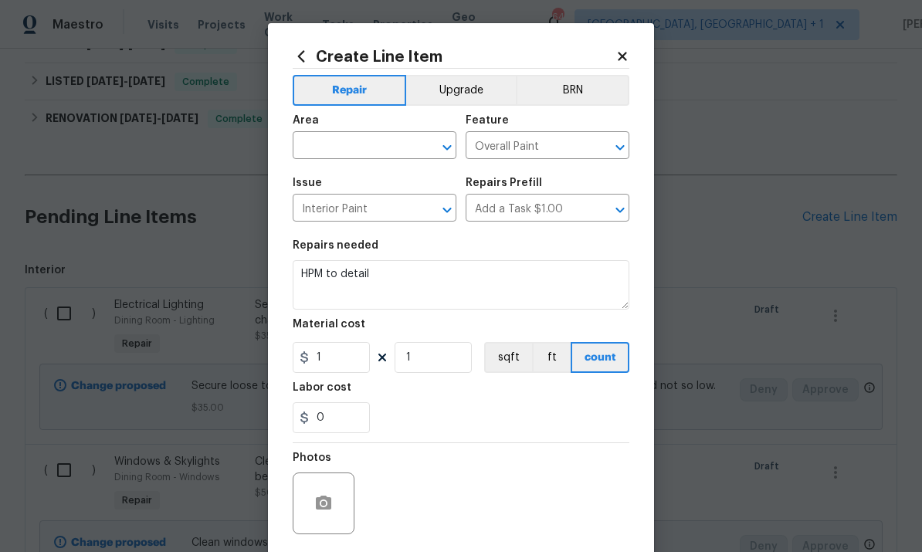
click at [327, 152] on input "text" at bounding box center [353, 147] width 120 height 24
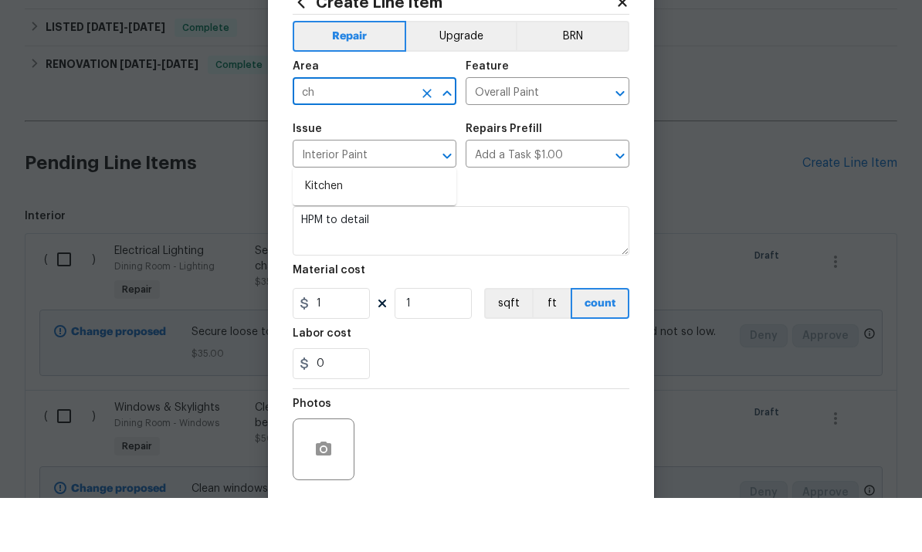
type input "c"
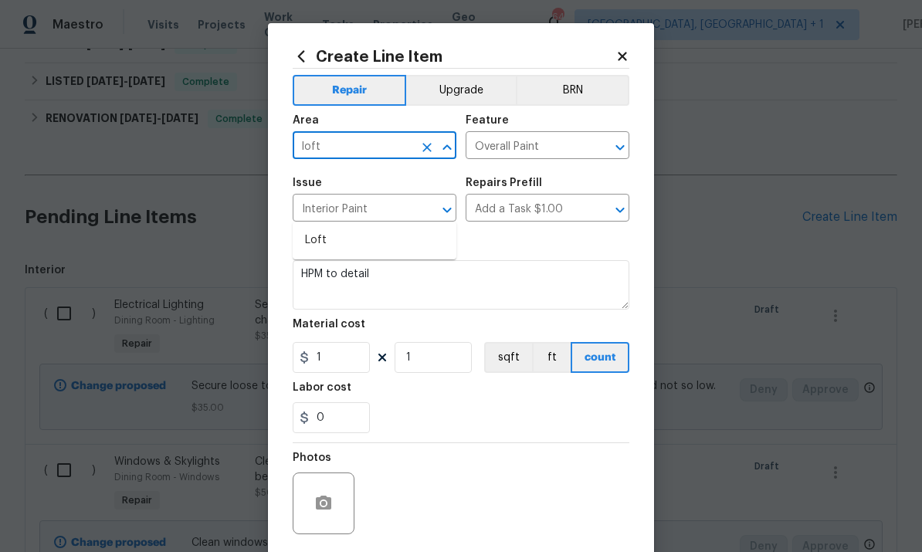
click at [330, 228] on li "Loft" at bounding box center [375, 240] width 164 height 25
type input "Loft"
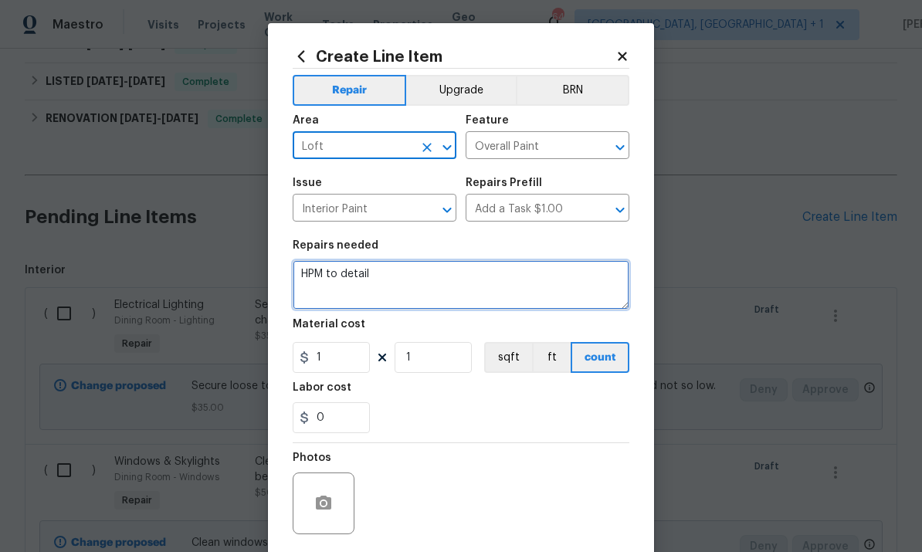
click at [404, 287] on textarea "HPM to detail" at bounding box center [461, 284] width 337 height 49
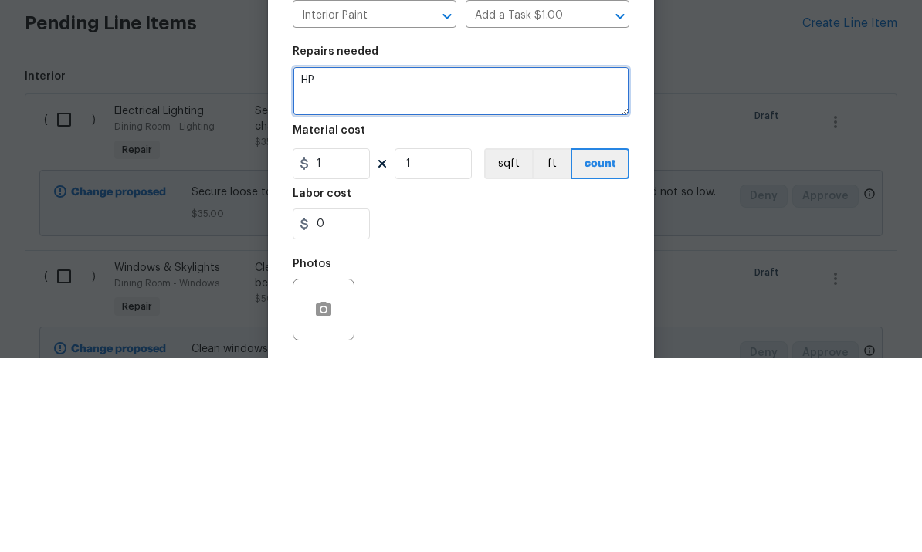
type textarea "H"
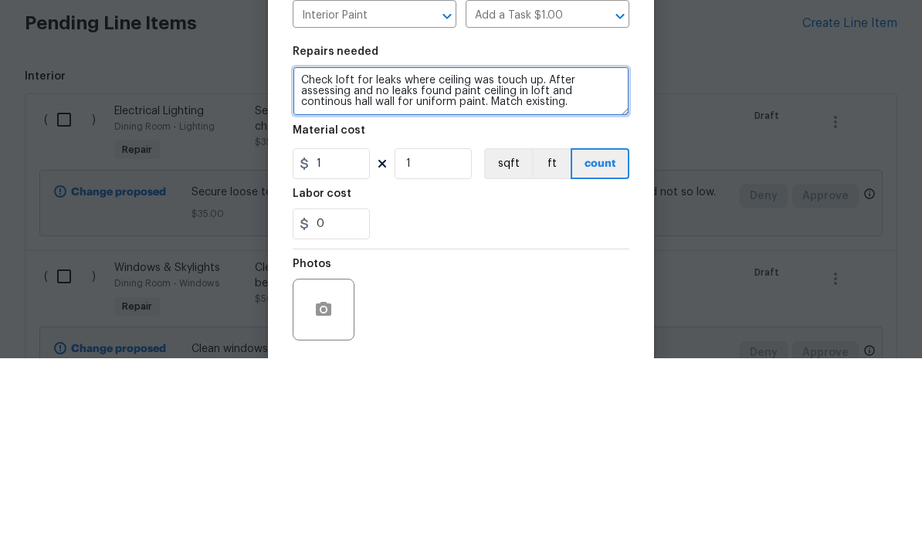
click at [342, 260] on textarea "Check loft for leaks where ceiling was touch up. After assessing and no leaks f…" at bounding box center [461, 284] width 337 height 49
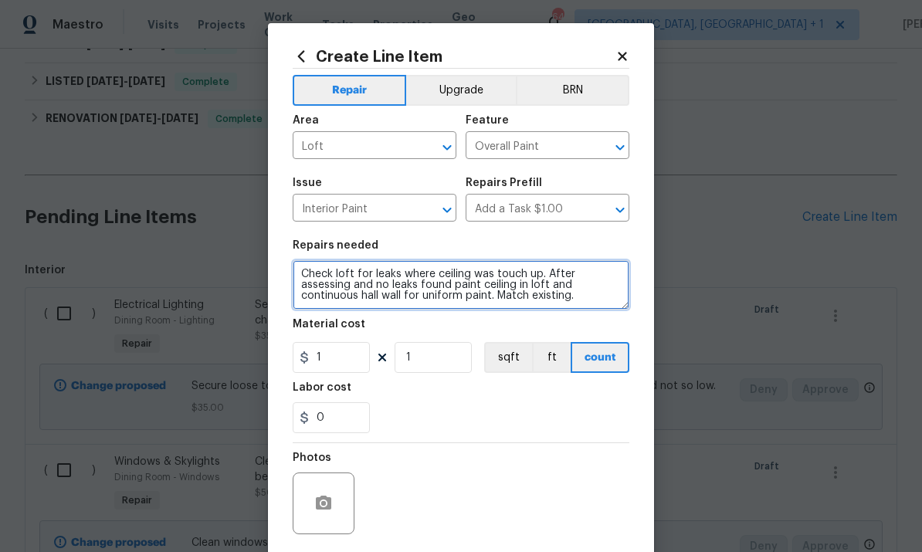
click at [386, 299] on textarea "Check loft for leaks where ceiling was touch up. After assessing and no leaks f…" at bounding box center [461, 284] width 337 height 49
type textarea "Check loft for leaks where ceiling was touch up. After assessing and no leaks f…"
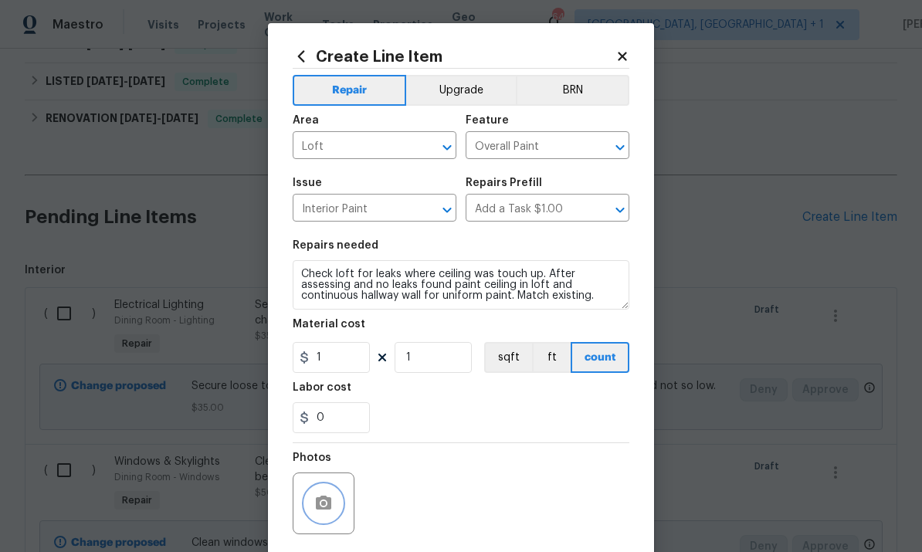
click at [328, 497] on icon "button" at bounding box center [323, 503] width 19 height 19
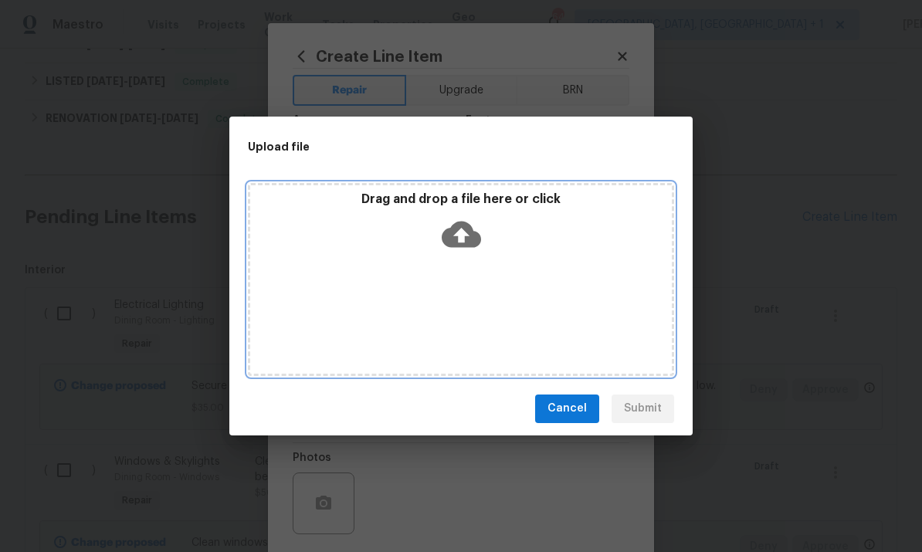
click at [474, 244] on icon at bounding box center [461, 234] width 39 height 26
click at [482, 240] on div "Drag and drop a file here or click" at bounding box center [461, 225] width 422 height 66
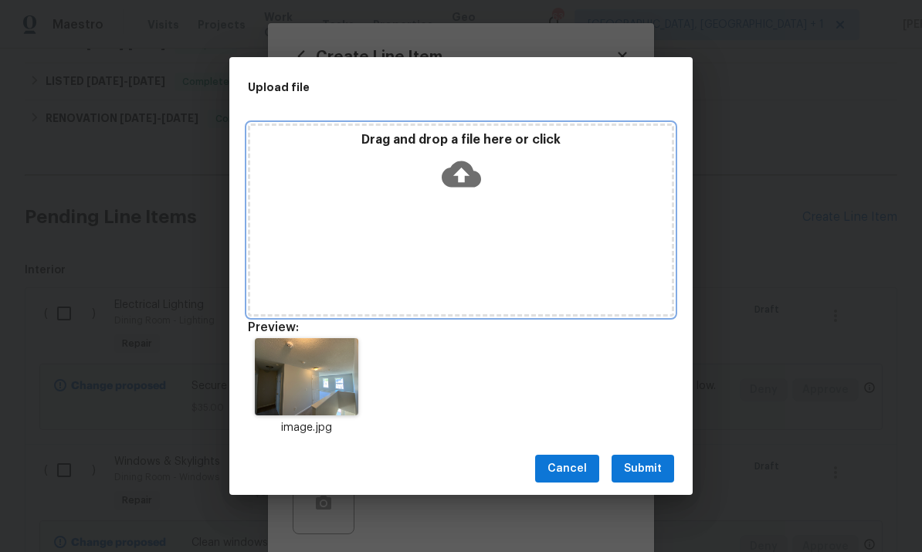
click at [459, 178] on icon at bounding box center [461, 173] width 39 height 39
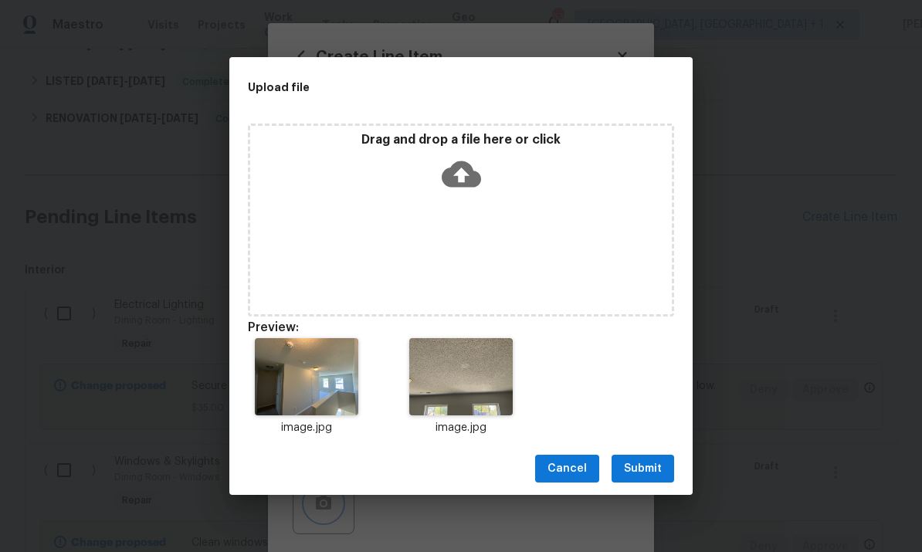
click at [779, 293] on div "Upload file Drag and drop a file here or click Preview: image.jpg image.jpg Can…" at bounding box center [461, 276] width 922 height 552
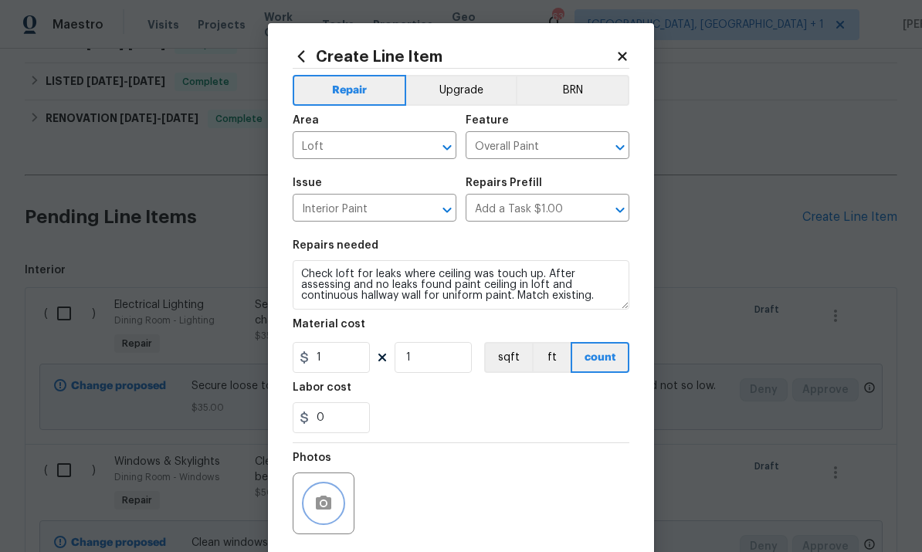
click at [320, 508] on icon "button" at bounding box center [323, 503] width 15 height 14
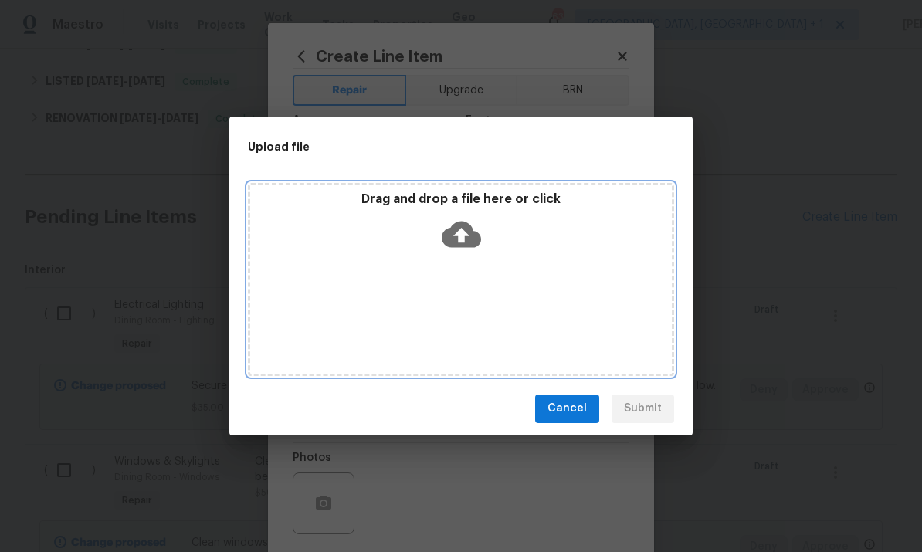
click at [451, 236] on icon at bounding box center [461, 234] width 39 height 26
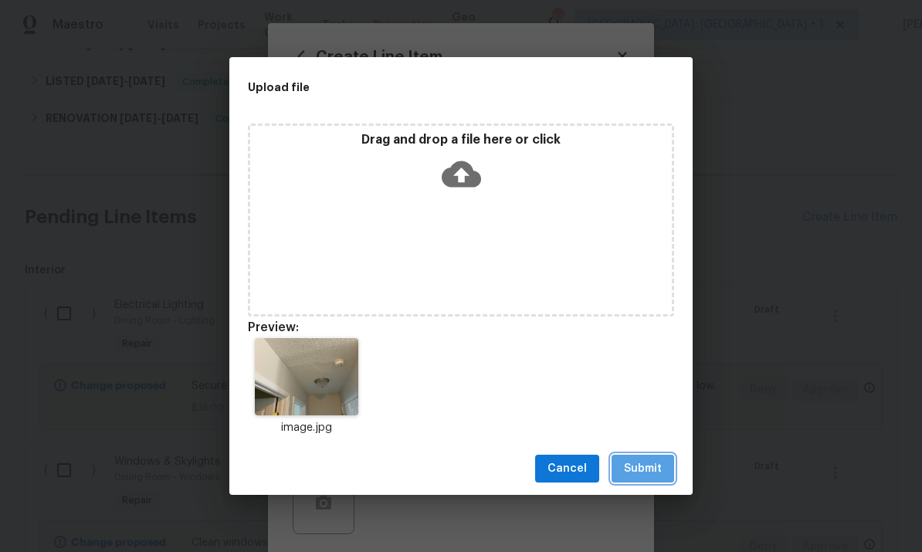
click at [649, 460] on span "Submit" at bounding box center [643, 469] width 38 height 19
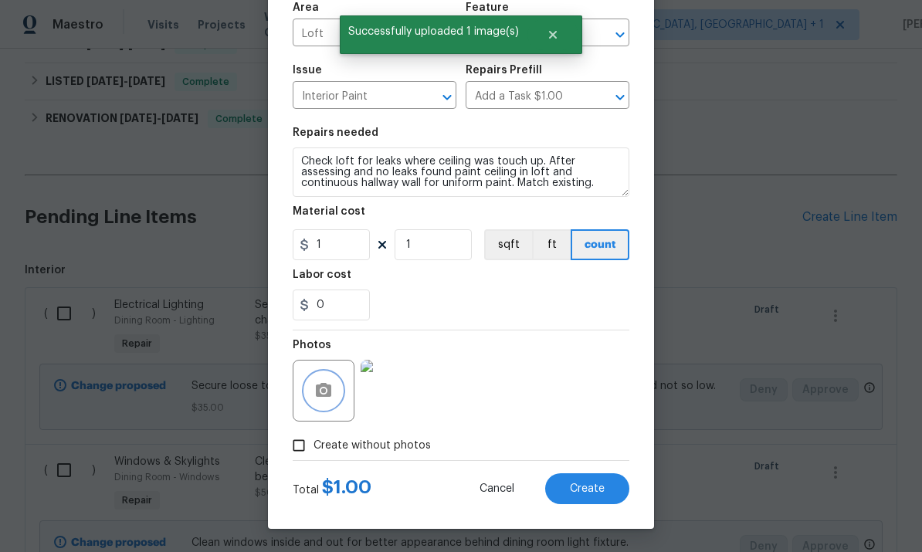
scroll to position [116, 0]
click at [322, 399] on icon "button" at bounding box center [323, 391] width 19 height 19
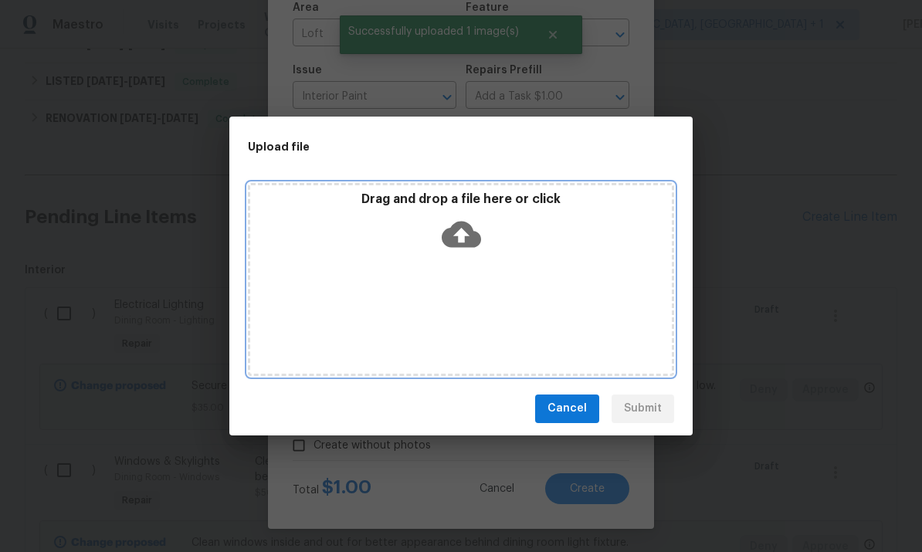
click at [463, 234] on icon at bounding box center [461, 234] width 39 height 39
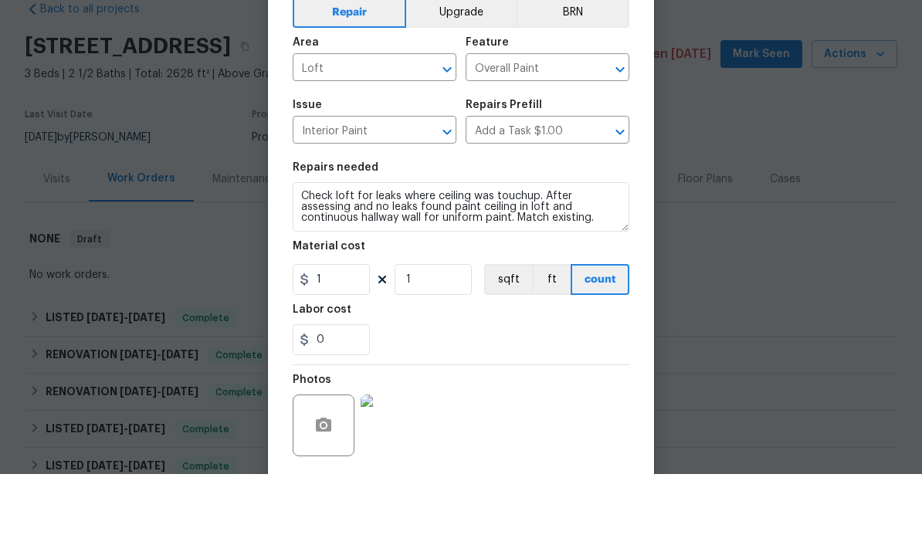
scroll to position [116, 0]
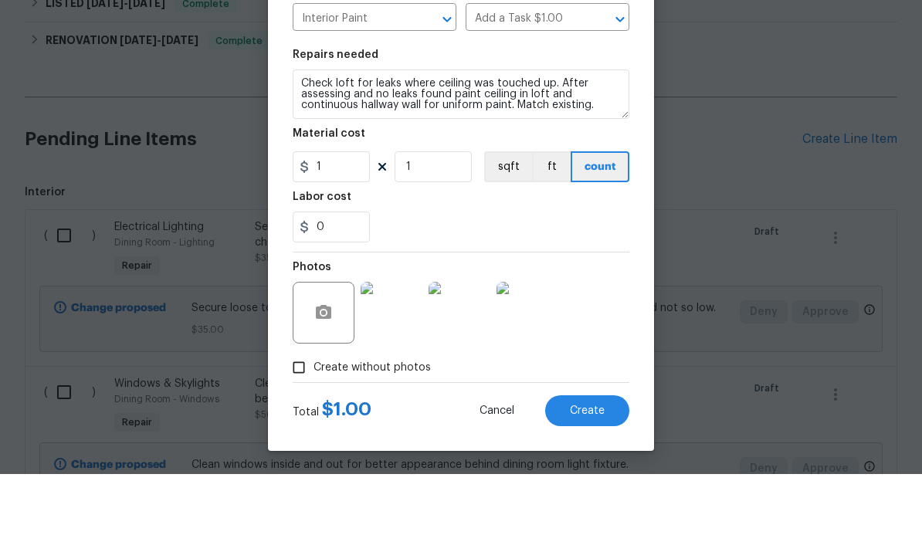
click at [519, 148] on textarea "Check loft for leaks where ceiling was touched up. After assessing and no leaks…" at bounding box center [461, 172] width 337 height 49
click at [612, 148] on textarea "Check loft for leaks where ceiling was touched up. After assessing and no leaks…" at bounding box center [461, 172] width 337 height 49
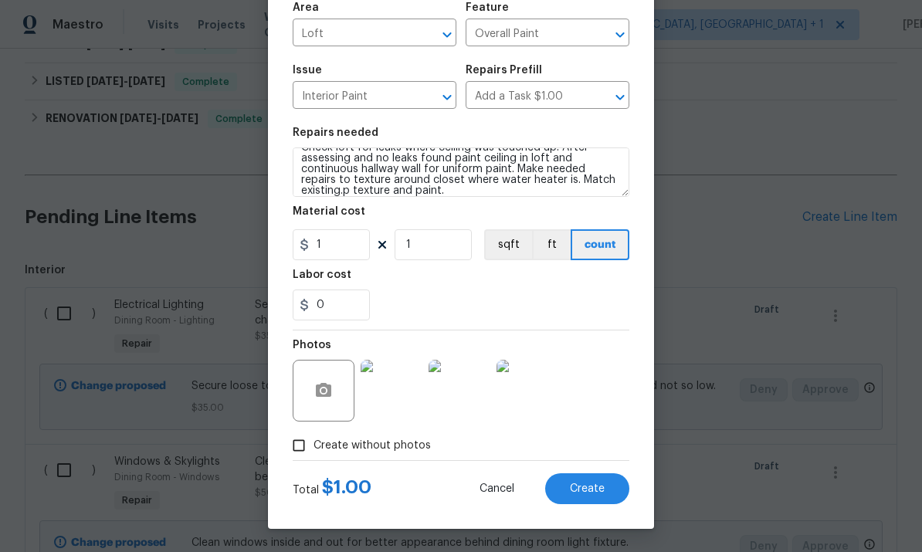
scroll to position [116, 0]
type textarea "Check loft for leaks where ceiling was touched up. After assessing and no leaks…"
click at [341, 258] on input "1" at bounding box center [331, 244] width 77 height 31
type input "300"
click at [490, 308] on div "0" at bounding box center [461, 305] width 337 height 31
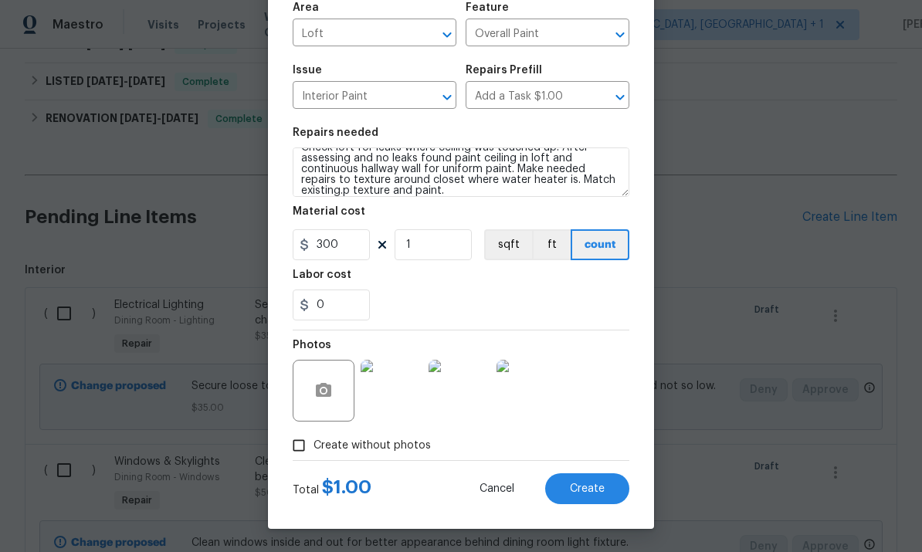
click at [490, 307] on div "0" at bounding box center [461, 305] width 337 height 31
click at [590, 484] on span "Create" at bounding box center [587, 490] width 35 height 12
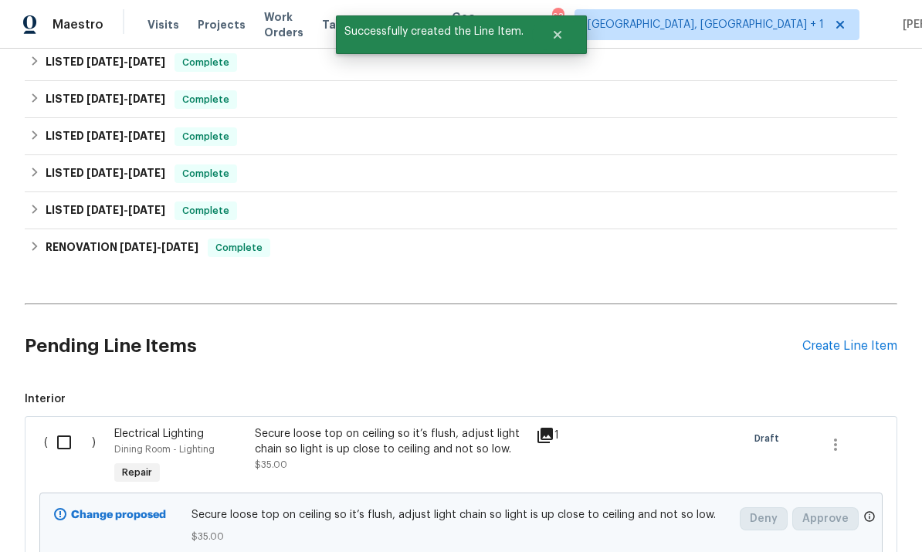
scroll to position [442, 0]
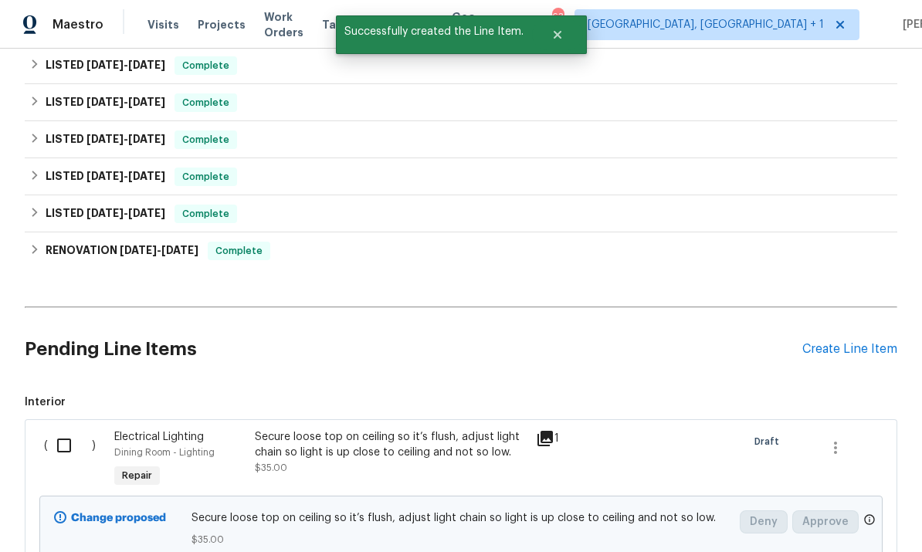
click at [843, 342] on div "Create Line Item" at bounding box center [850, 349] width 95 height 15
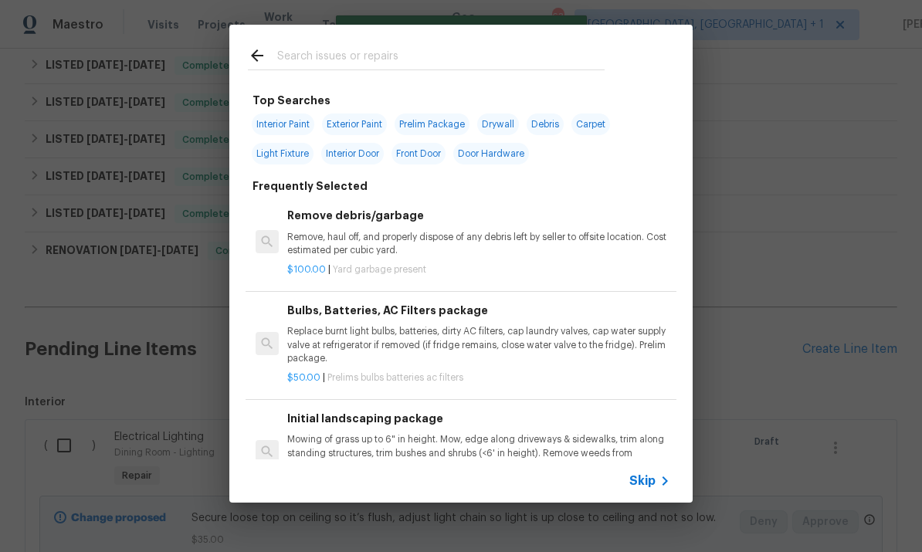
click at [331, 54] on input "text" at bounding box center [440, 57] width 327 height 23
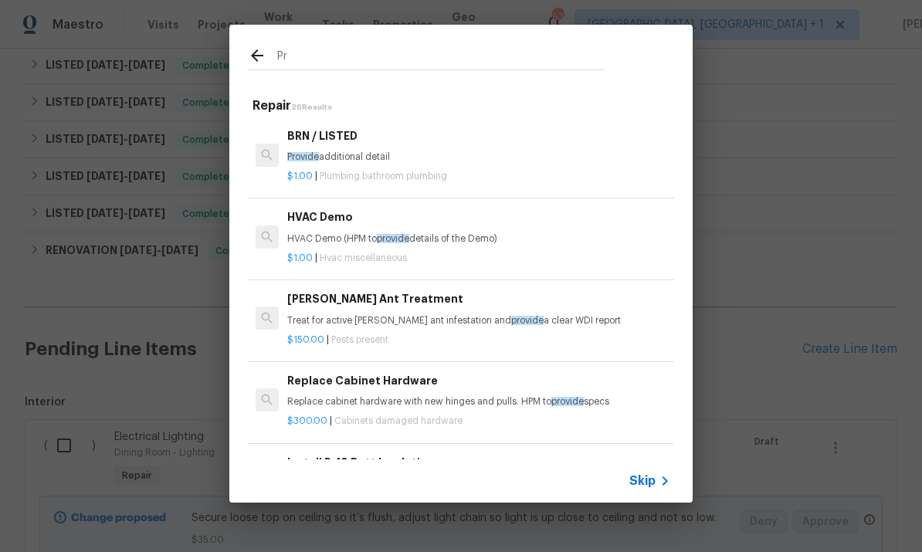
type input "P"
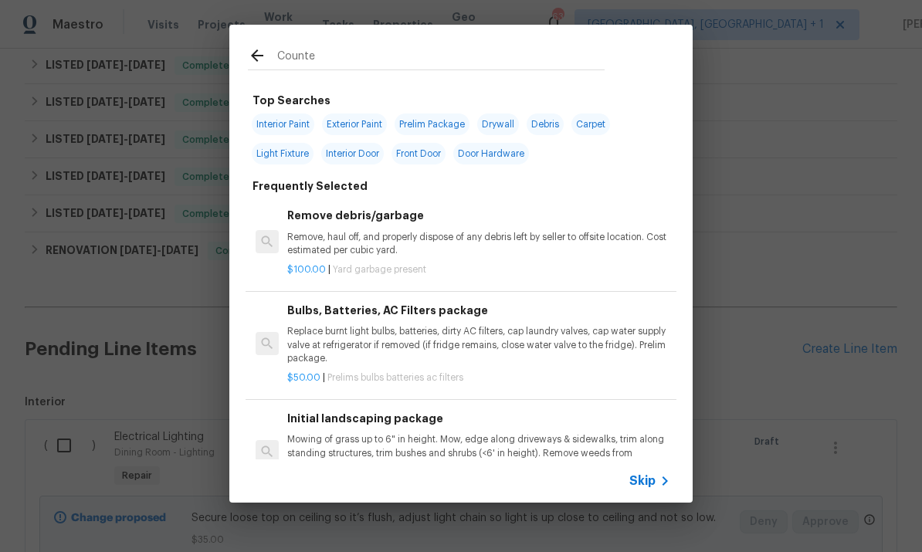
type input "Counter"
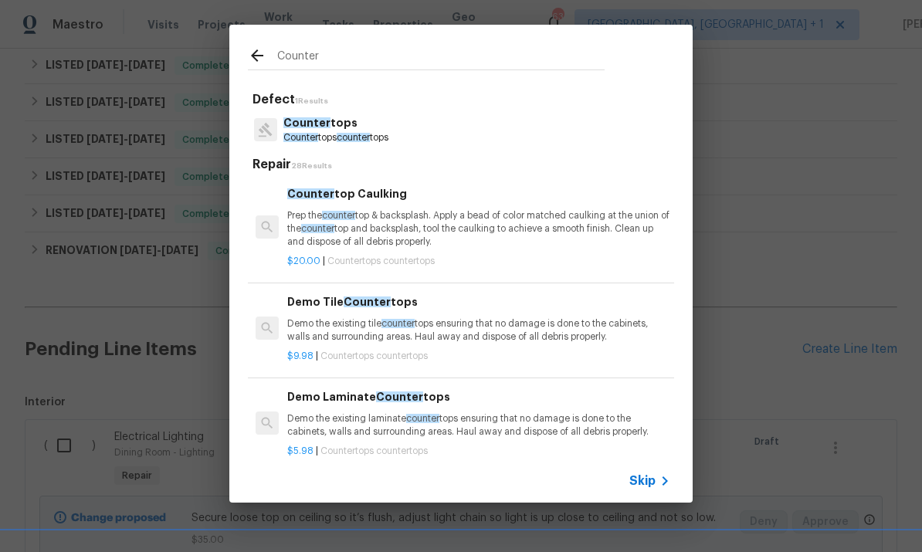
click at [300, 125] on span "Counter" at bounding box center [306, 122] width 47 height 11
click at [300, 157] on h5 "Repair 28 Results" at bounding box center [464, 165] width 422 height 16
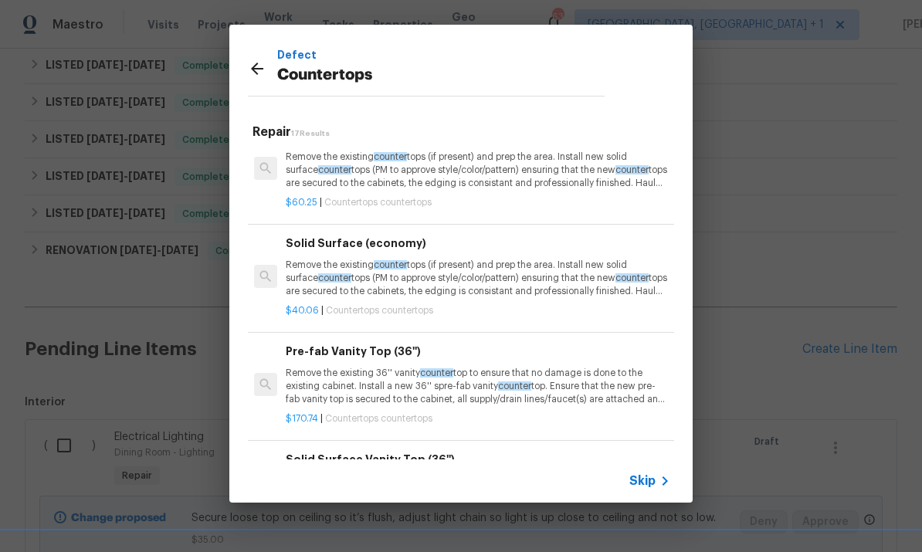
scroll to position [621, 2]
click at [465, 278] on p "Remove the existing counter tops (if present) and prep the area. Install new so…" at bounding box center [476, 279] width 383 height 39
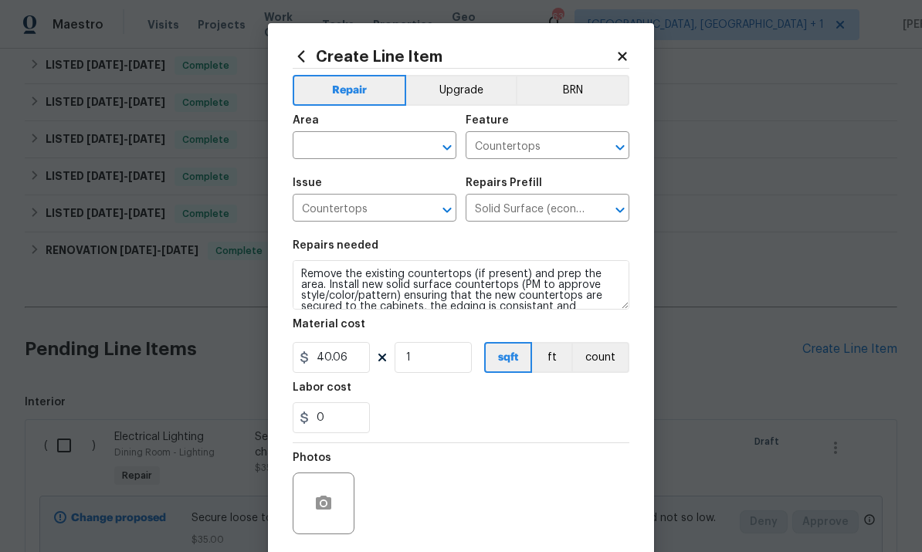
click at [359, 143] on input "text" at bounding box center [353, 147] width 120 height 24
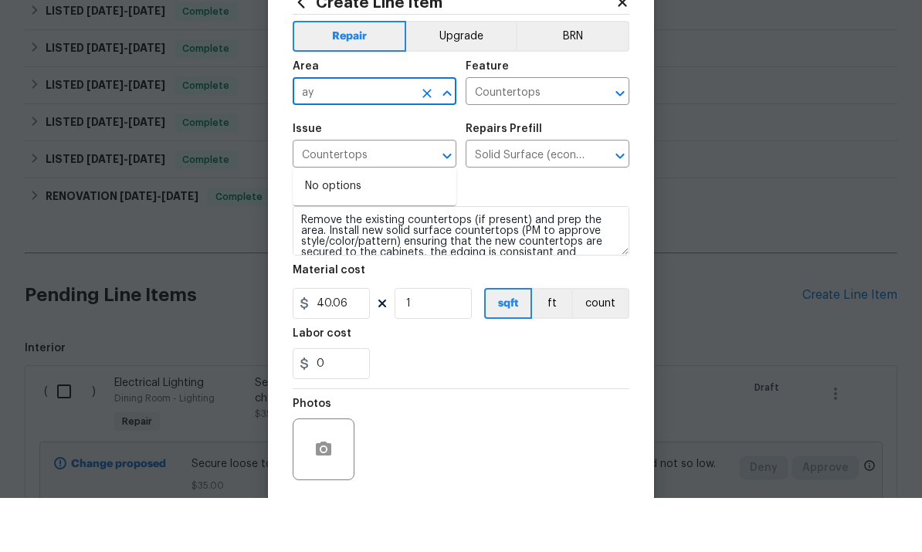
type input "a"
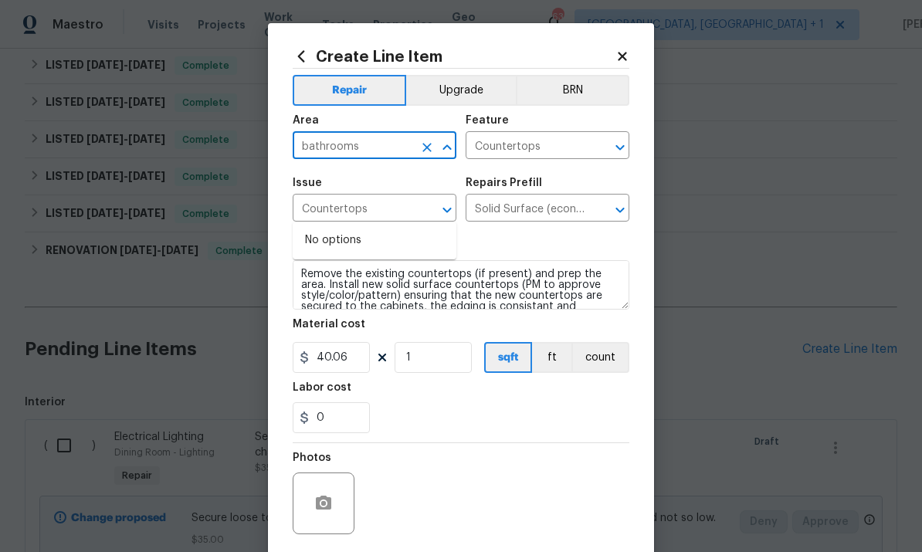
click at [374, 153] on input "bathrooms" at bounding box center [353, 147] width 120 height 24
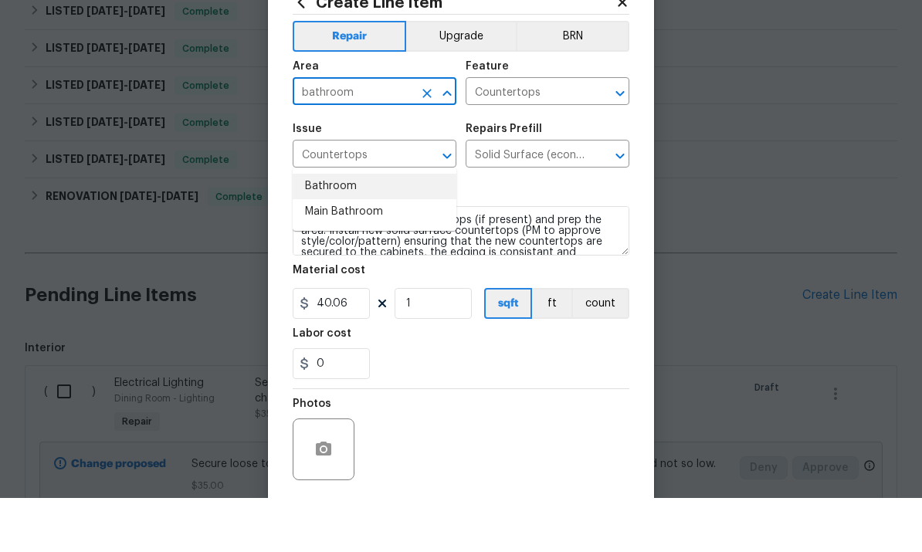
click at [321, 228] on li "Bathroom" at bounding box center [375, 240] width 164 height 25
type input "Bathroom"
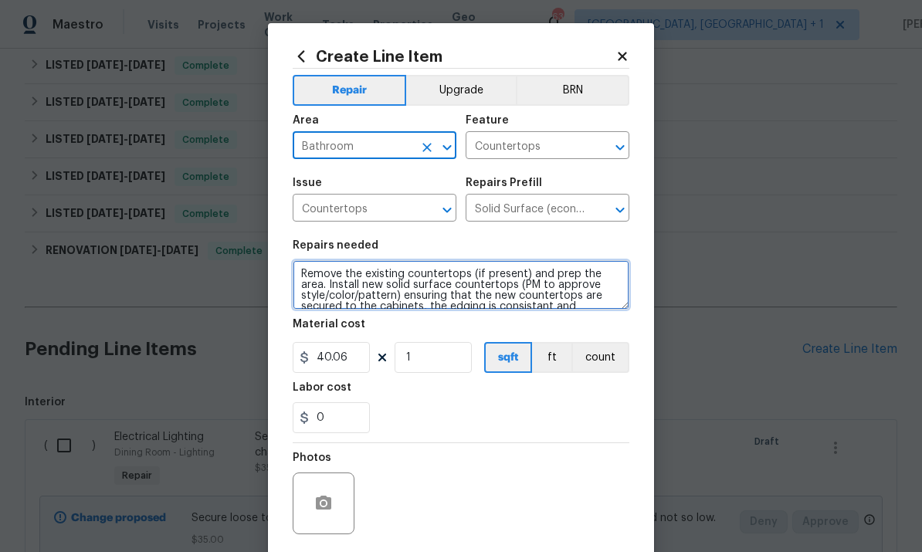
click at [298, 275] on textarea "Remove the existing countertops (if present) and prep the area. Install new sol…" at bounding box center [461, 284] width 337 height 49
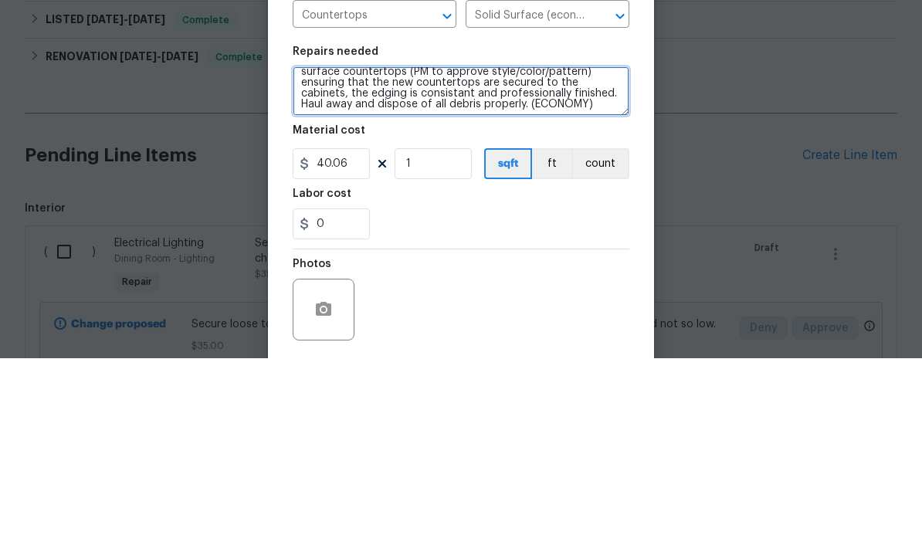
scroll to position [31, 0]
click at [556, 260] on textarea "Both main and second floor guest. Remove the existing countertops (if present) …" at bounding box center [461, 284] width 337 height 49
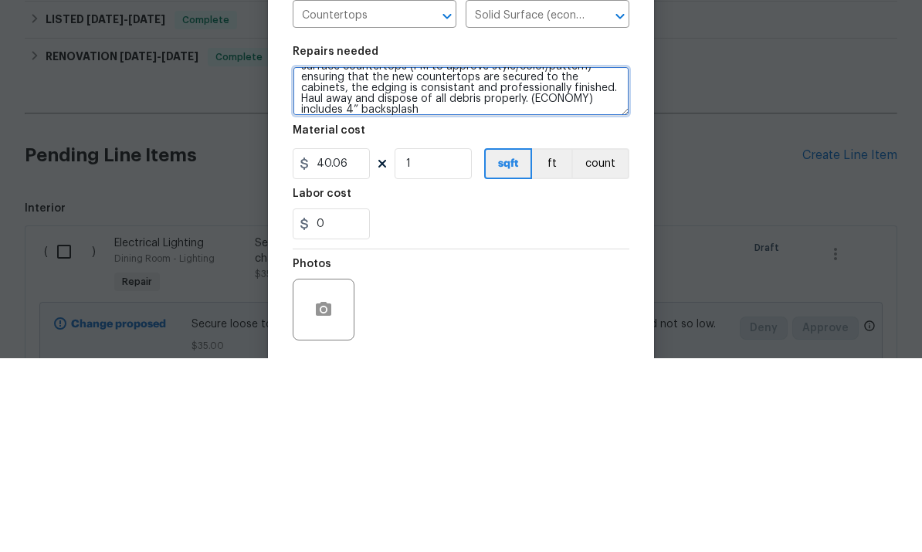
scroll to position [36, 0]
click at [526, 260] on textarea "Both main and second floor guest. Remove the existing countertops (if present) …" at bounding box center [461, 284] width 337 height 49
click at [587, 260] on textarea "Both main and second floor guest. Remove the existing countertops (if present) …" at bounding box center [461, 284] width 337 height 49
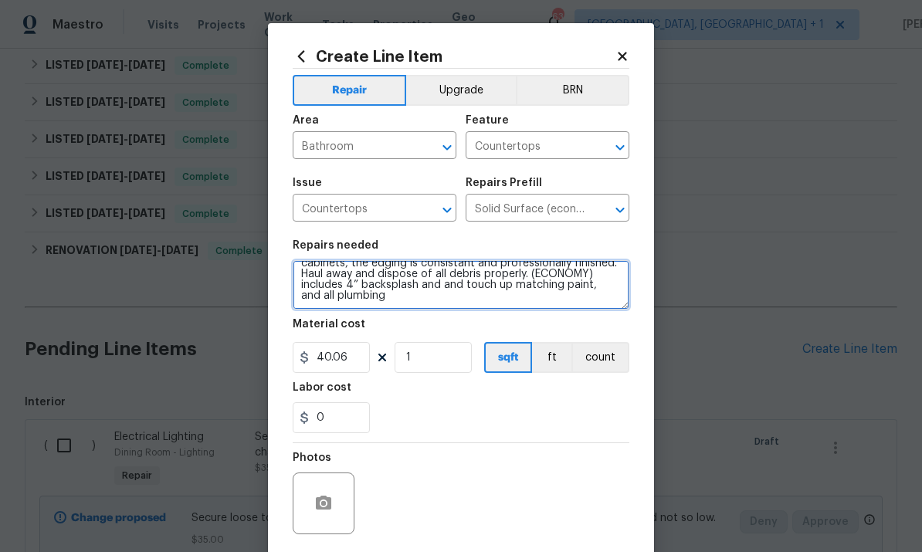
type textarea "Both main and second floor guest. Remove the existing countertops (if present) …"
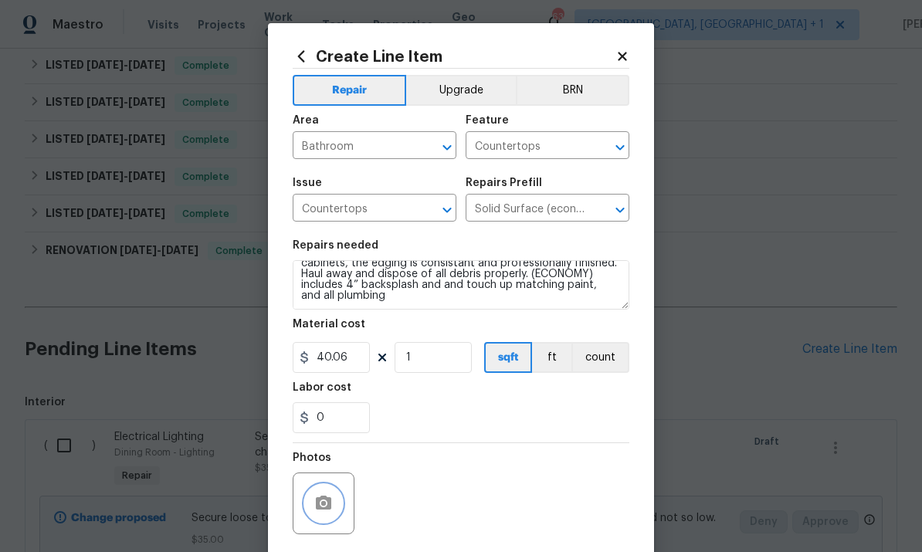
click at [330, 494] on button "button" at bounding box center [323, 503] width 37 height 37
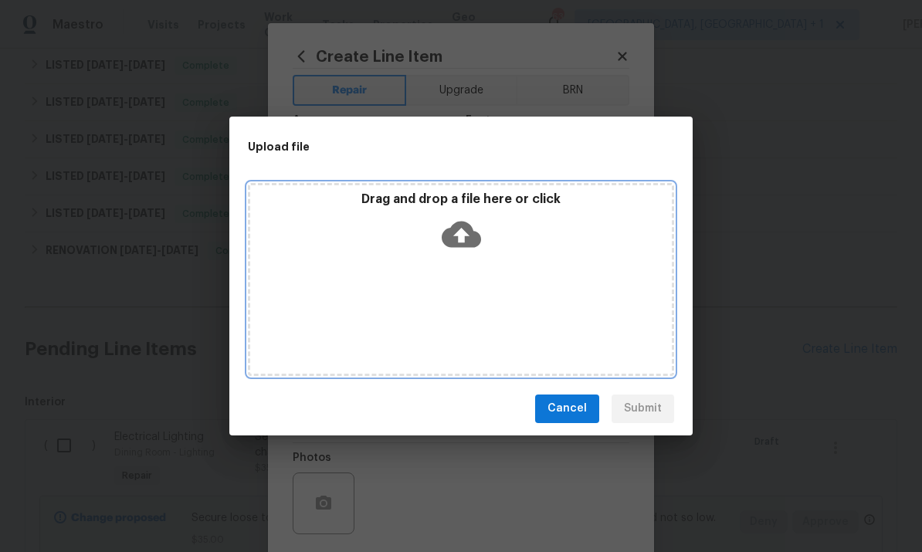
click at [462, 236] on icon at bounding box center [461, 234] width 39 height 39
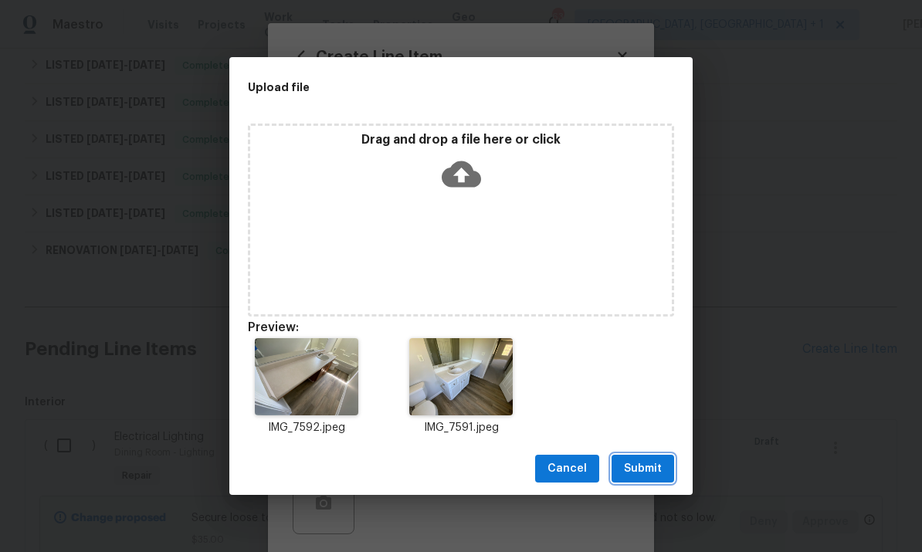
click at [633, 466] on span "Submit" at bounding box center [643, 469] width 38 height 19
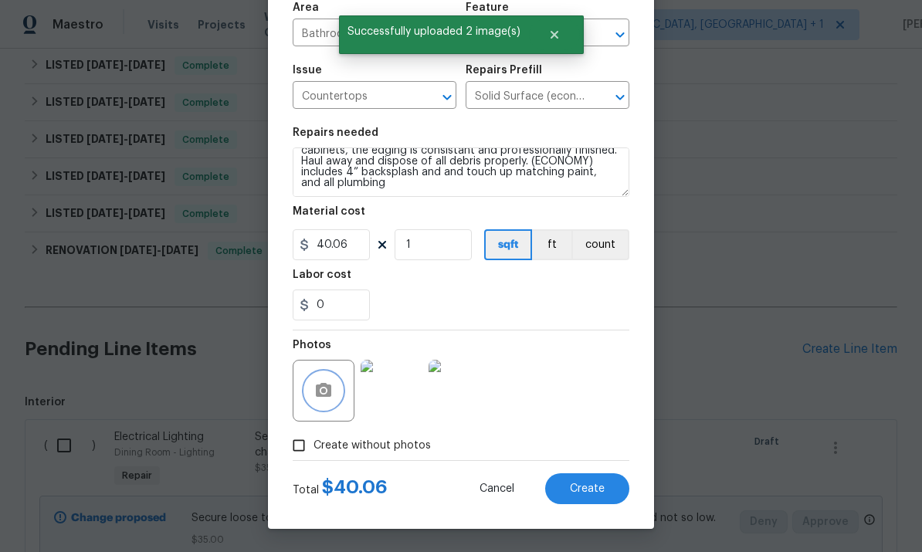
scroll to position [116, 0]
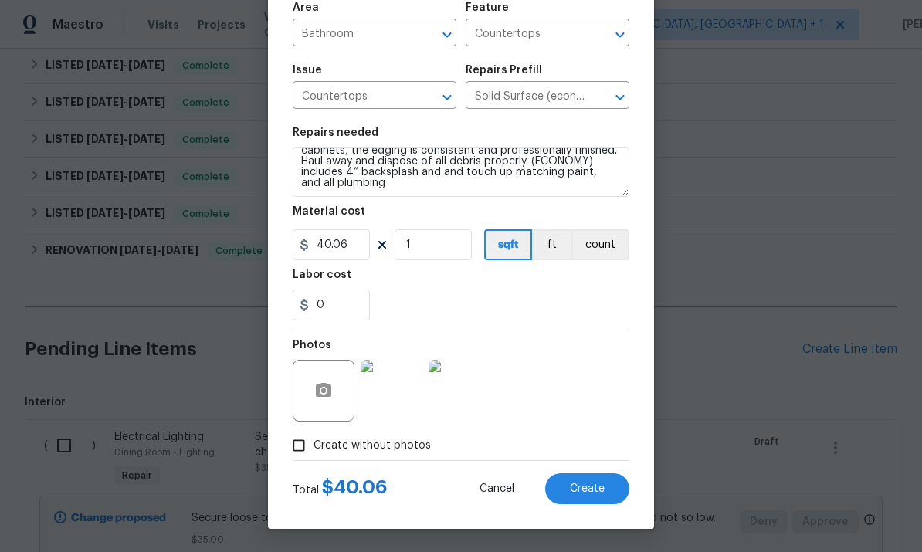
click at [585, 502] on button "Create" at bounding box center [587, 488] width 84 height 31
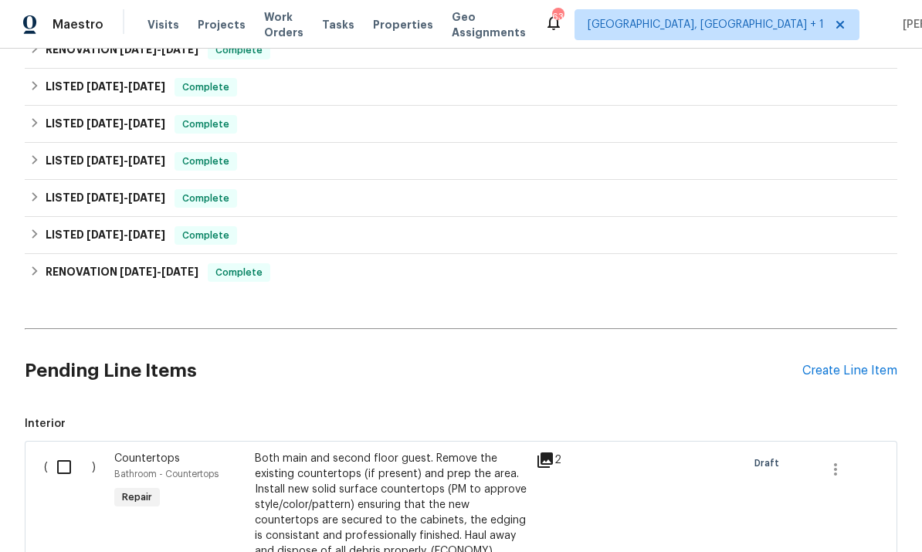
scroll to position [417, 0]
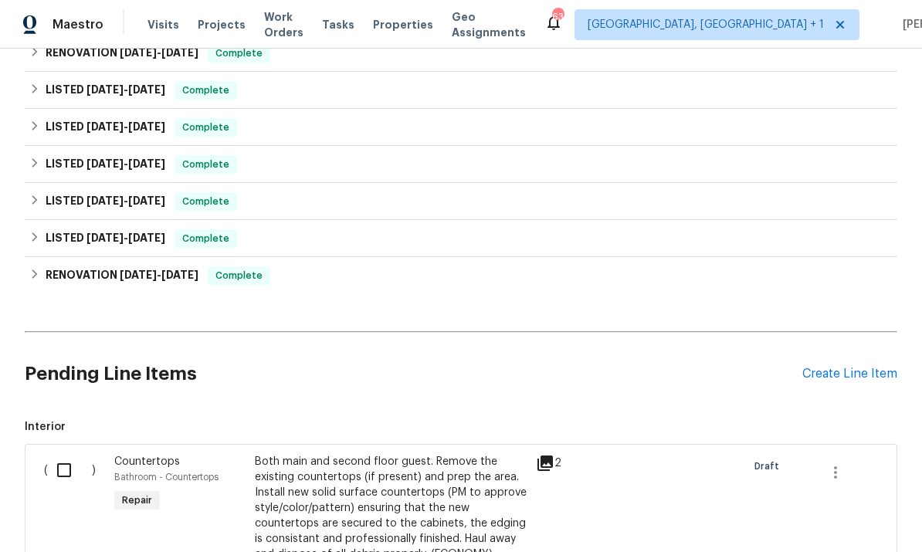
click at [77, 454] on input "checkbox" at bounding box center [70, 470] width 44 height 32
checkbox input "true"
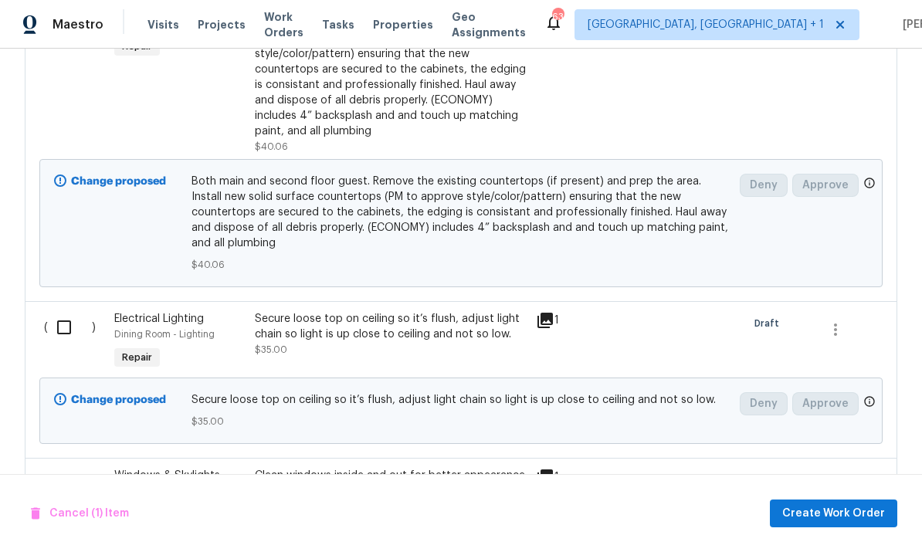
scroll to position [870, 0]
click at [66, 312] on input "checkbox" at bounding box center [70, 328] width 44 height 32
checkbox input "true"
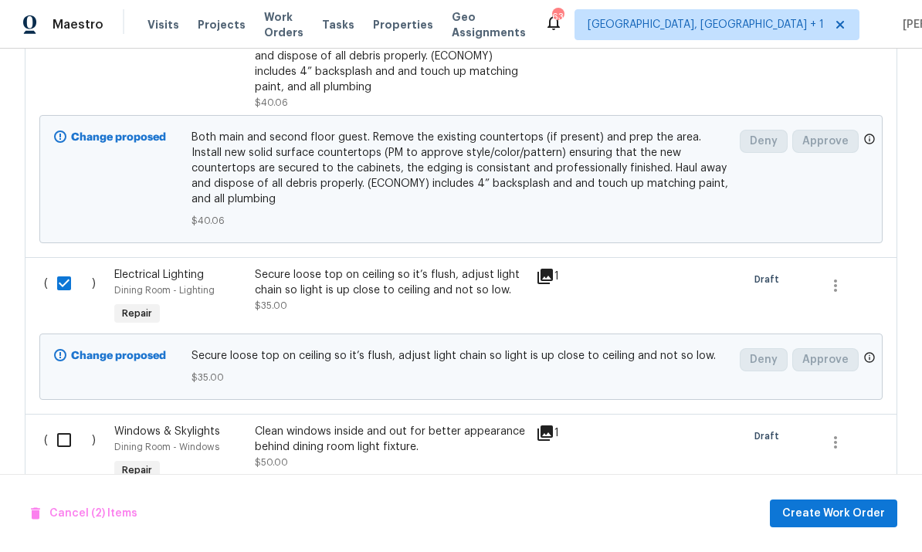
scroll to position [982, 0]
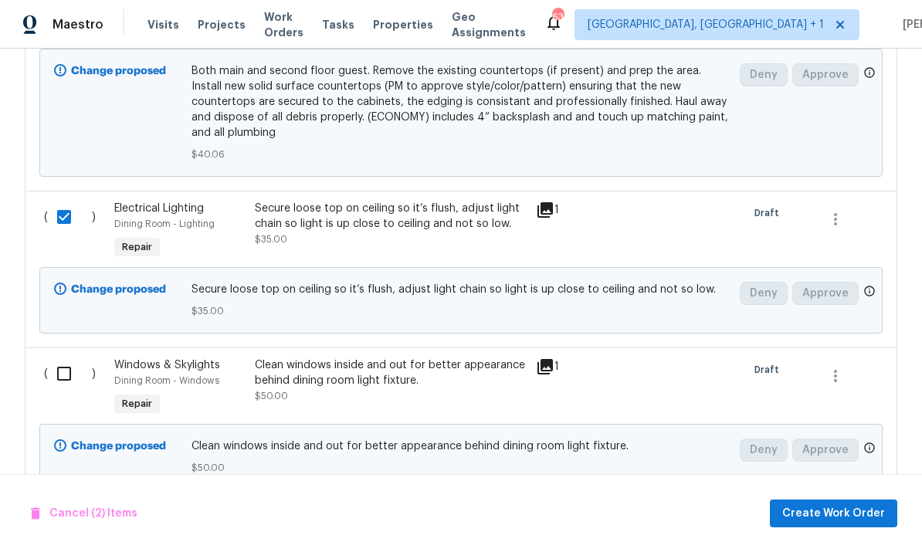
click at [72, 358] on input "checkbox" at bounding box center [70, 374] width 44 height 32
checkbox input "true"
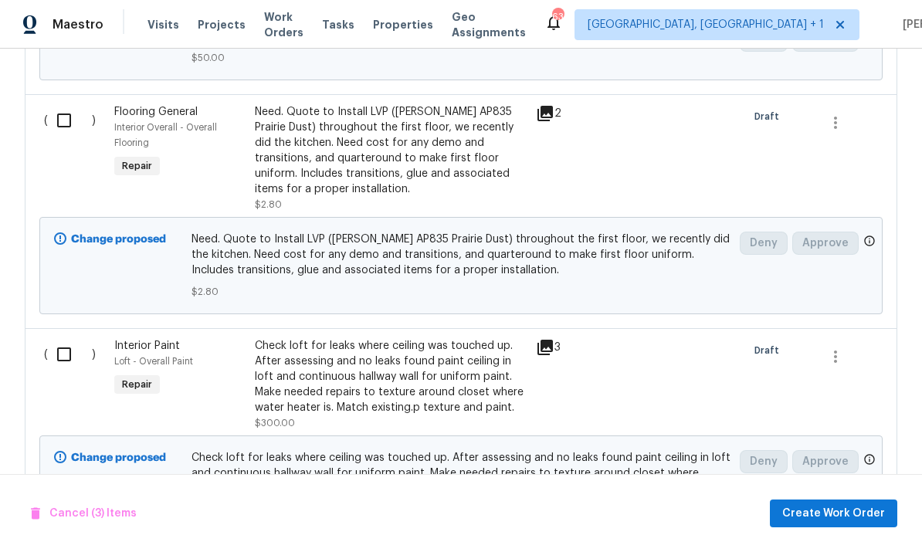
scroll to position [1392, 0]
click at [68, 338] on input "checkbox" at bounding box center [70, 354] width 44 height 32
checkbox input "true"
click at [826, 508] on span "Create Work Order" at bounding box center [833, 513] width 103 height 19
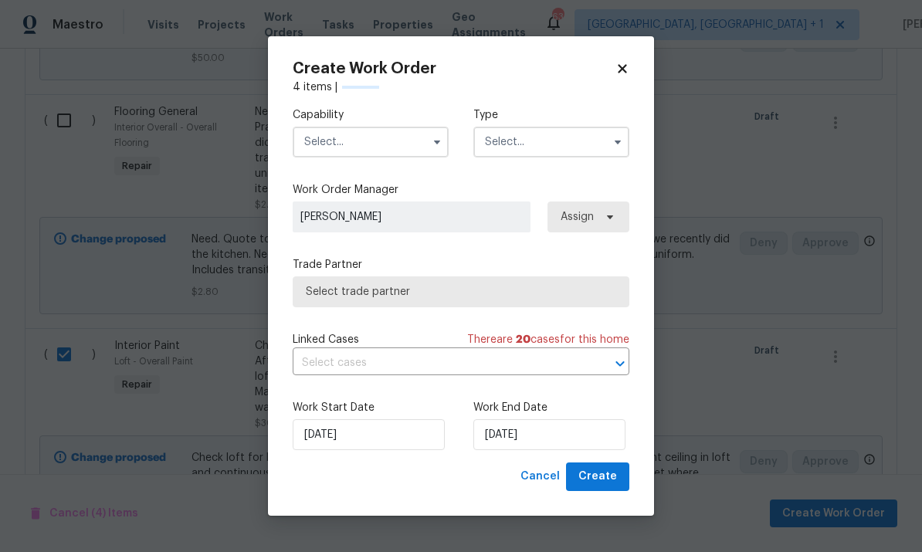
checkbox input "false"
click at [368, 131] on input "text" at bounding box center [371, 142] width 156 height 31
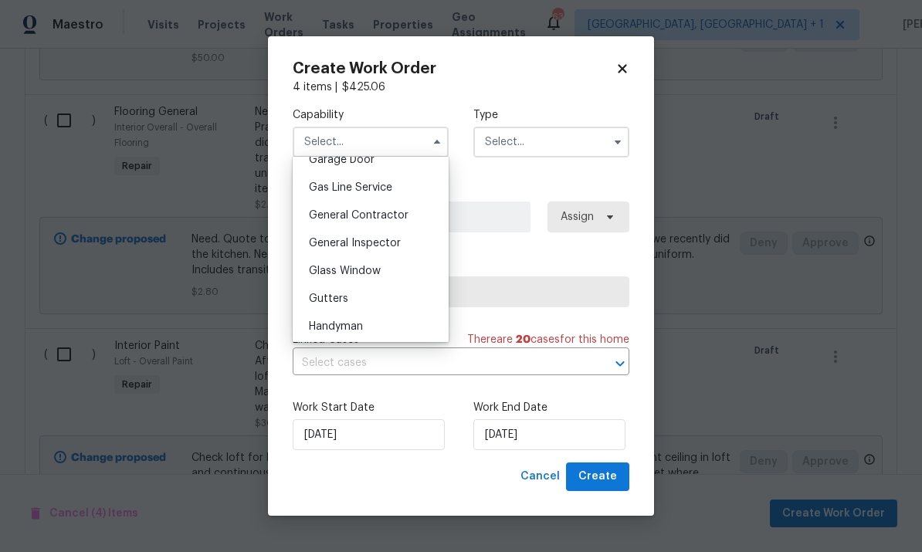
scroll to position [720, 0]
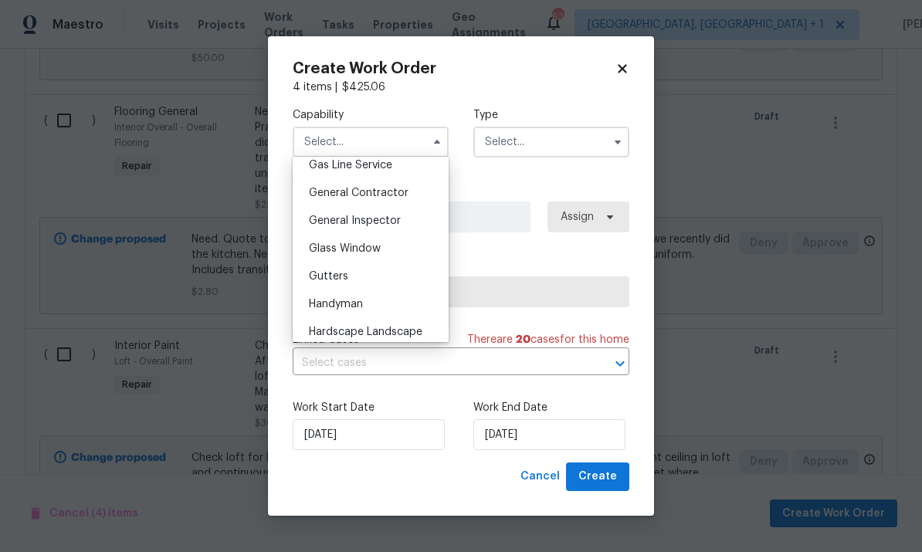
click at [395, 199] on div "General Contractor" at bounding box center [371, 193] width 148 height 28
type input "General Contractor"
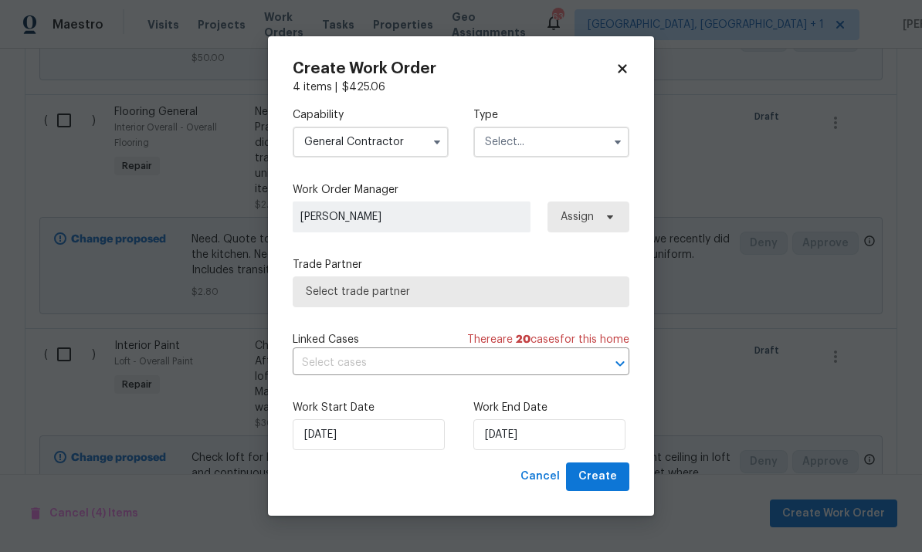
click at [592, 144] on input "text" at bounding box center [551, 142] width 156 height 31
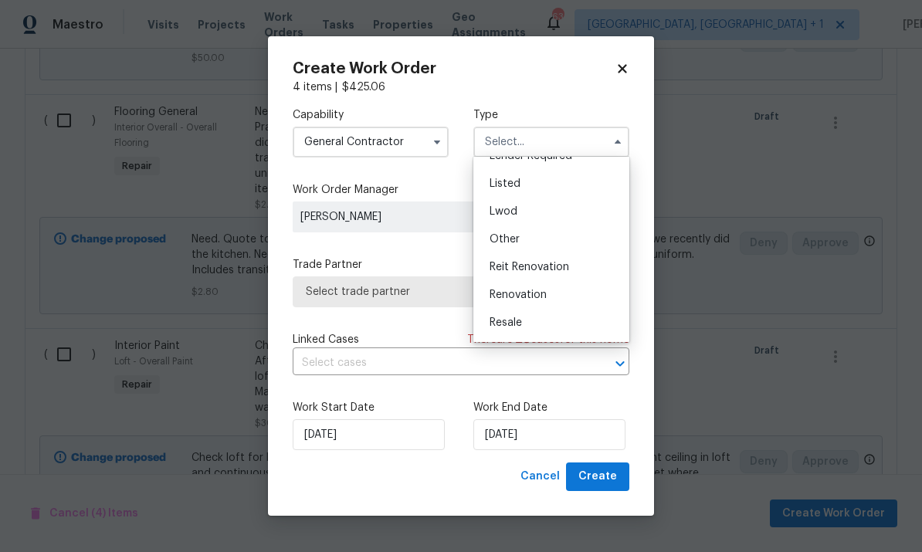
scroll to position [138, 0]
click at [517, 178] on span "Listed" at bounding box center [505, 175] width 31 height 11
type input "Listed"
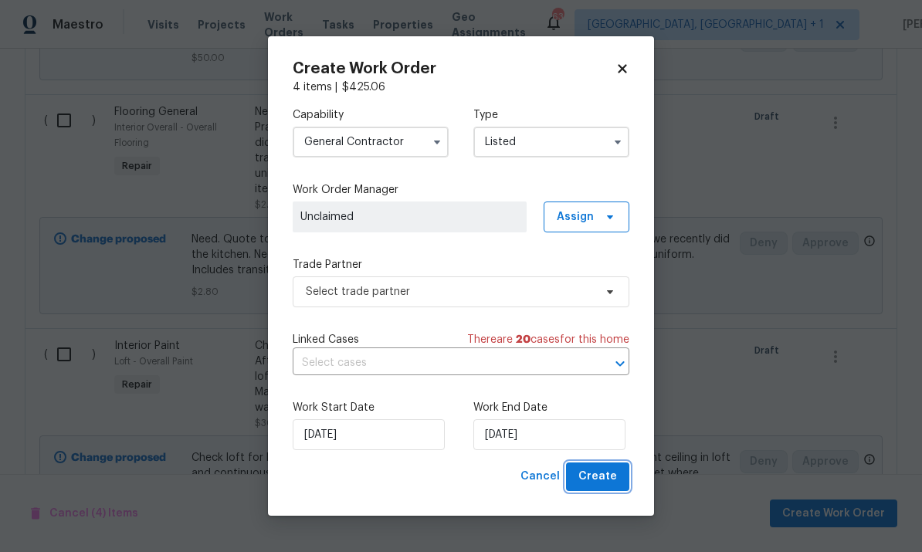
click at [602, 467] on button "Create" at bounding box center [597, 477] width 63 height 29
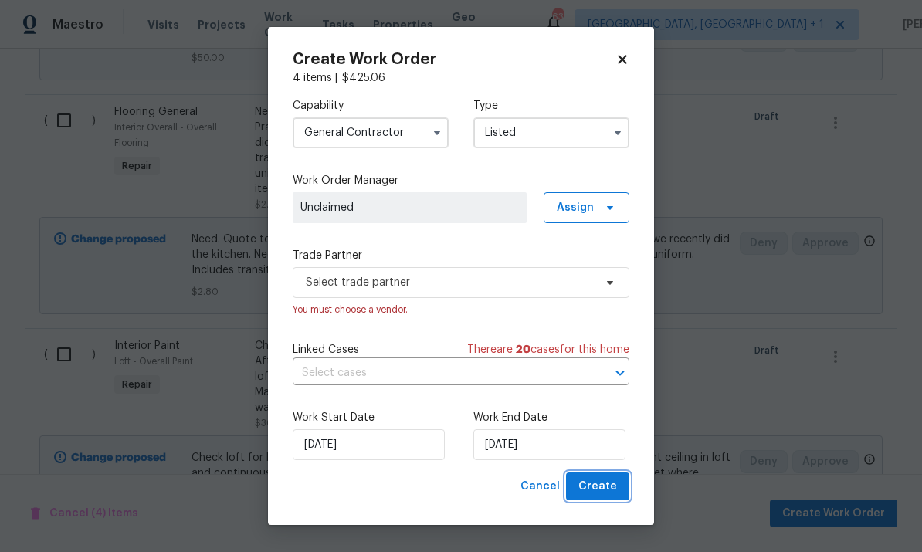
click at [604, 483] on span "Create" at bounding box center [598, 486] width 39 height 19
click at [616, 494] on span "Create" at bounding box center [598, 486] width 39 height 19
click at [597, 486] on span "Create" at bounding box center [598, 486] width 39 height 19
click at [562, 450] on input "[DATE]" at bounding box center [549, 444] width 152 height 31
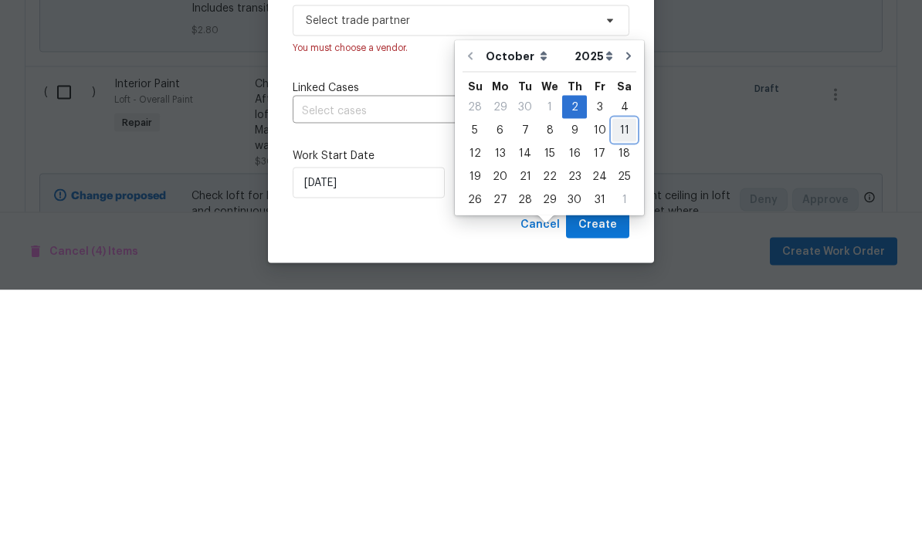
click at [619, 382] on div "11" at bounding box center [624, 393] width 24 height 22
type input "[DATE]"
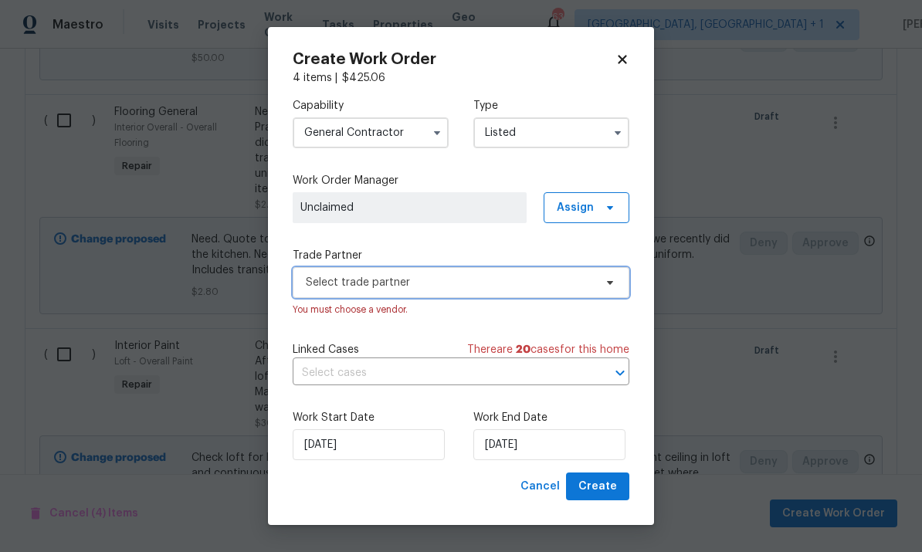
click at [606, 283] on icon at bounding box center [610, 283] width 12 height 12
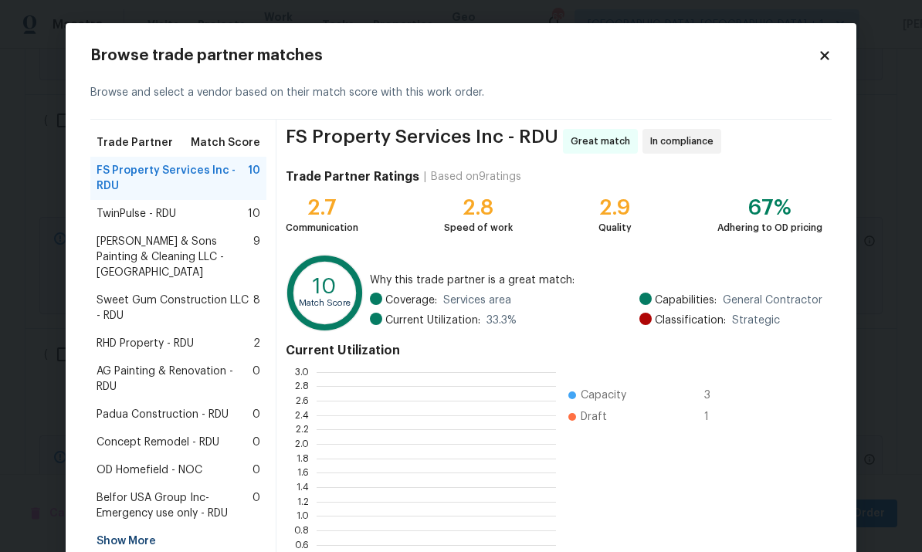
scroll to position [216, 239]
click at [193, 435] on span "Concept Remodel - RDU" at bounding box center [158, 442] width 123 height 15
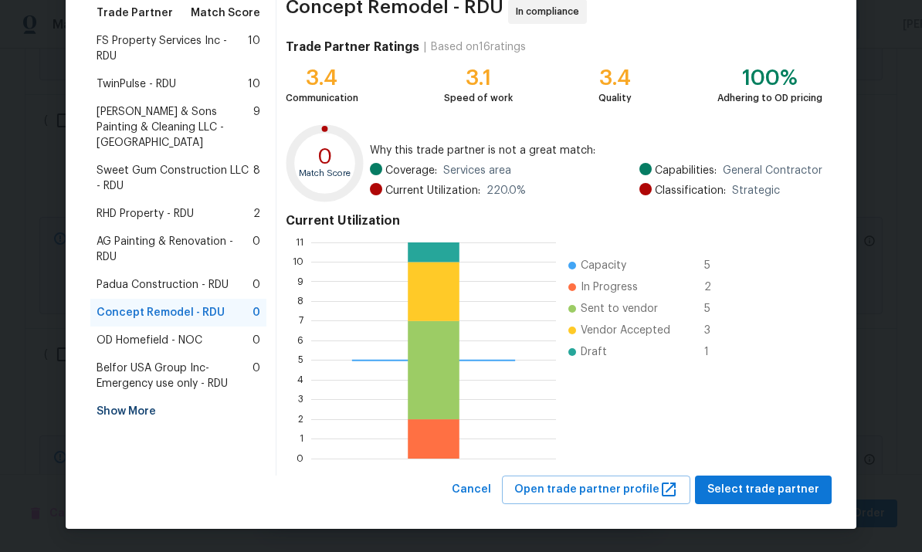
scroll to position [129, 0]
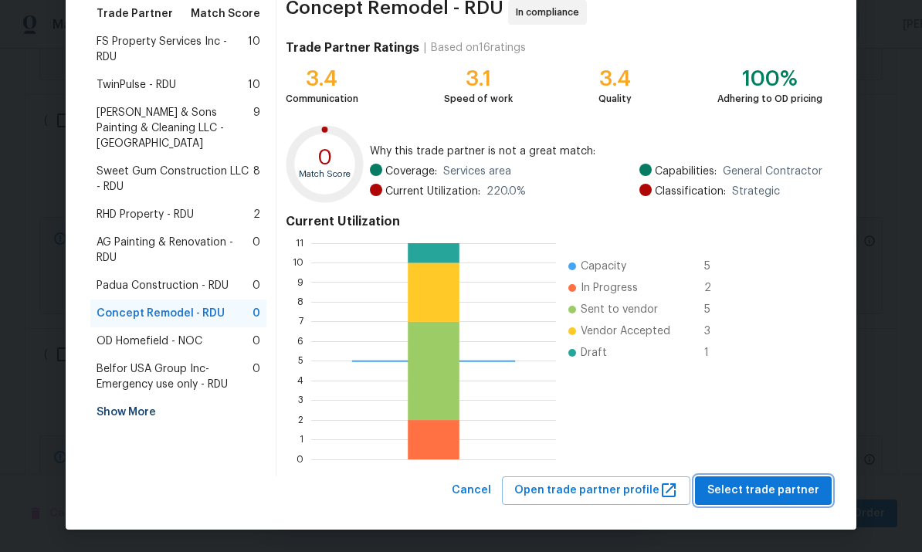
click at [784, 480] on button "Select trade partner" at bounding box center [763, 491] width 137 height 29
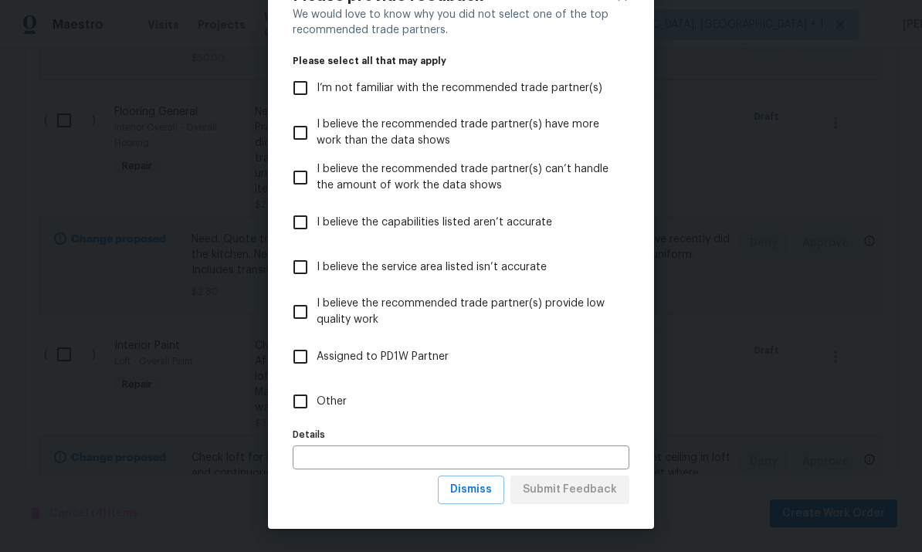
scroll to position [60, 0]
click at [490, 491] on span "Dismiss" at bounding box center [471, 489] width 42 height 19
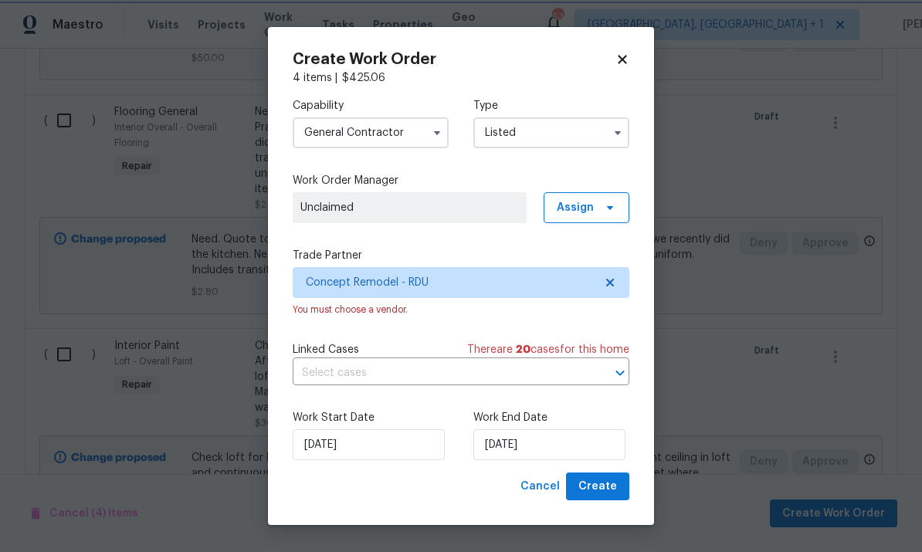
scroll to position [0, 0]
click at [603, 484] on span "Create" at bounding box center [598, 486] width 39 height 19
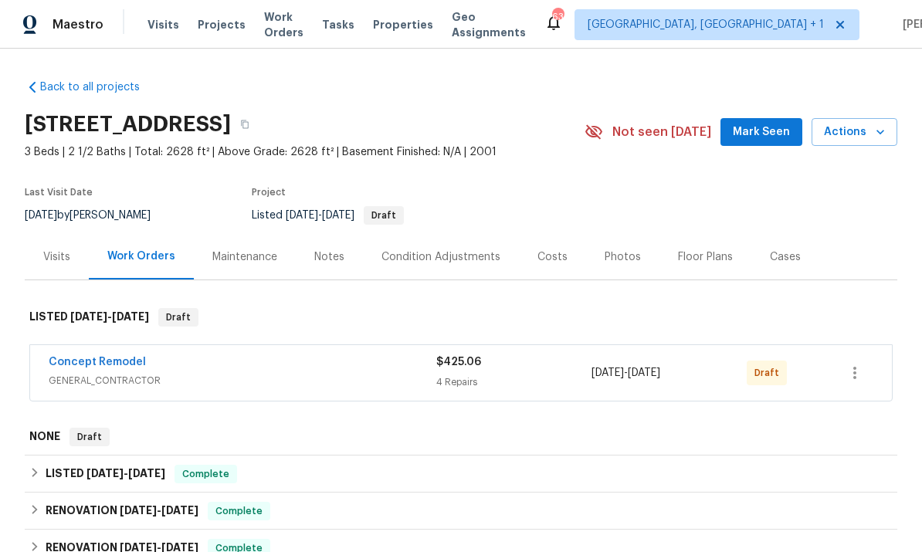
click at [131, 357] on link "Concept Remodel" at bounding box center [97, 362] width 97 height 11
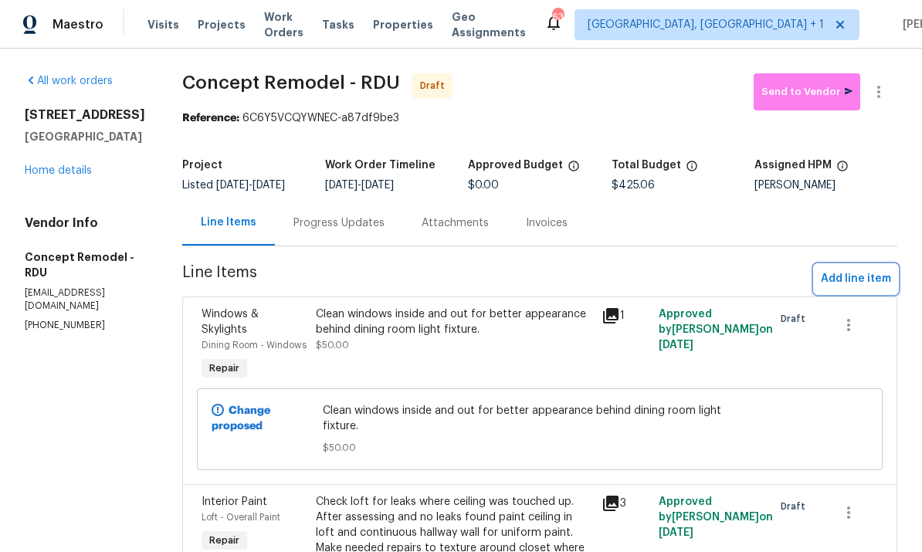
click at [870, 272] on span "Add line item" at bounding box center [856, 279] width 70 height 19
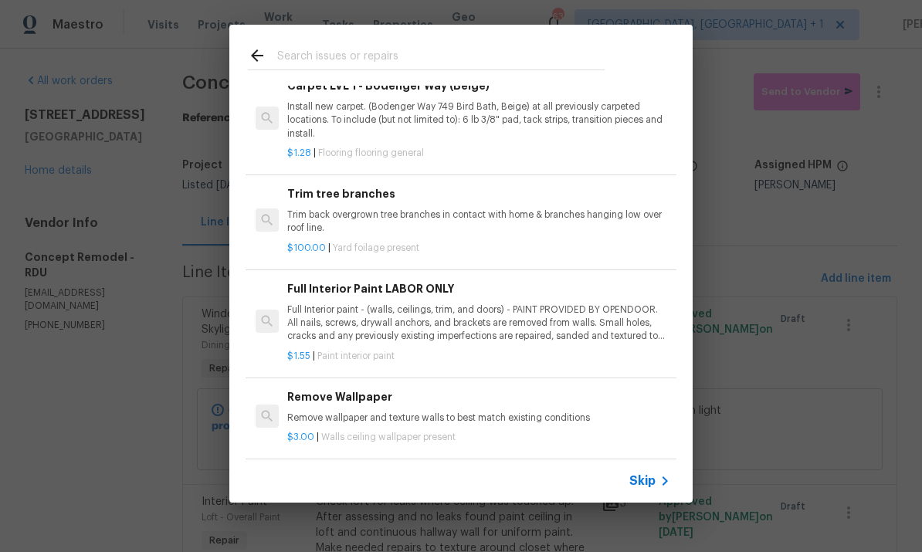
scroll to position [736, 0]
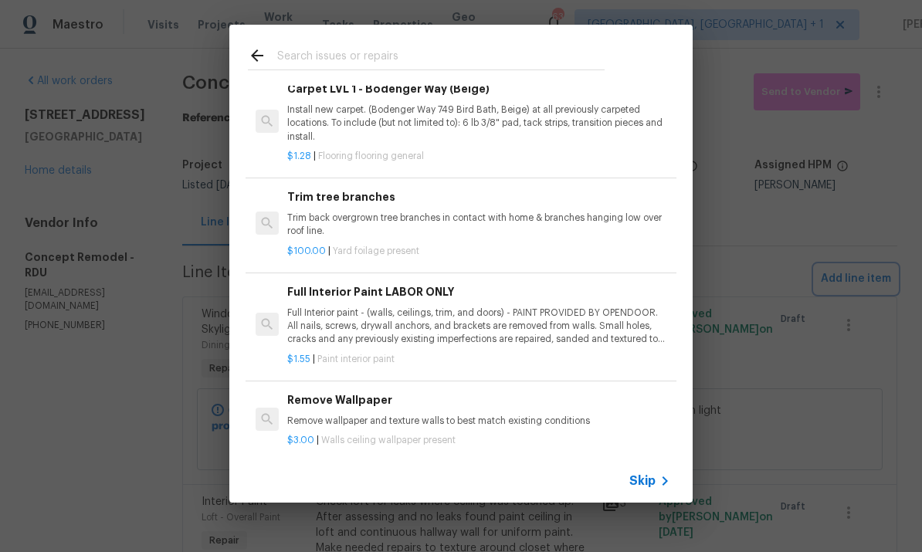
click at [802, 274] on div "Top Searches Interior Paint Exterior Paint Prelim Package Drywall Debris Carpet…" at bounding box center [461, 264] width 922 height 528
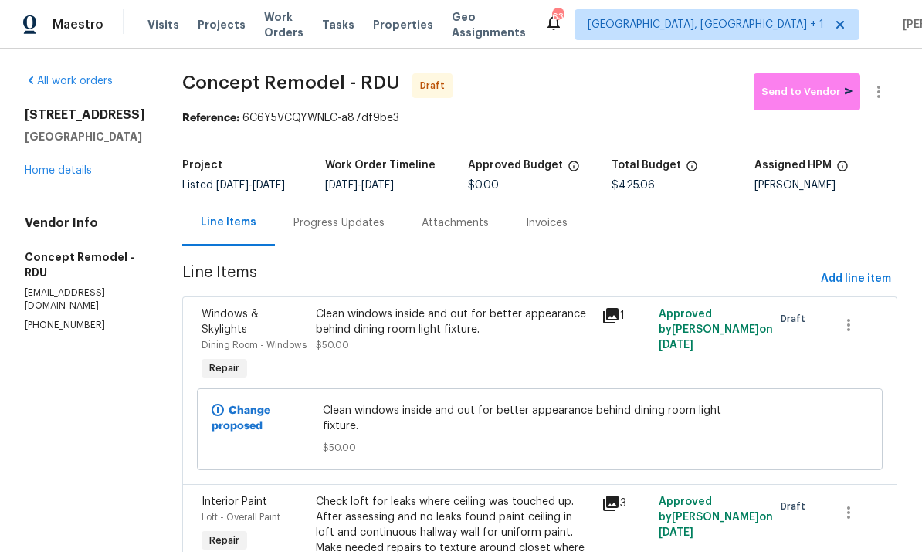
click at [67, 246] on div "All work orders [STREET_ADDRESS][PERSON_NAME] Home details Vendor Info Concept …" at bounding box center [85, 202] width 120 height 259
click at [43, 176] on link "Home details" at bounding box center [58, 170] width 67 height 11
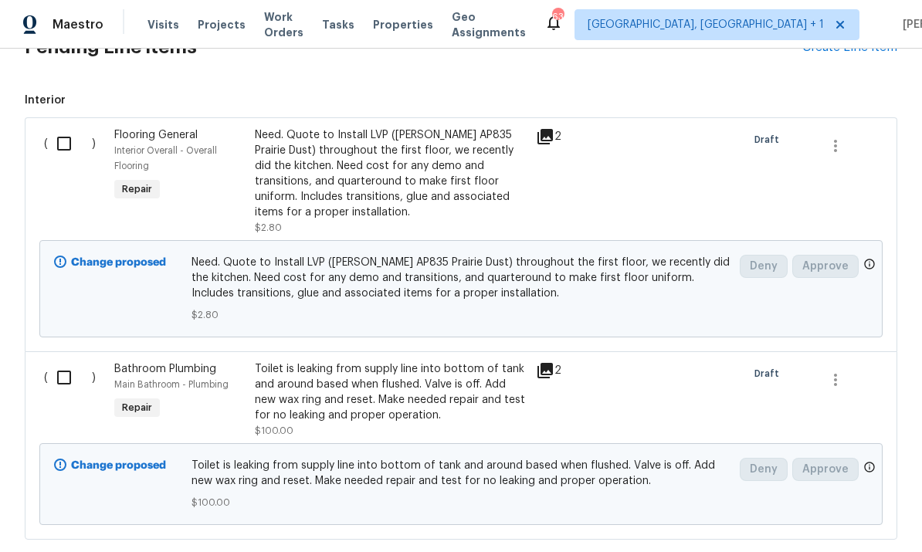
scroll to position [873, 0]
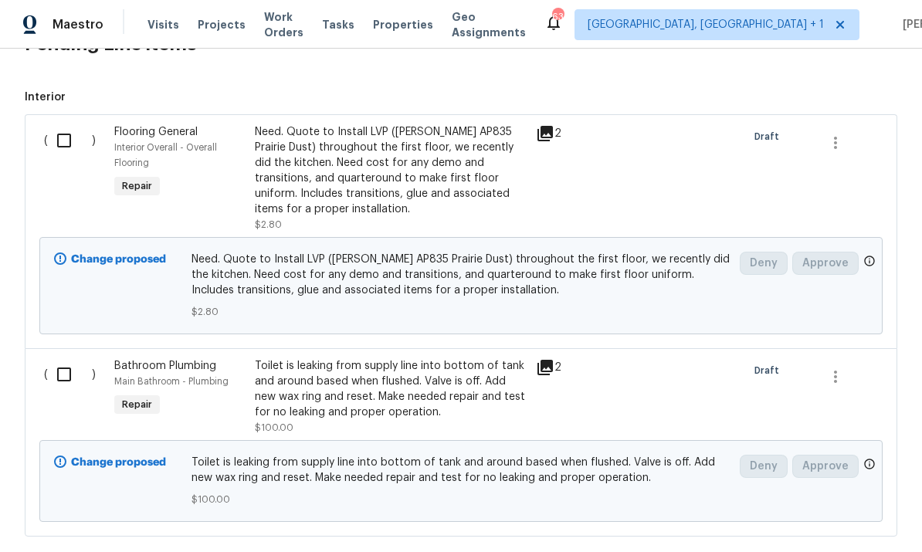
click at [74, 376] on input "checkbox" at bounding box center [70, 374] width 44 height 32
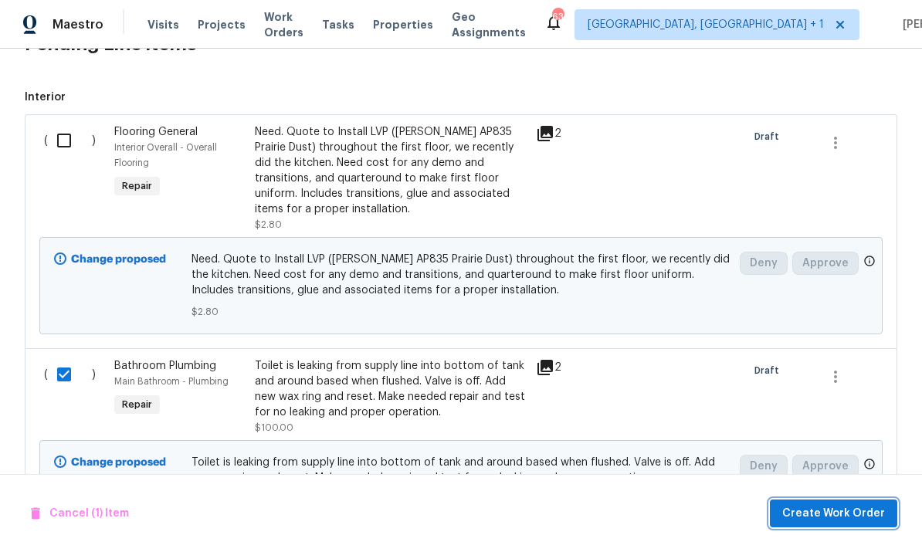
click at [851, 511] on span "Create Work Order" at bounding box center [833, 513] width 103 height 19
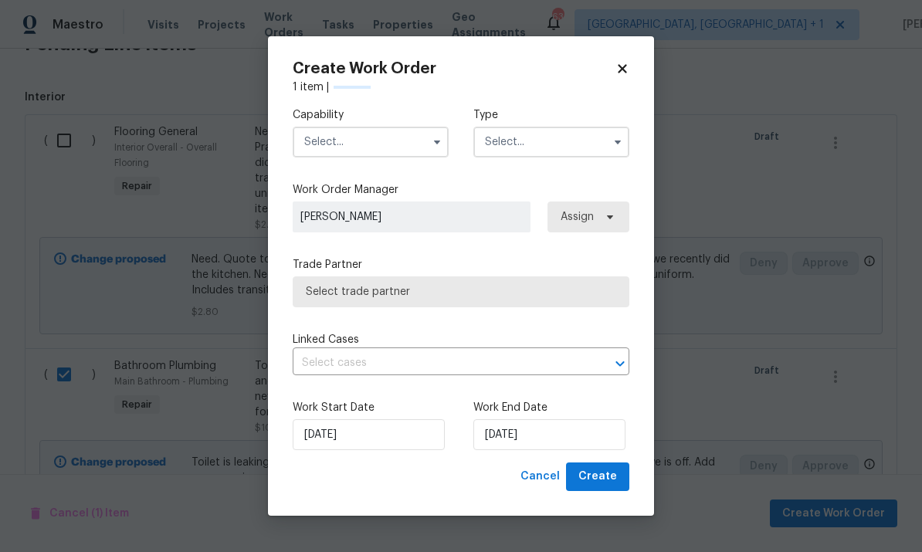
checkbox input "false"
click at [376, 146] on input "text" at bounding box center [371, 142] width 156 height 31
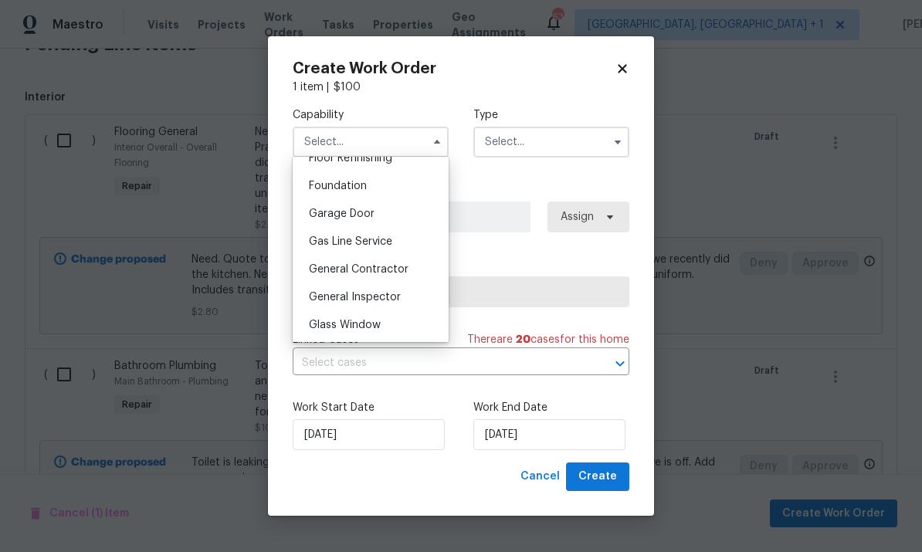
scroll to position [642, 0]
click at [413, 272] on div "General Contractor" at bounding box center [371, 271] width 148 height 28
type input "General Contractor"
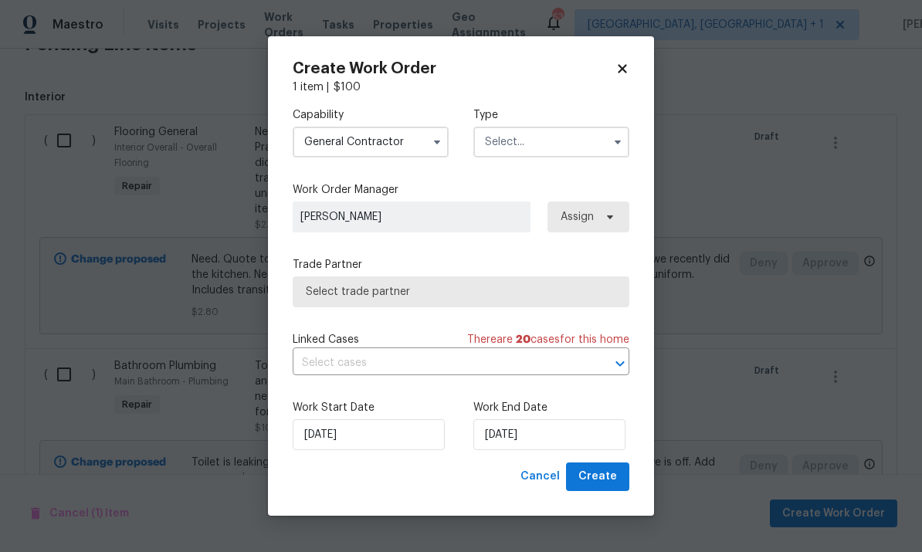
click at [612, 143] on icon "button" at bounding box center [618, 142] width 12 height 12
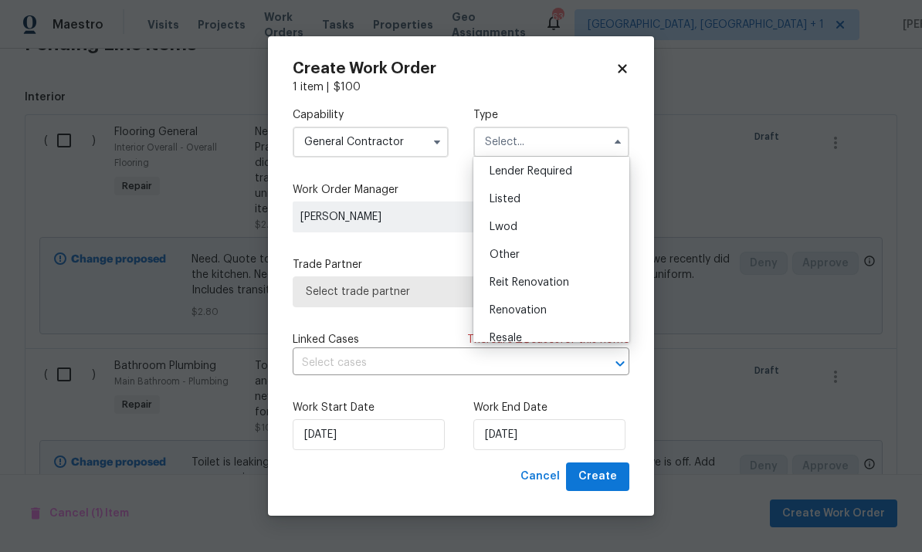
scroll to position [109, 0]
click at [520, 211] on div "Listed" at bounding box center [551, 205] width 148 height 28
type input "Listed"
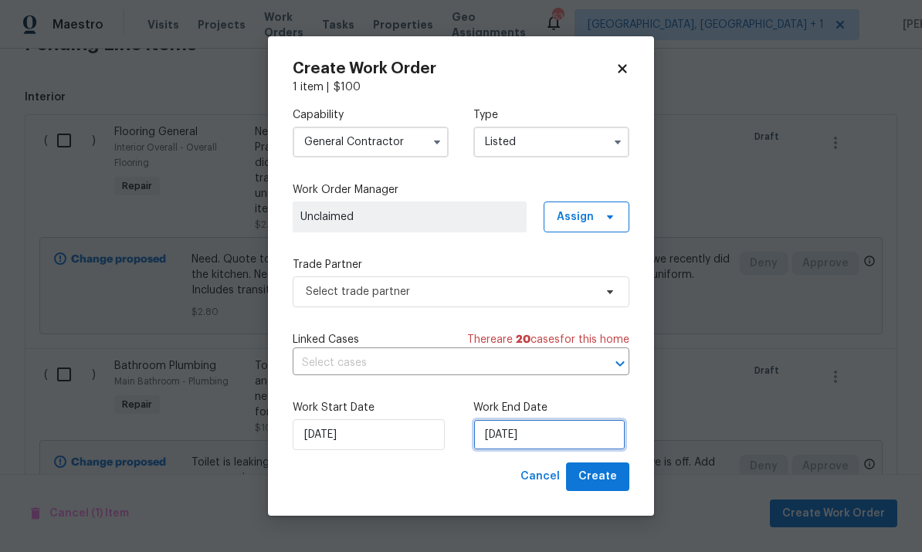
click at [576, 430] on input "[DATE]" at bounding box center [549, 434] width 152 height 31
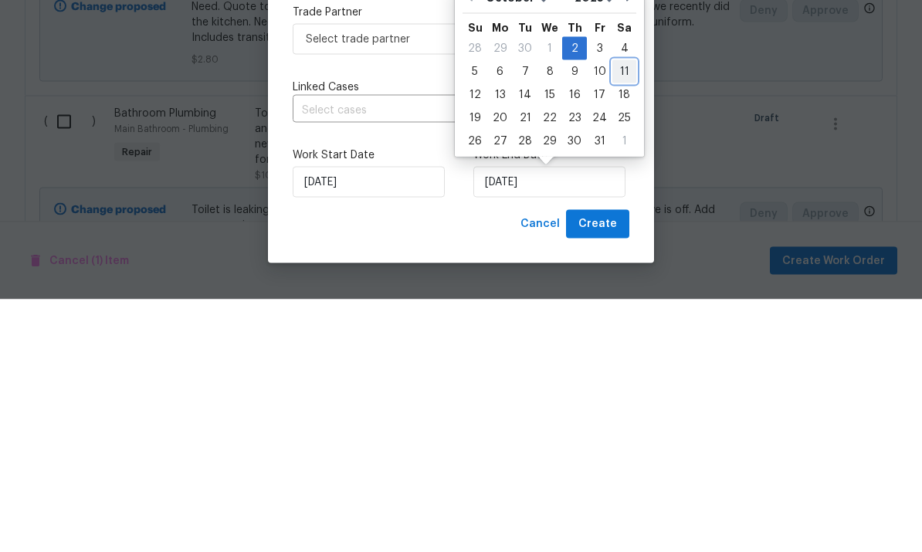
click at [624, 314] on div "11" at bounding box center [624, 325] width 24 height 22
type input "[DATE]"
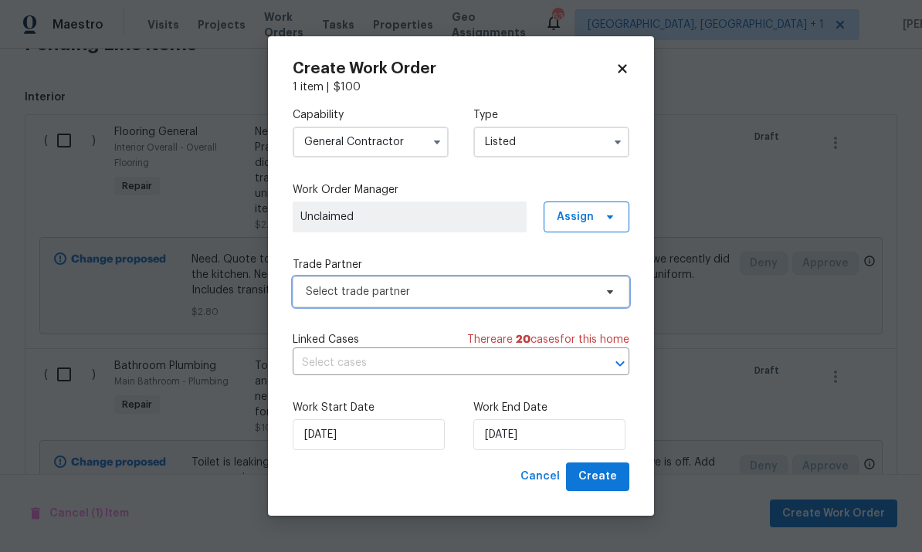
click at [605, 297] on span "Select trade partner" at bounding box center [461, 292] width 337 height 31
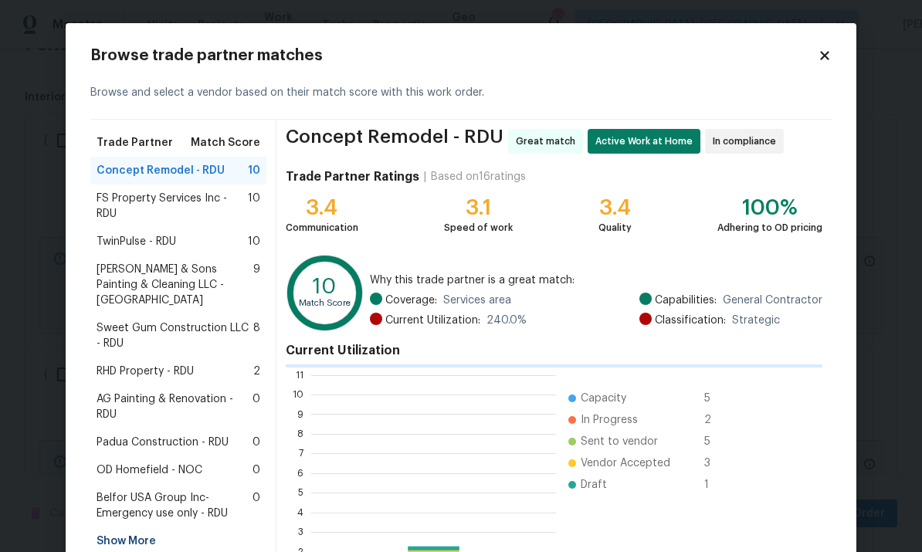
scroll to position [216, 245]
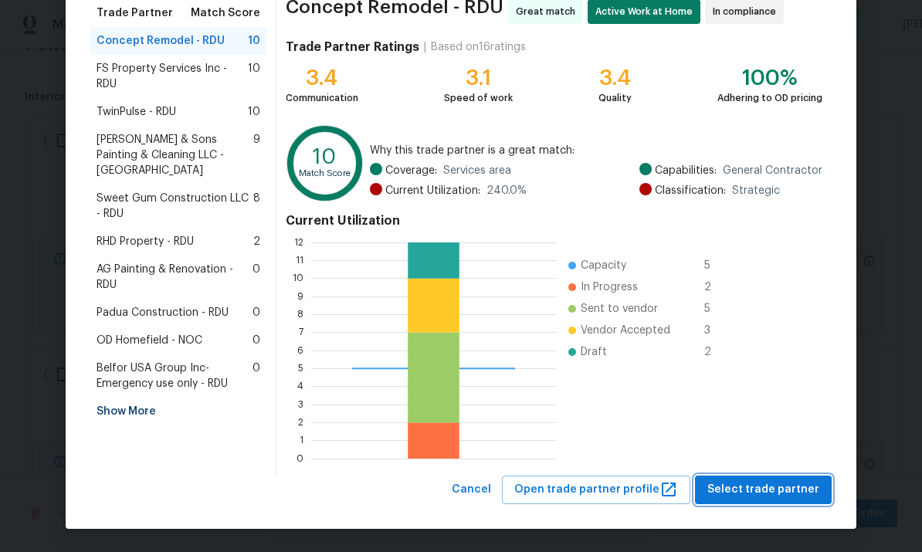
click at [779, 484] on span "Select trade partner" at bounding box center [764, 489] width 112 height 19
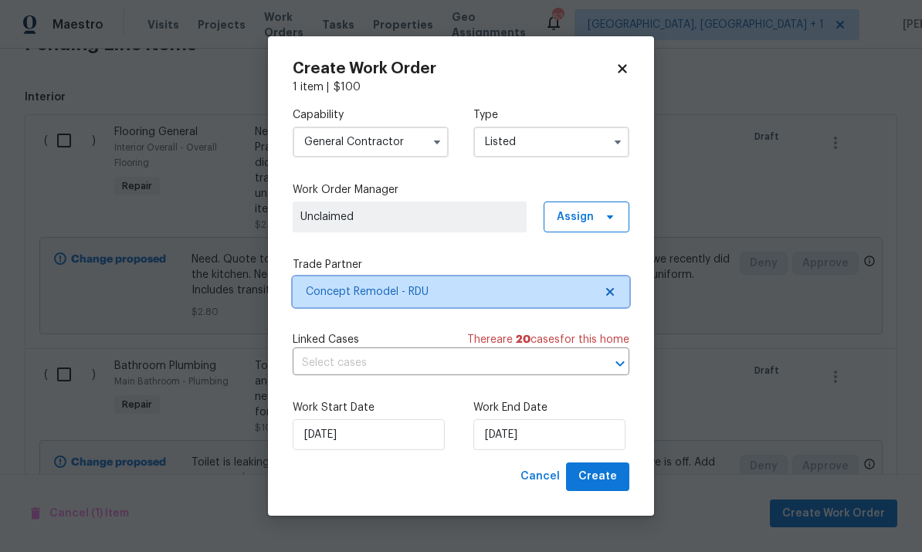
scroll to position [0, 0]
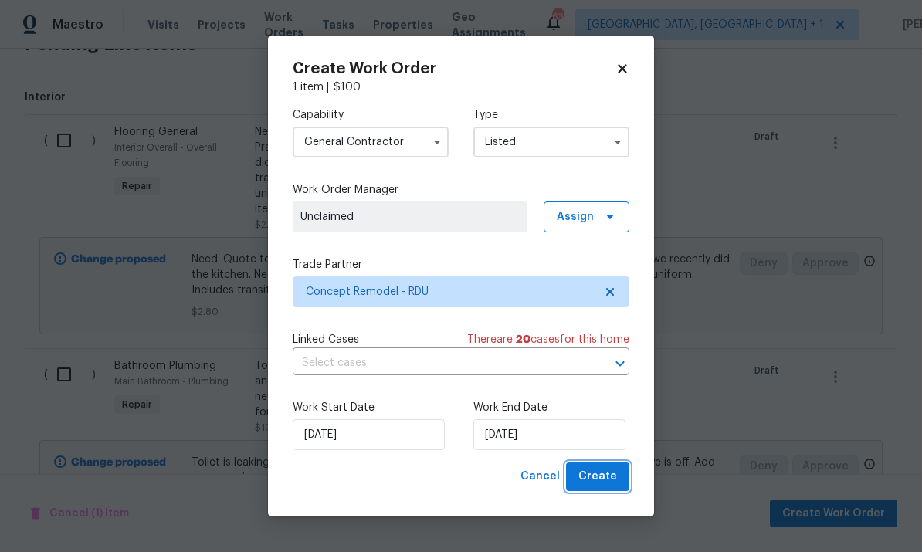
click at [628, 477] on button "Create" at bounding box center [597, 477] width 63 height 29
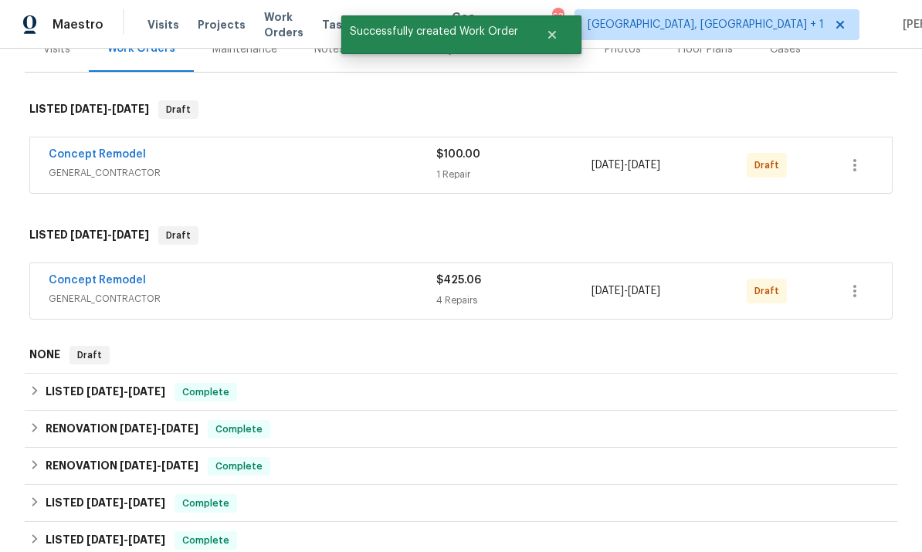
scroll to position [207, 0]
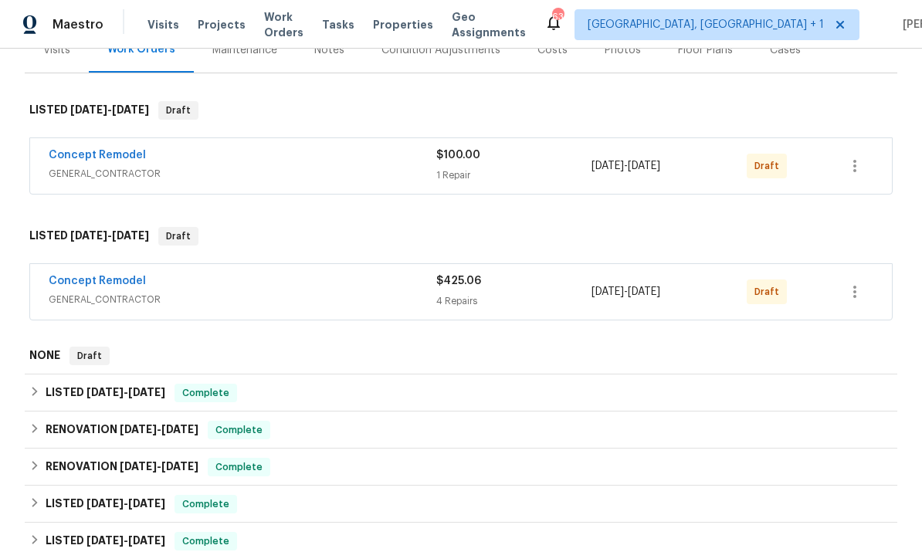
click at [118, 276] on link "Concept Remodel" at bounding box center [97, 281] width 97 height 11
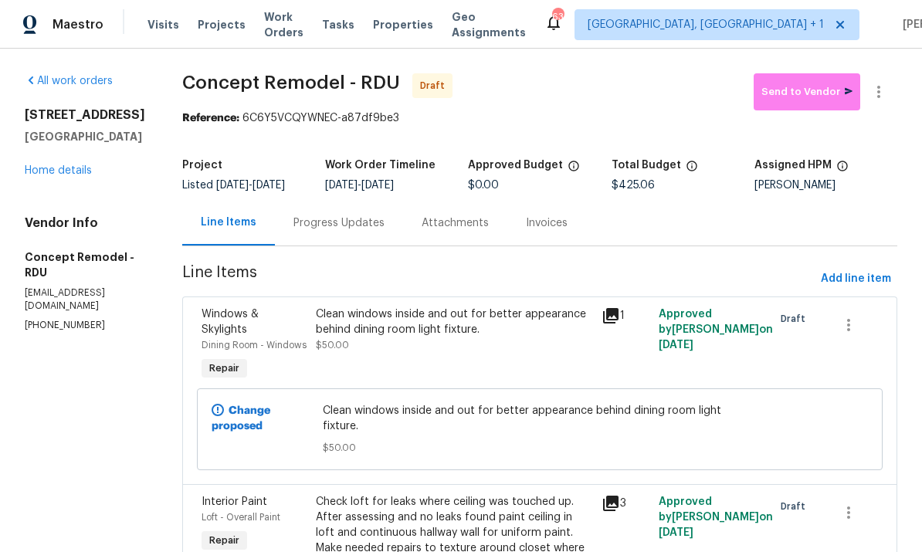
click at [294, 215] on div "Progress Updates" at bounding box center [339, 222] width 91 height 15
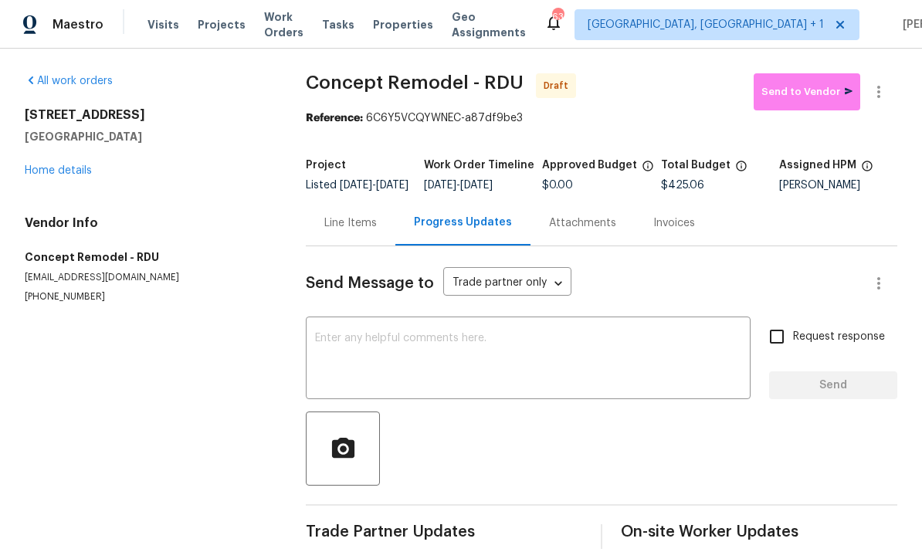
click at [388, 348] on textarea at bounding box center [528, 360] width 426 height 54
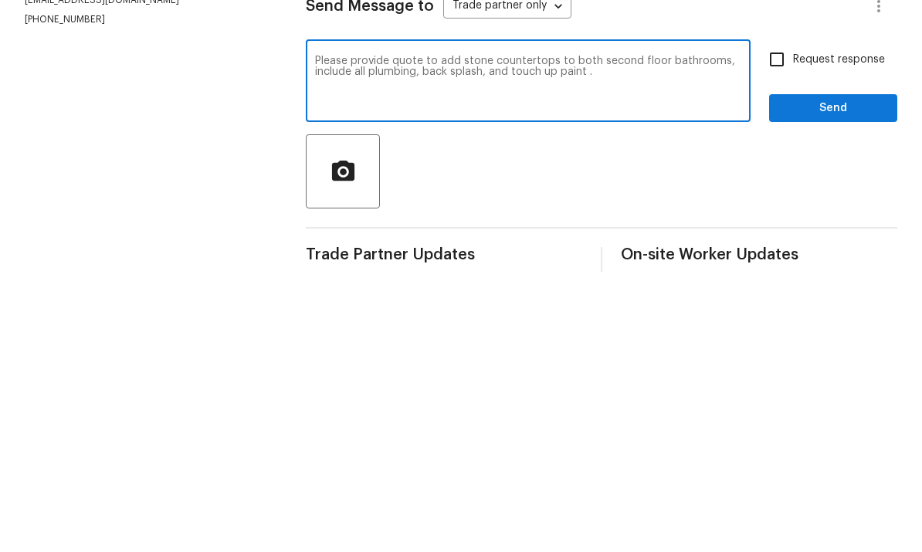
type textarea "Please provide quote to add stone countertops to both second floor bathrooms, i…"
click at [777, 321] on input "Request response" at bounding box center [777, 337] width 32 height 32
checkbox input "true"
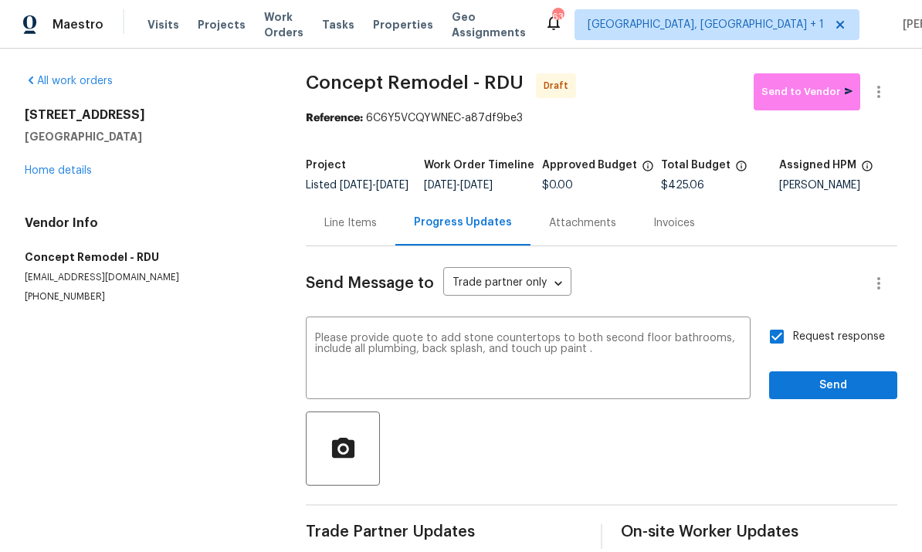
click at [633, 350] on textarea "Please provide quote to add stone countertops to both second floor bathrooms, i…" at bounding box center [528, 360] width 426 height 54
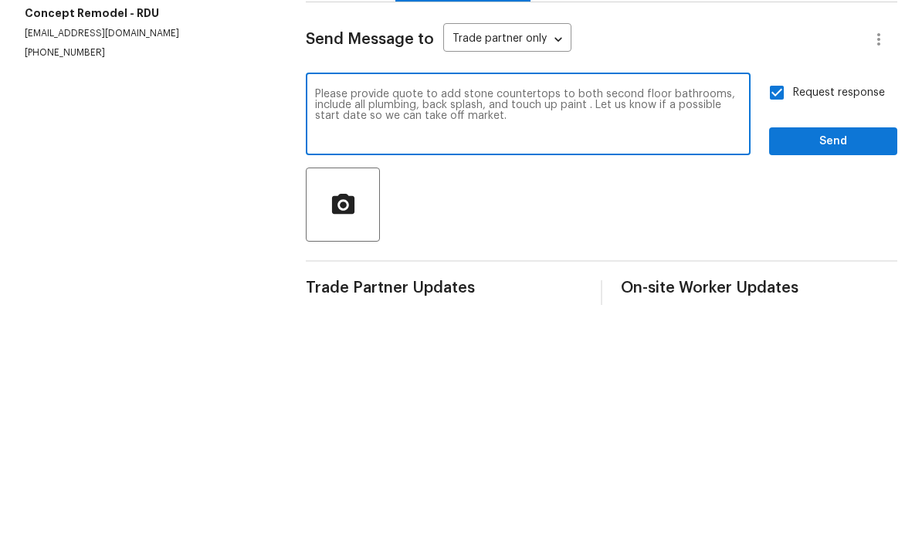
type textarea "Please provide quote to add stone countertops to both second floor bathrooms, i…"
click at [836, 376] on span "Send" at bounding box center [833, 385] width 103 height 19
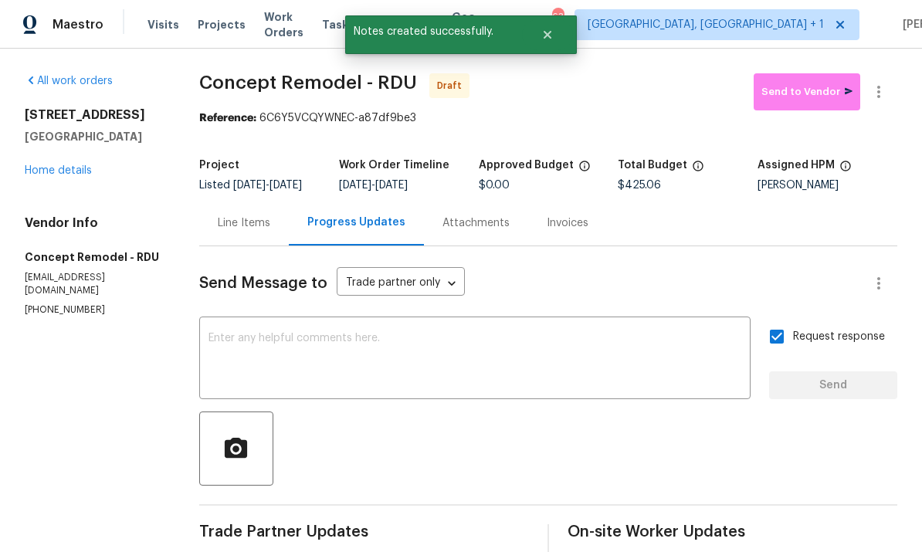
click at [63, 165] on link "Home details" at bounding box center [58, 170] width 67 height 11
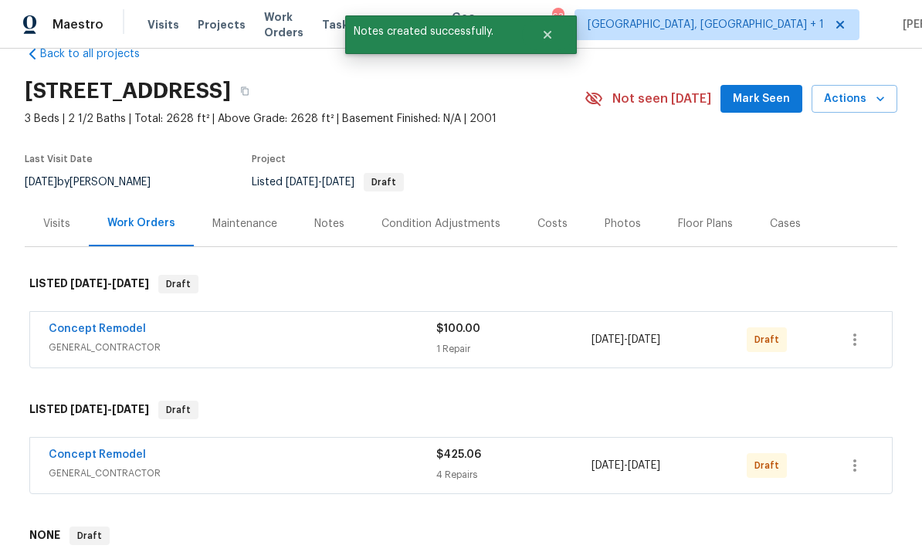
scroll to position [36, 0]
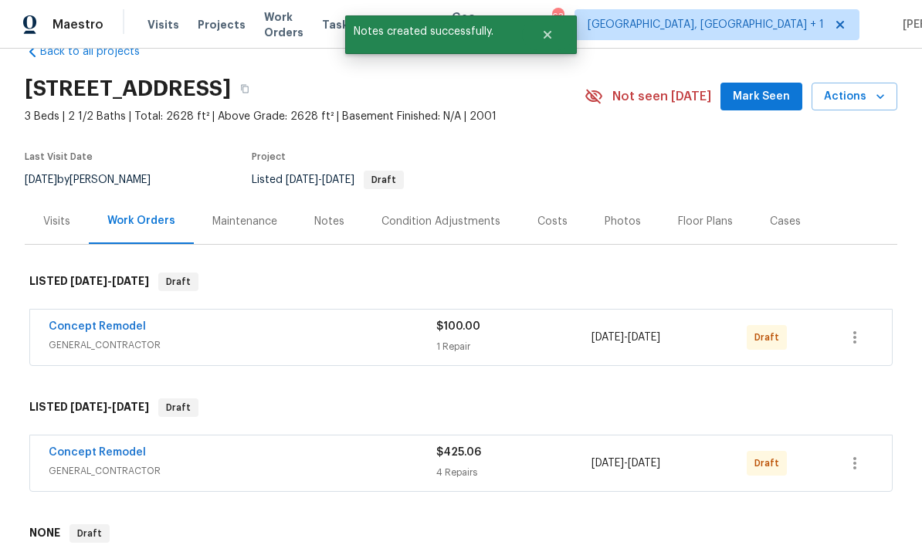
click at [128, 450] on link "Concept Remodel" at bounding box center [97, 452] width 97 height 11
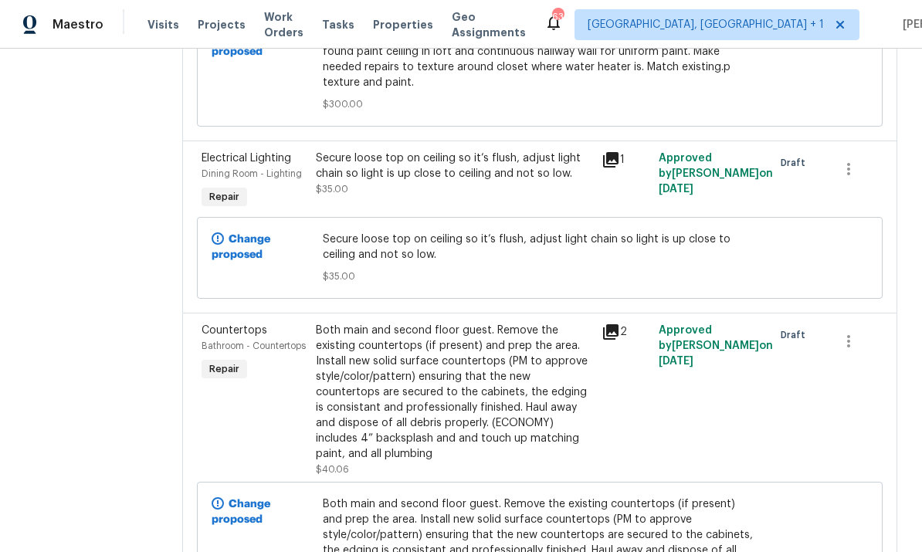
scroll to position [577, 0]
click at [456, 375] on div "Both main and second floor guest. Remove the existing countertops (if present) …" at bounding box center [454, 393] width 277 height 139
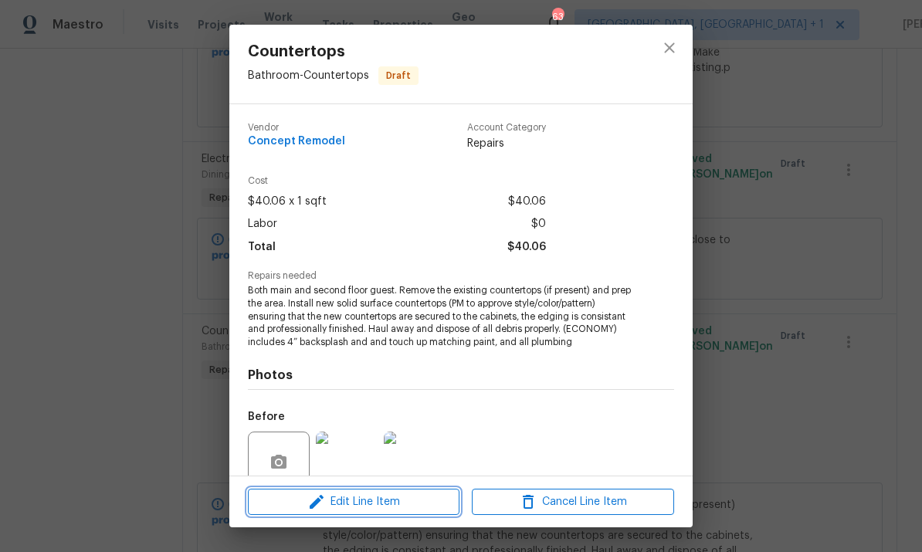
click at [410, 495] on span "Edit Line Item" at bounding box center [354, 502] width 202 height 19
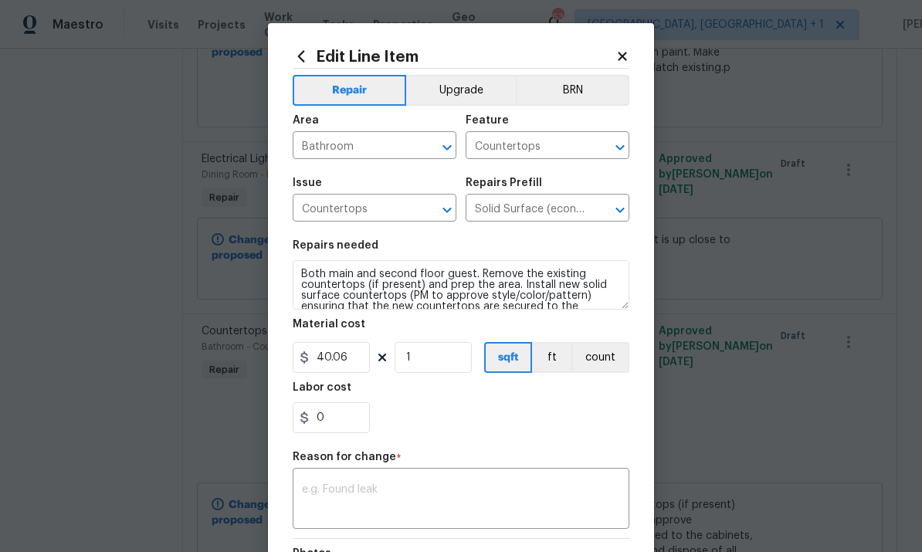
click at [466, 78] on button "Upgrade" at bounding box center [461, 90] width 110 height 31
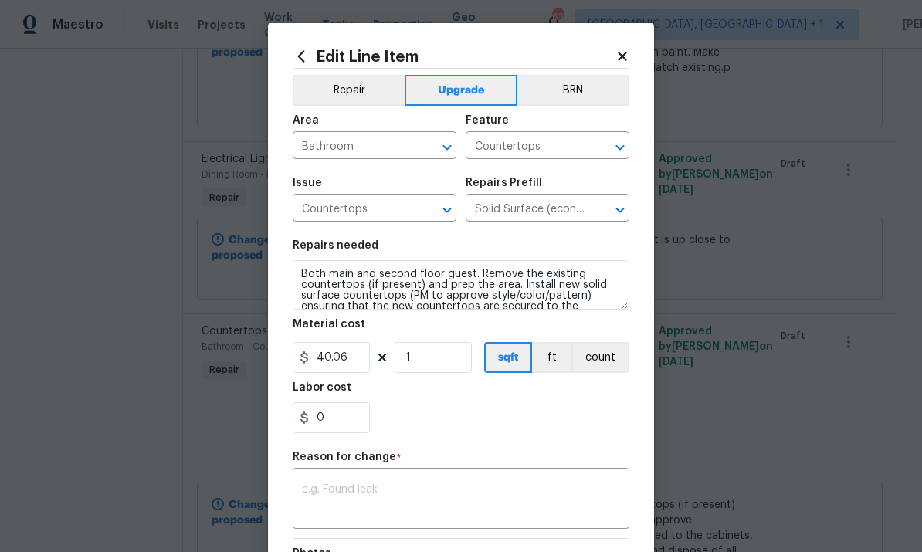
click at [458, 484] on div "x ​" at bounding box center [461, 500] width 337 height 57
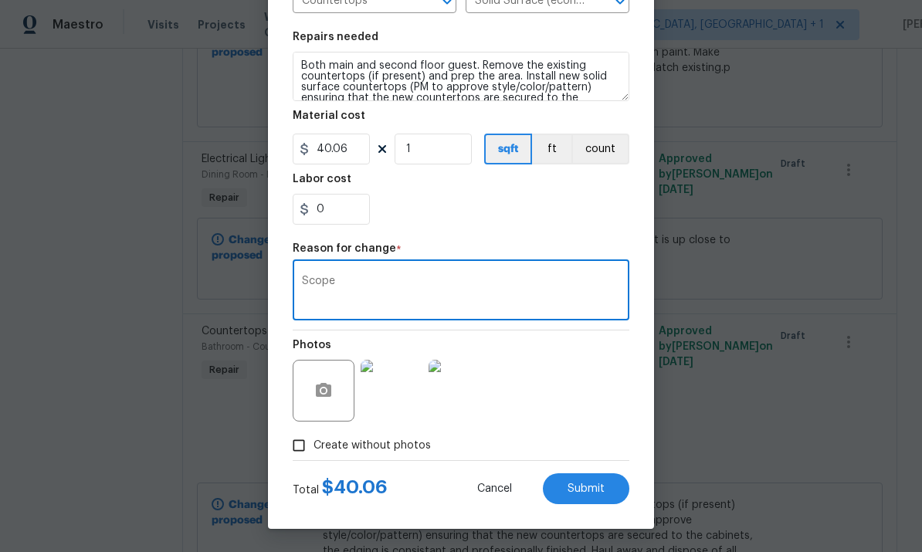
scroll to position [212, 0]
type textarea "Scope"
click at [587, 497] on button "Submit" at bounding box center [586, 488] width 87 height 31
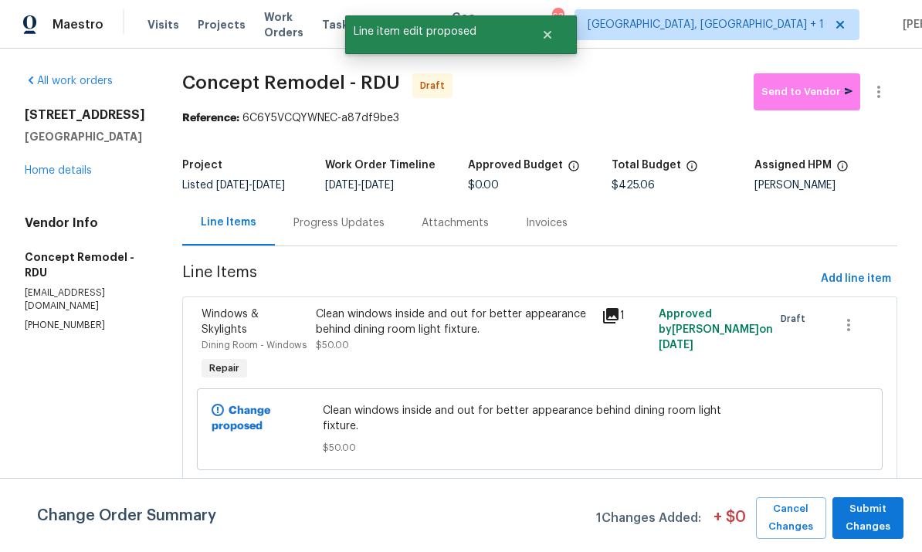
scroll to position [0, 0]
click at [875, 521] on span "Submit Changes" at bounding box center [868, 519] width 56 height 36
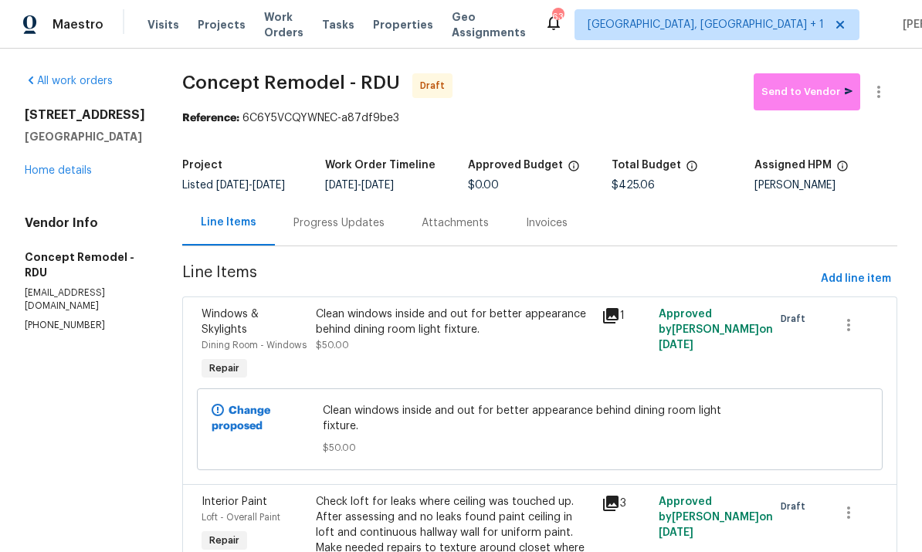
click at [66, 175] on link "Home details" at bounding box center [58, 170] width 67 height 11
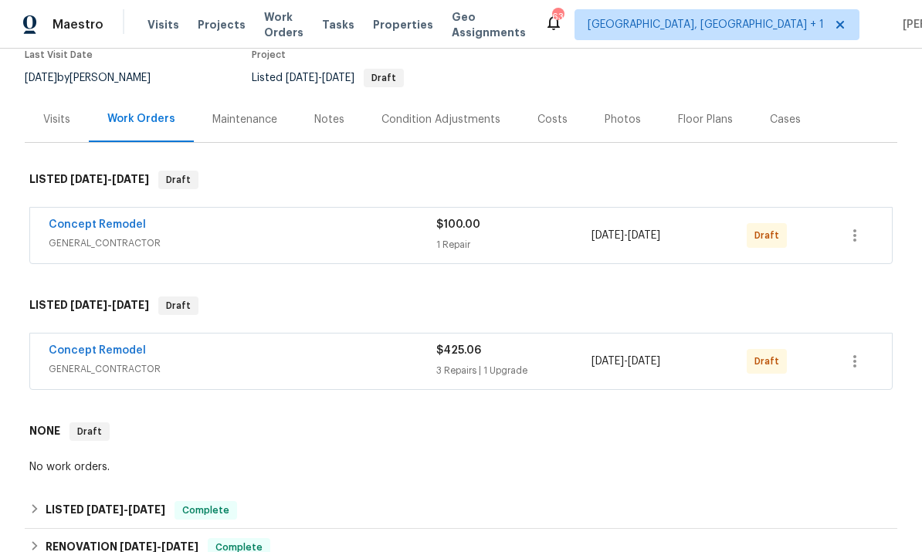
scroll to position [138, 0]
click at [854, 228] on icon "button" at bounding box center [855, 235] width 19 height 19
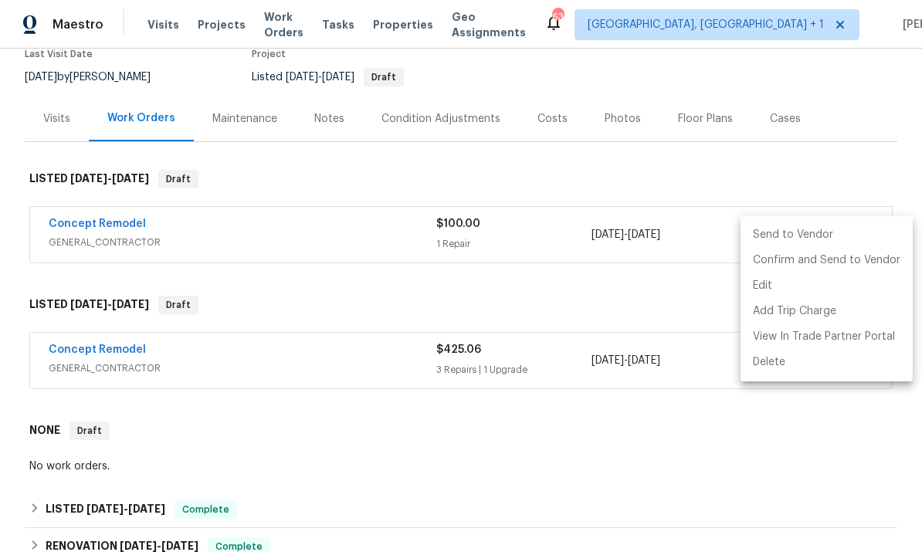
click at [807, 232] on li "Send to Vendor" at bounding box center [827, 234] width 172 height 25
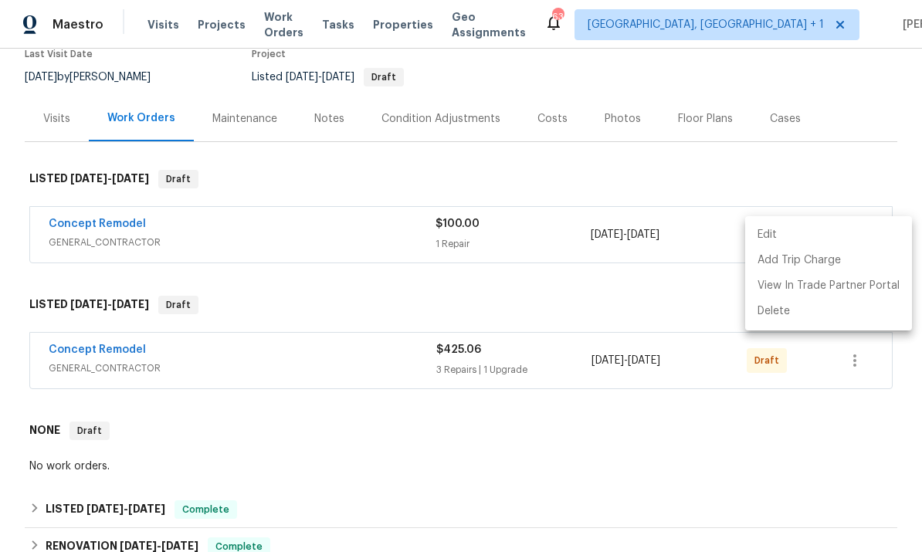
click at [794, 471] on div at bounding box center [461, 276] width 922 height 552
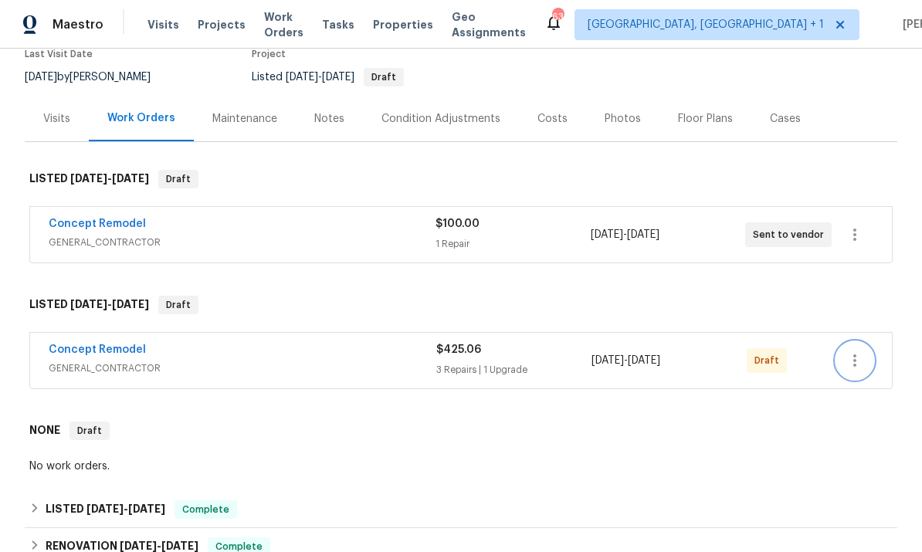
click at [857, 357] on icon "button" at bounding box center [855, 360] width 19 height 19
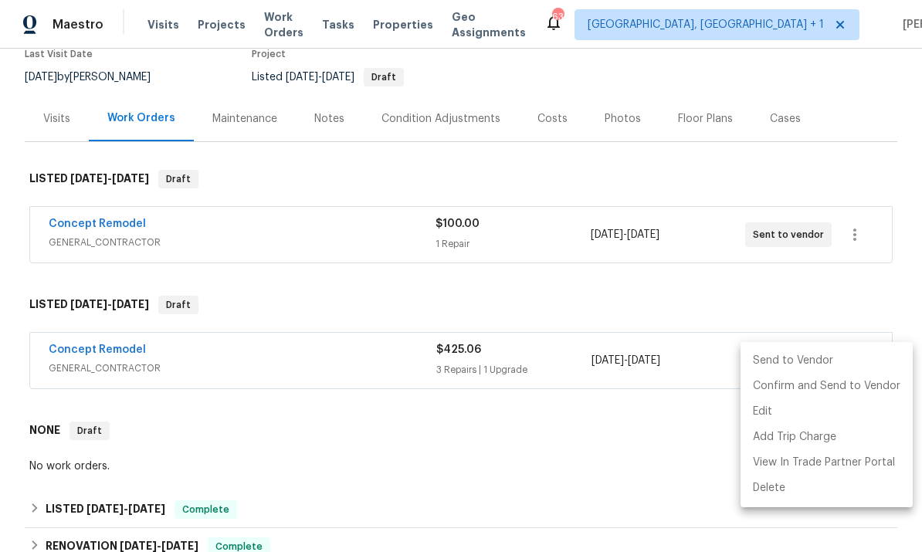
click at [803, 358] on li "Send to Vendor" at bounding box center [827, 360] width 172 height 25
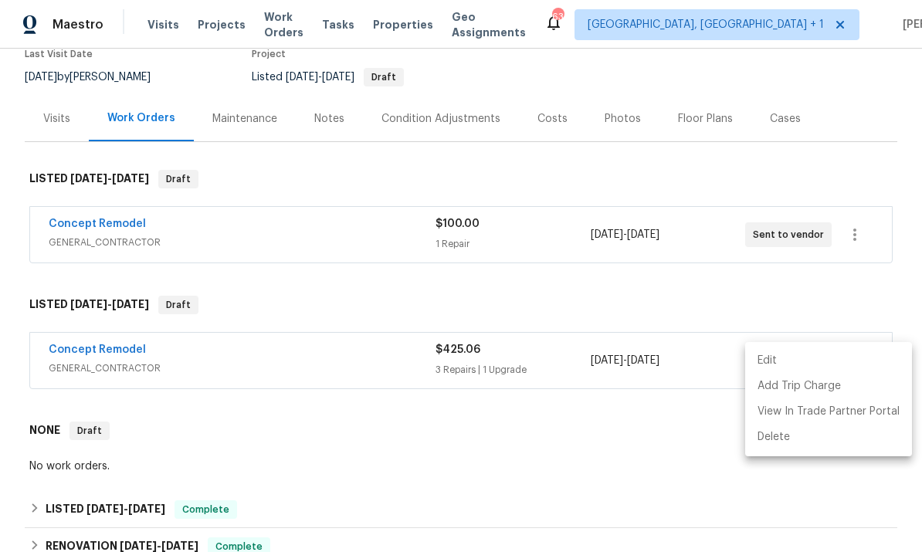
click at [675, 475] on div at bounding box center [461, 276] width 922 height 552
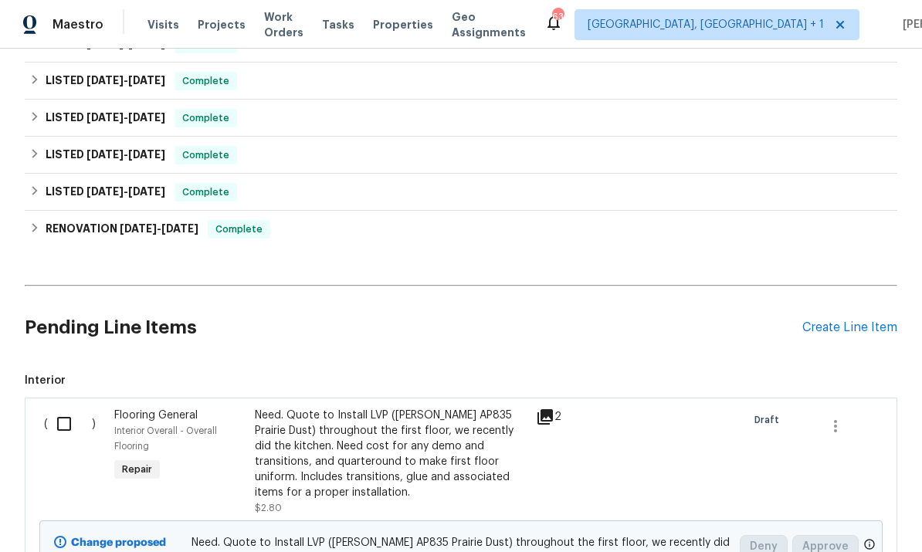
scroll to position [721, 0]
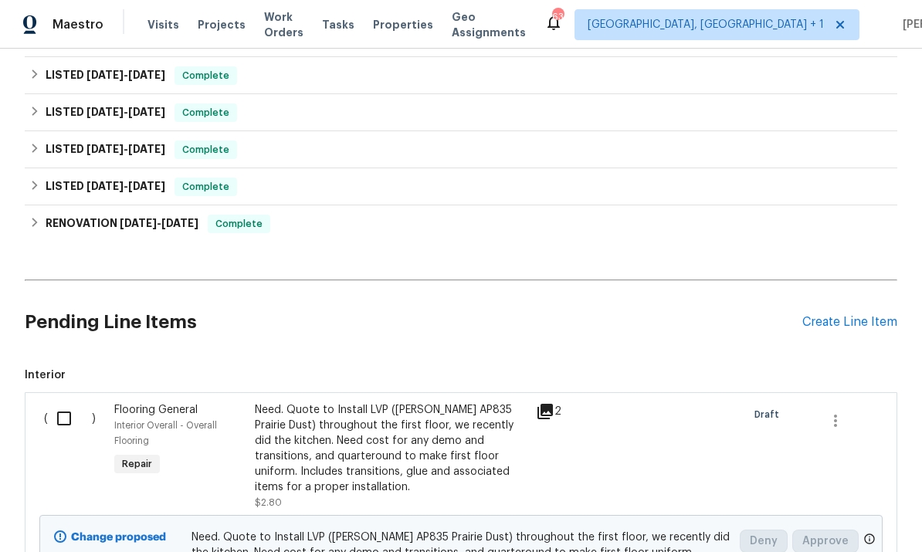
click at [57, 420] on input "checkbox" at bounding box center [70, 418] width 44 height 32
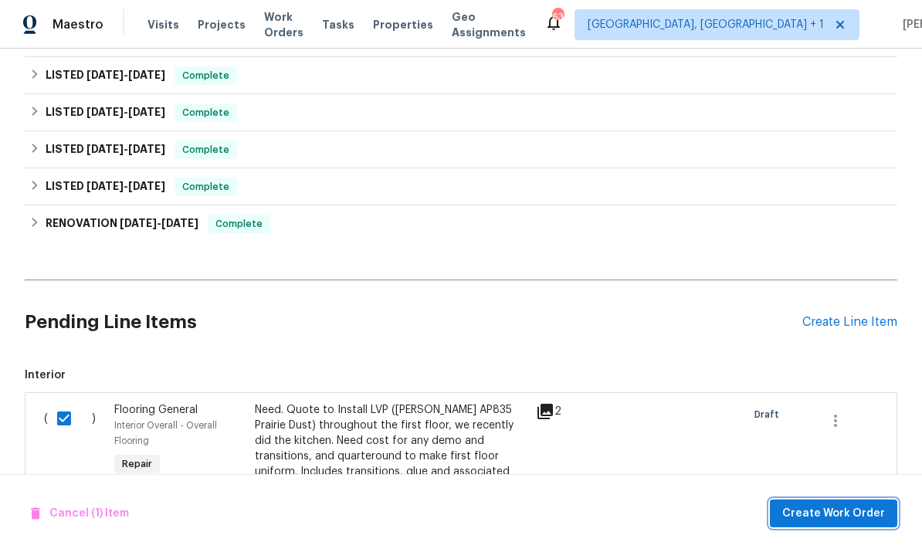
click at [850, 510] on span "Create Work Order" at bounding box center [833, 513] width 103 height 19
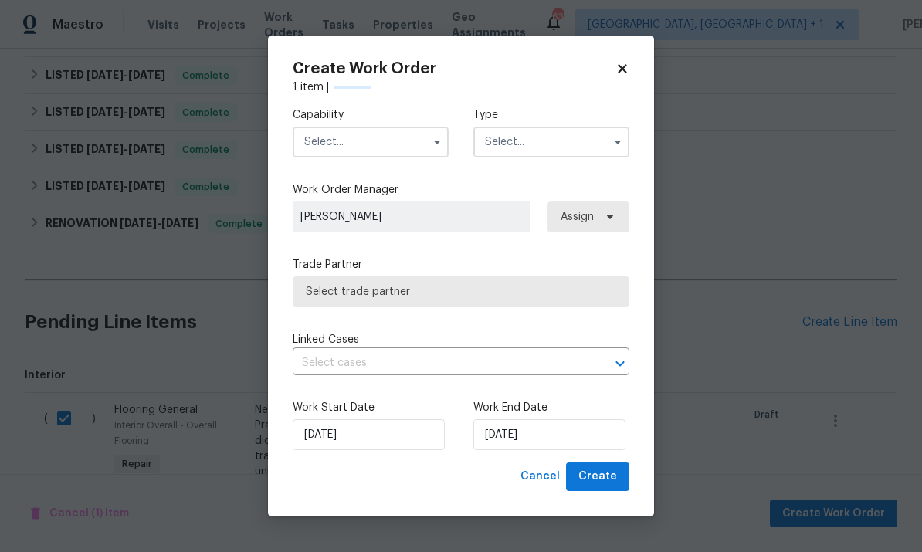
checkbox input "false"
click at [416, 146] on input "text" at bounding box center [371, 142] width 156 height 31
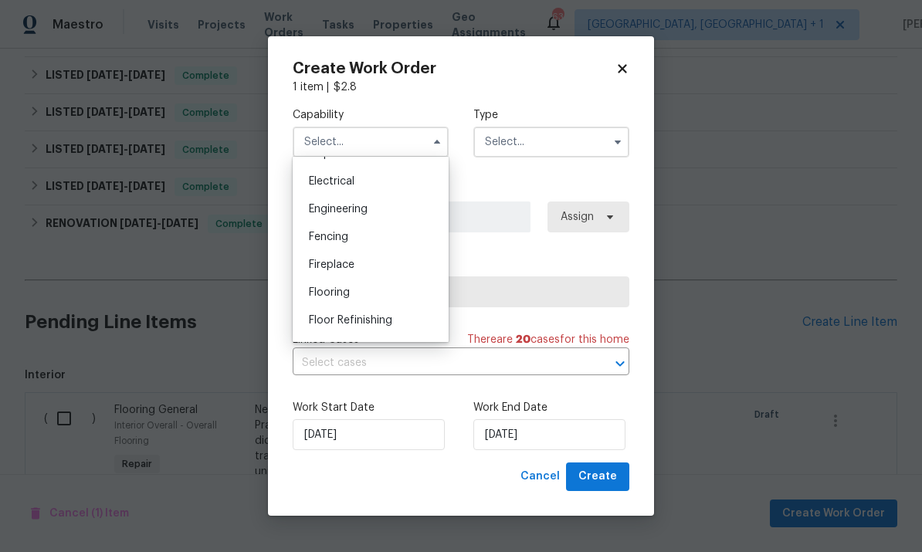
scroll to position [486, 0]
click at [359, 282] on div "Flooring" at bounding box center [371, 288] width 148 height 28
type input "Flooring"
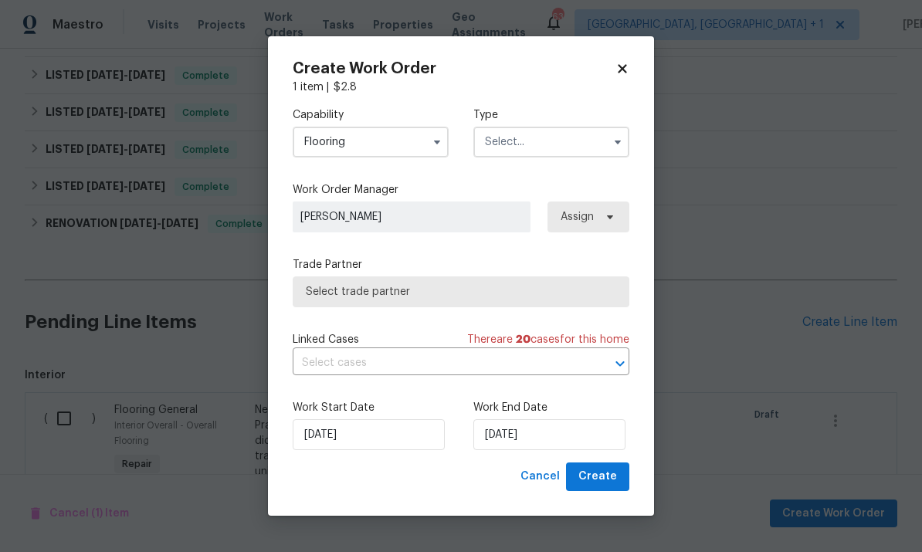
click at [600, 148] on input "text" at bounding box center [551, 142] width 156 height 31
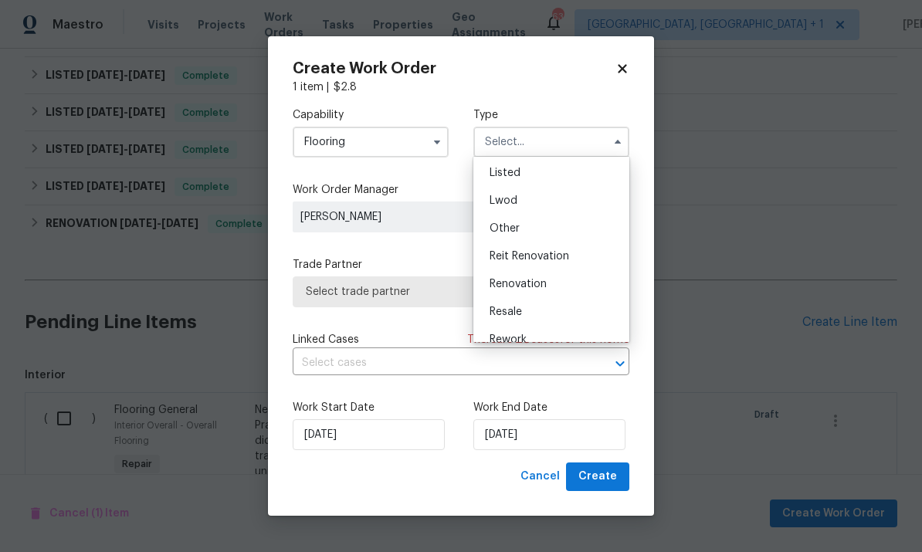
scroll to position [141, 0]
click at [524, 175] on div "Listed" at bounding box center [551, 172] width 148 height 28
type input "Listed"
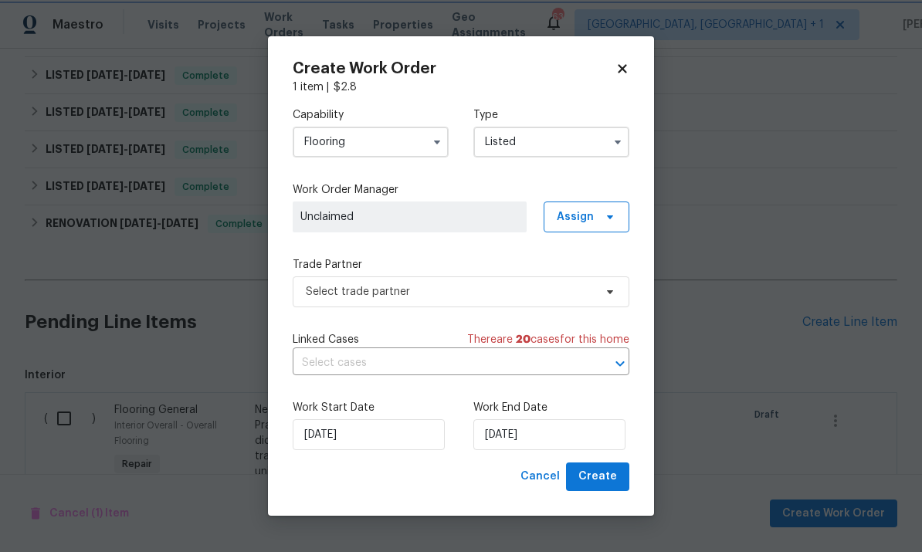
scroll to position [0, 0]
click at [611, 295] on icon at bounding box center [610, 292] width 12 height 12
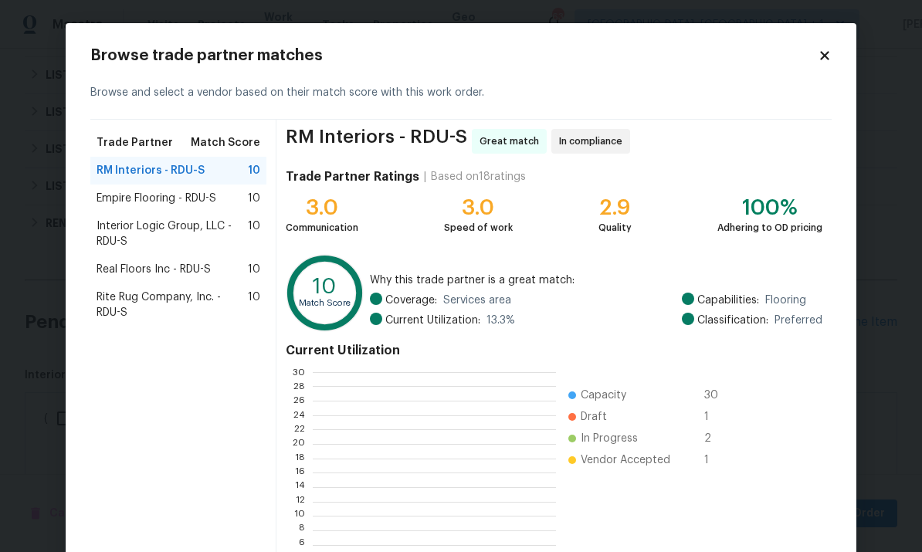
scroll to position [216, 243]
click at [201, 299] on span "Rite Rug Company, Inc. - RDU-S" at bounding box center [172, 305] width 151 height 31
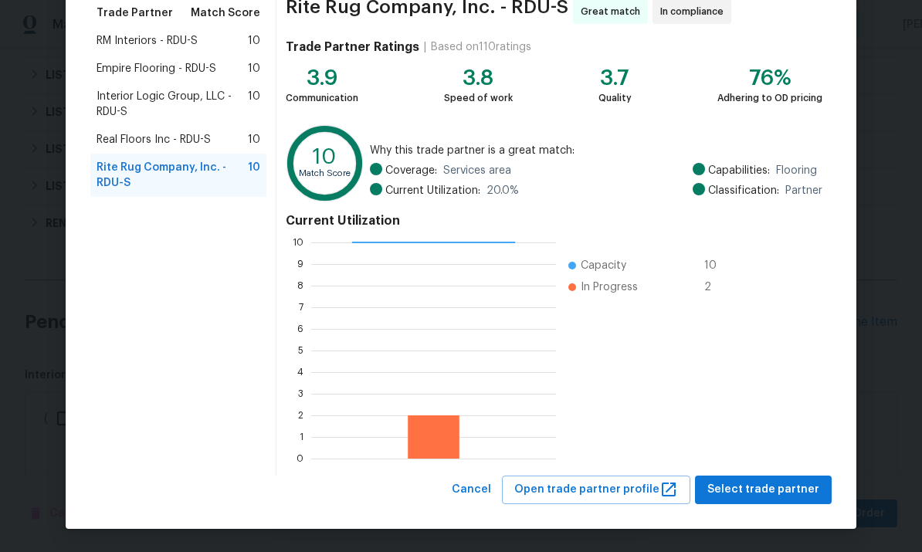
scroll to position [129, 0]
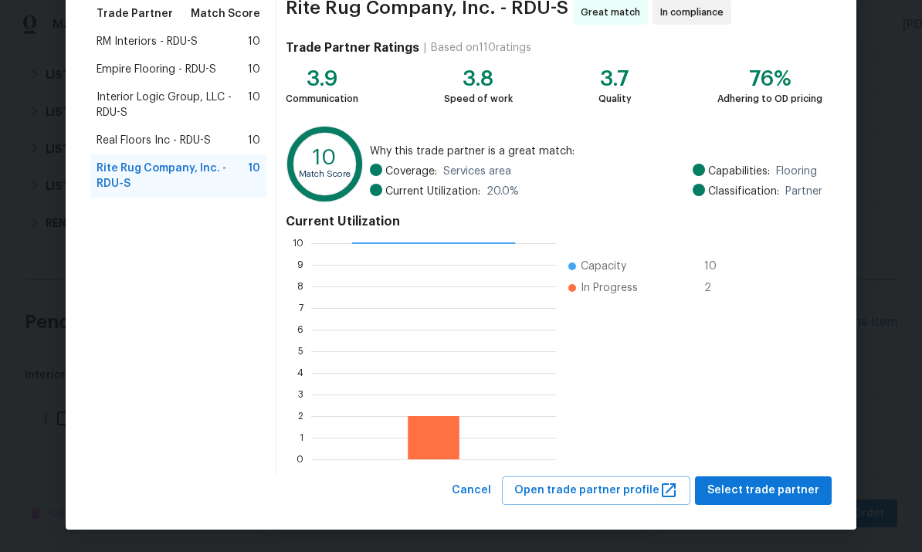
click at [769, 464] on div "Current Utilization 0 1 2 3 4 5 6 7 8 9 10 Capacity 10 In Progress 2" at bounding box center [554, 338] width 537 height 260
click at [769, 495] on span "Select trade partner" at bounding box center [764, 490] width 112 height 19
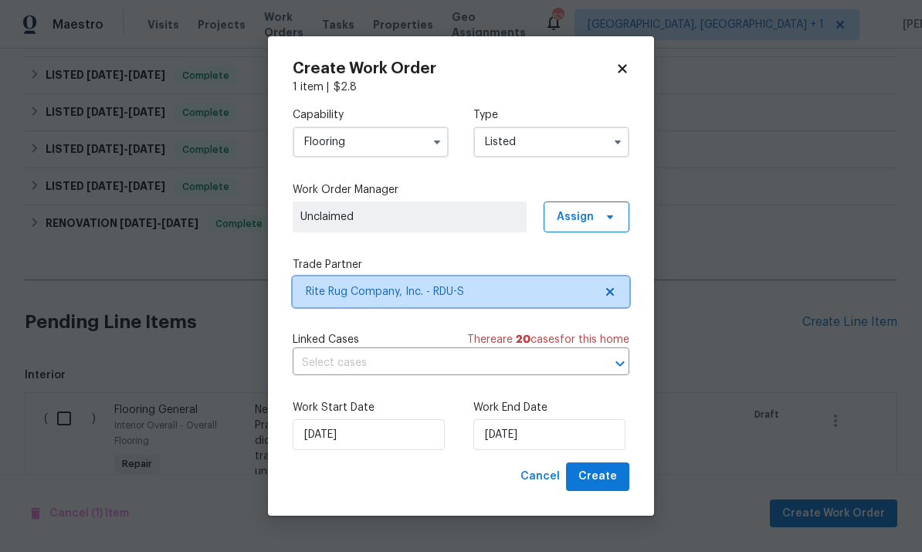
scroll to position [0, 0]
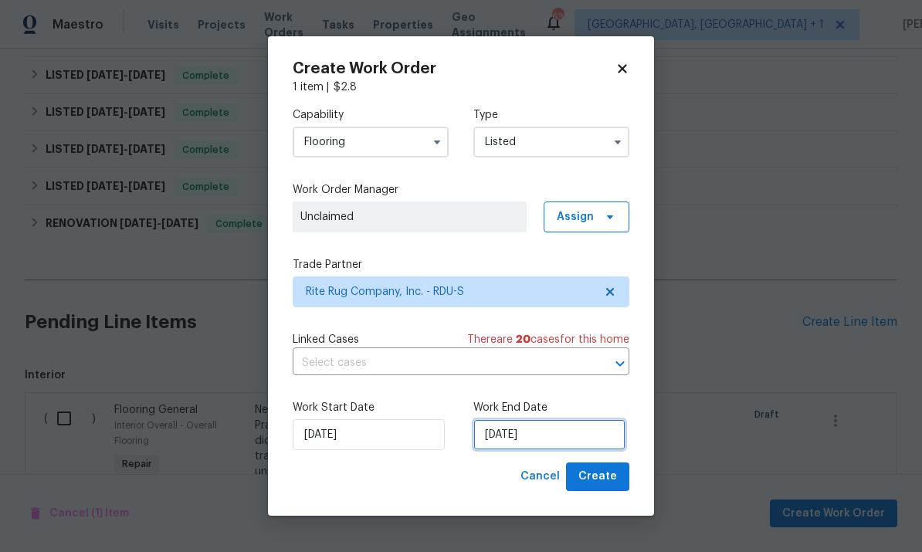
click at [568, 439] on input "[DATE]" at bounding box center [549, 434] width 152 height 31
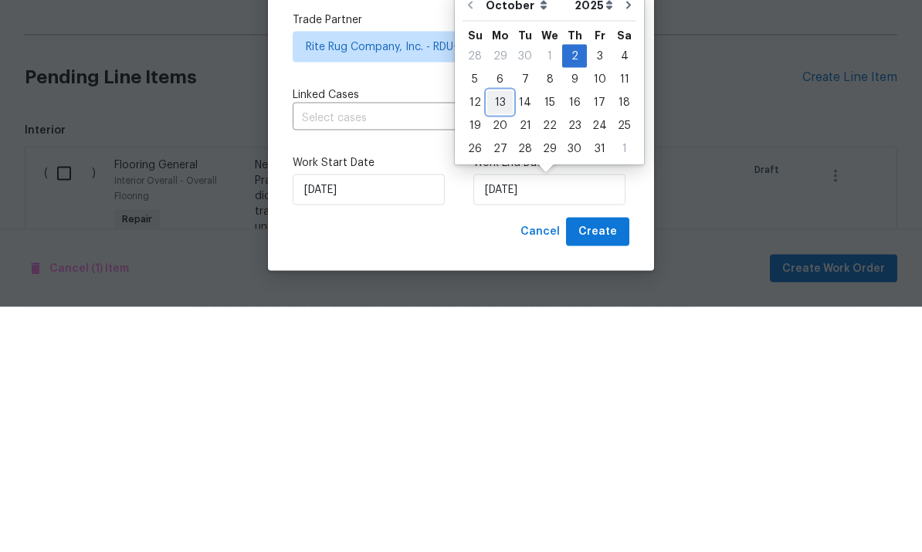
click at [504, 337] on div "13" at bounding box center [499, 348] width 25 height 22
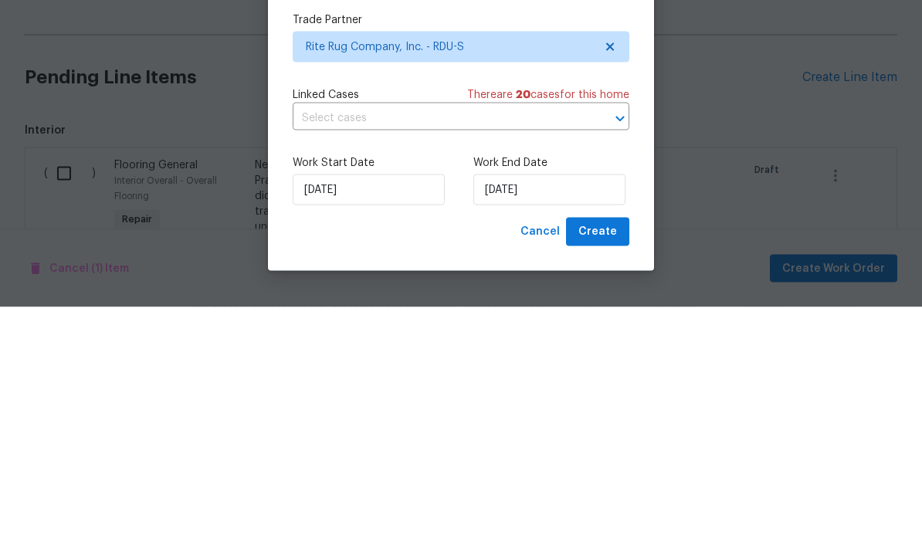
type input "[DATE]"
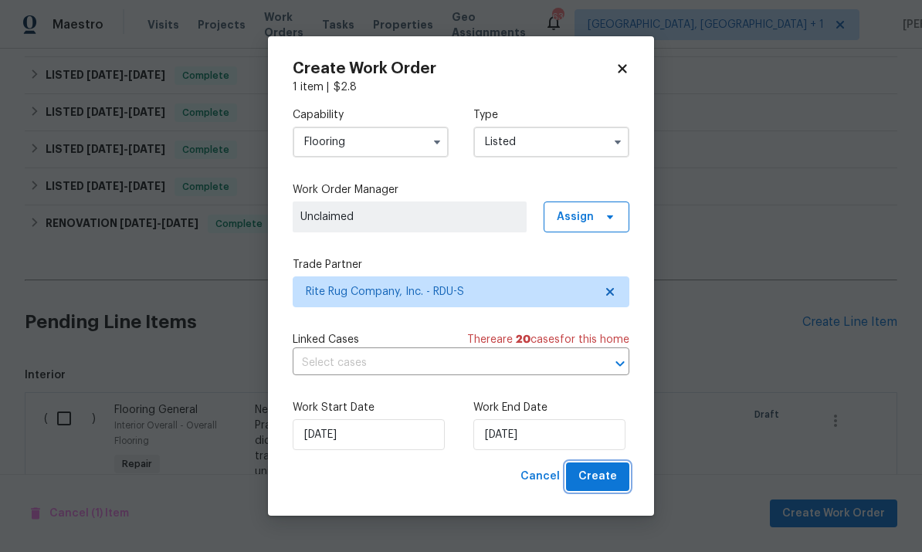
click at [613, 486] on span "Create" at bounding box center [598, 476] width 39 height 19
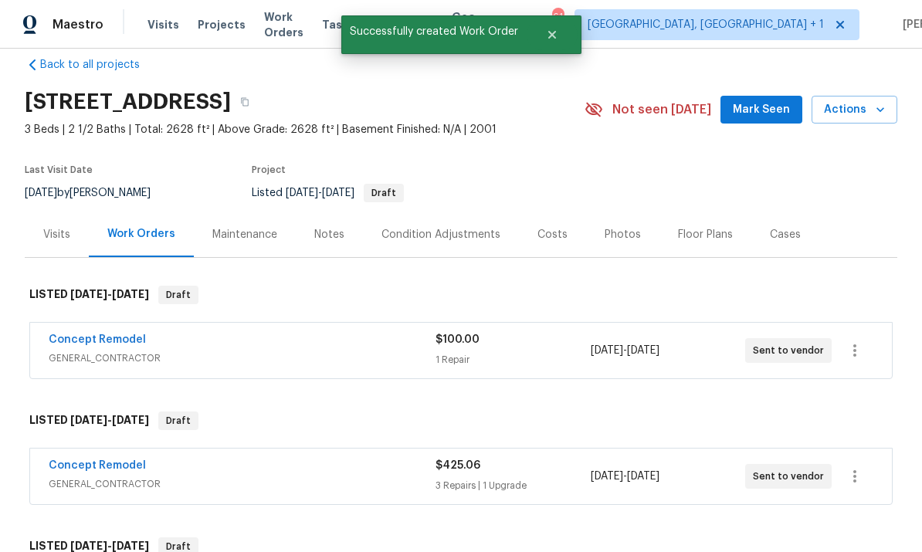
scroll to position [52, 0]
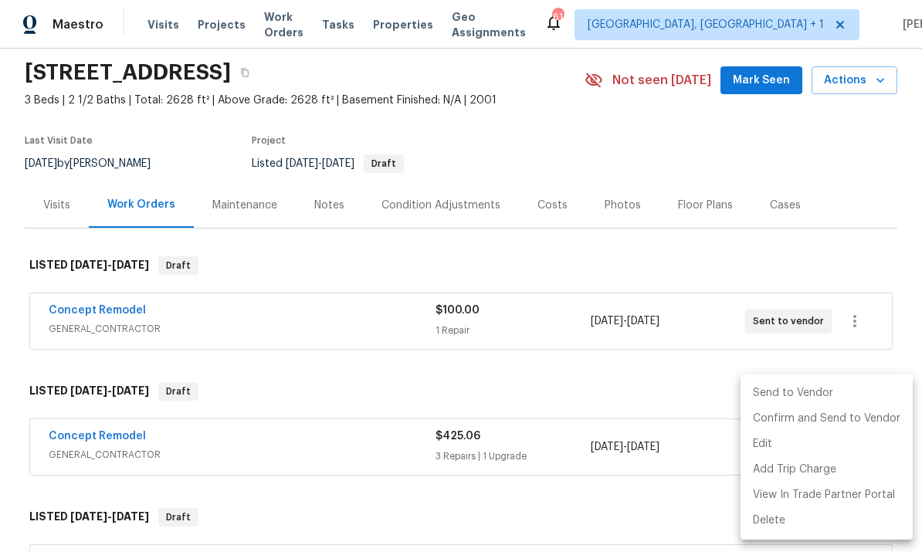
click at [806, 402] on li "Send to Vendor" at bounding box center [827, 393] width 172 height 25
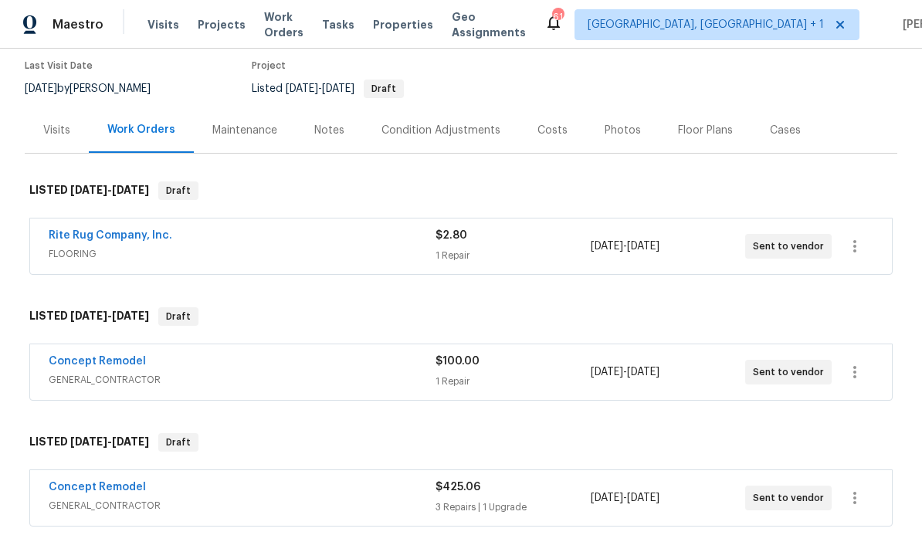
scroll to position [134, 0]
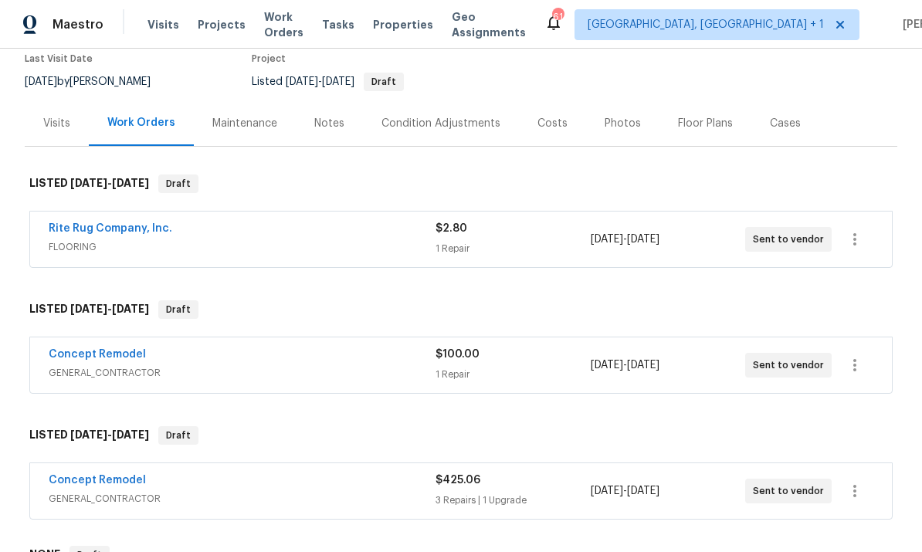
click at [103, 223] on link "Rite Rug Company, Inc." at bounding box center [111, 228] width 124 height 11
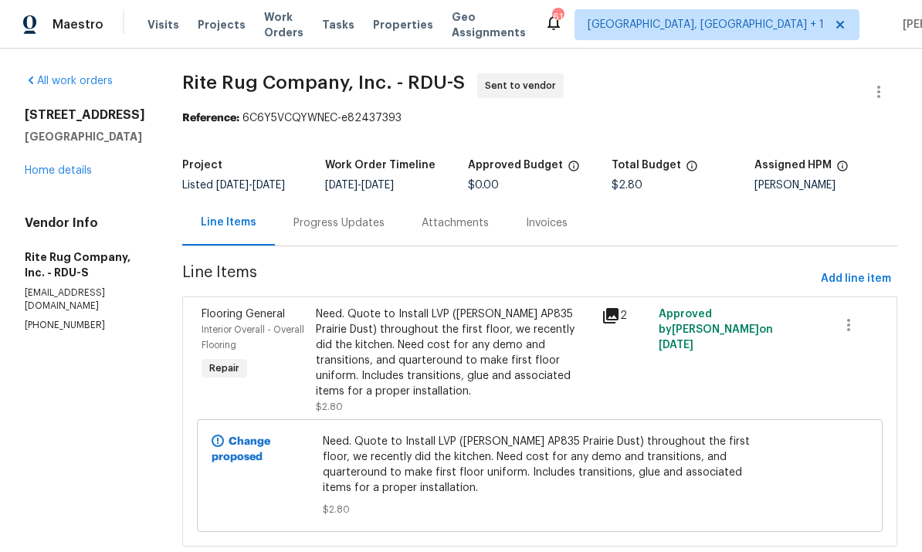
click at [363, 246] on div "Progress Updates" at bounding box center [339, 223] width 128 height 46
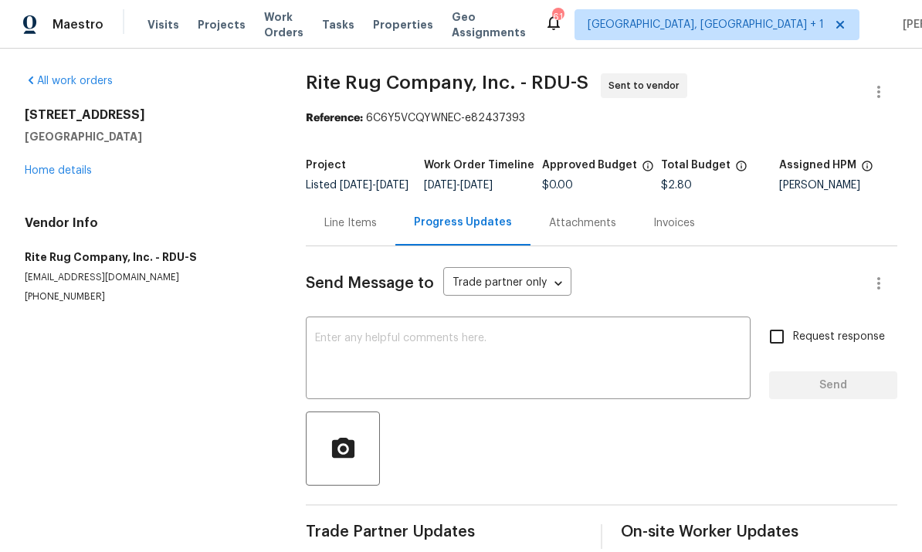
scroll to position [33, 0]
click at [383, 333] on textarea at bounding box center [528, 360] width 426 height 54
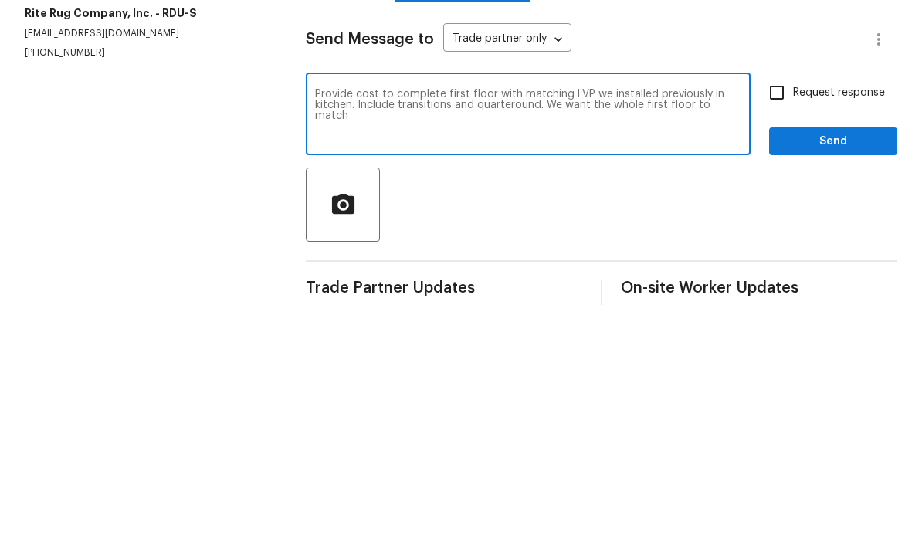
click at [351, 333] on textarea "Provide cost to complete first floor with matching LVP we installed previously …" at bounding box center [528, 360] width 426 height 54
click at [422, 333] on textarea "Provide cost to complete first floor with matching LVP we installed previously …" at bounding box center [528, 360] width 426 height 54
type textarea "Provide cost to complete first floor with matching LVP we installed previously …"
click at [777, 321] on input "Request response" at bounding box center [777, 337] width 32 height 32
checkbox input "true"
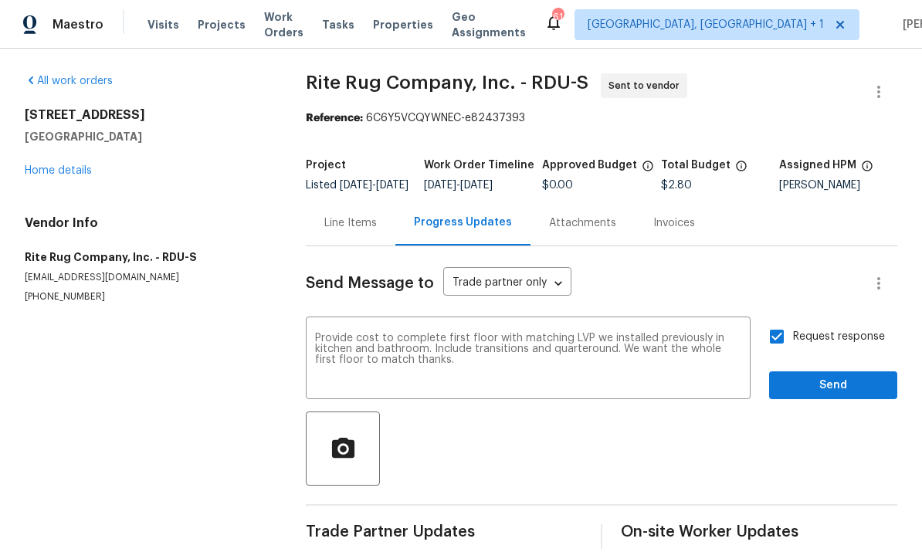
click at [450, 337] on textarea "Provide cost to complete first floor with matching LVP we installed previously …" at bounding box center [528, 360] width 426 height 54
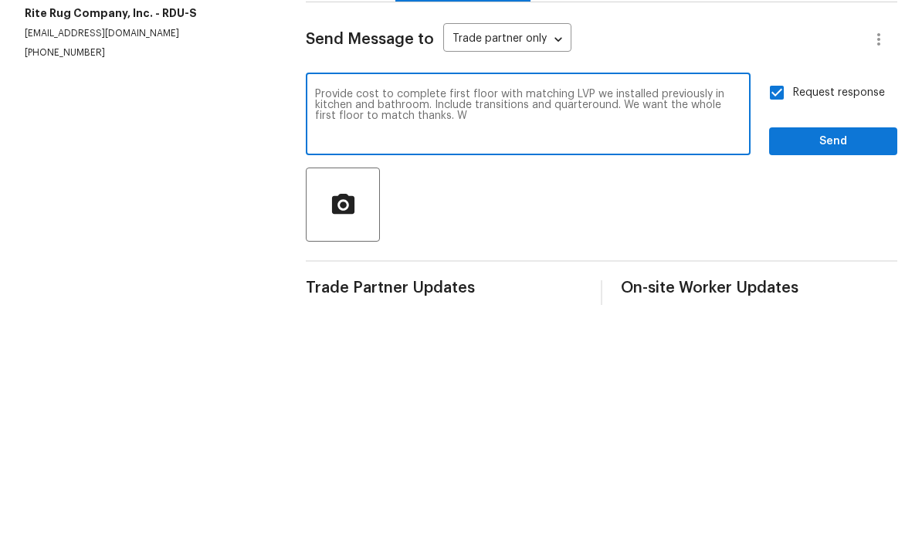
type textarea "Provide cost to complete first floor with matching LVP we installed previously …"
click at [827, 376] on span "Send" at bounding box center [833, 385] width 103 height 19
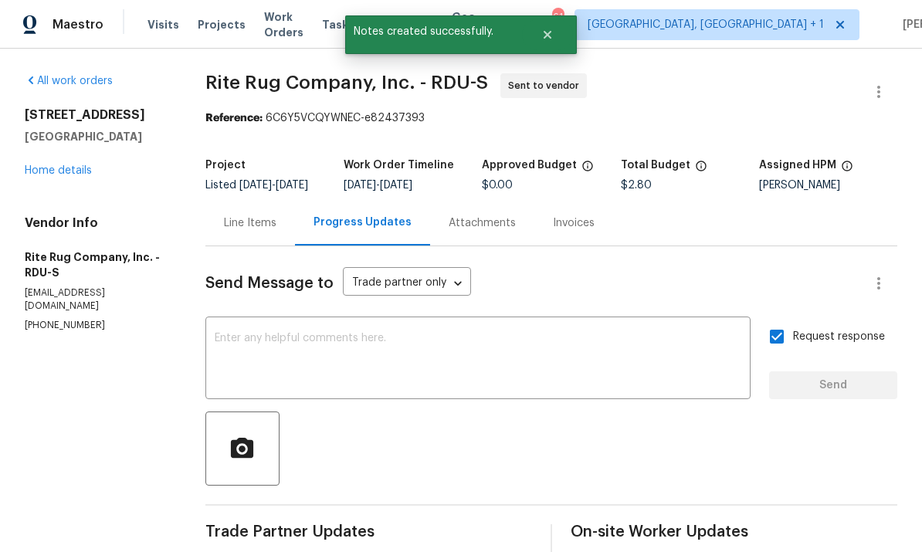
click at [70, 165] on link "Home details" at bounding box center [58, 170] width 67 height 11
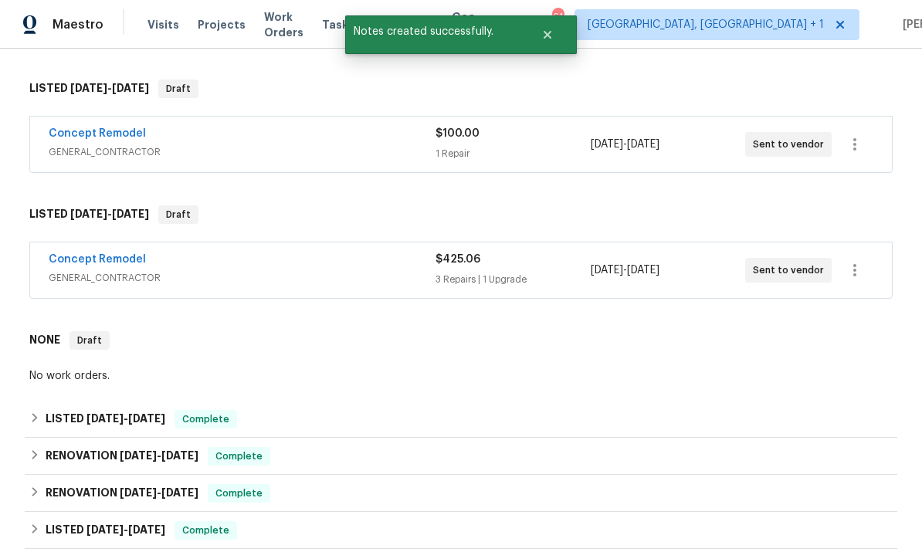
scroll to position [366, 0]
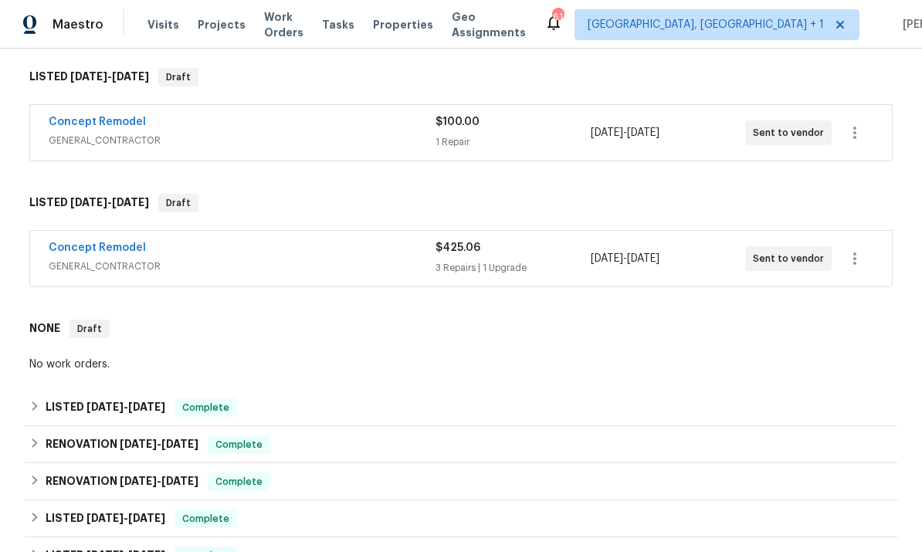
click at [111, 245] on link "Concept Remodel" at bounding box center [97, 248] width 97 height 11
